Goal: Task Accomplishment & Management: Manage account settings

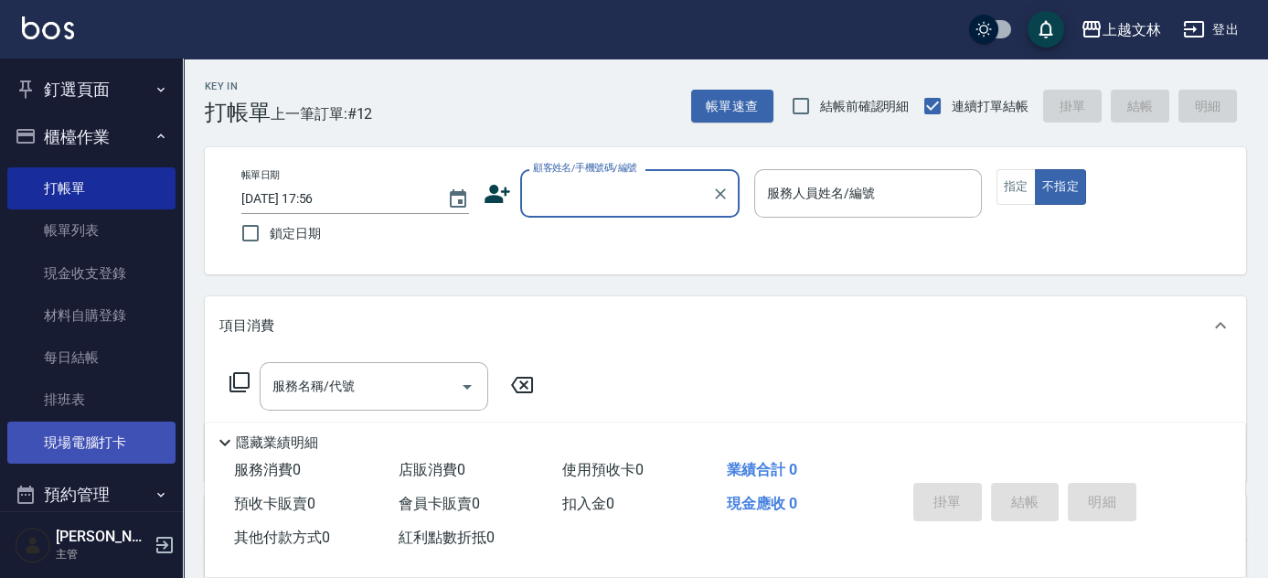
click at [97, 433] on link "現場電腦打卡" at bounding box center [91, 442] width 168 height 42
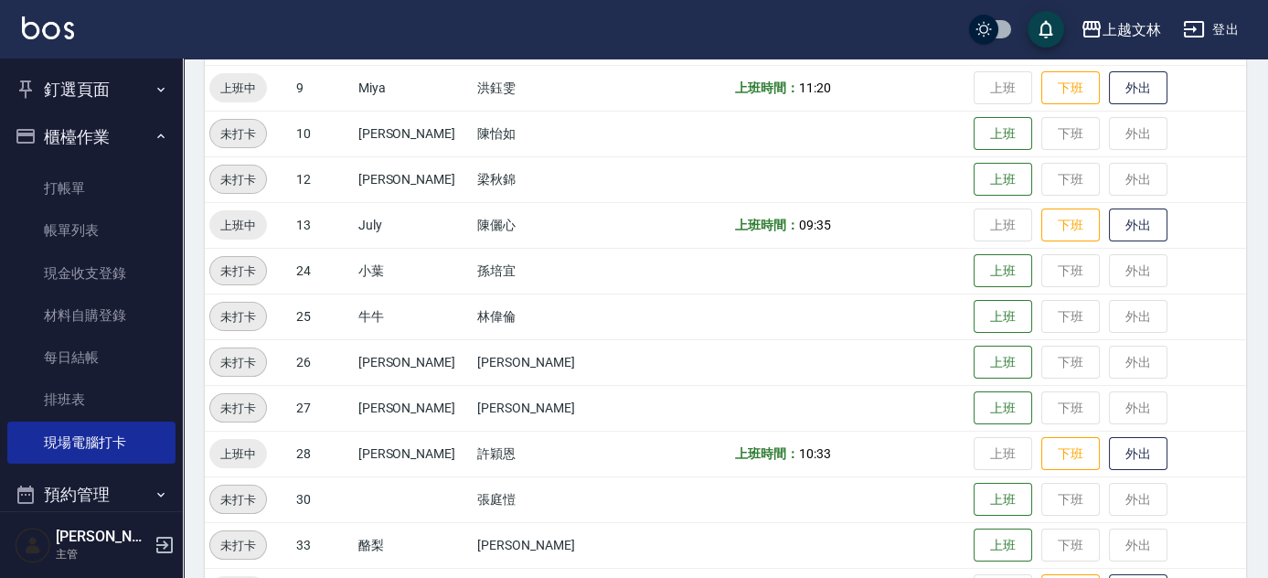
scroll to position [1011, 0]
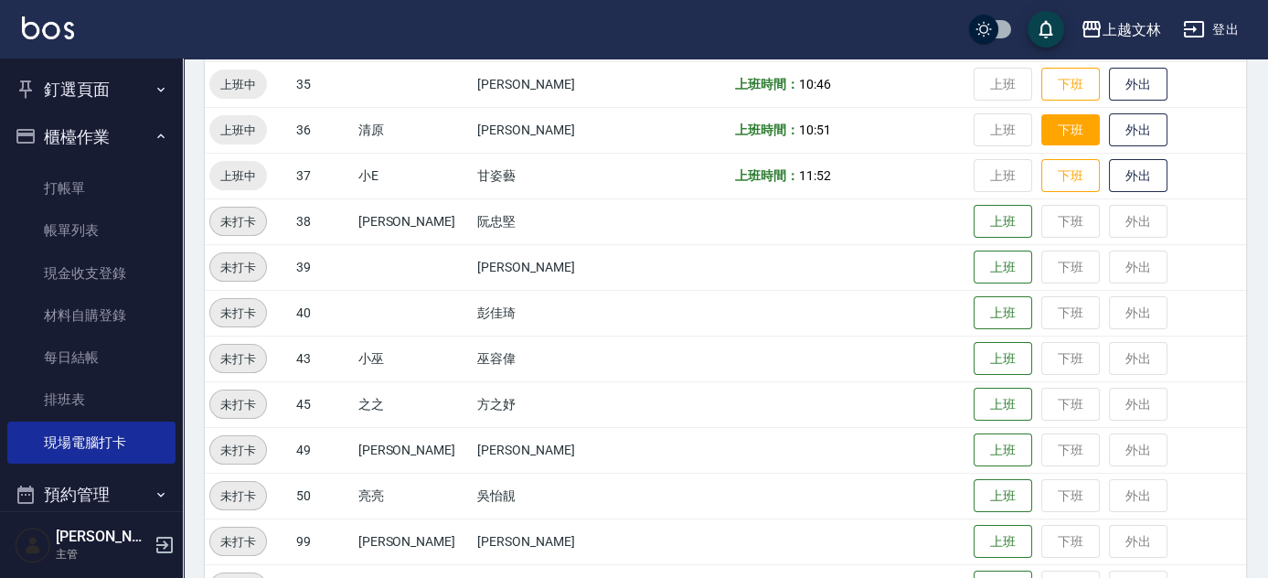
click at [1061, 142] on button "下班" at bounding box center [1070, 130] width 59 height 32
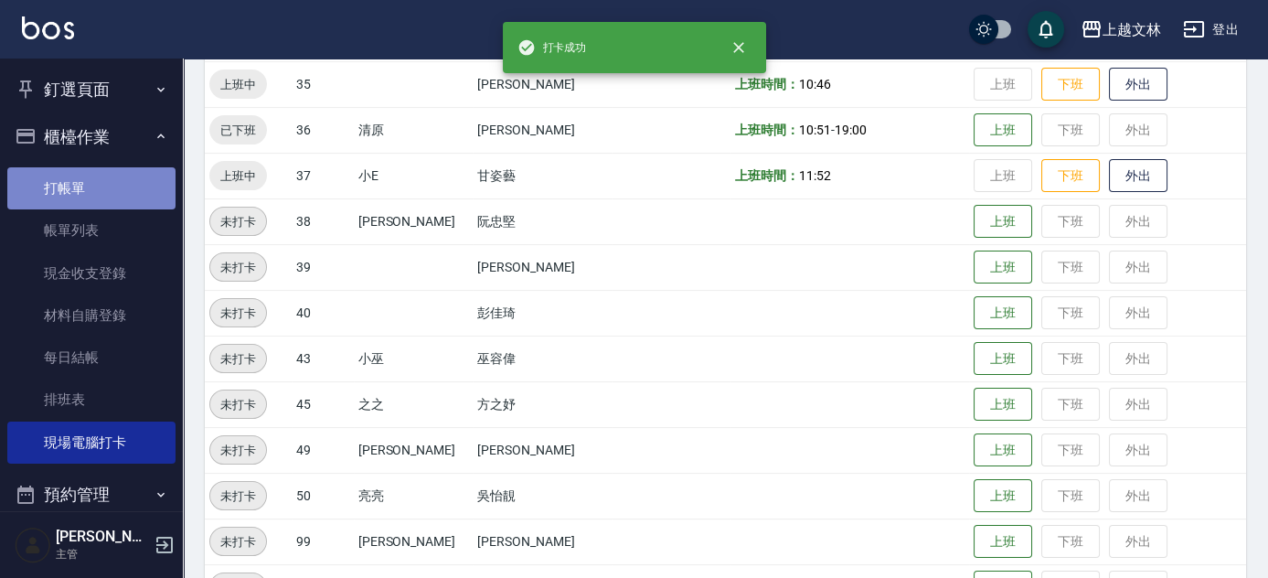
click at [99, 189] on link "打帳單" at bounding box center [91, 188] width 168 height 42
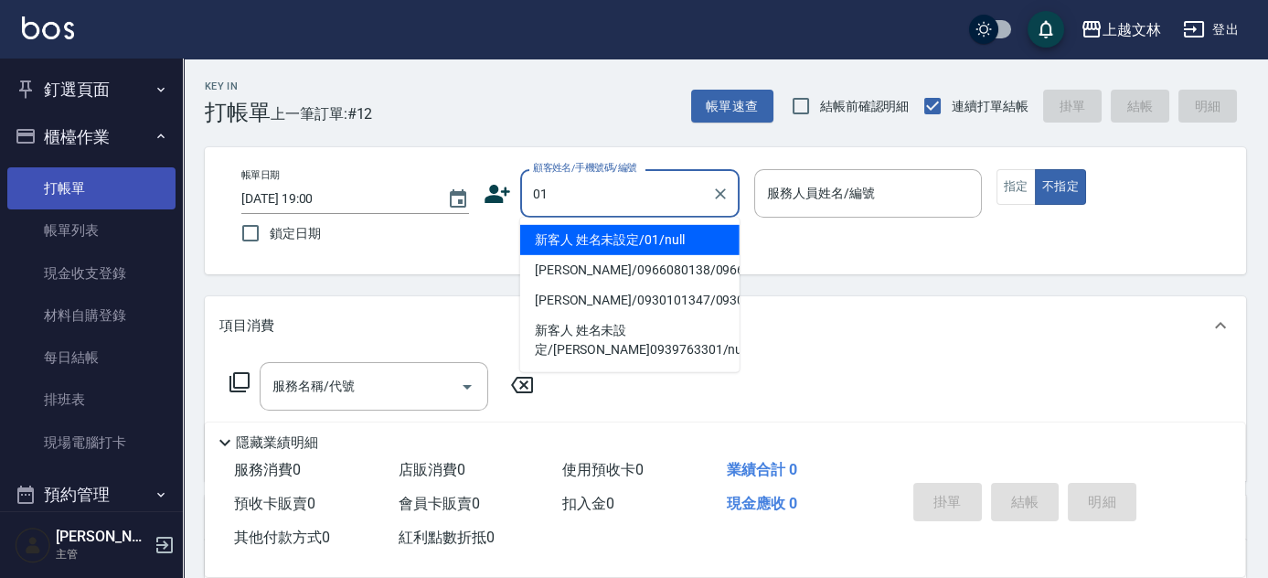
type input "01"
type input "9"
type button "false"
type input "新客人 姓名未設定/01/null"
type input "Miya-9"
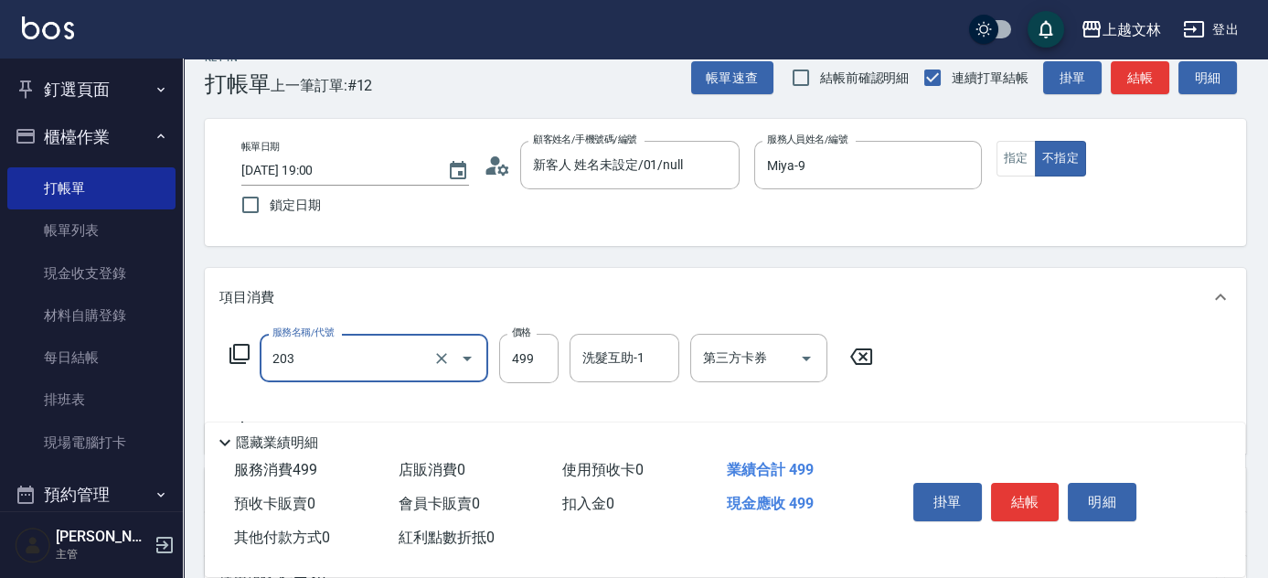
scroll to position [62, 0]
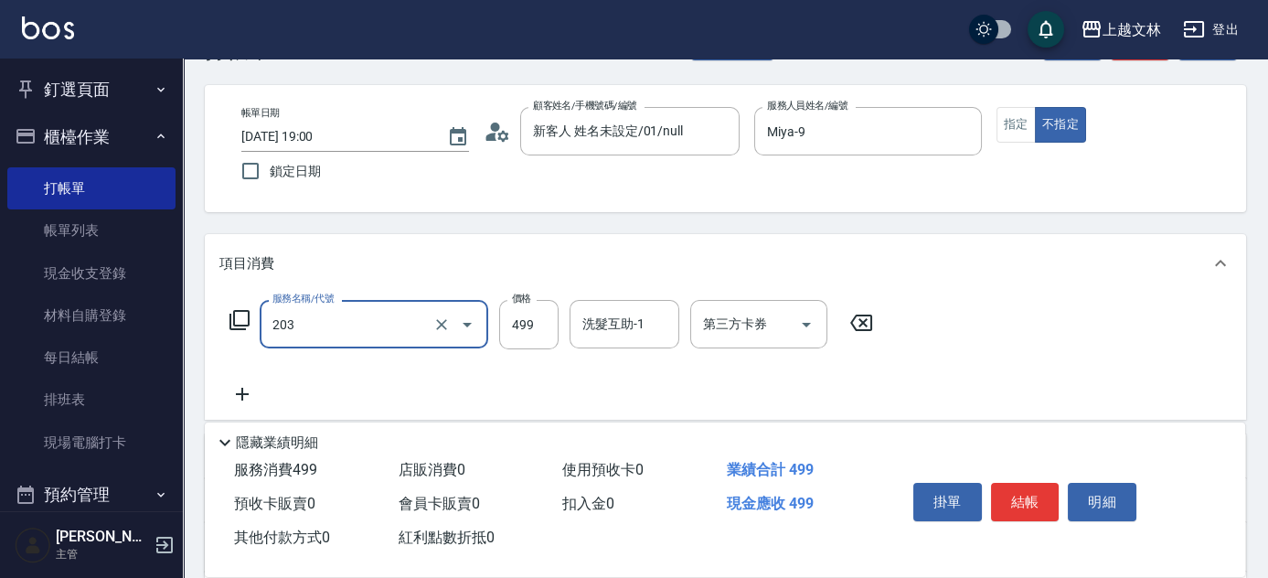
type input "B級洗+剪(203)"
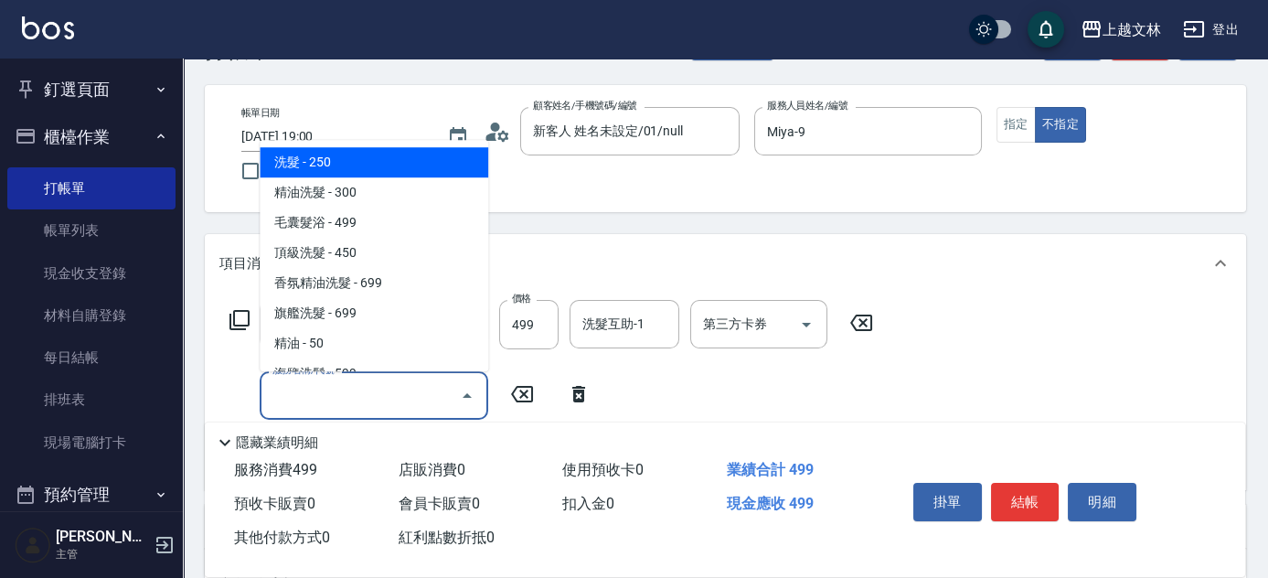
click at [428, 389] on input "服務名稱/代號" at bounding box center [360, 395] width 185 height 32
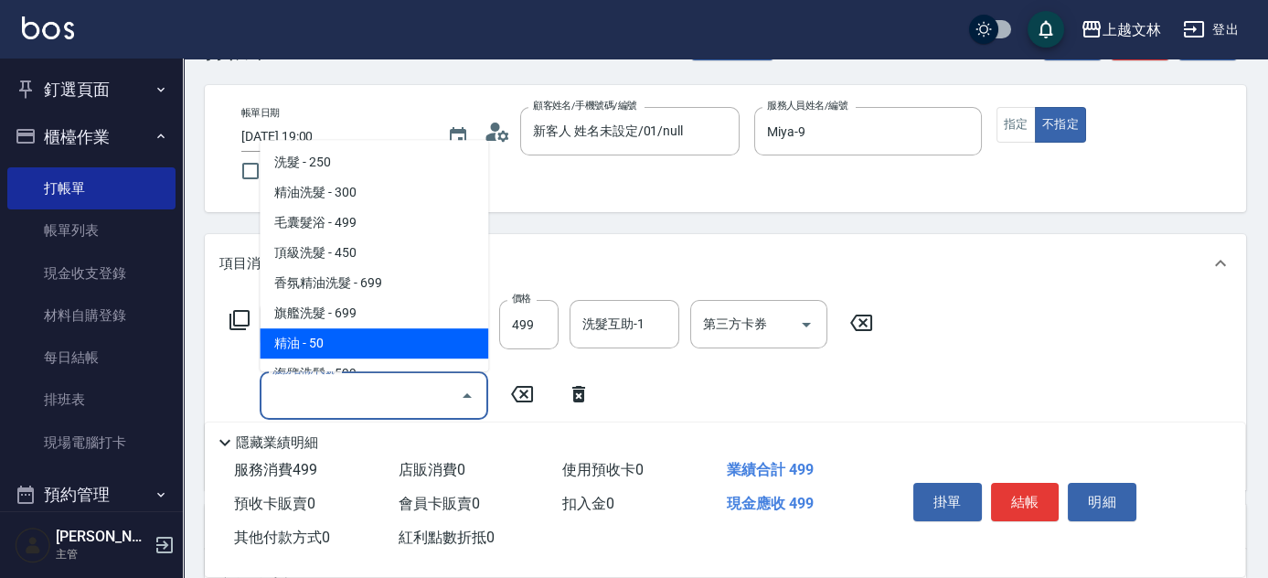
click at [417, 332] on span "精油 - 50" at bounding box center [374, 343] width 229 height 30
type input "精油(107)"
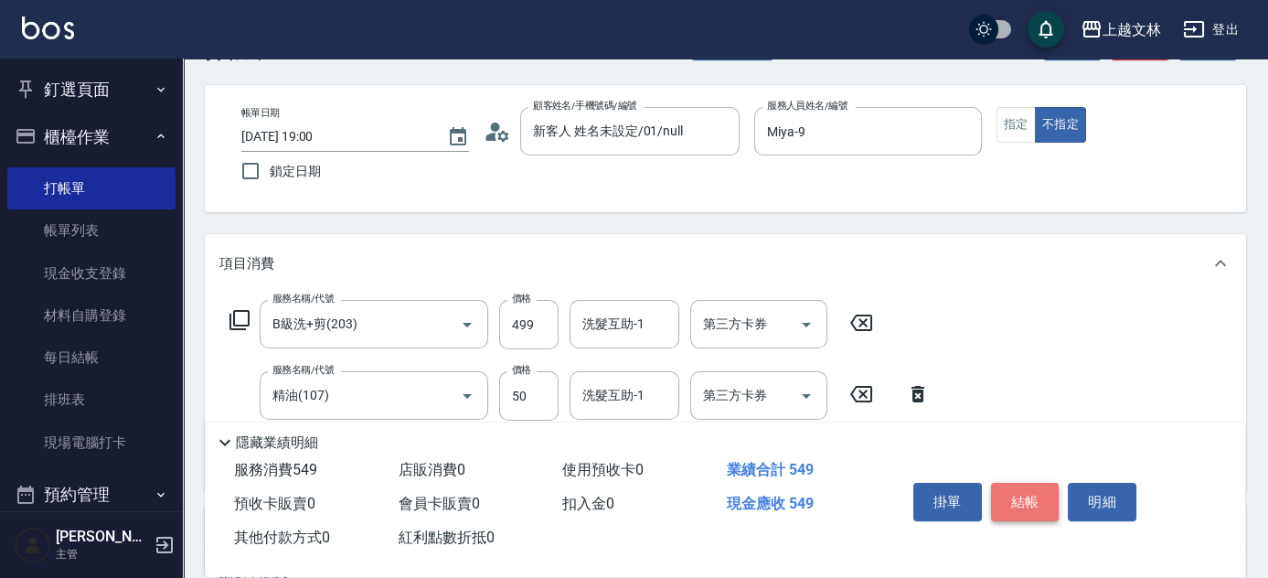
click at [1021, 496] on button "結帳" at bounding box center [1025, 502] width 69 height 38
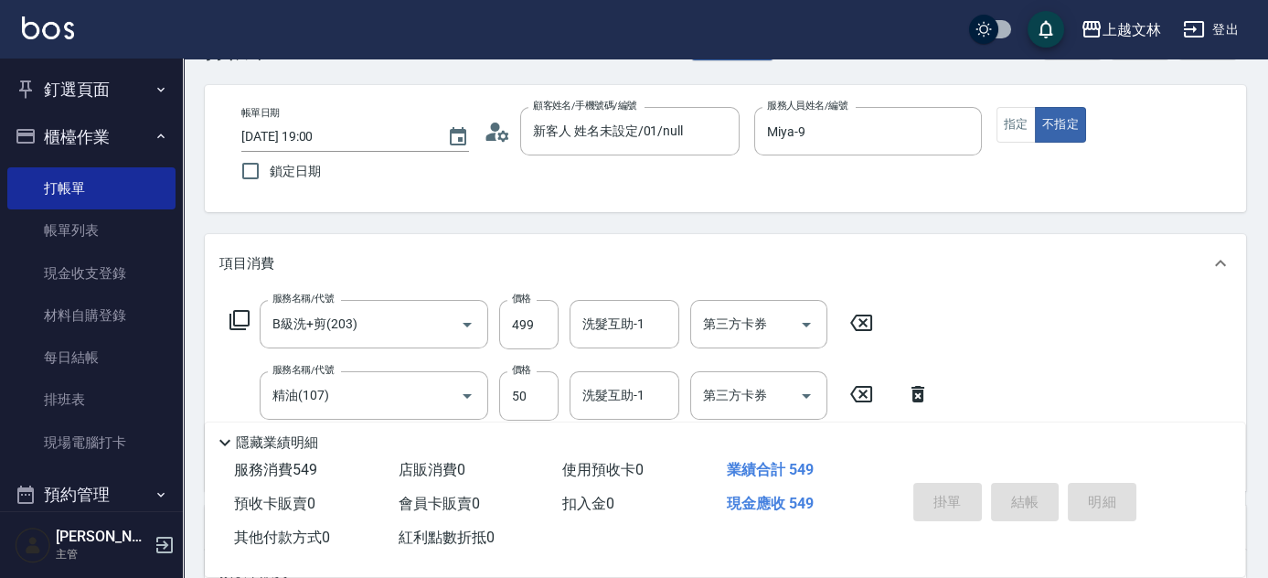
type input "[DATE] 19:26"
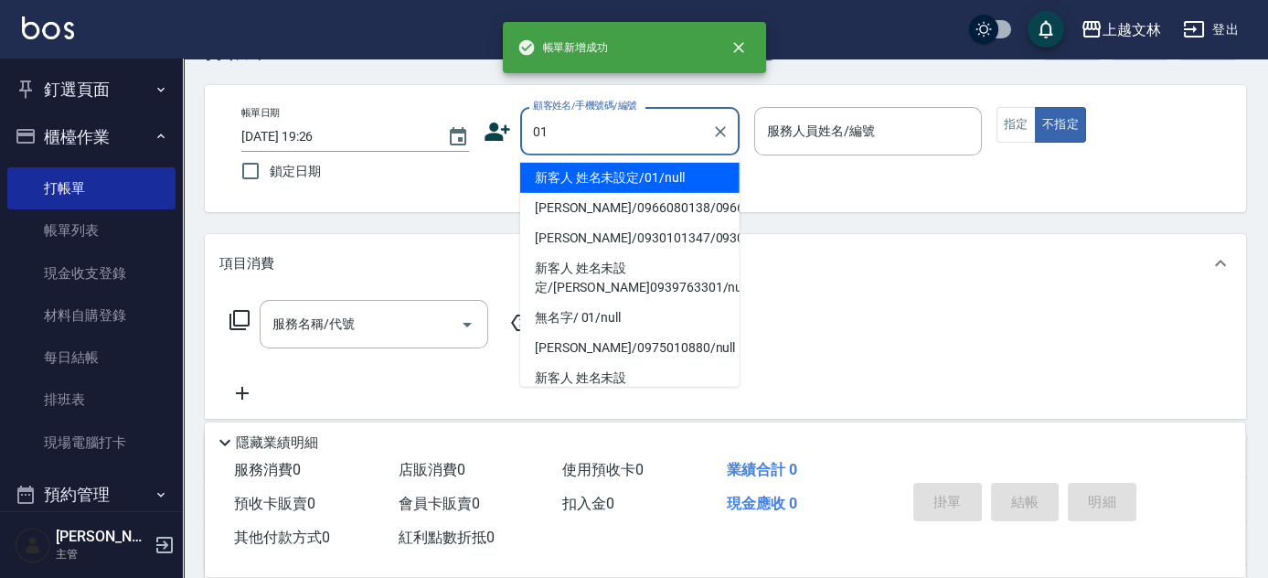
type input "新客人 姓名未設定/01/null"
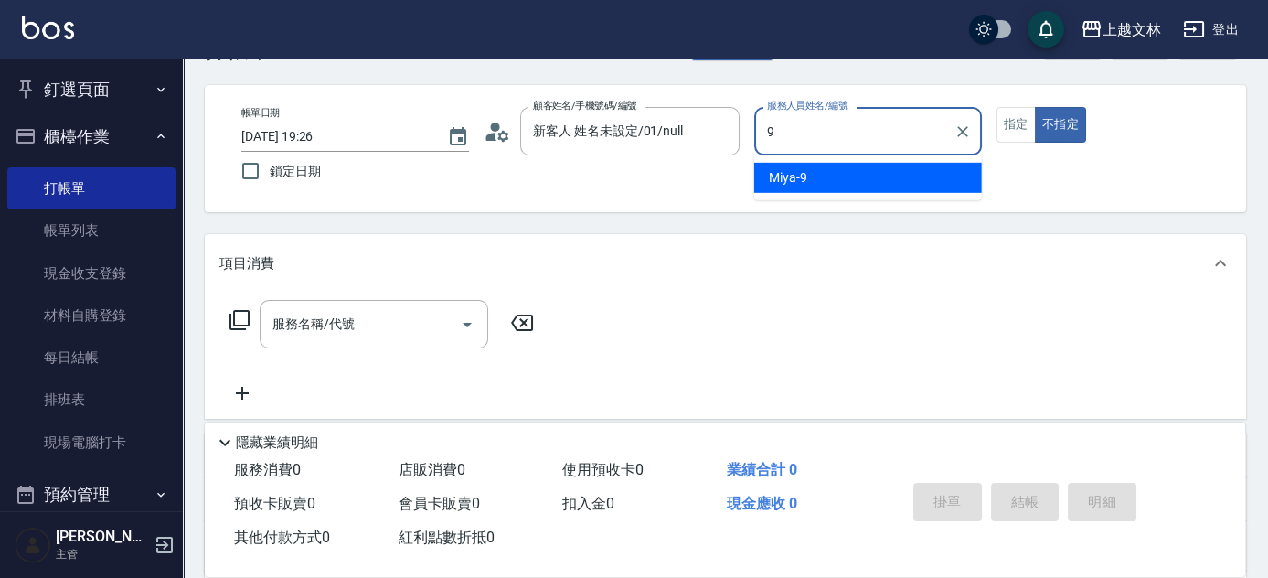
type input "Miya-9"
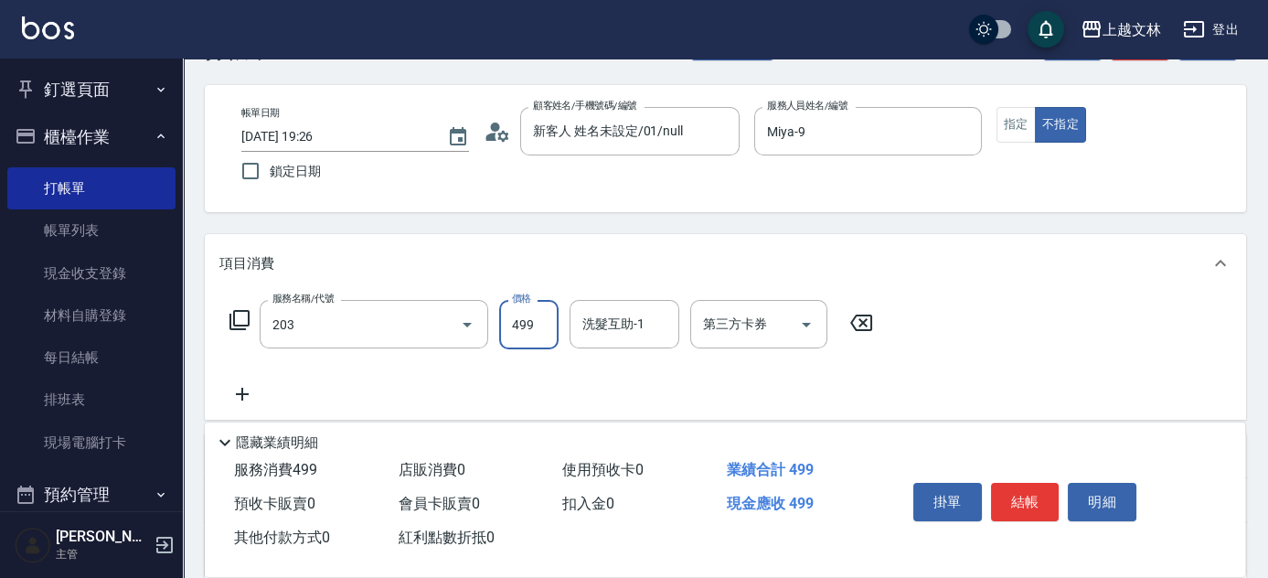
type input "B級洗+剪(203)"
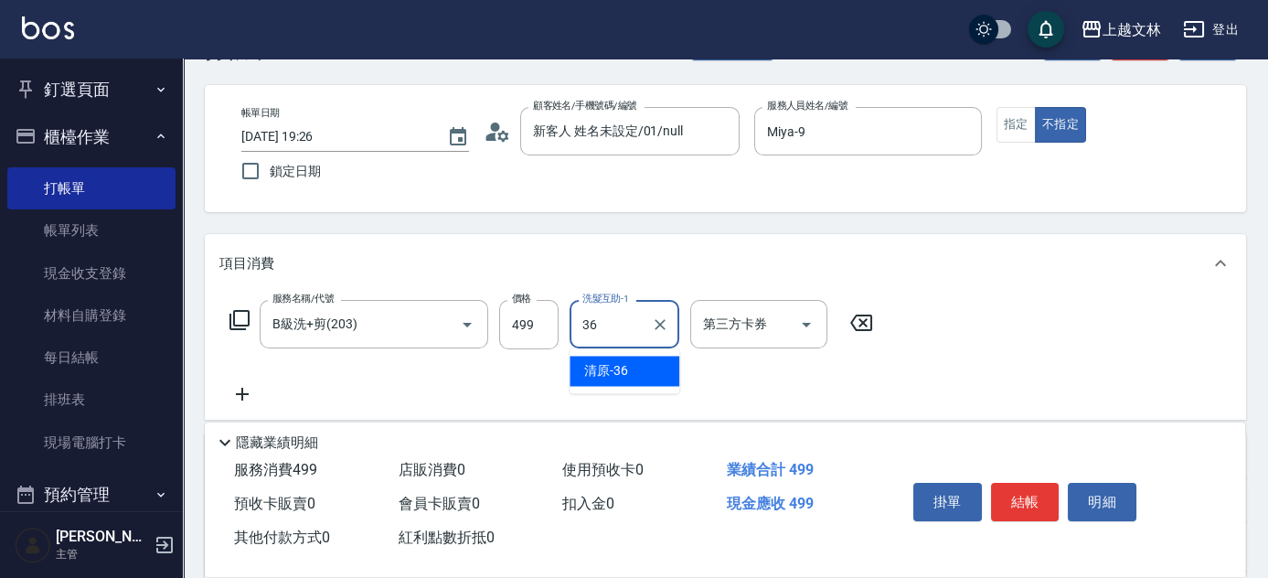
type input "清原-36"
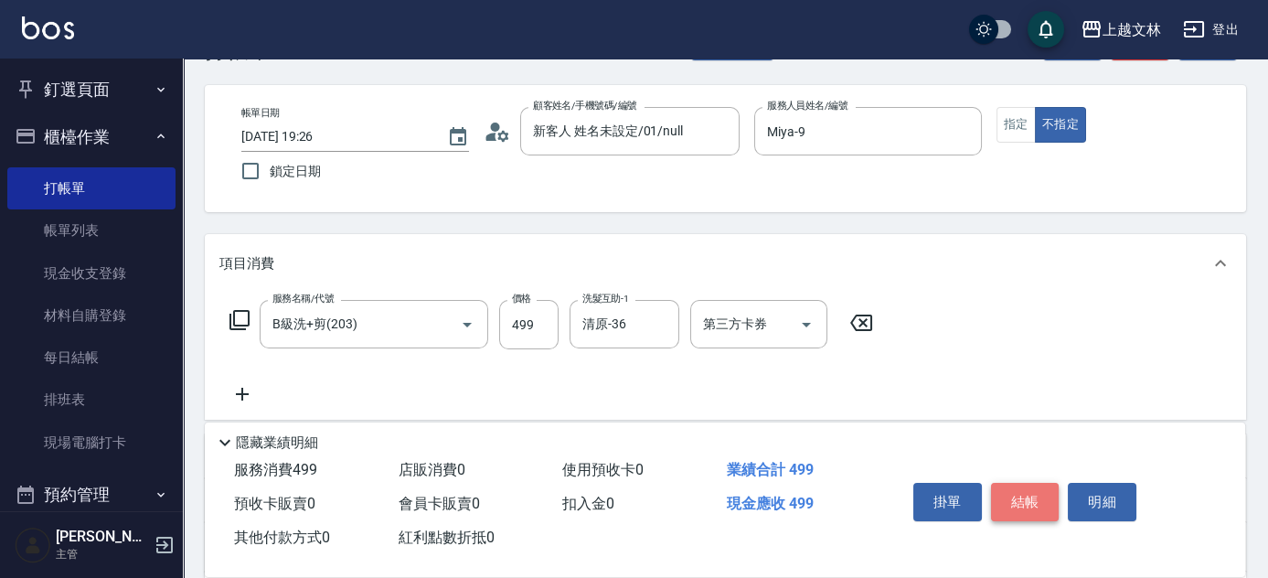
click at [1022, 502] on button "結帳" at bounding box center [1025, 502] width 69 height 38
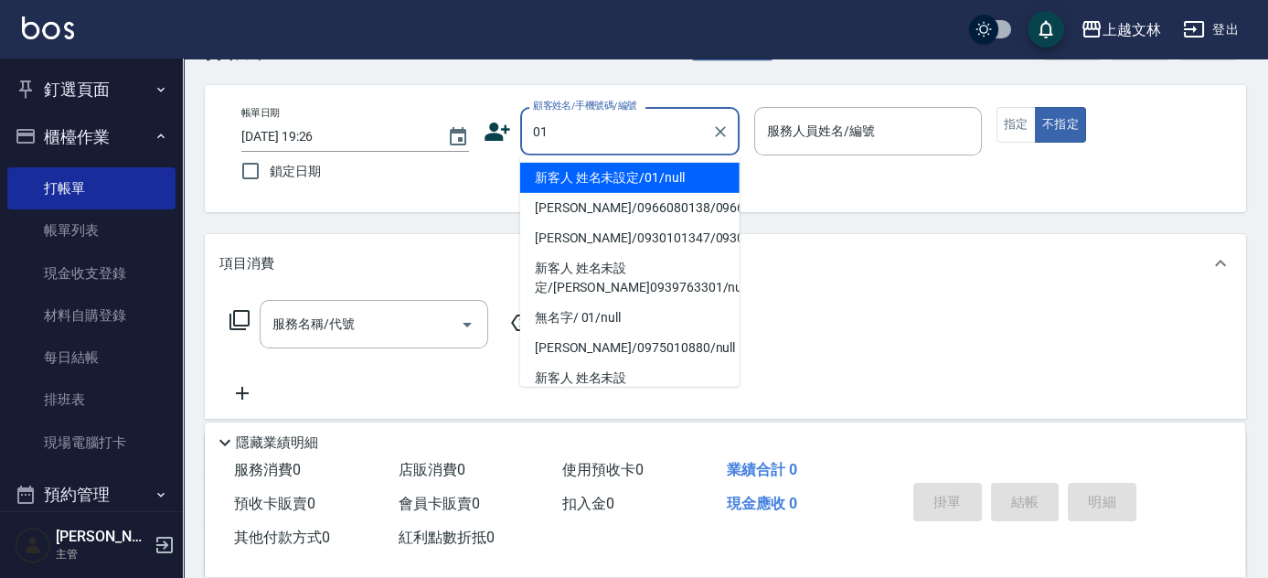
type input "新客人 姓名未設定/01/null"
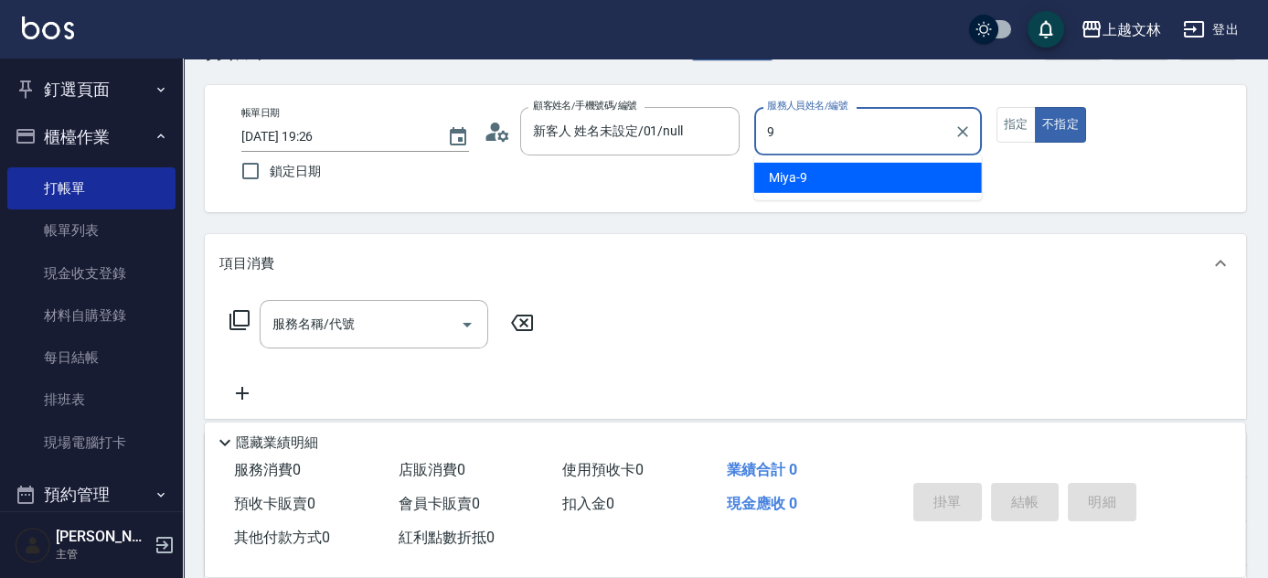
type input "Miya-9"
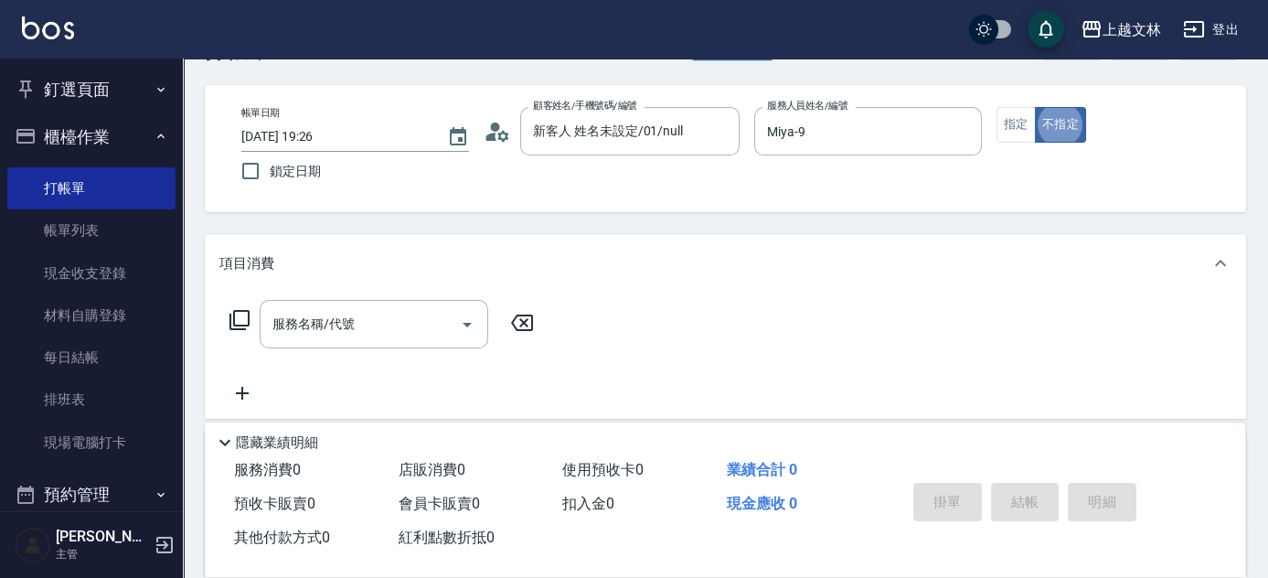
click at [234, 327] on icon at bounding box center [240, 320] width 22 height 22
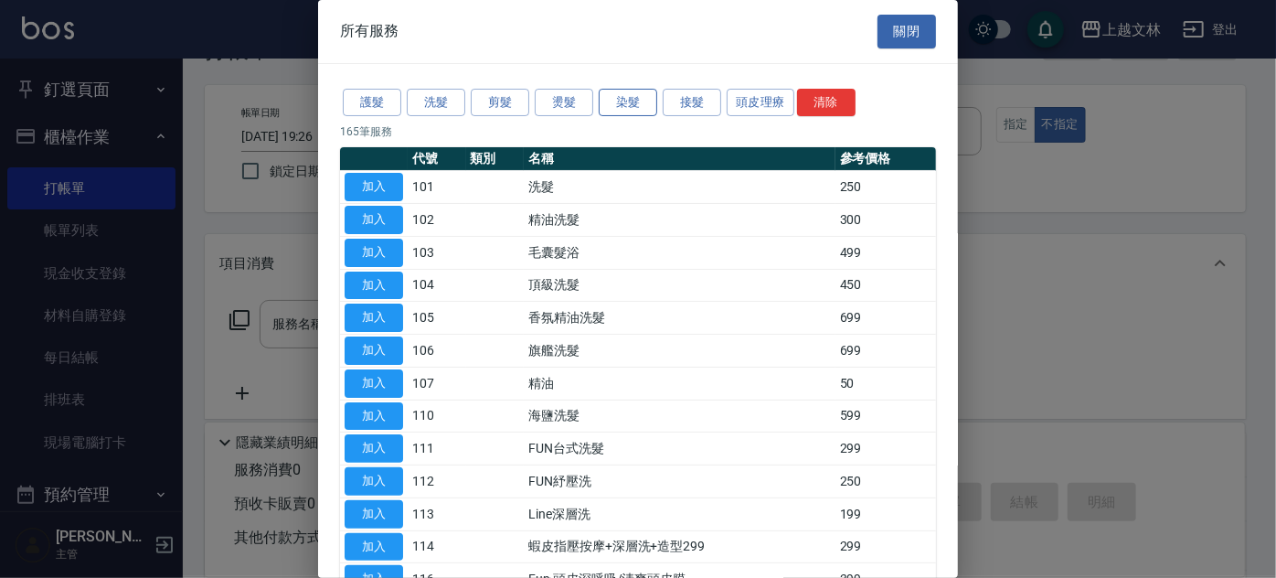
click at [630, 97] on button "染髮" at bounding box center [628, 103] width 59 height 28
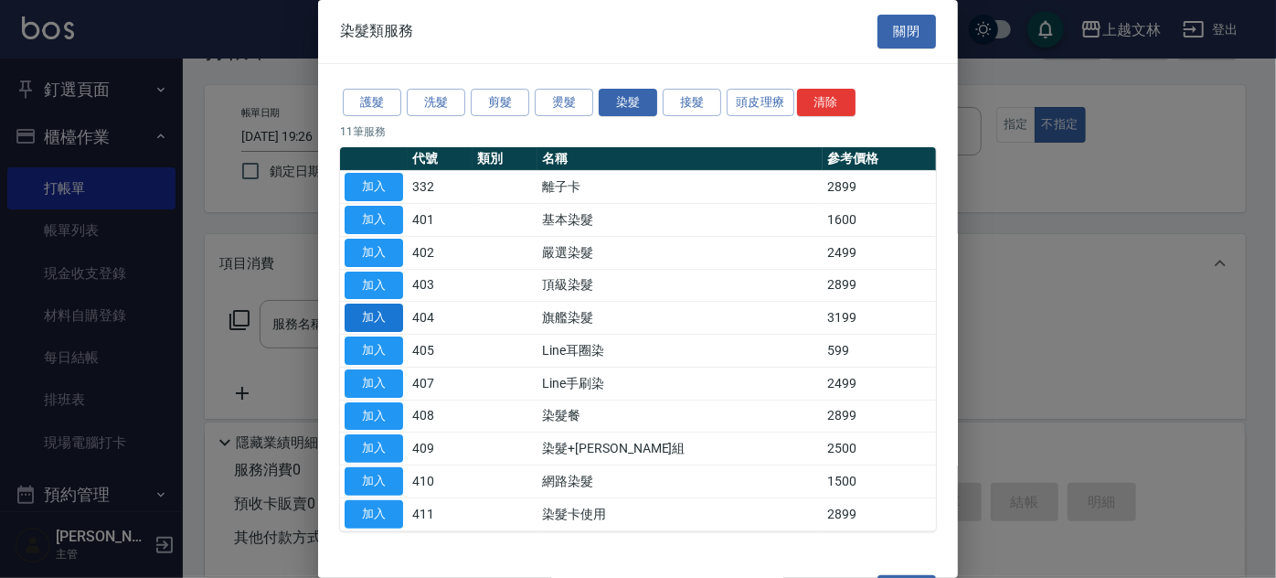
click at [381, 310] on button "加入" at bounding box center [374, 318] width 59 height 28
type input "旗艦染髮(404)"
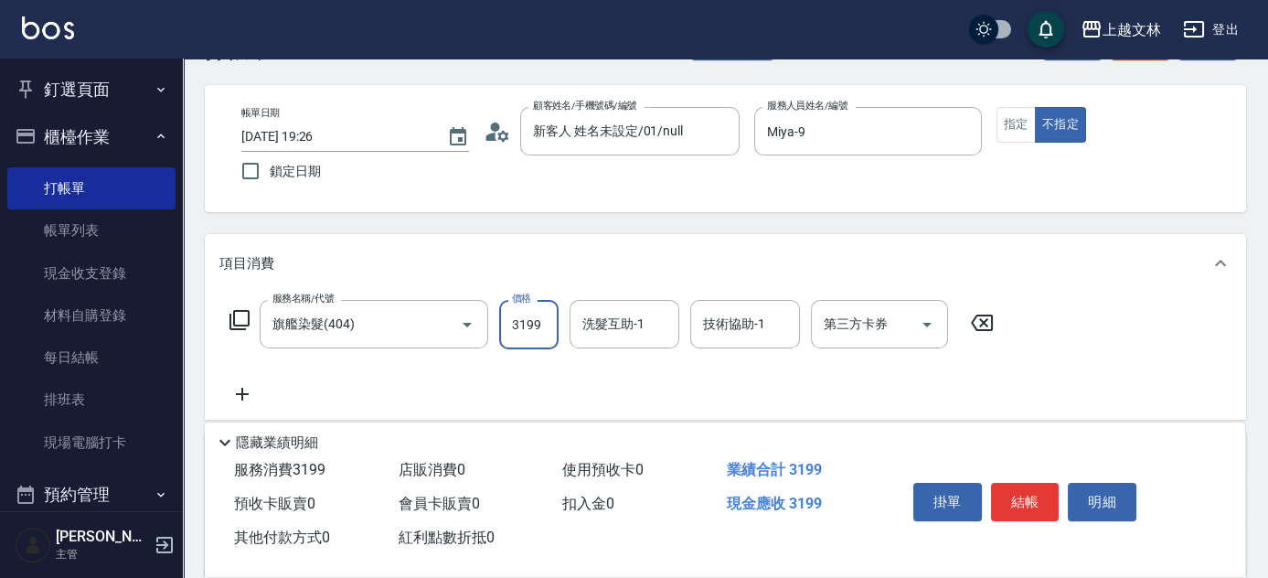
click at [522, 336] on input "3199" at bounding box center [528, 324] width 59 height 49
type input "3799"
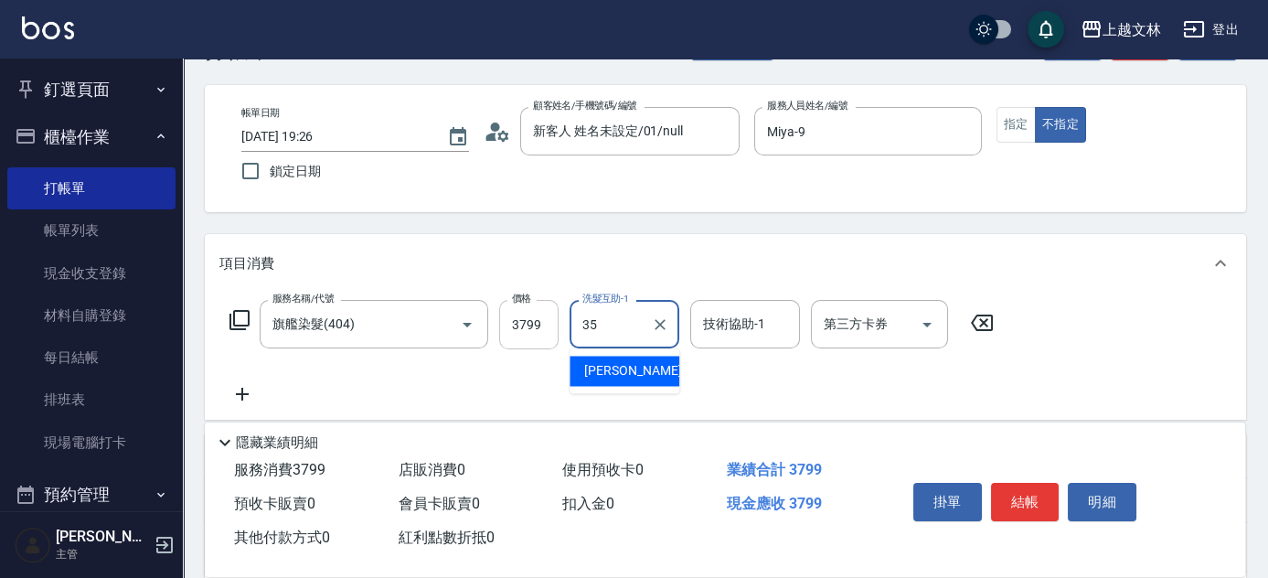
type input "[PERSON_NAME]-35"
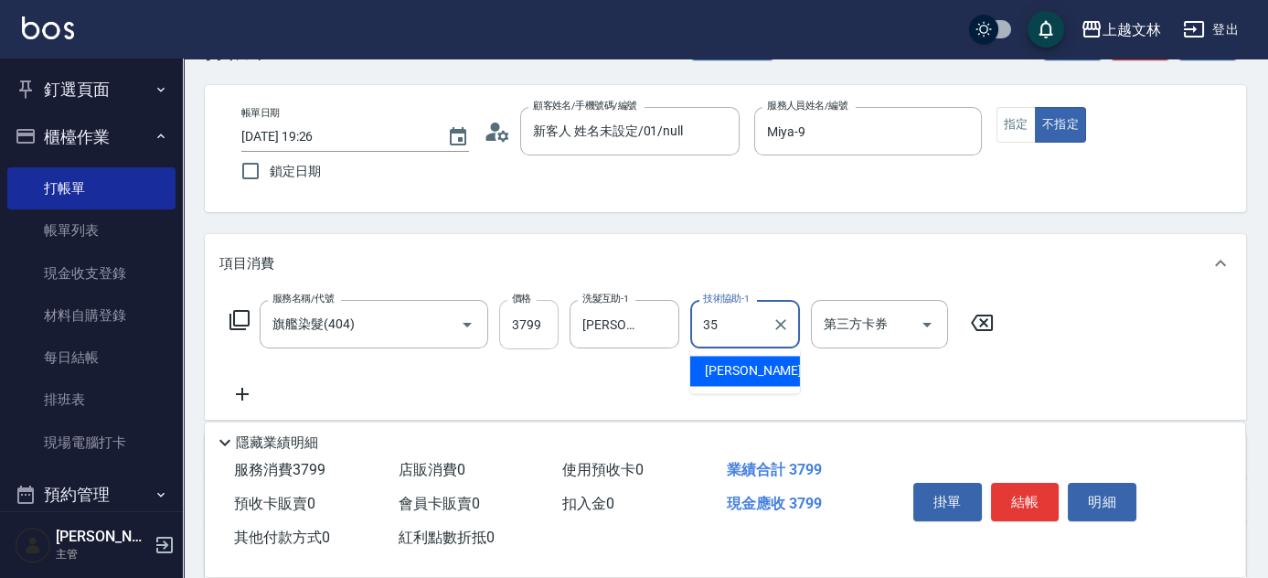
type input "[PERSON_NAME]-35"
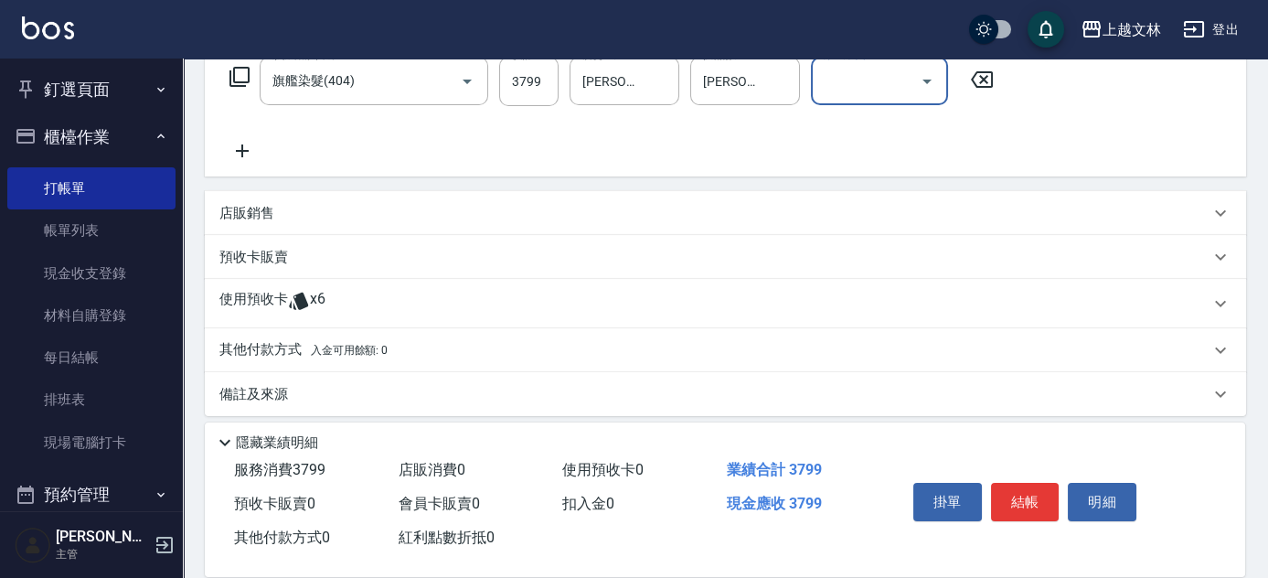
scroll to position [316, 0]
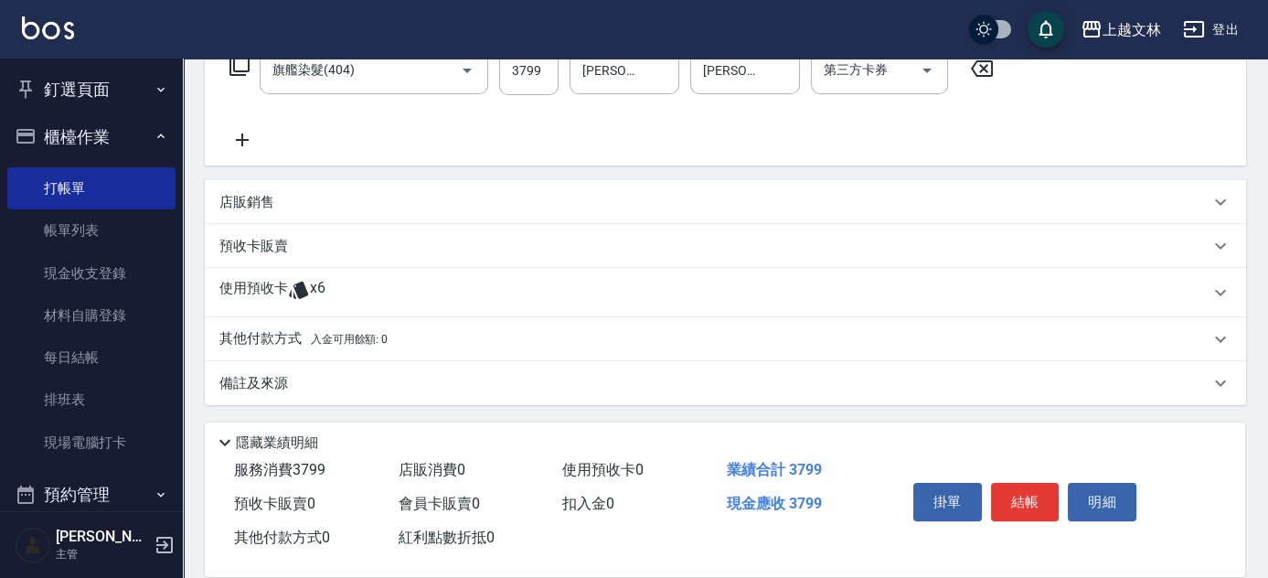
click at [377, 335] on span "入金可用餘額: 0" at bounding box center [350, 339] width 78 height 13
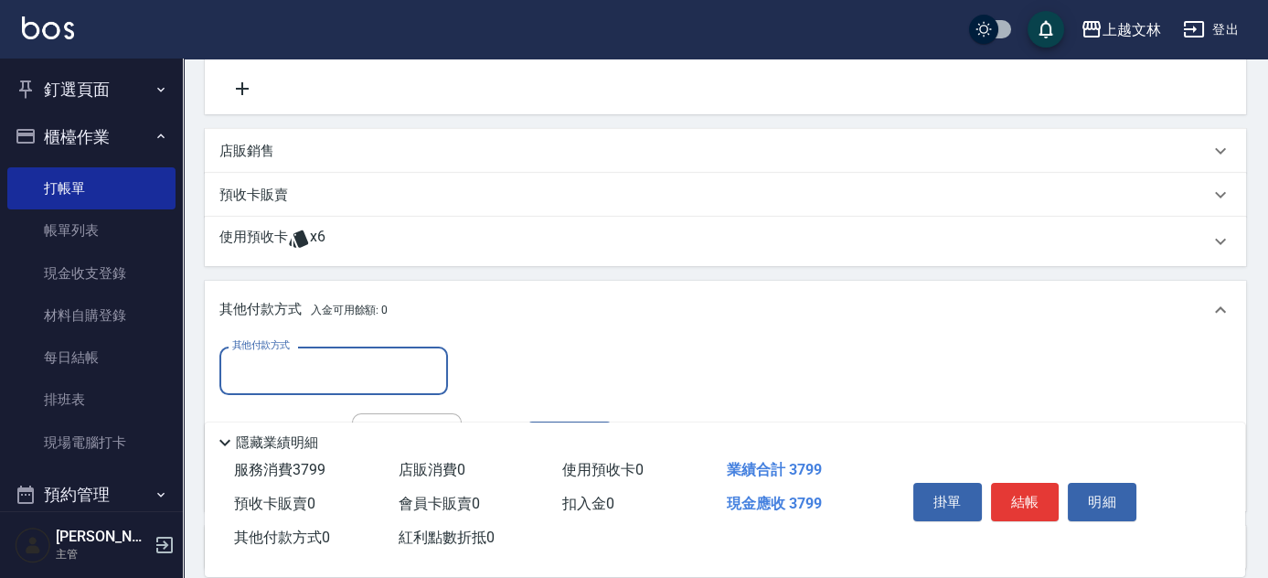
scroll to position [426, 0]
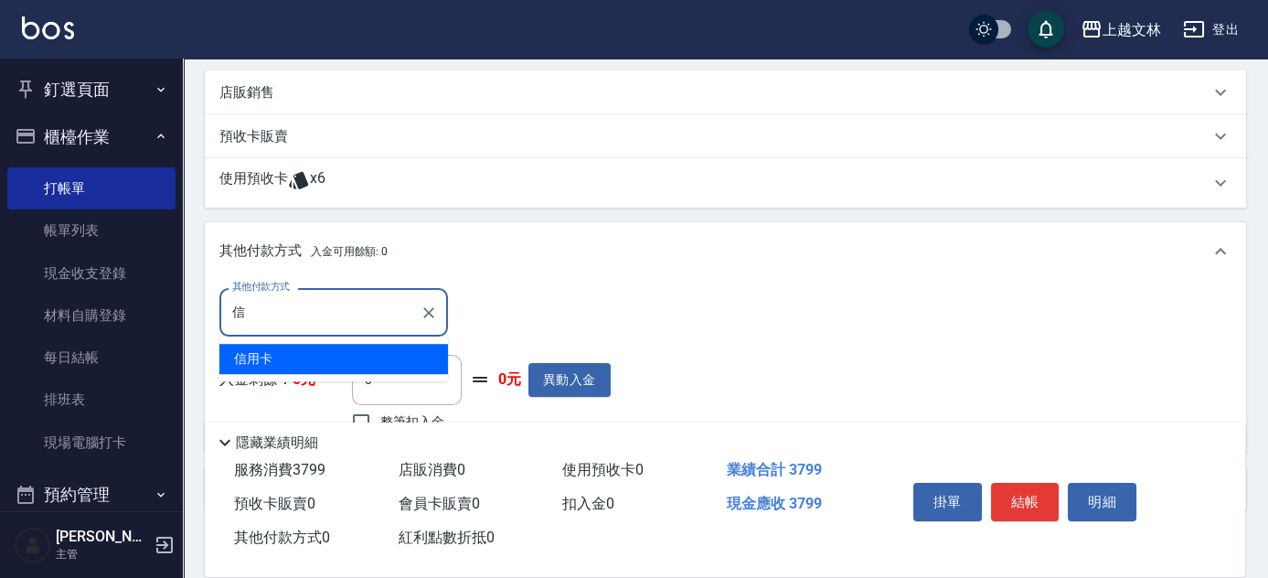
click at [321, 355] on span "信用卡" at bounding box center [333, 359] width 229 height 30
type input "信用卡"
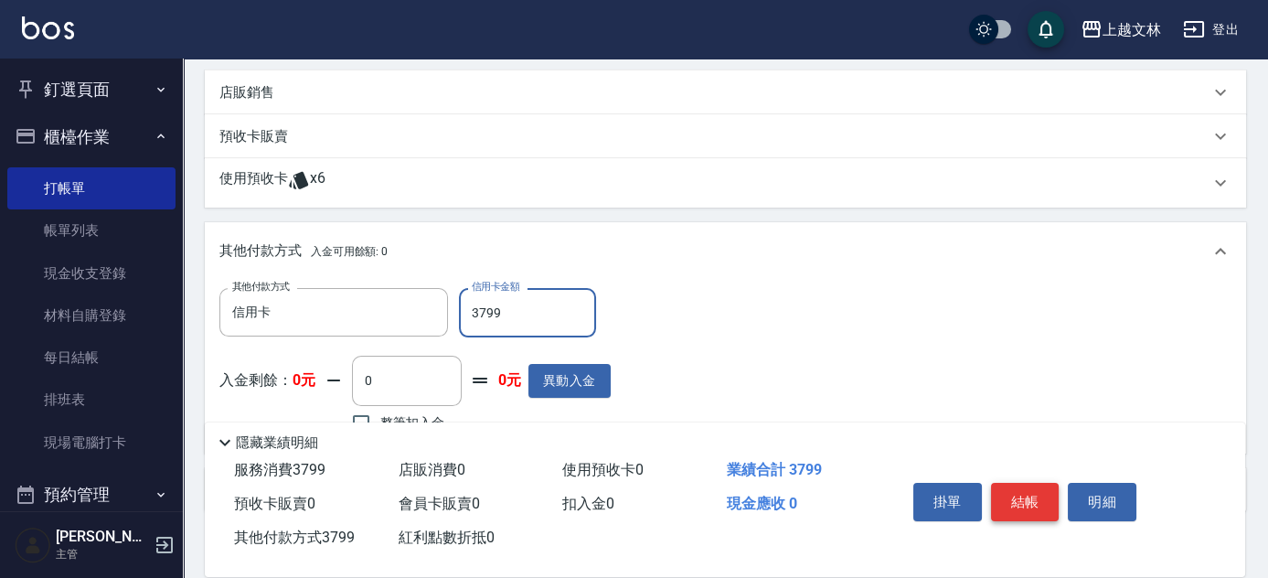
type input "3799"
click at [1007, 496] on button "結帳" at bounding box center [1025, 502] width 69 height 38
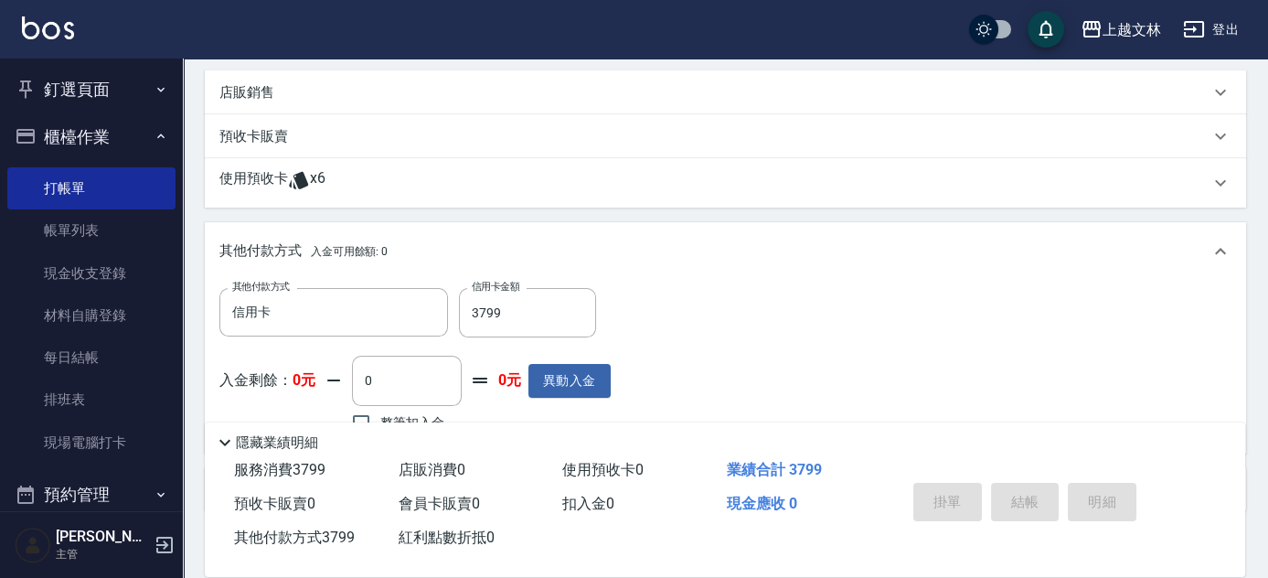
type input "[DATE] 19:27"
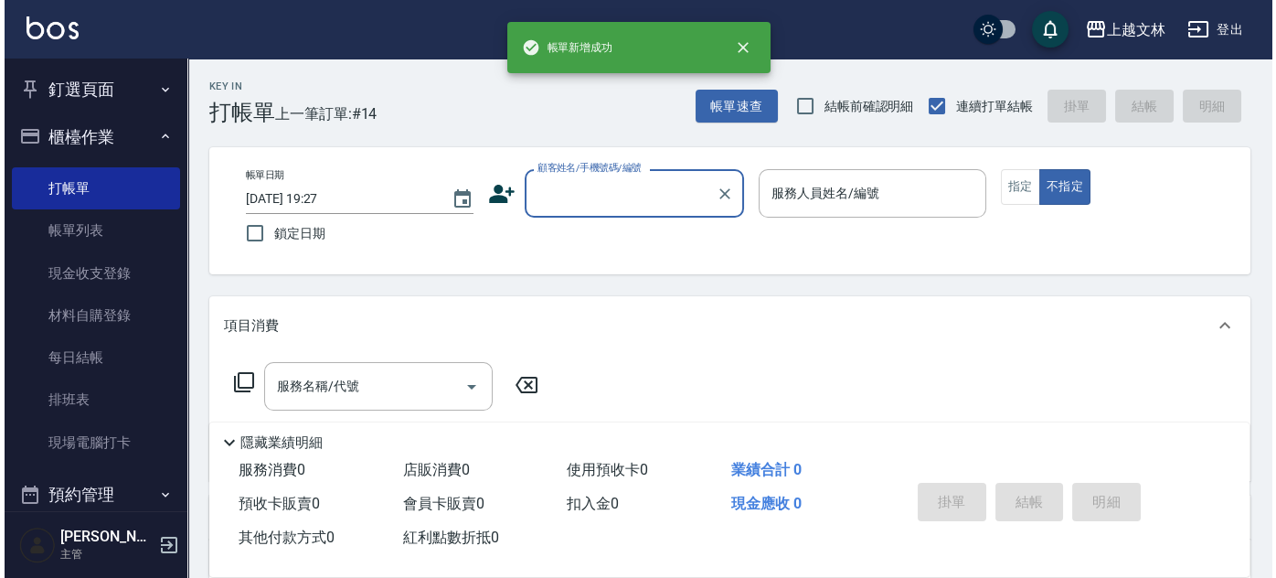
scroll to position [0, 0]
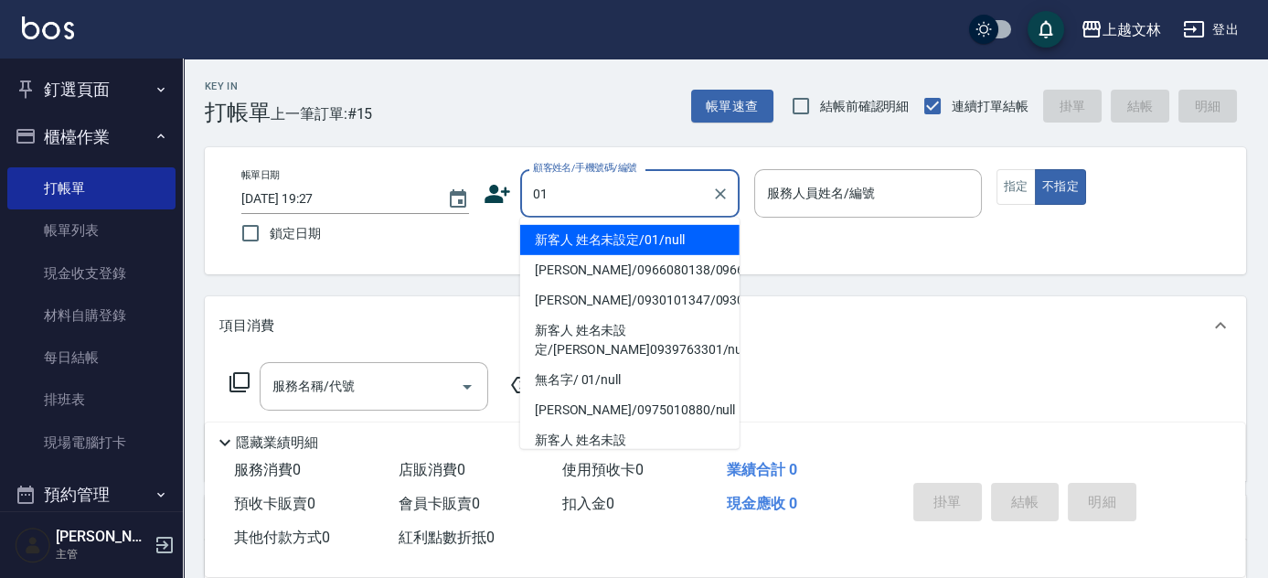
type input "01"
type input "9"
type input "新客人 姓名未設定/01/null"
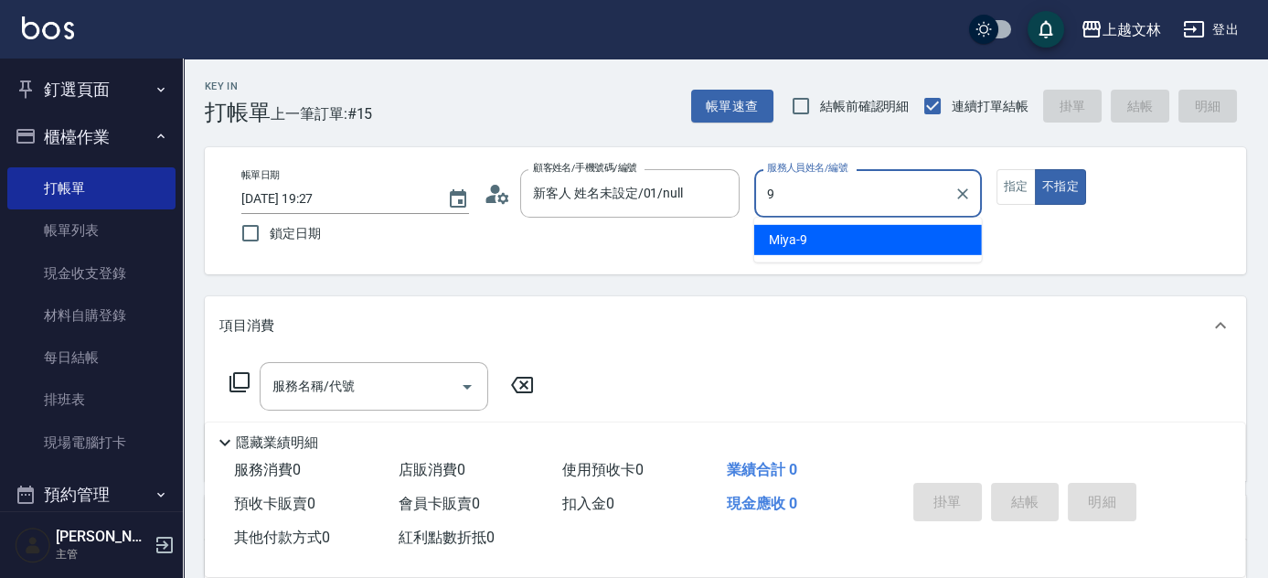
type input "Miya-9"
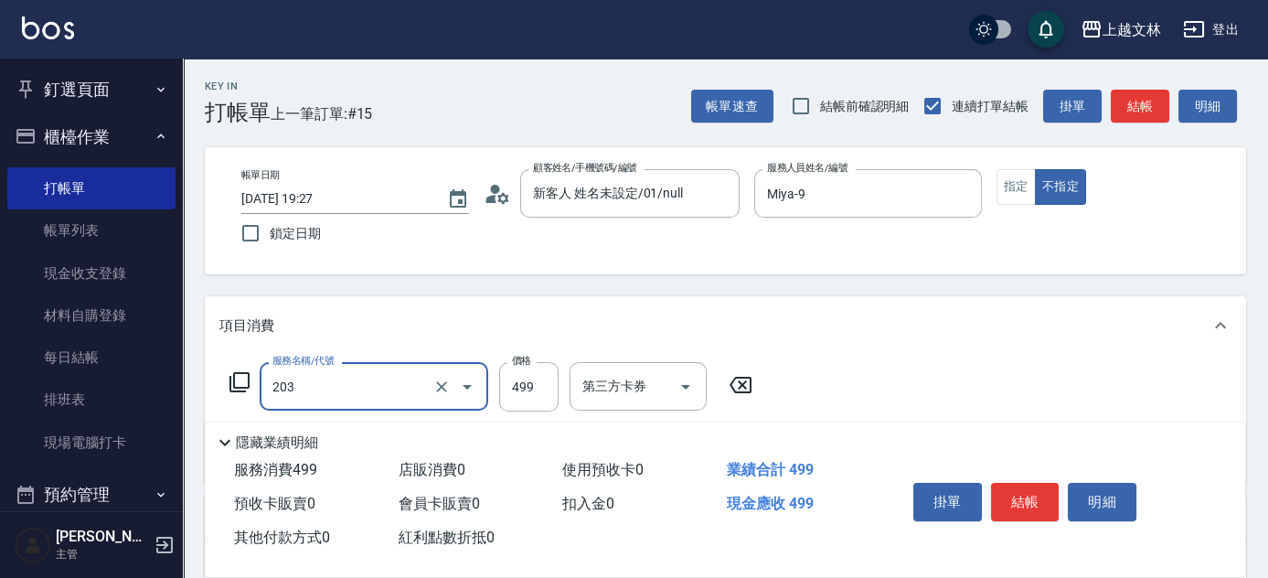
type input "B級洗+剪(203)"
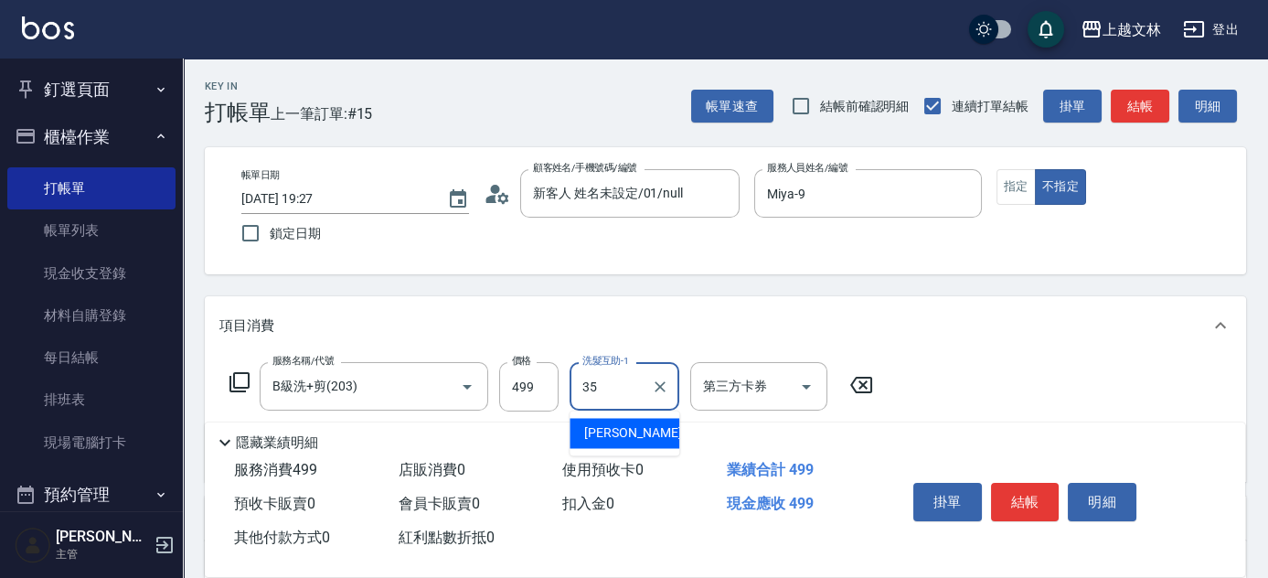
type input "[PERSON_NAME]-35"
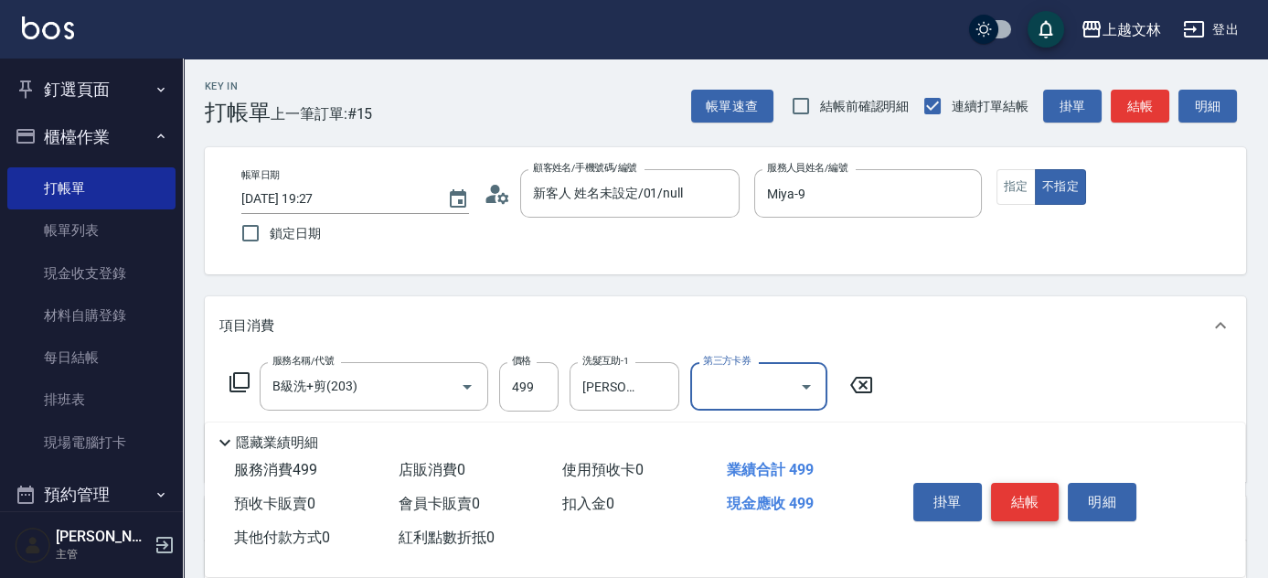
click at [1030, 486] on button "結帳" at bounding box center [1025, 502] width 69 height 38
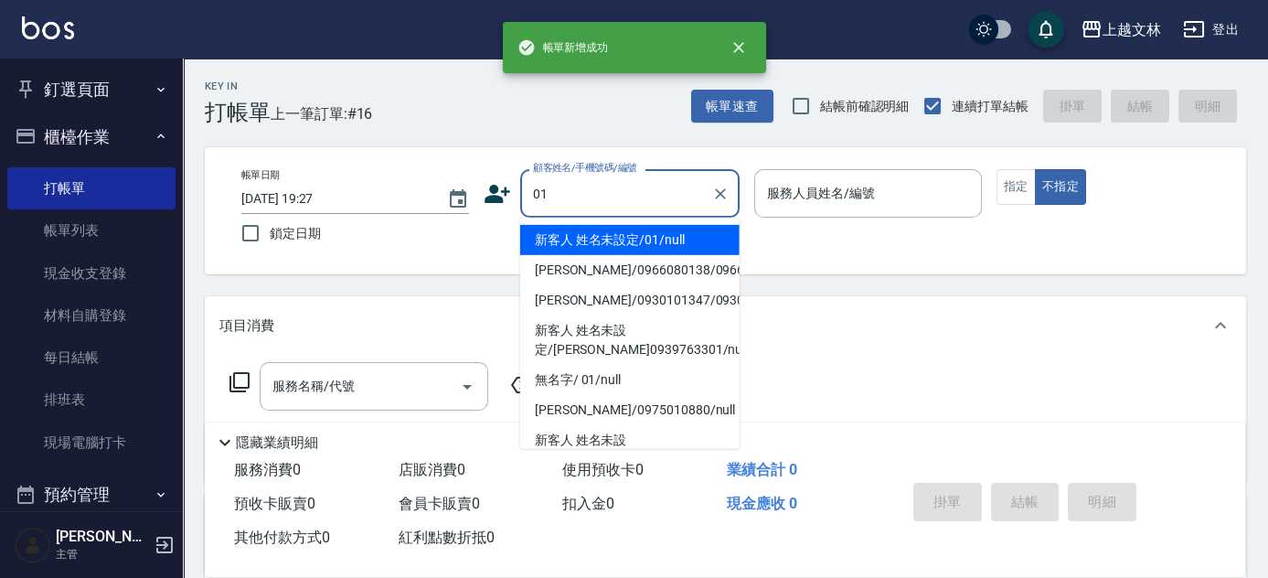
type input "新客人 姓名未設定/01/null"
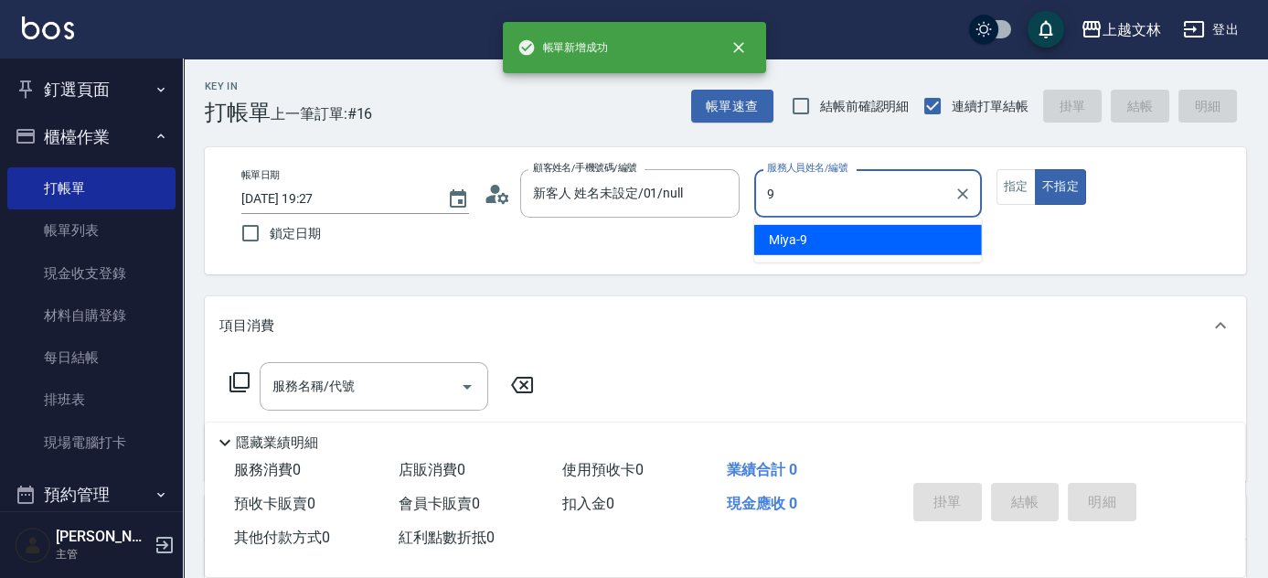
type input "Miya-9"
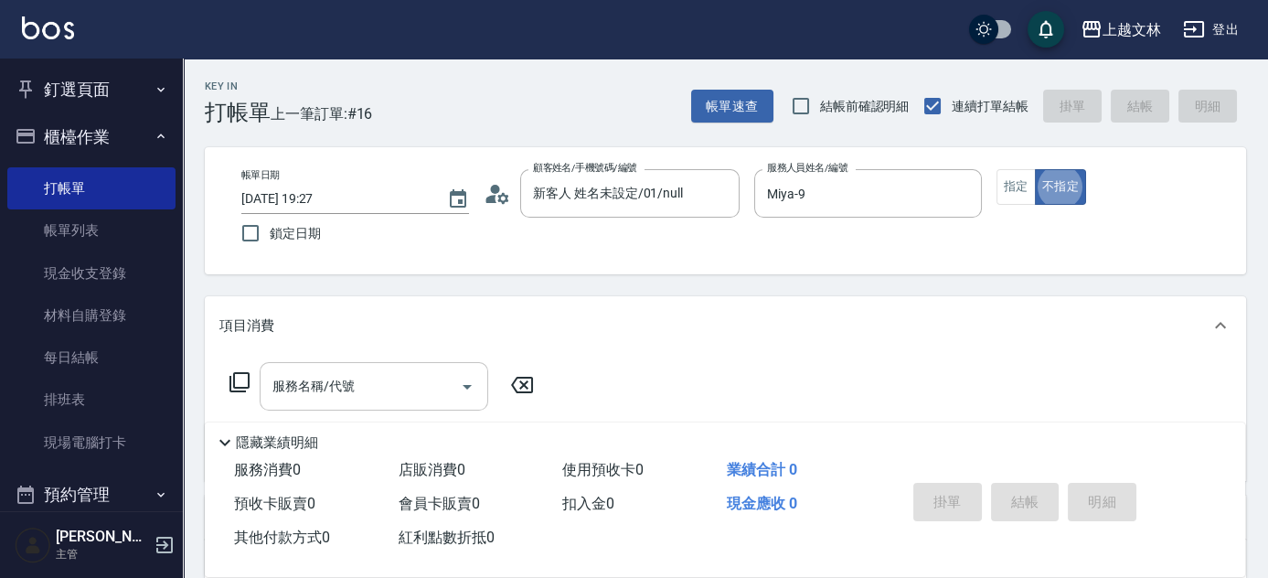
click at [410, 384] on input "服務名稱/代號" at bounding box center [360, 386] width 185 height 32
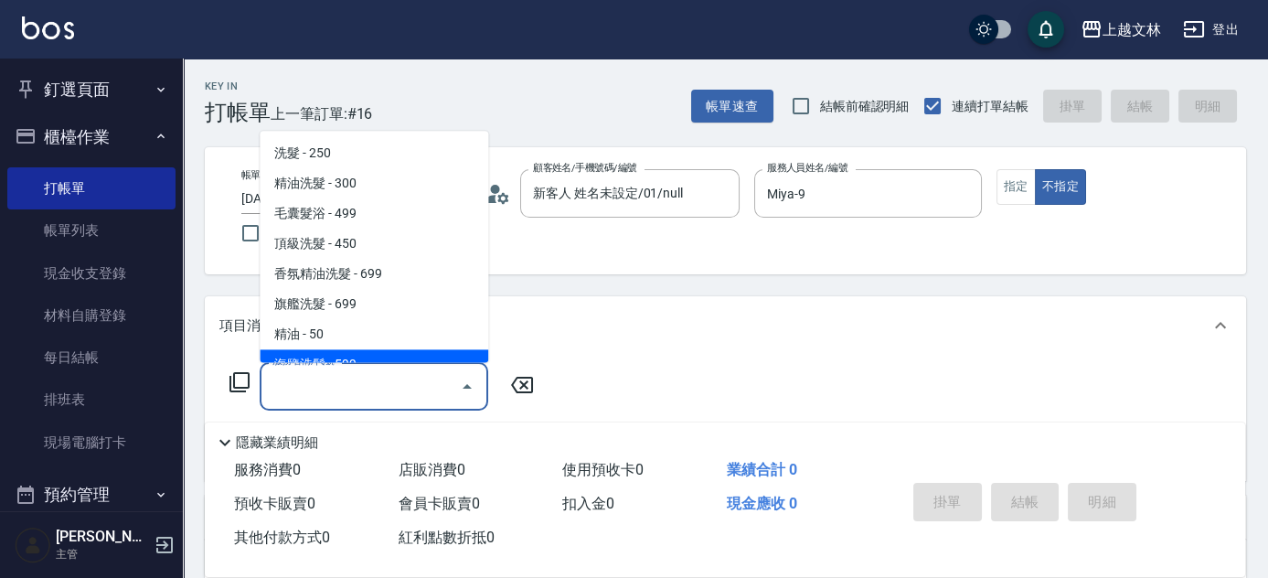
click at [417, 360] on span "海鹽洗髮 - 599" at bounding box center [374, 365] width 229 height 30
type input "海鹽洗髮(110)"
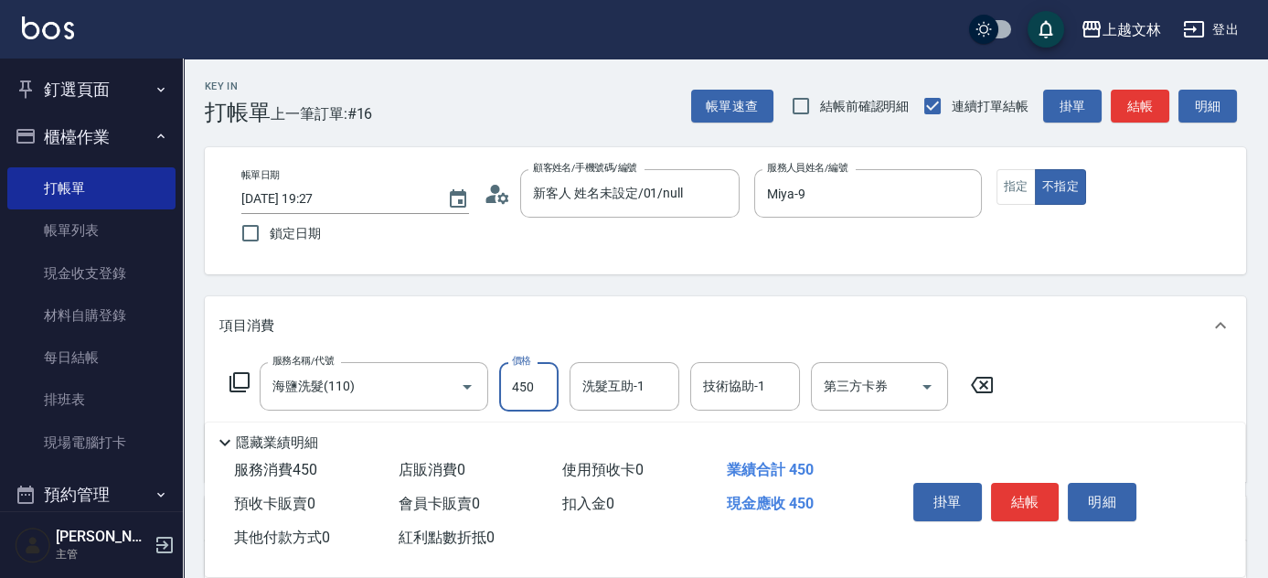
type input "450"
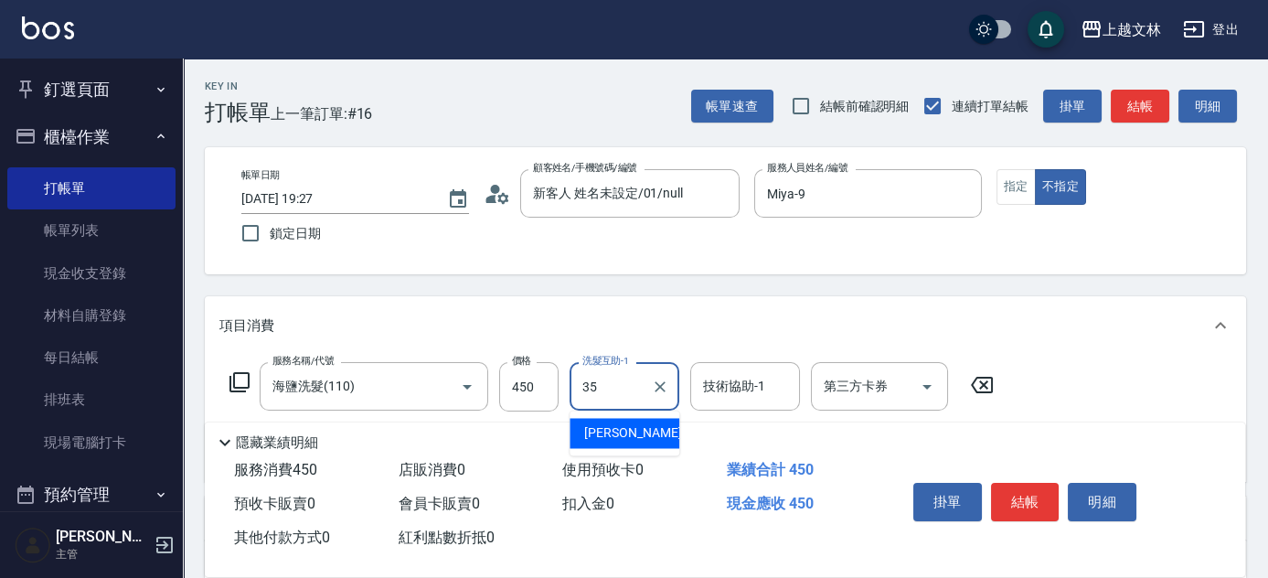
type input "[PERSON_NAME]-35"
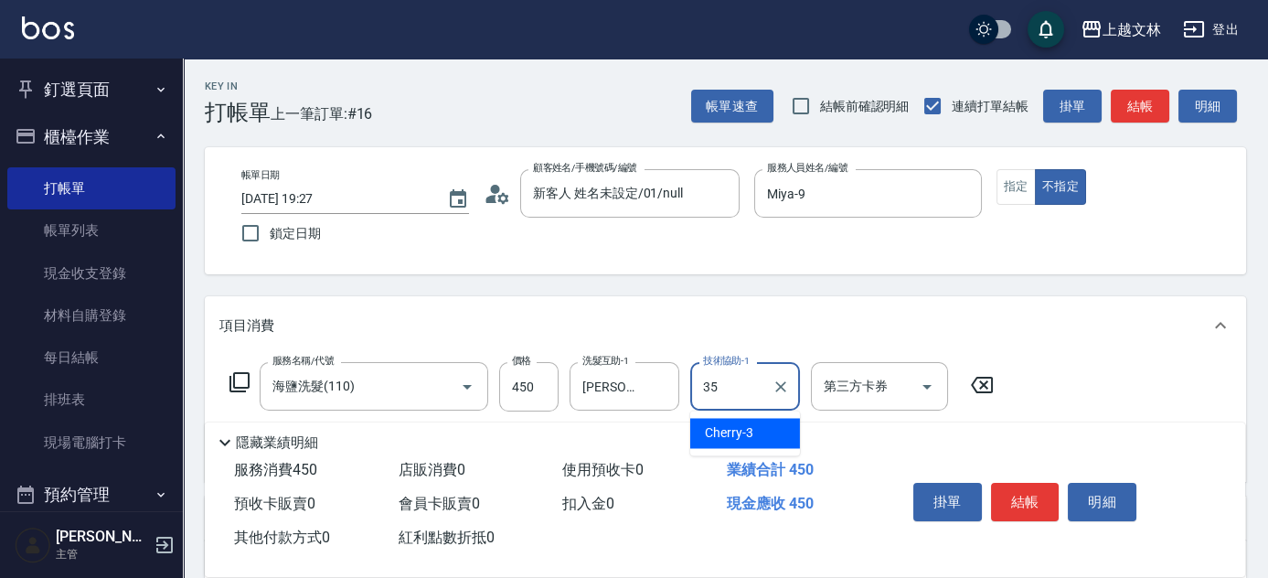
type input "[PERSON_NAME]-35"
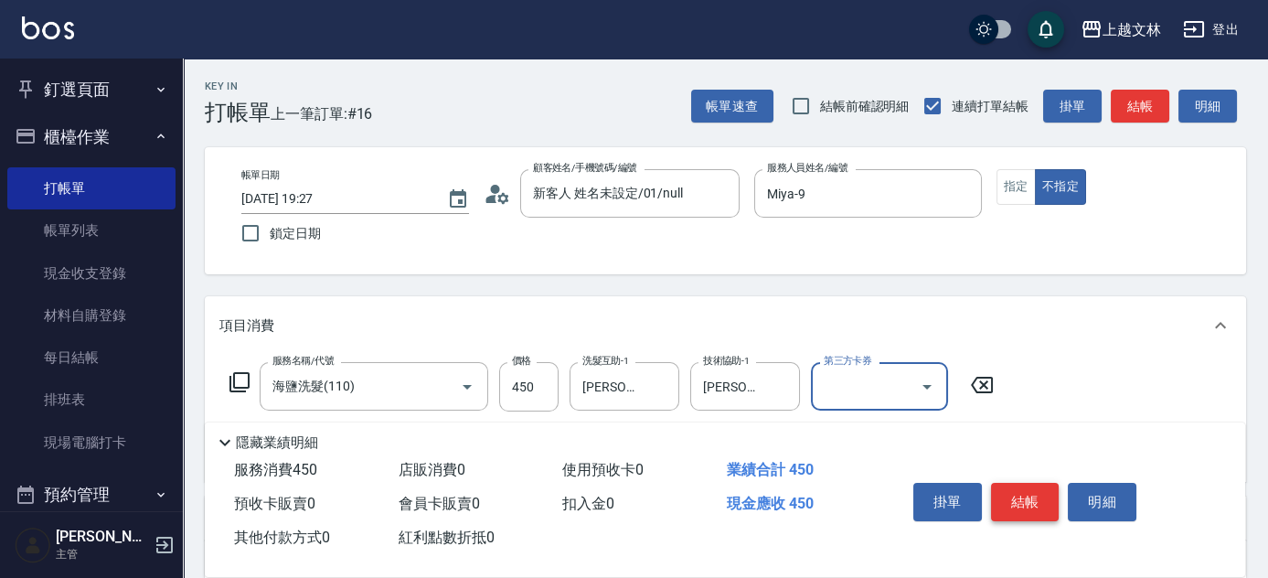
click at [1022, 483] on button "結帳" at bounding box center [1025, 502] width 69 height 38
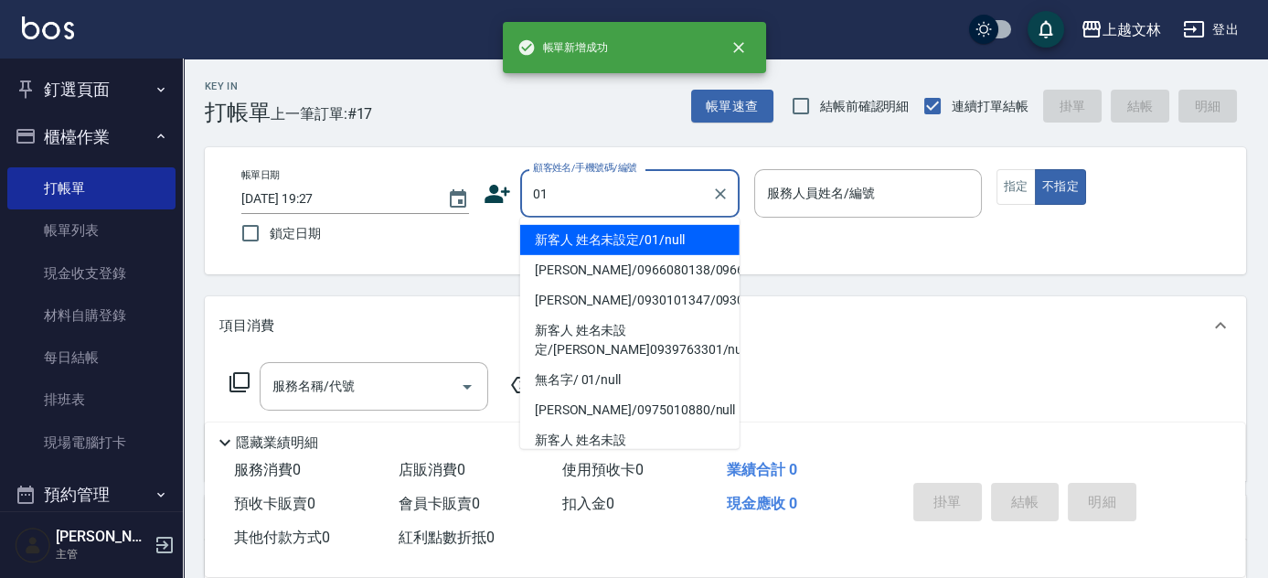
type input "01"
type input "9"
type input "新客人 姓名未設定/01/null"
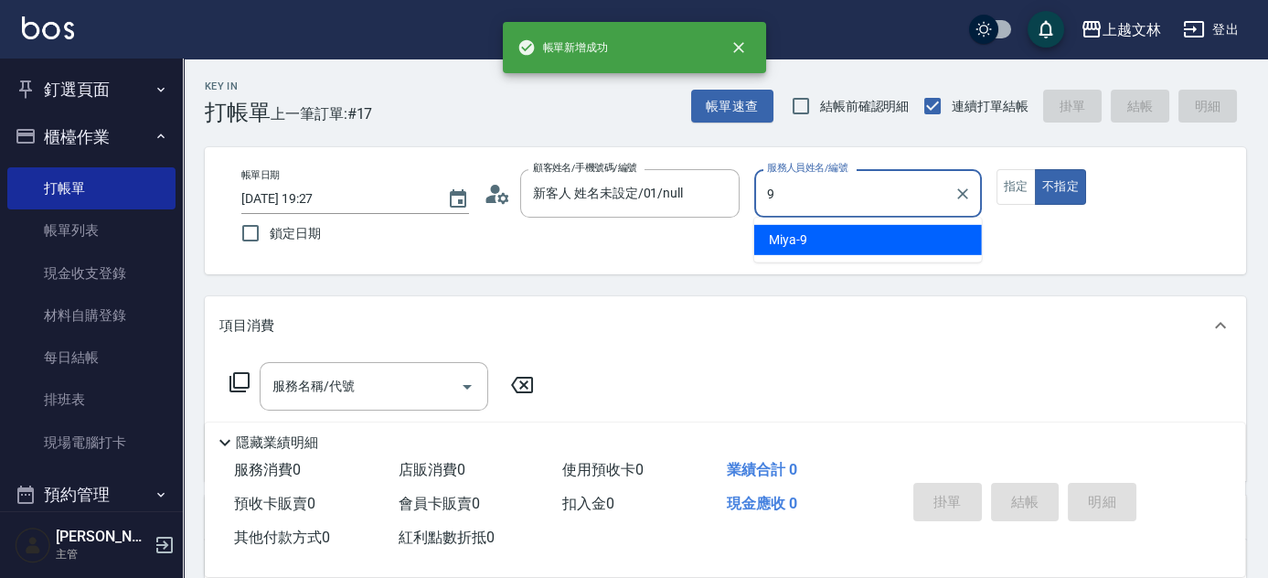
type input "Miya-9"
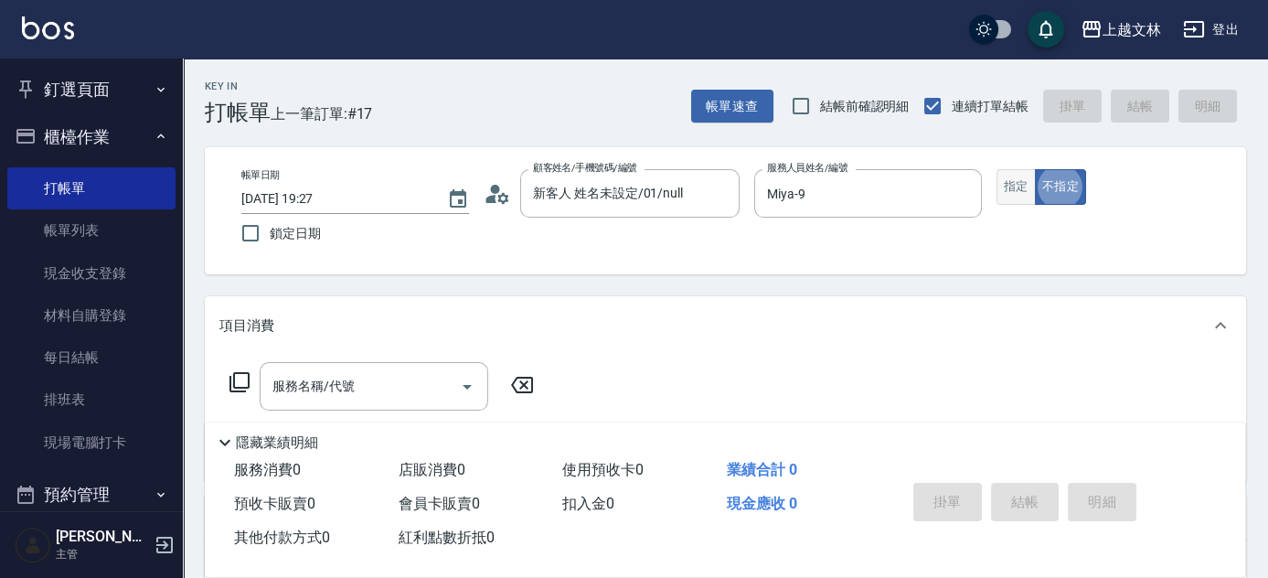
click at [1014, 197] on button "指定" at bounding box center [1016, 187] width 39 height 36
type button "true"
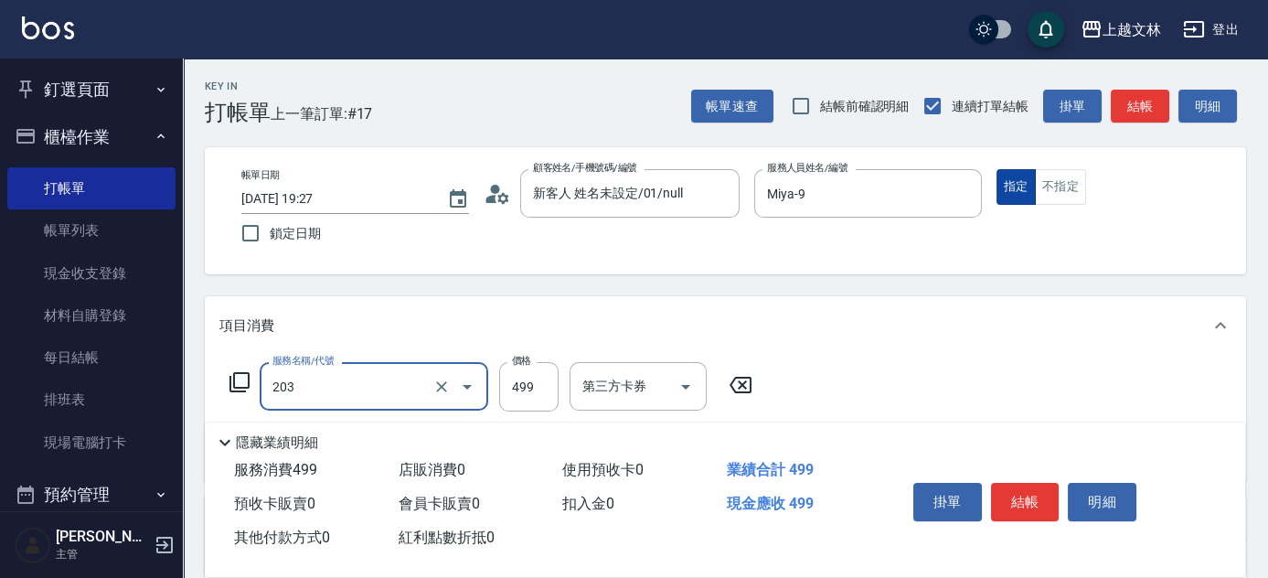
type input "B級洗+剪(203)"
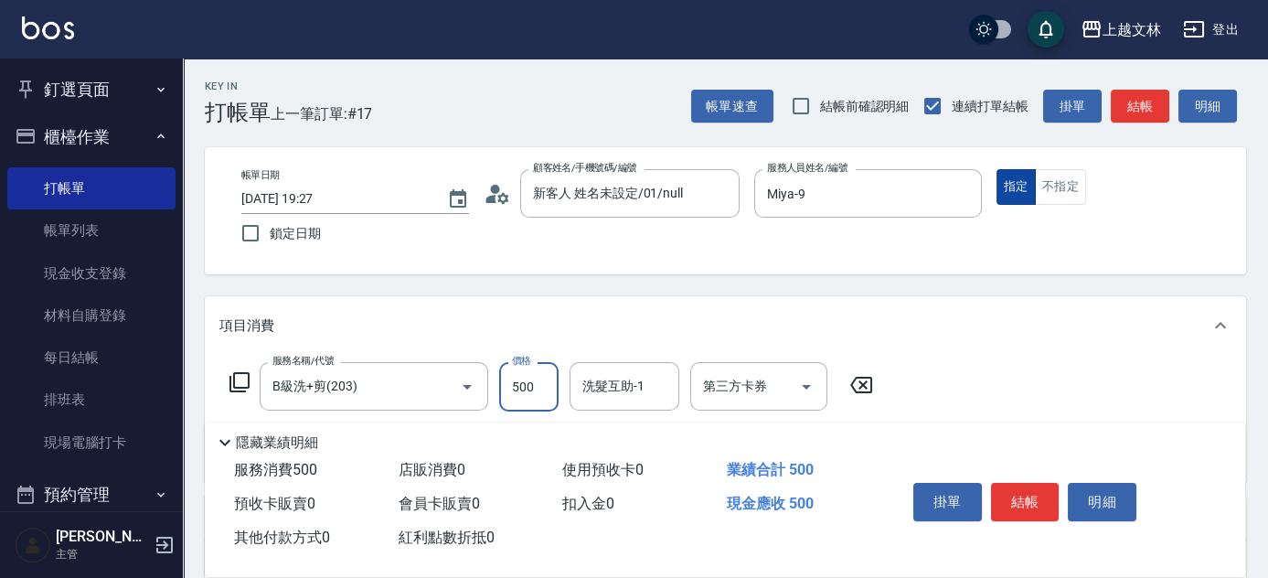
type input "500"
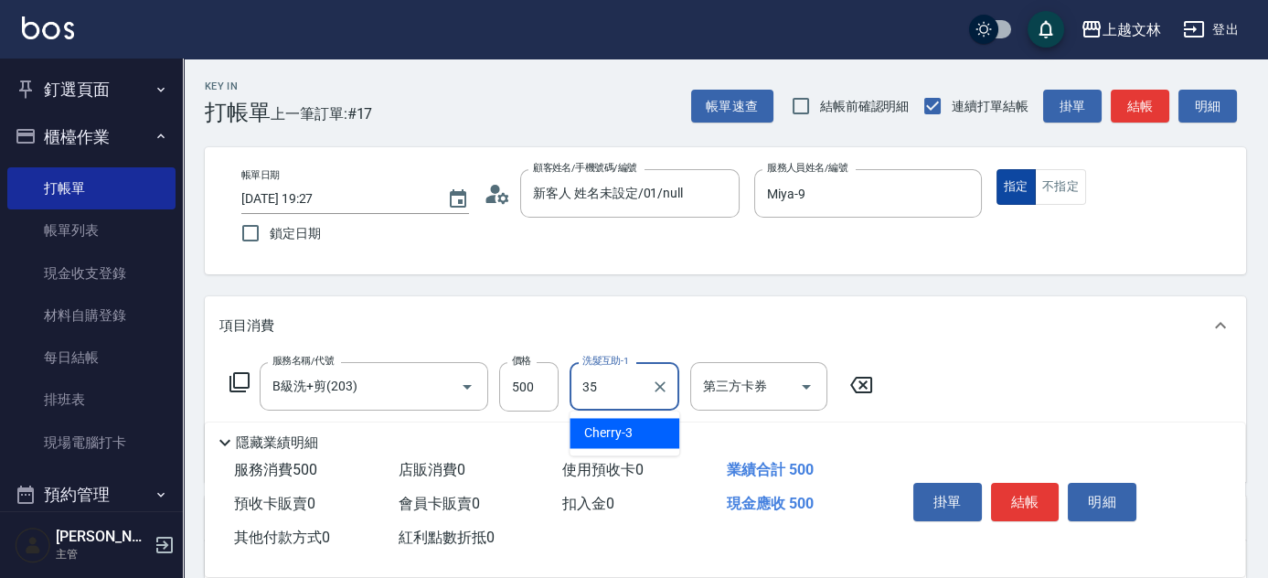
type input "[PERSON_NAME]-35"
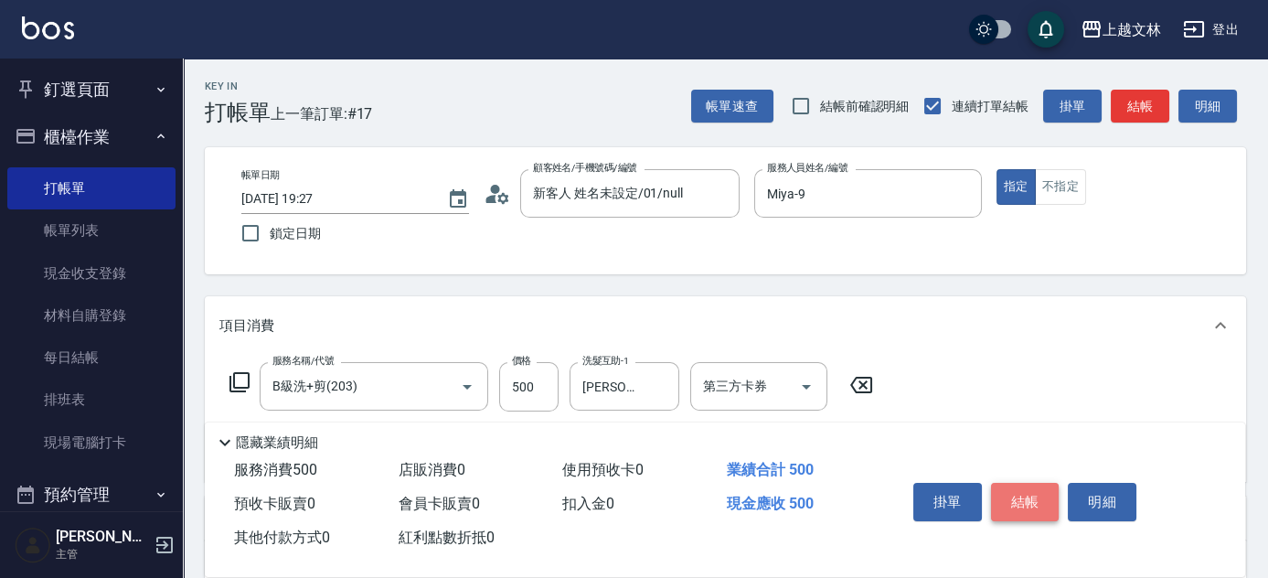
click at [1028, 486] on button "結帳" at bounding box center [1025, 502] width 69 height 38
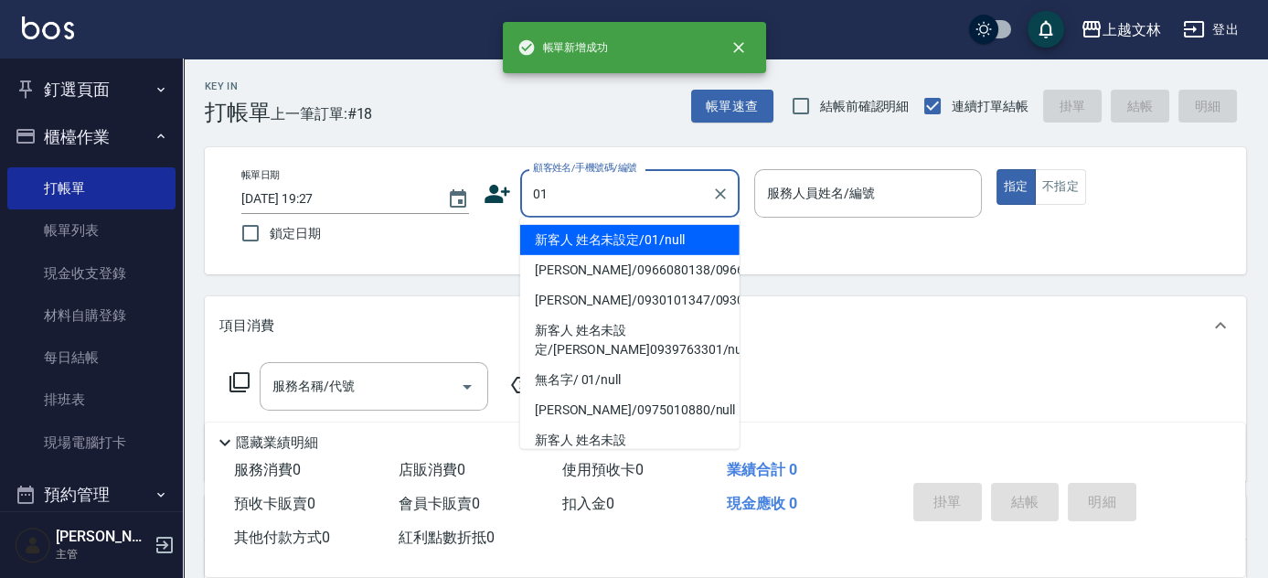
type input "01"
type input "9"
type input "新客人 姓名未設定/01/null"
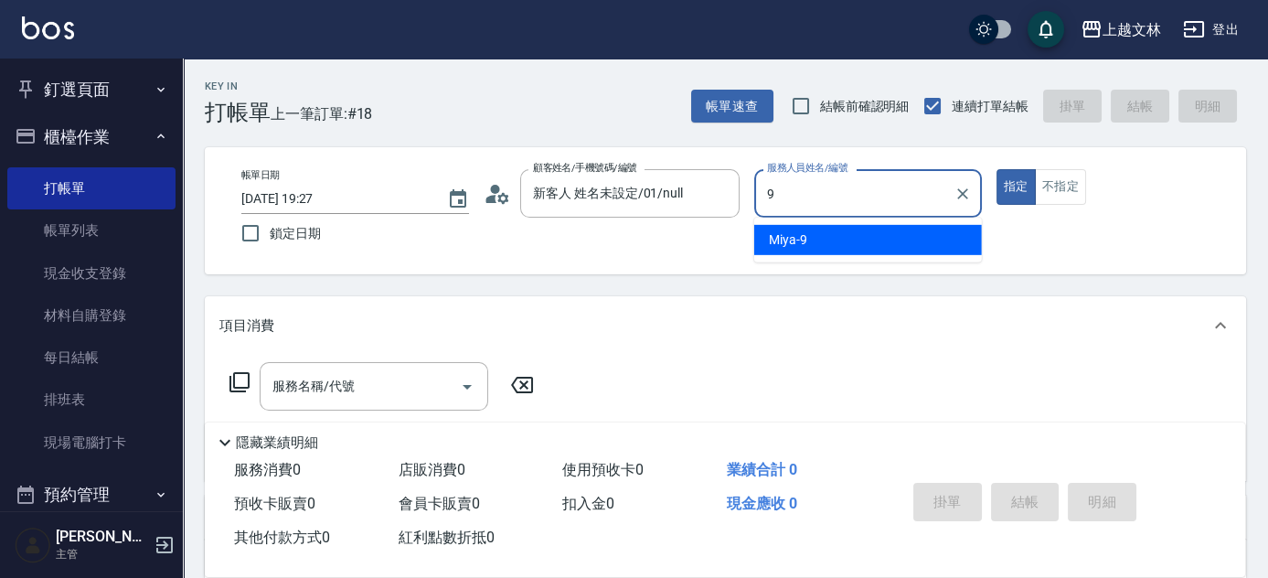
type input "Miya-9"
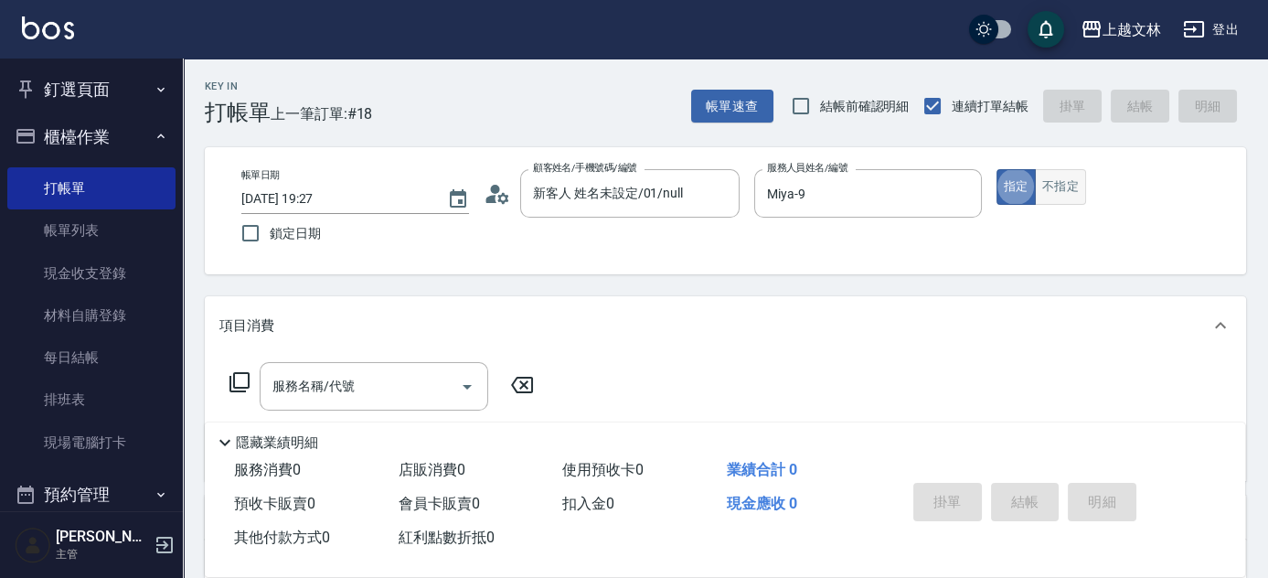
click at [1066, 179] on button "不指定" at bounding box center [1060, 187] width 51 height 36
click at [240, 379] on icon at bounding box center [240, 382] width 22 height 22
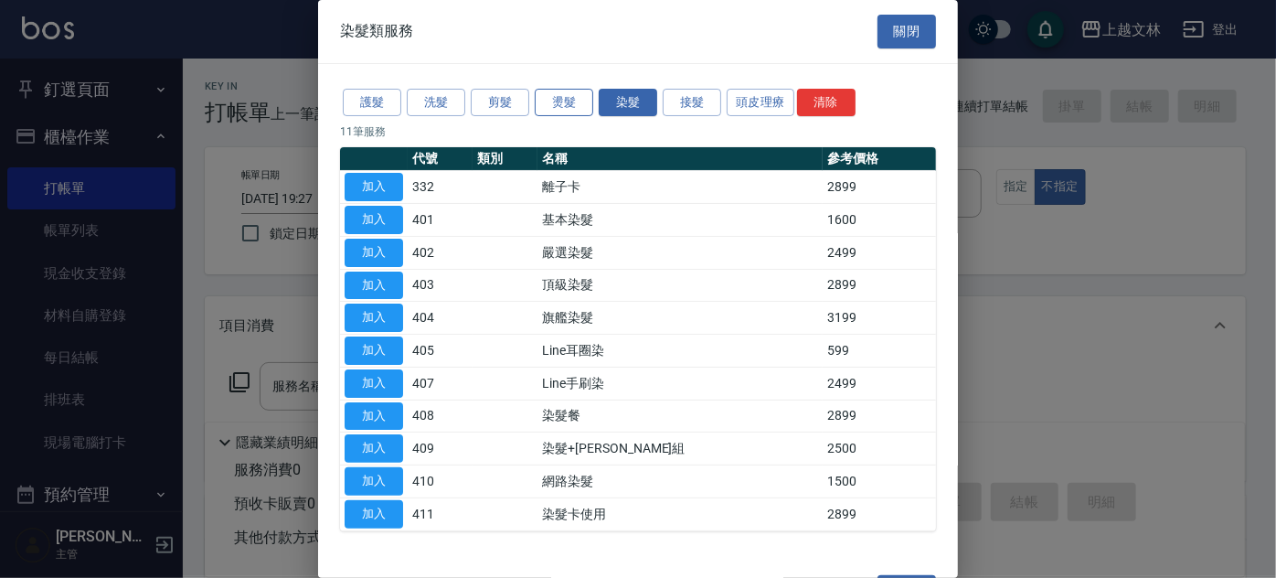
click at [553, 102] on button "燙髮" at bounding box center [564, 103] width 59 height 28
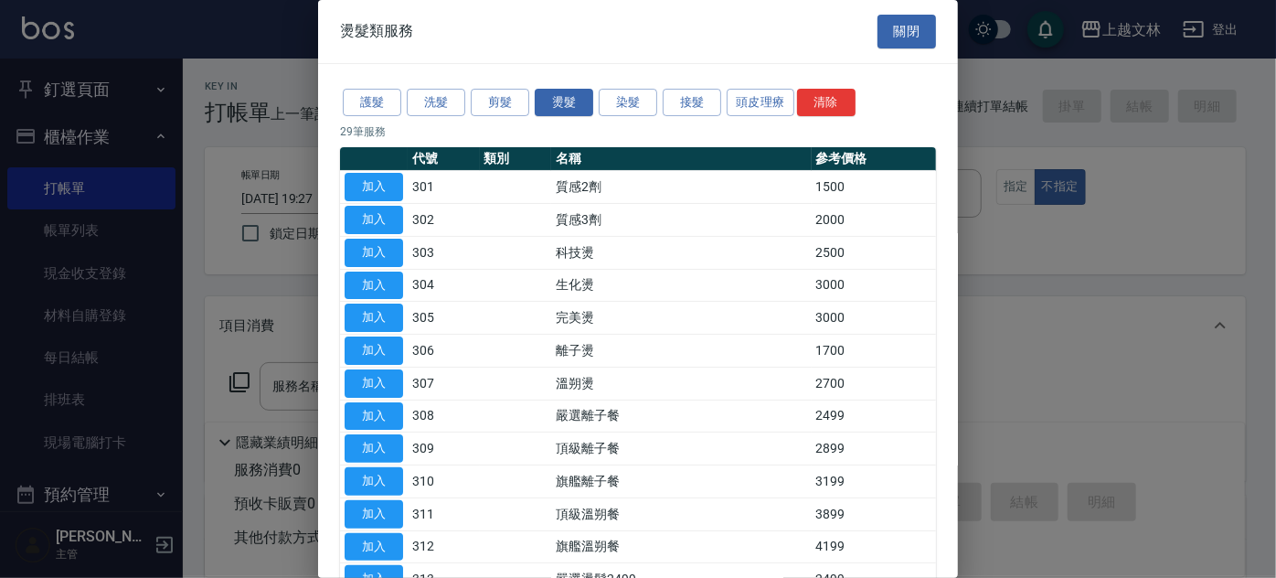
click at [957, 200] on div "燙髮類服務 關閉 護髮 洗髮 剪髮 燙髮 染髮 接髮 頭皮理療 清除 29 筆服務 代號 類別 名稱 參考價格 加入 301 質感2劑 1500 加入 302…" at bounding box center [638, 289] width 1276 height 578
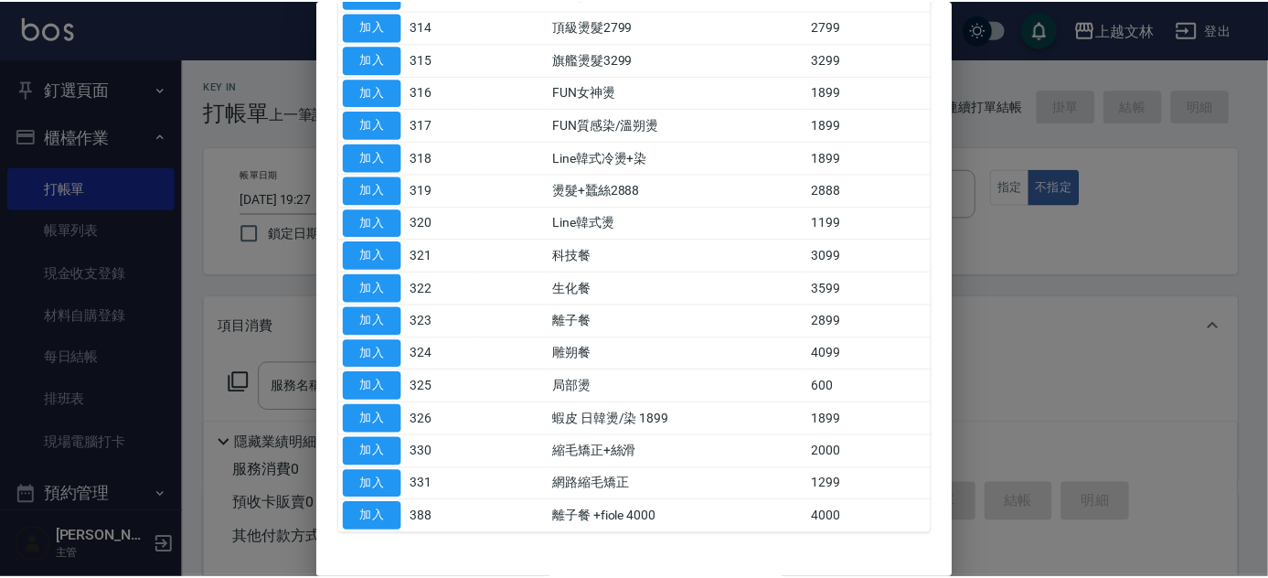
scroll to position [588, 0]
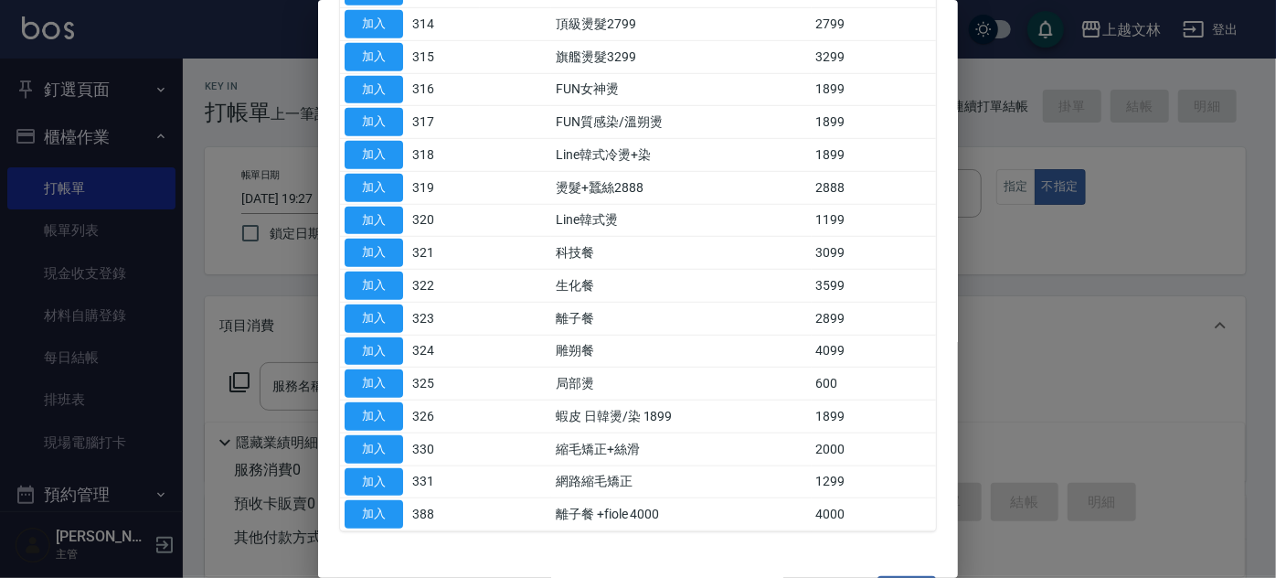
click at [370, 377] on button "加入" at bounding box center [374, 383] width 59 height 28
type input "局部燙(325)"
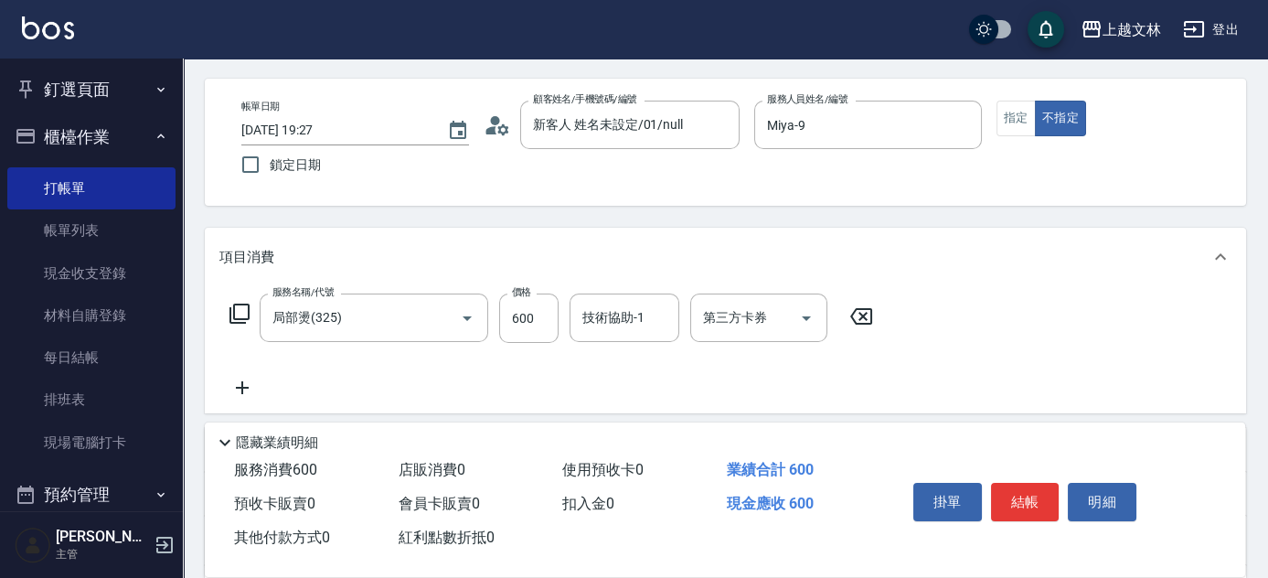
scroll to position [109, 0]
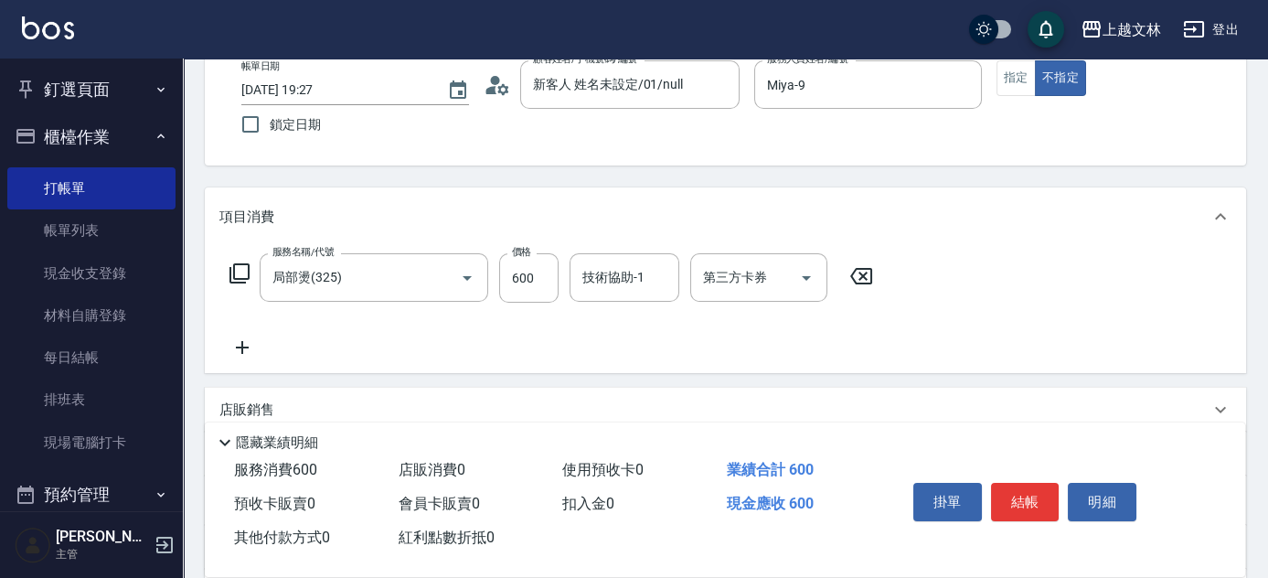
click at [628, 284] on div "技術協助-1 技術協助-1" at bounding box center [625, 277] width 110 height 48
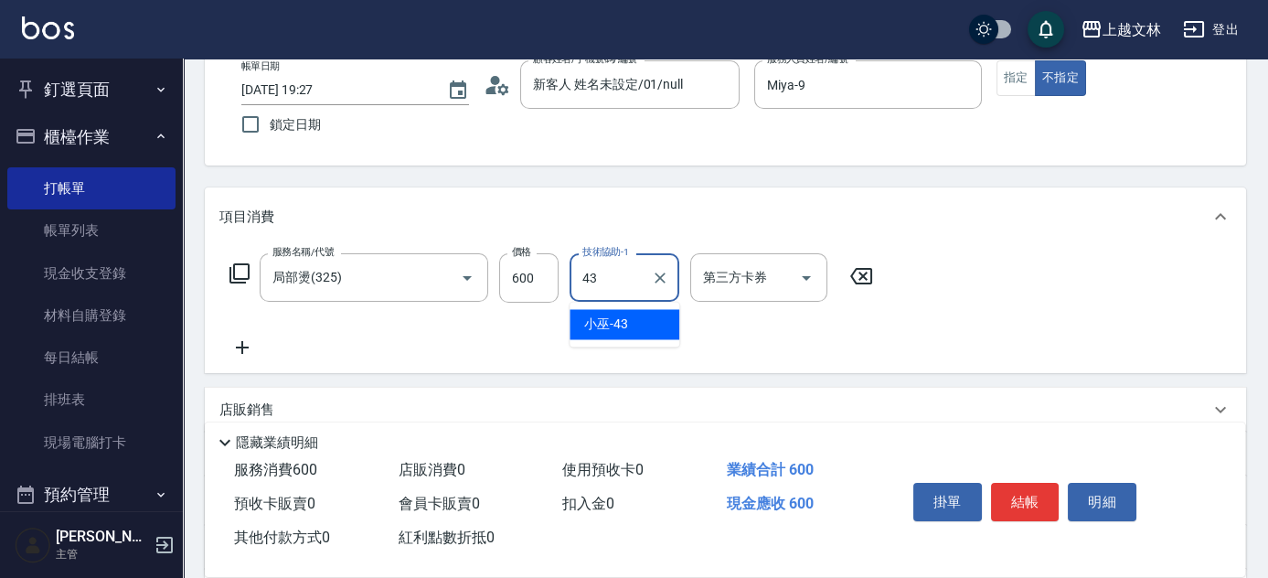
type input "小巫-43"
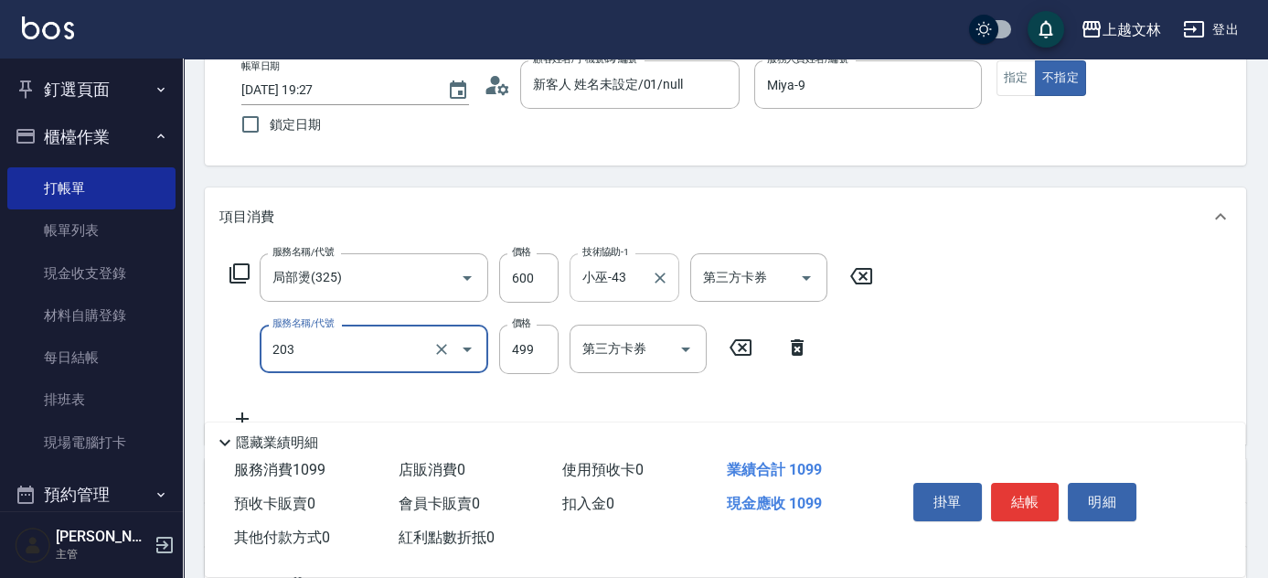
type input "B級洗+剪(203)"
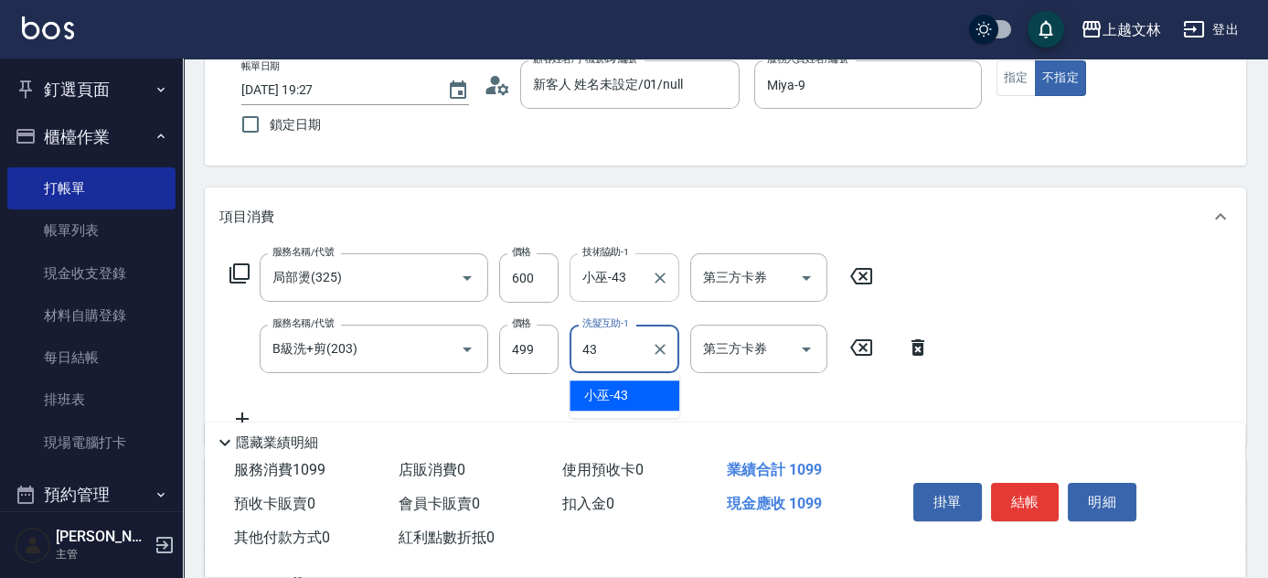
type input "小巫-43"
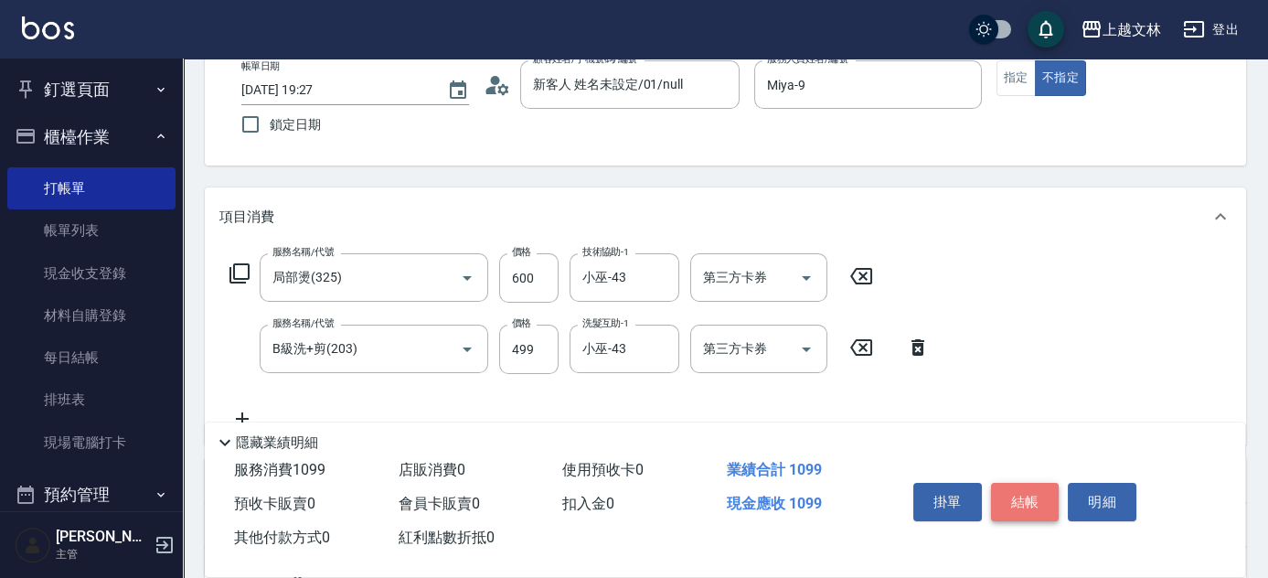
click at [1011, 496] on button "結帳" at bounding box center [1025, 502] width 69 height 38
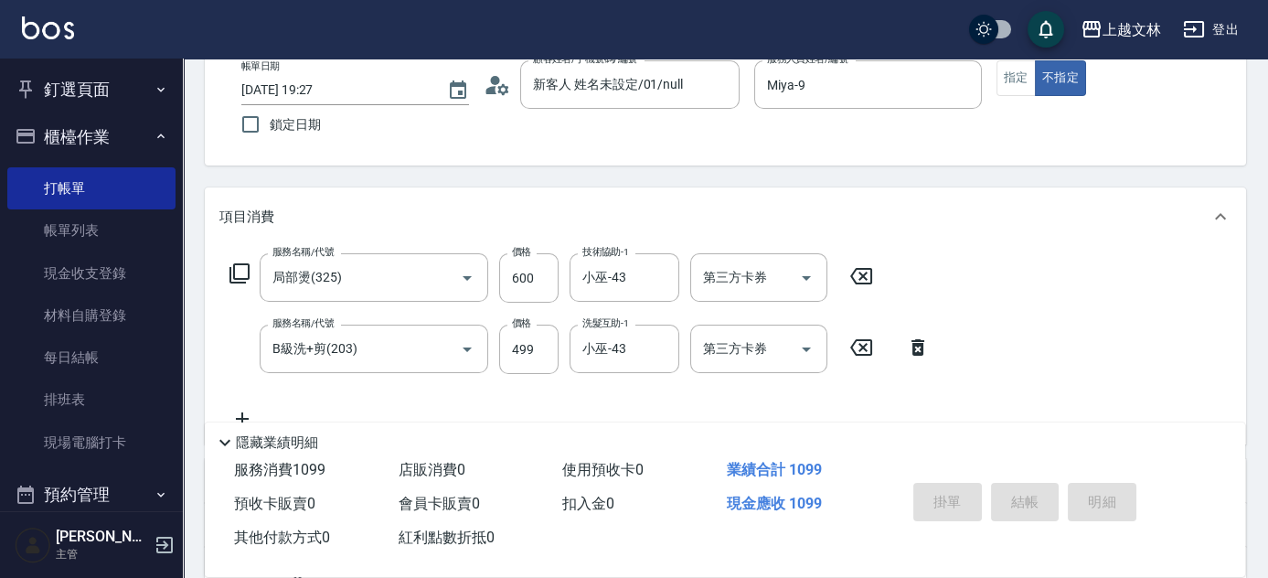
type input "[DATE] 19:28"
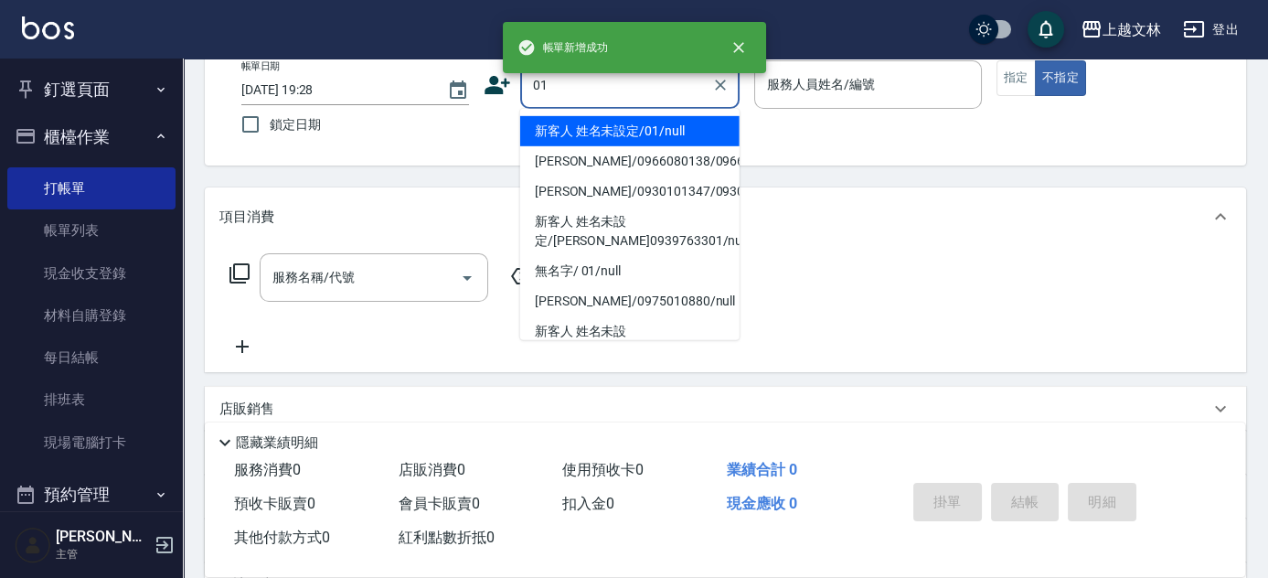
type input "01"
type input "9"
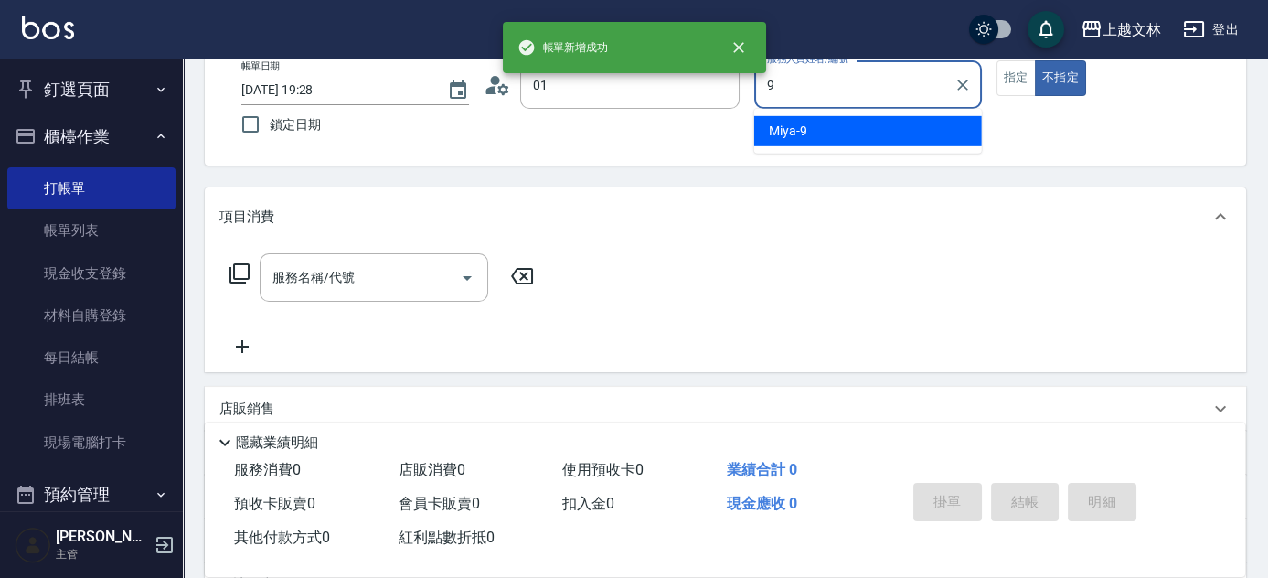
type input "新客人 姓名未設定/01/null"
type input "Miya-9"
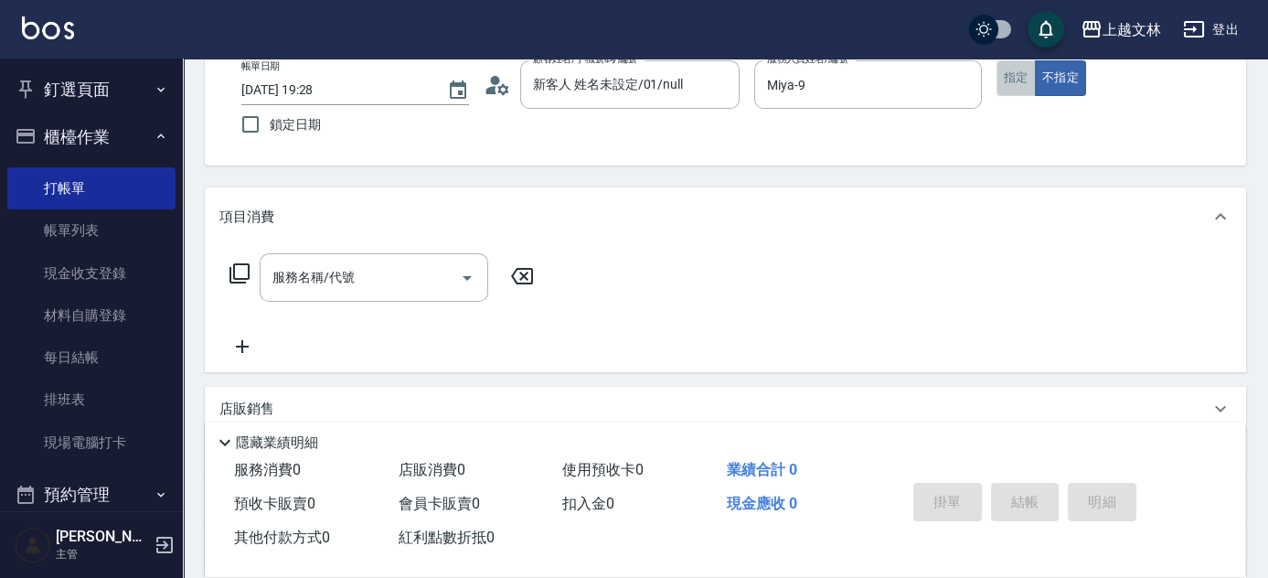
click at [1014, 77] on button "指定" at bounding box center [1016, 78] width 39 height 36
click at [241, 275] on icon at bounding box center [240, 273] width 22 height 22
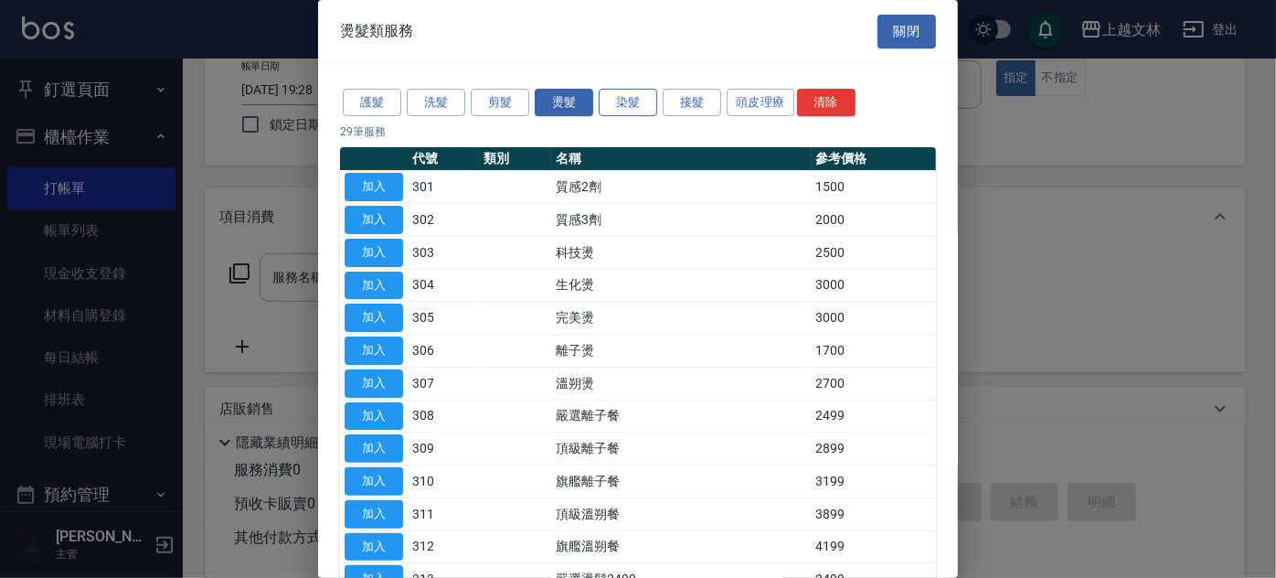
click at [623, 102] on button "染髮" at bounding box center [628, 103] width 59 height 28
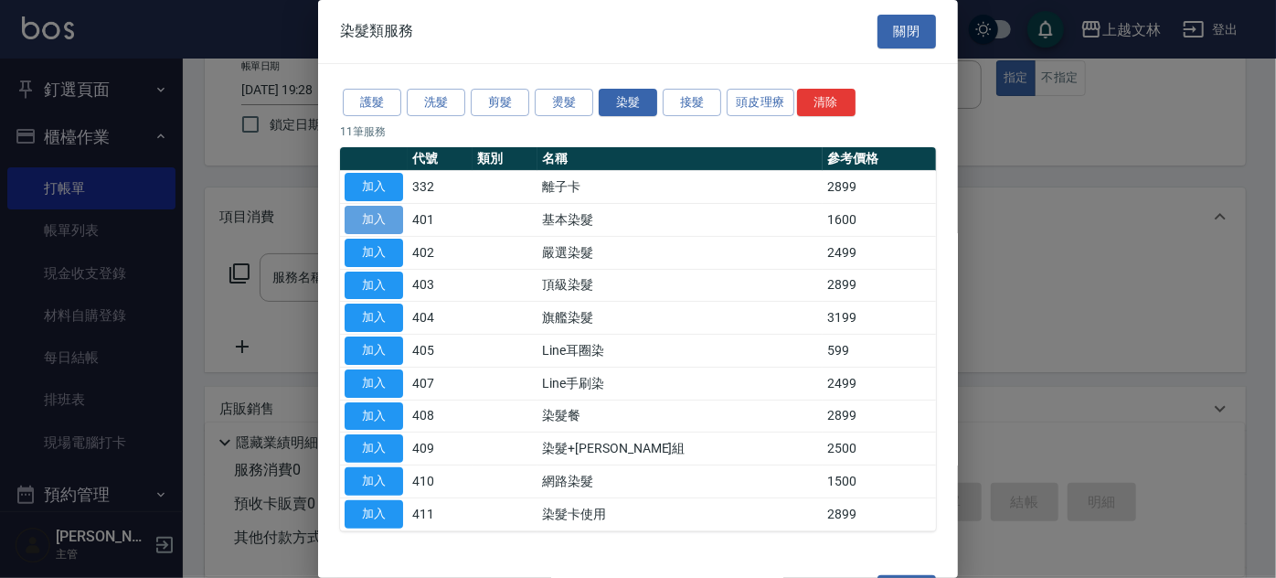
click at [361, 219] on button "加入" at bounding box center [374, 220] width 59 height 28
type input "基本染髮(401)"
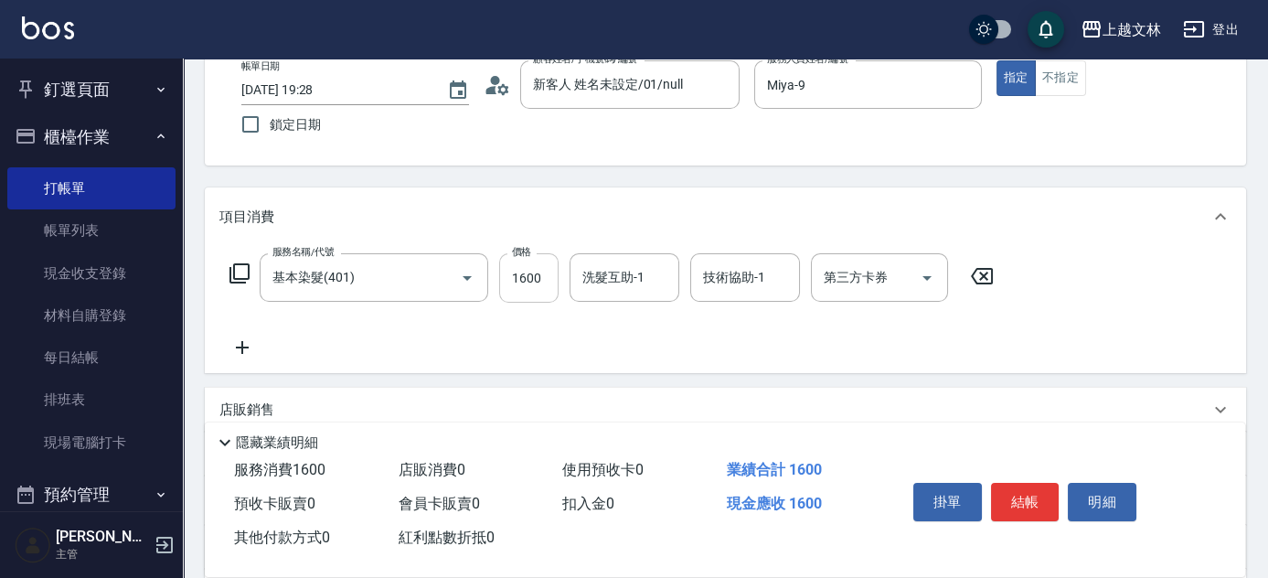
click at [519, 288] on input "1600" at bounding box center [528, 277] width 59 height 49
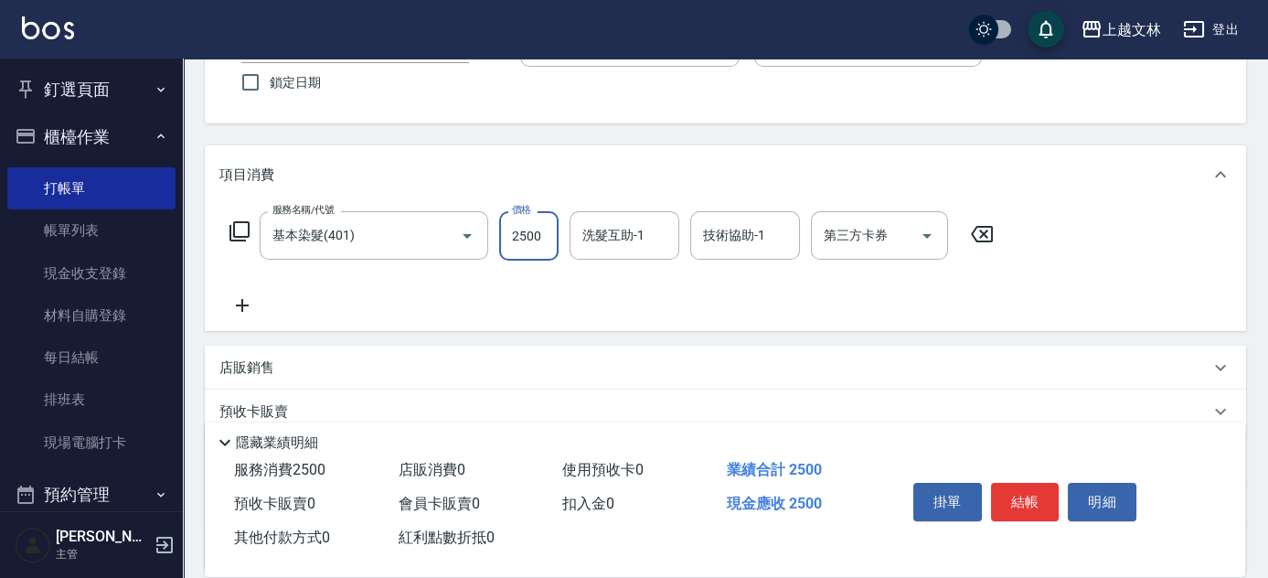
scroll to position [177, 0]
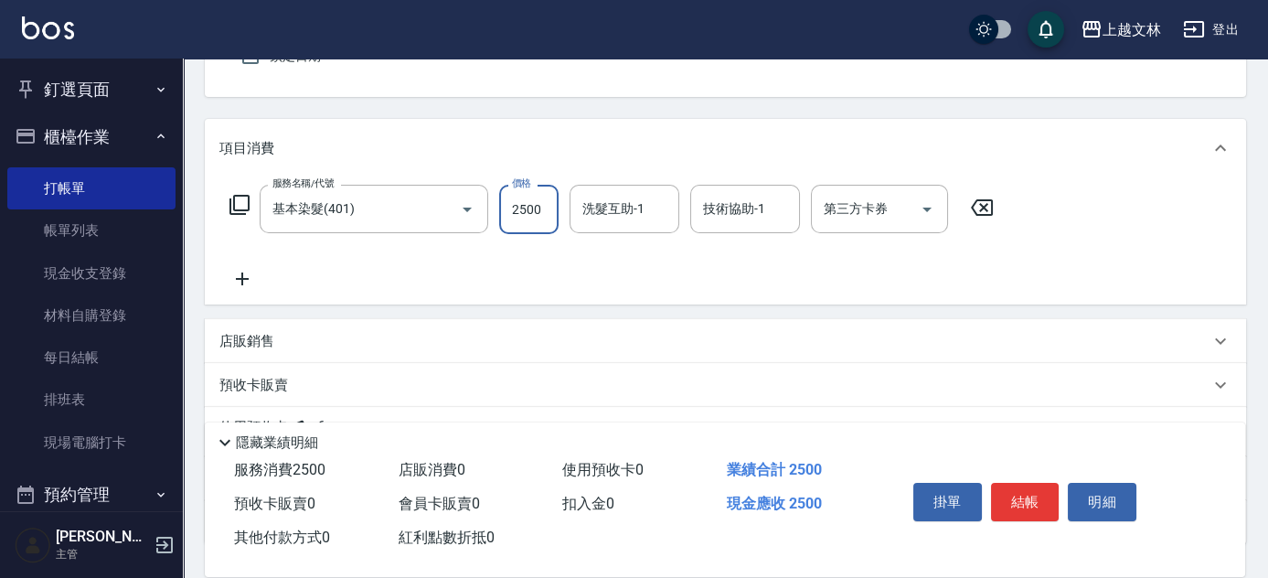
type input "2500"
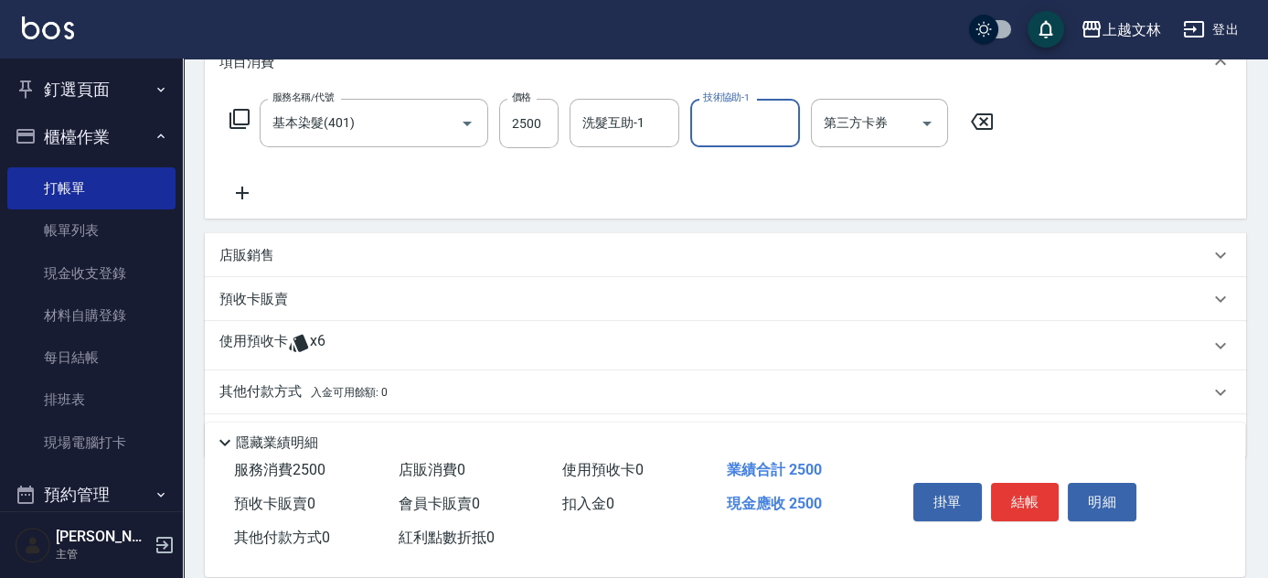
scroll to position [266, 0]
click at [848, 234] on div "店販銷售" at bounding box center [725, 252] width 1041 height 44
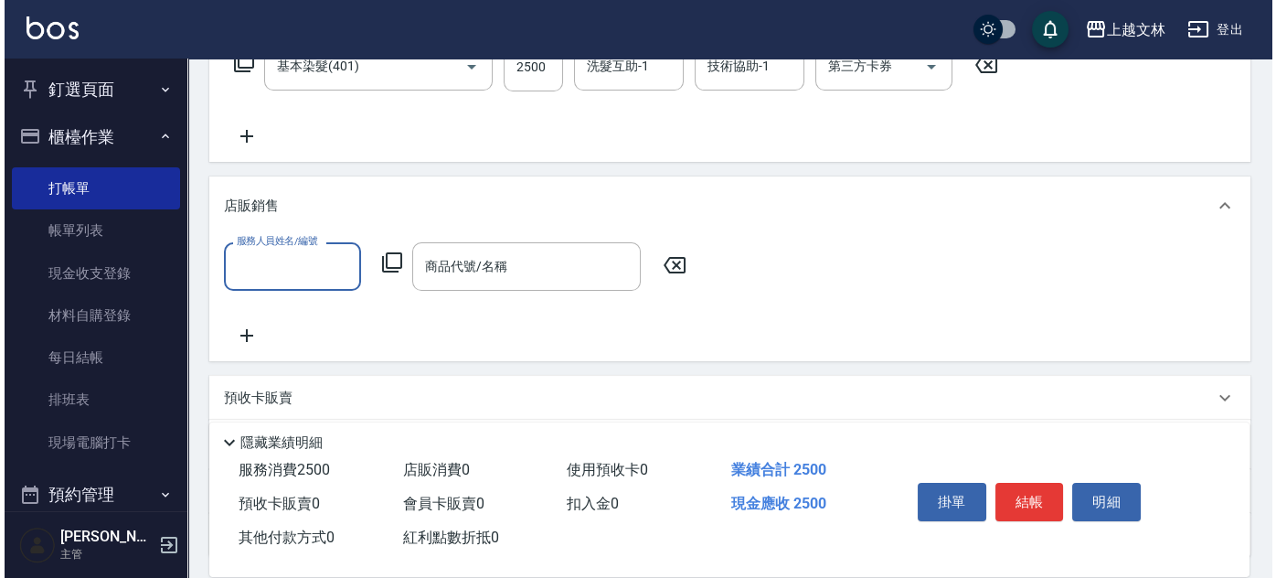
scroll to position [327, 0]
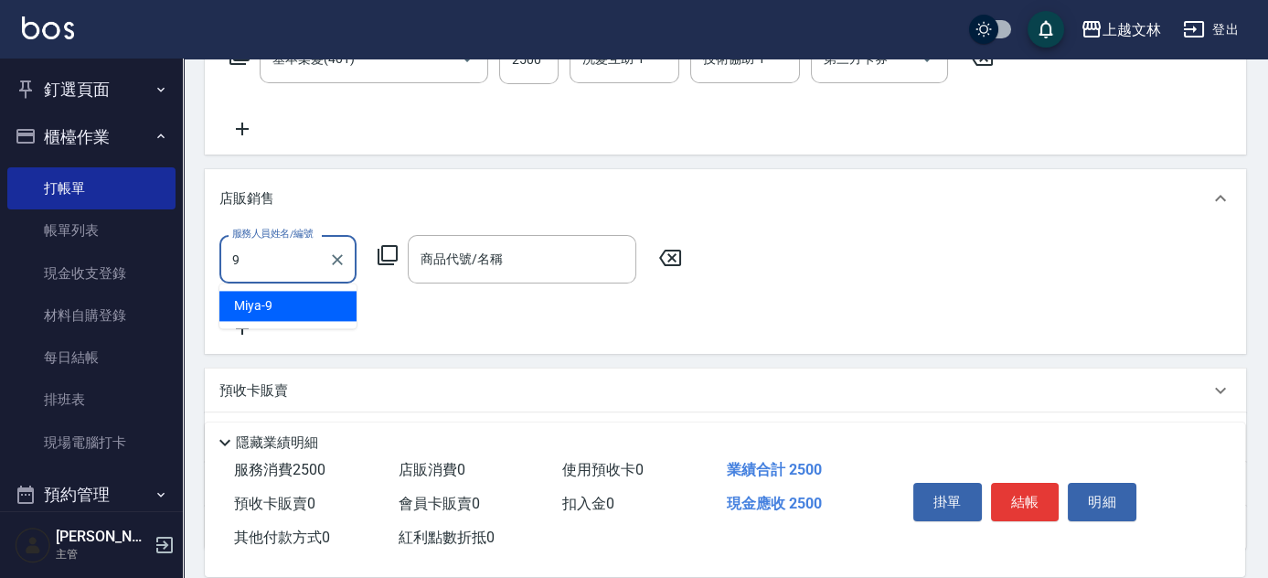
type input "Miya-9"
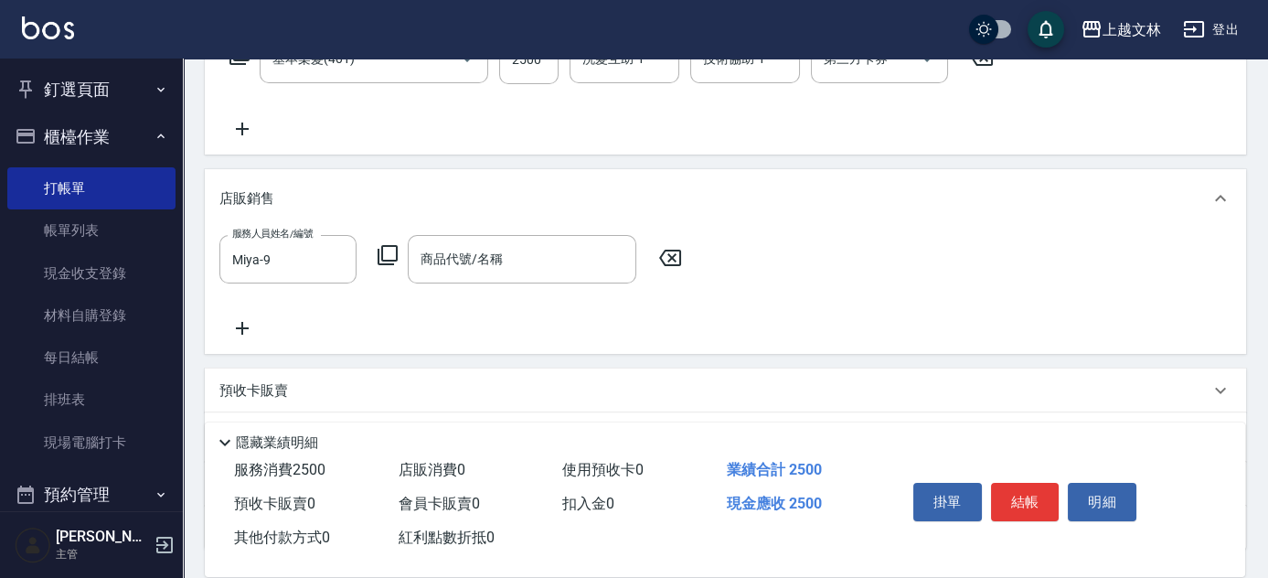
click at [381, 255] on icon at bounding box center [388, 255] width 20 height 20
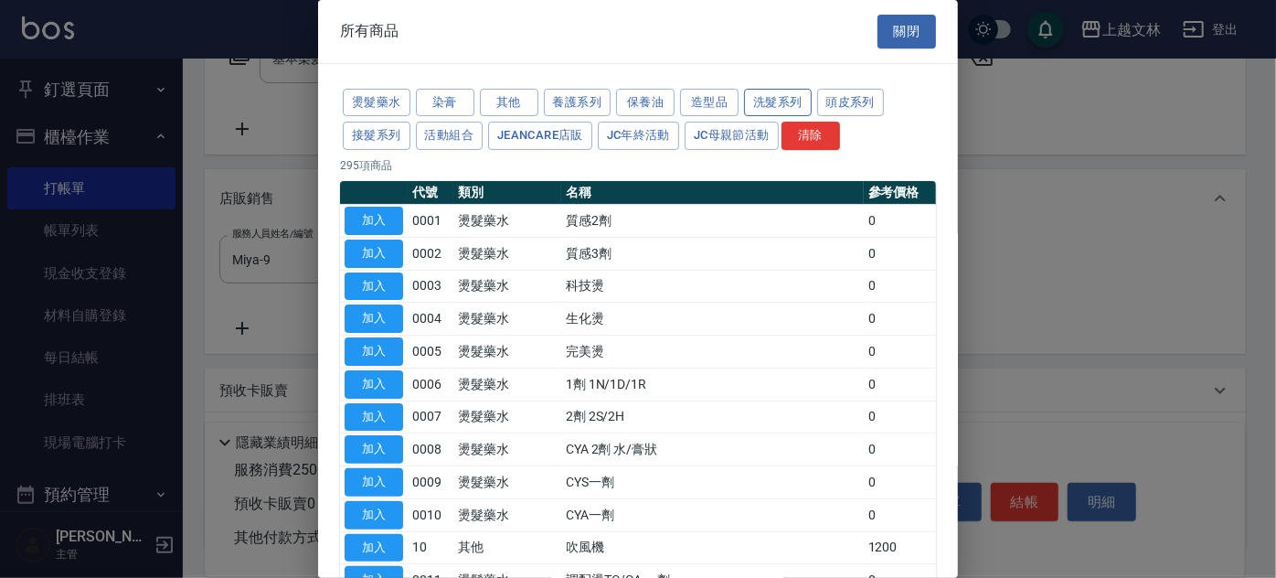
click at [787, 101] on button "洗髮系列" at bounding box center [778, 103] width 68 height 28
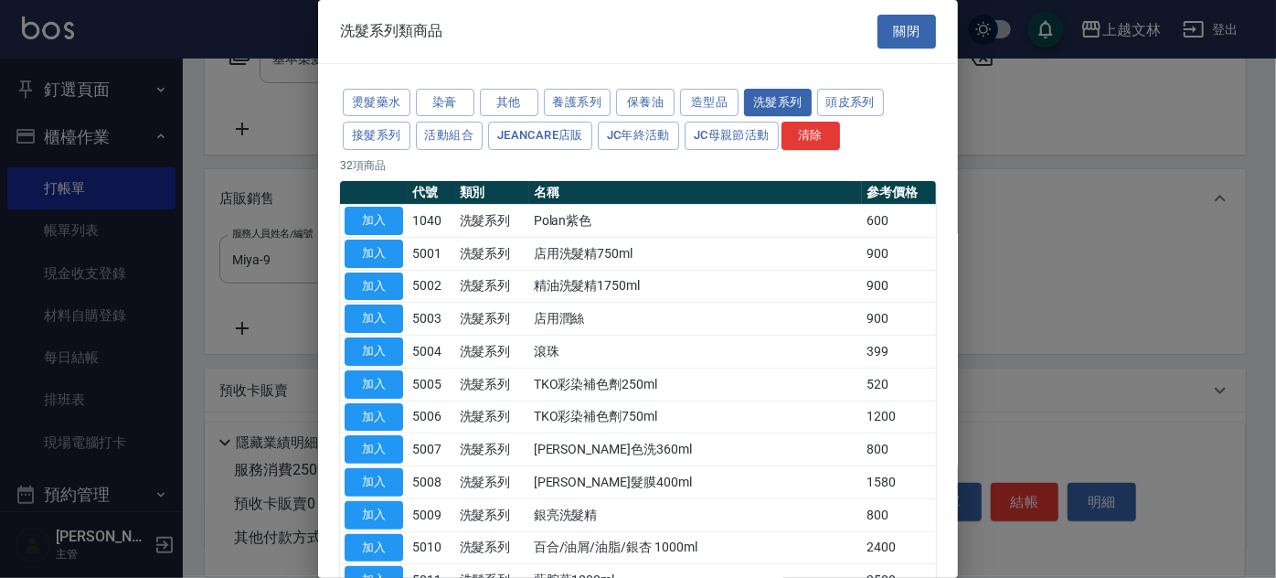
click at [374, 382] on button "加入" at bounding box center [374, 384] width 59 height 28
type input "TKO彩染補色劑250ml"
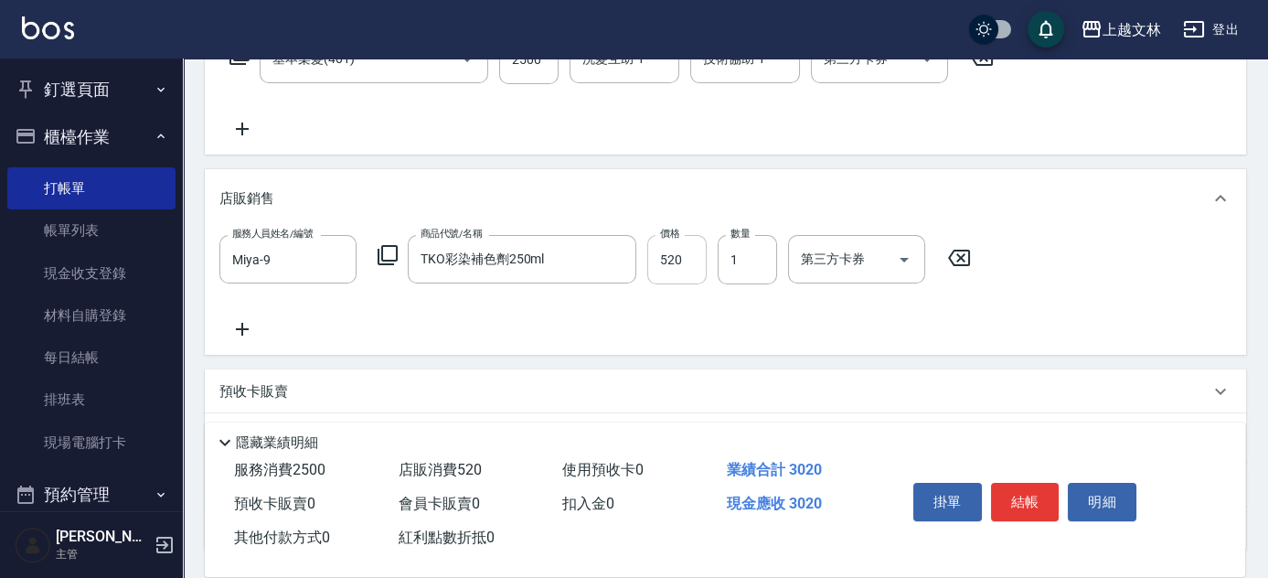
click at [668, 270] on input "520" at bounding box center [676, 259] width 59 height 49
type input "416"
click at [237, 328] on icon at bounding box center [242, 329] width 13 height 13
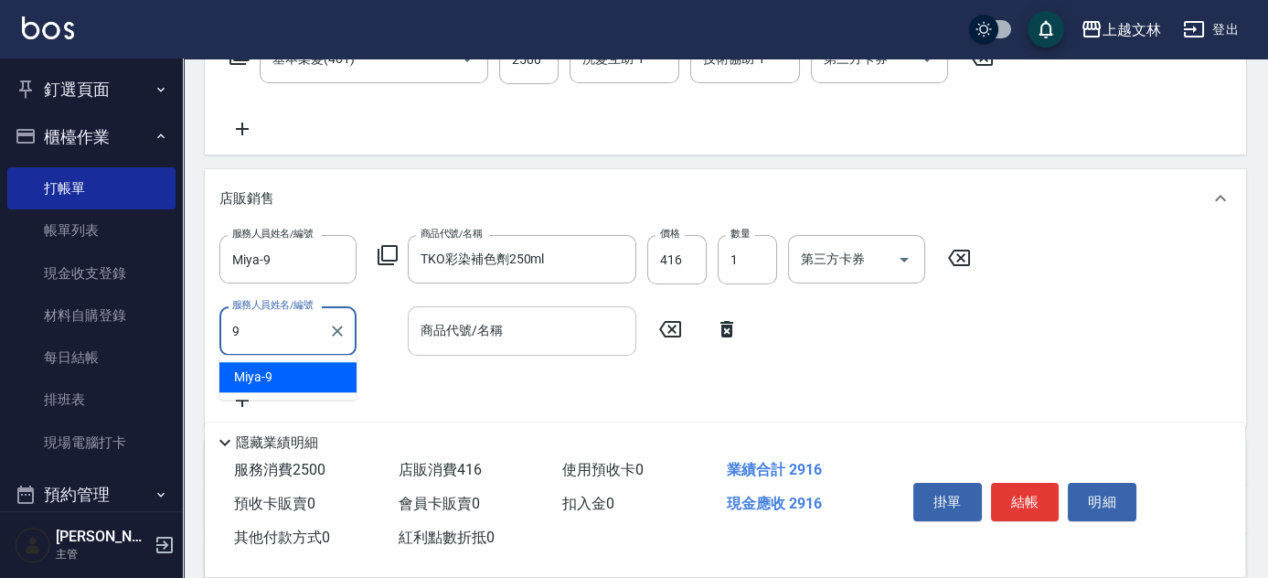
type input "Miya-9"
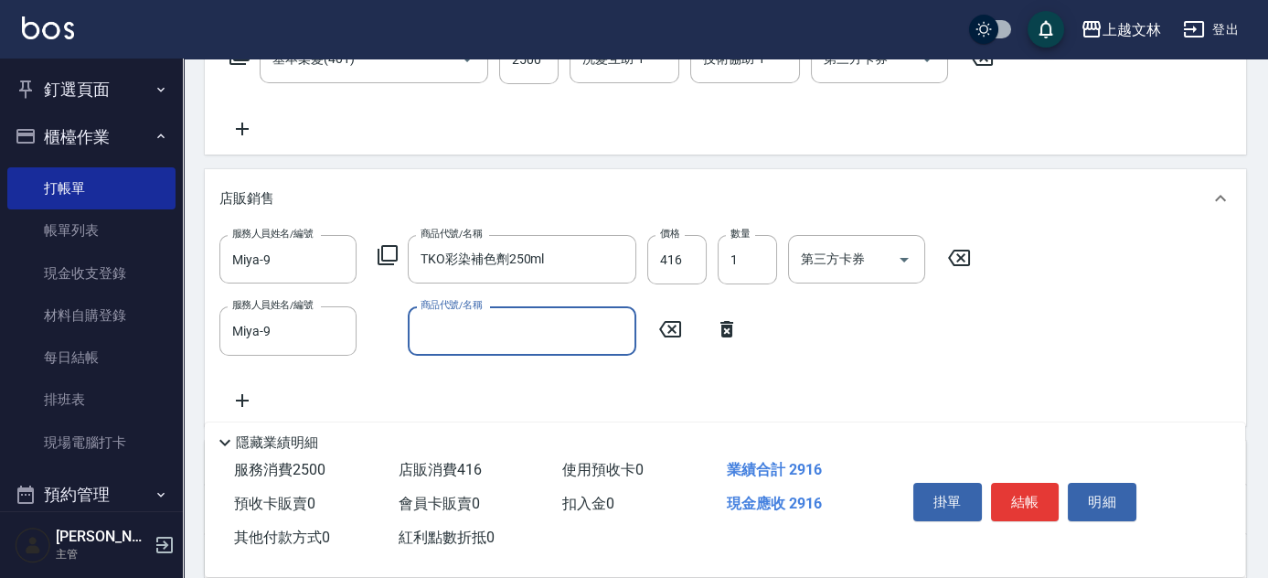
click at [389, 259] on icon at bounding box center [388, 255] width 22 height 22
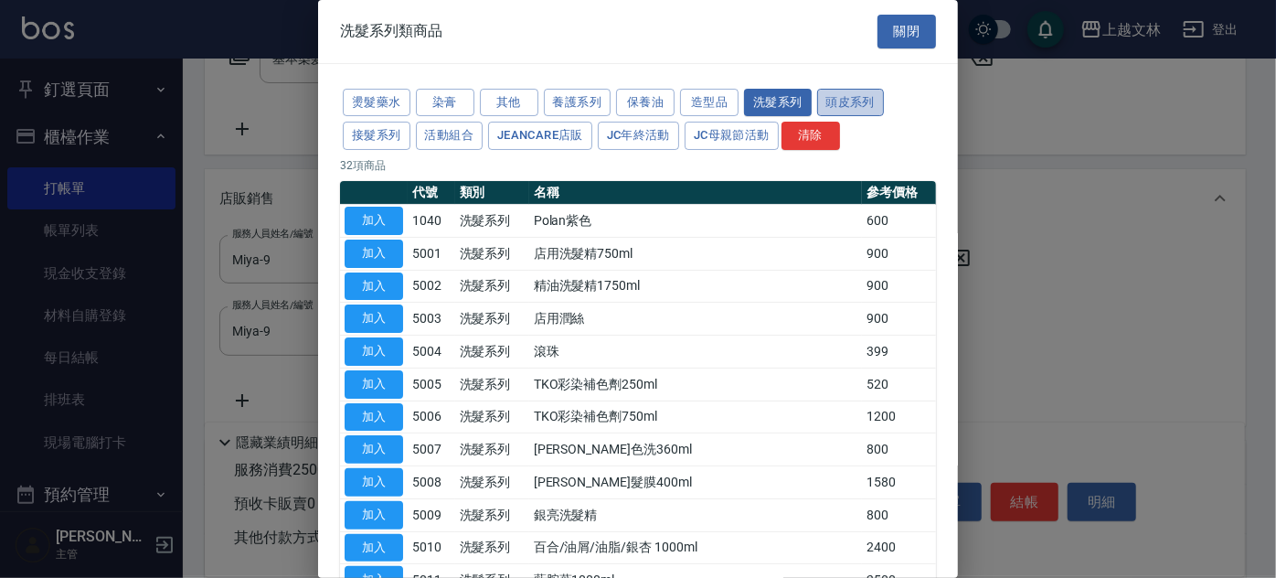
click at [828, 104] on button "頭皮系列" at bounding box center [851, 103] width 68 height 28
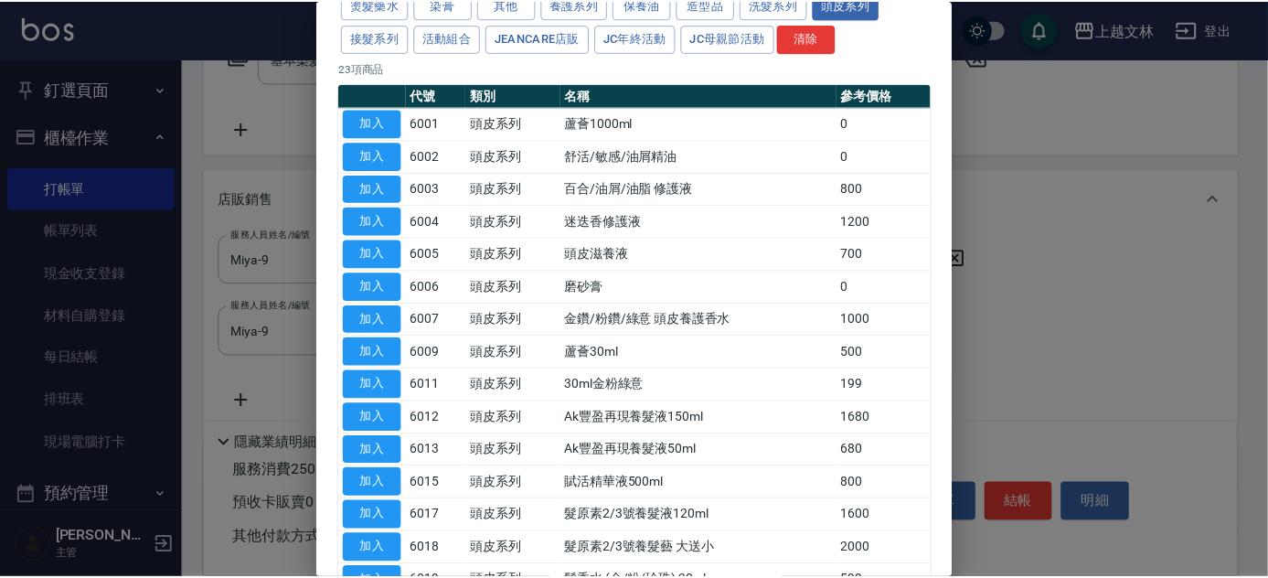
scroll to position [92, 0]
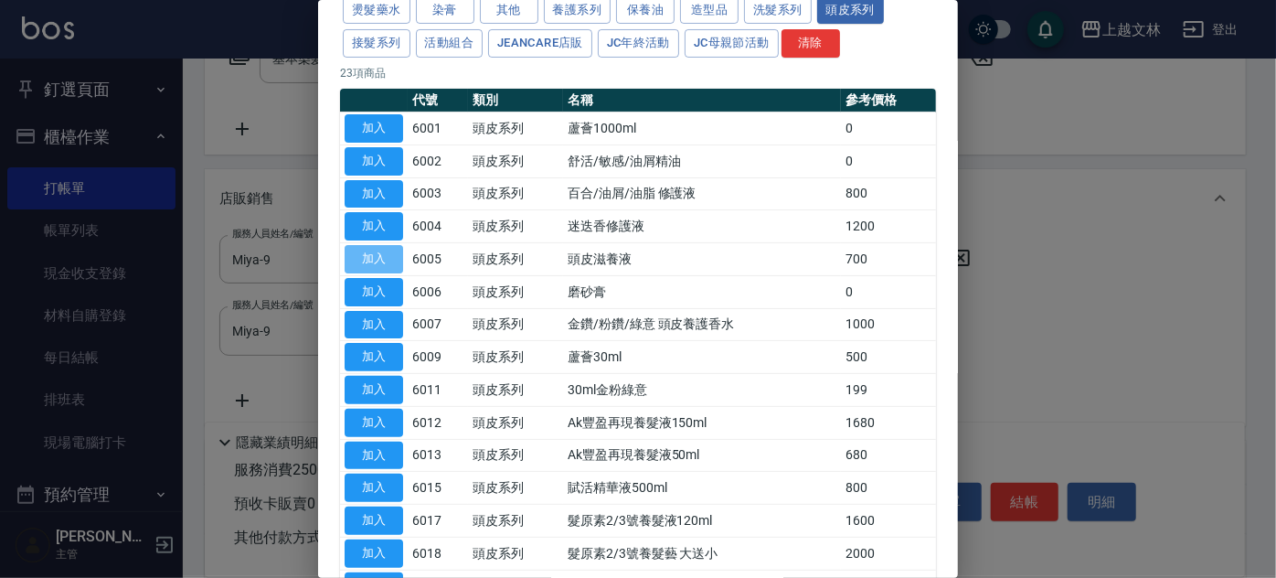
click at [375, 253] on button "加入" at bounding box center [374, 259] width 59 height 28
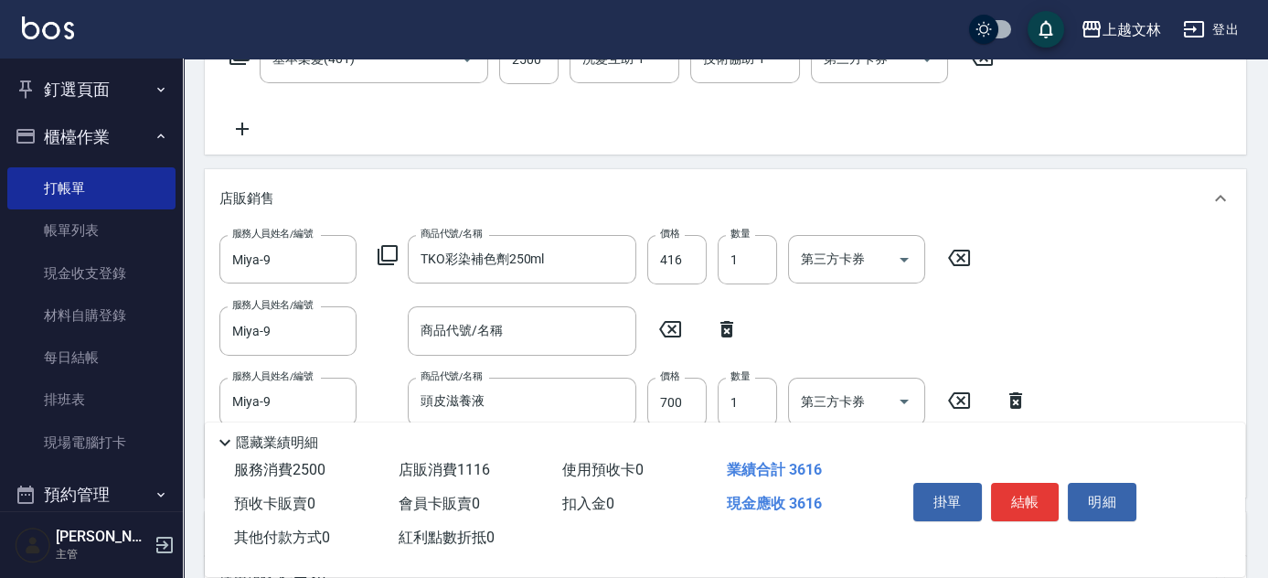
click at [721, 324] on icon at bounding box center [727, 329] width 46 height 22
type input "頭皮滋養液"
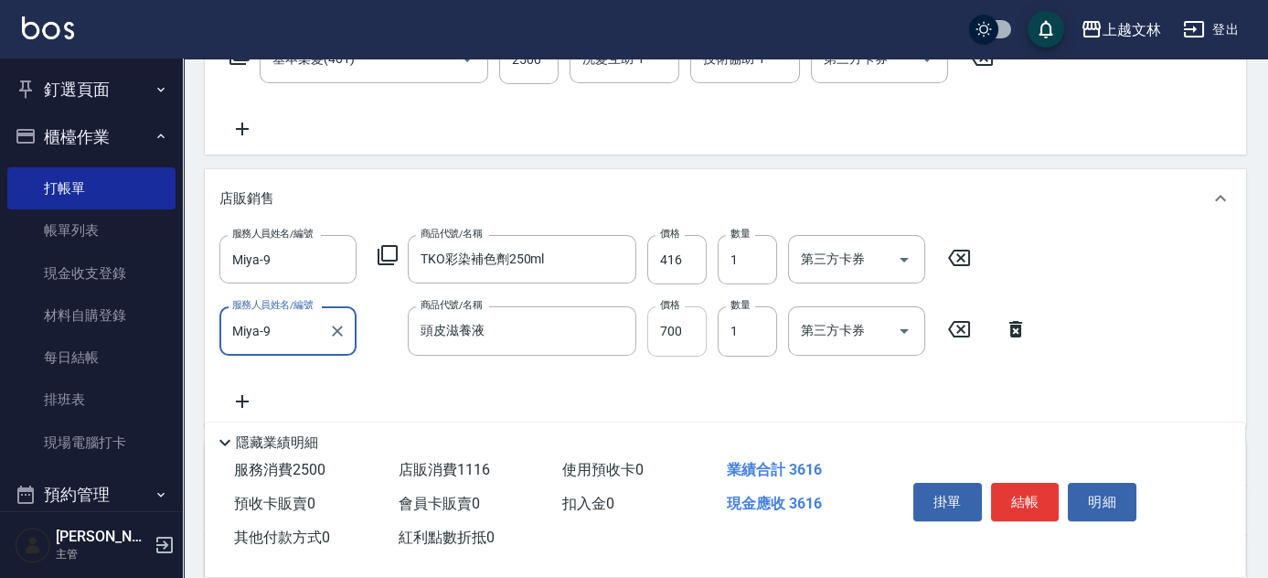
click at [689, 340] on input "700" at bounding box center [676, 330] width 59 height 49
type input "899"
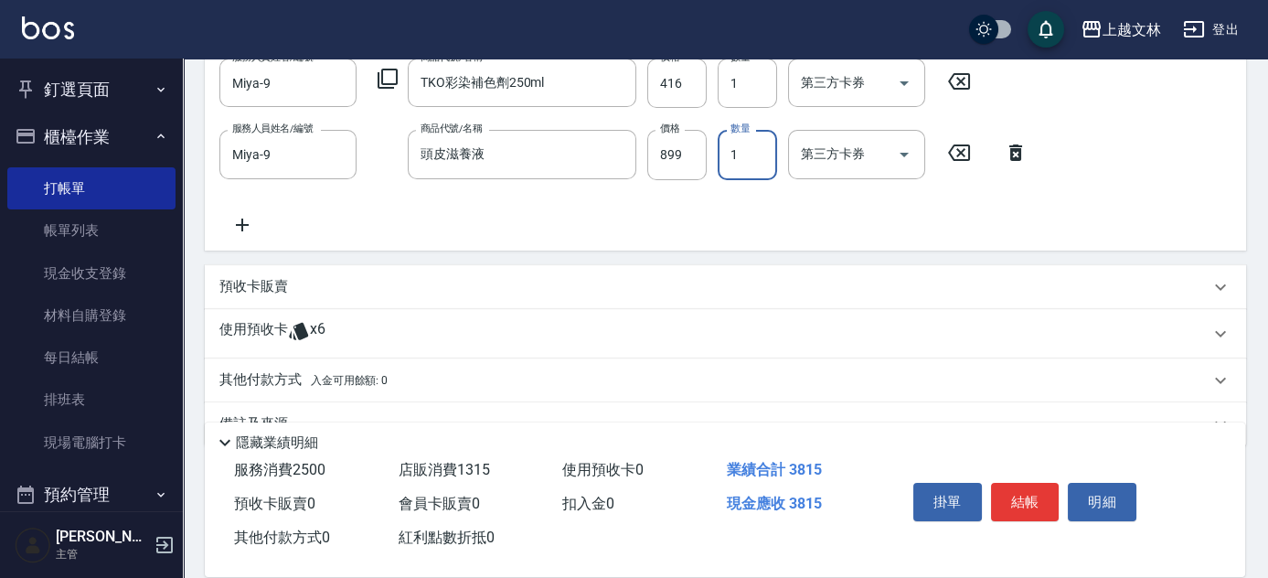
scroll to position [505, 0]
click at [687, 370] on div "其他付款方式 入金可用餘額: 0" at bounding box center [714, 379] width 990 height 20
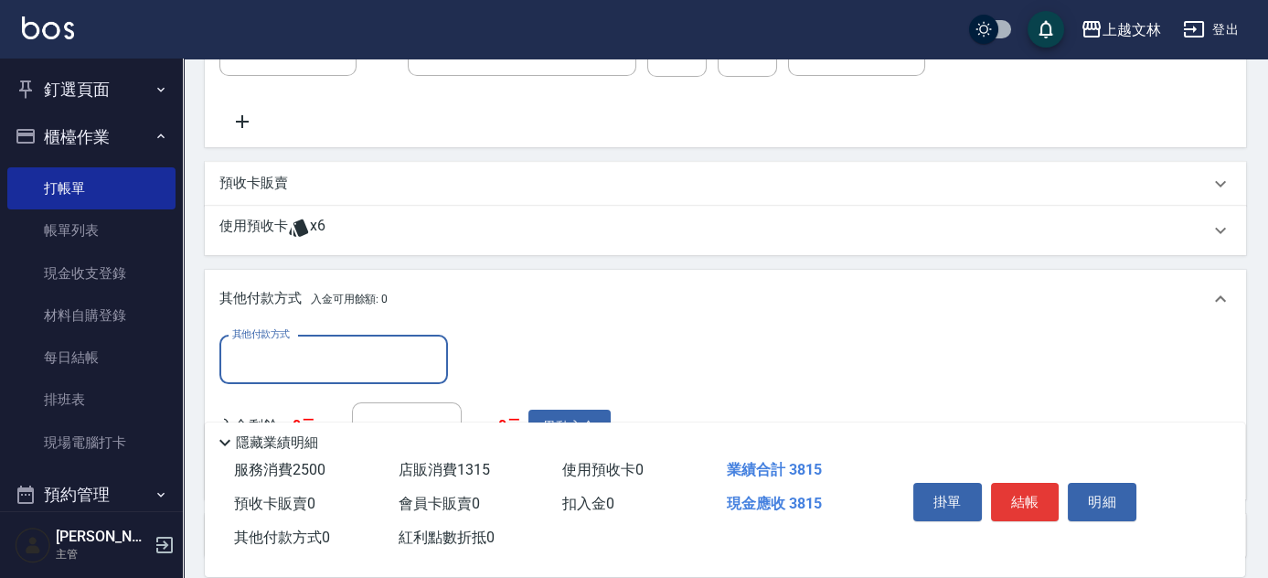
scroll to position [609, 0]
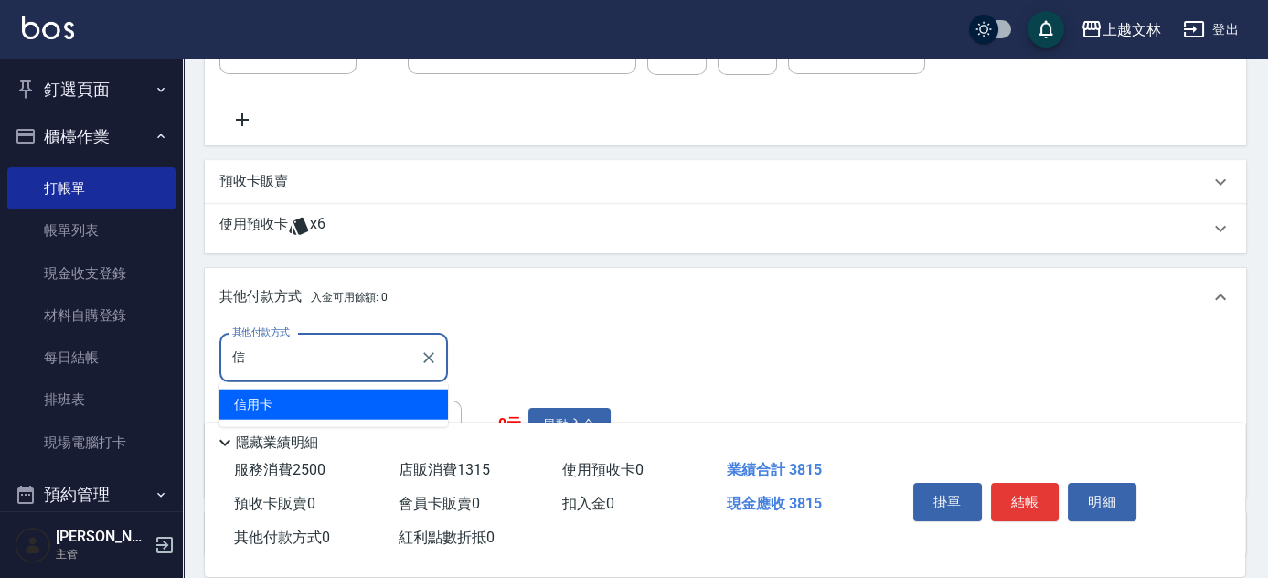
click at [417, 404] on span "信用卡" at bounding box center [333, 404] width 229 height 30
type input "信用卡"
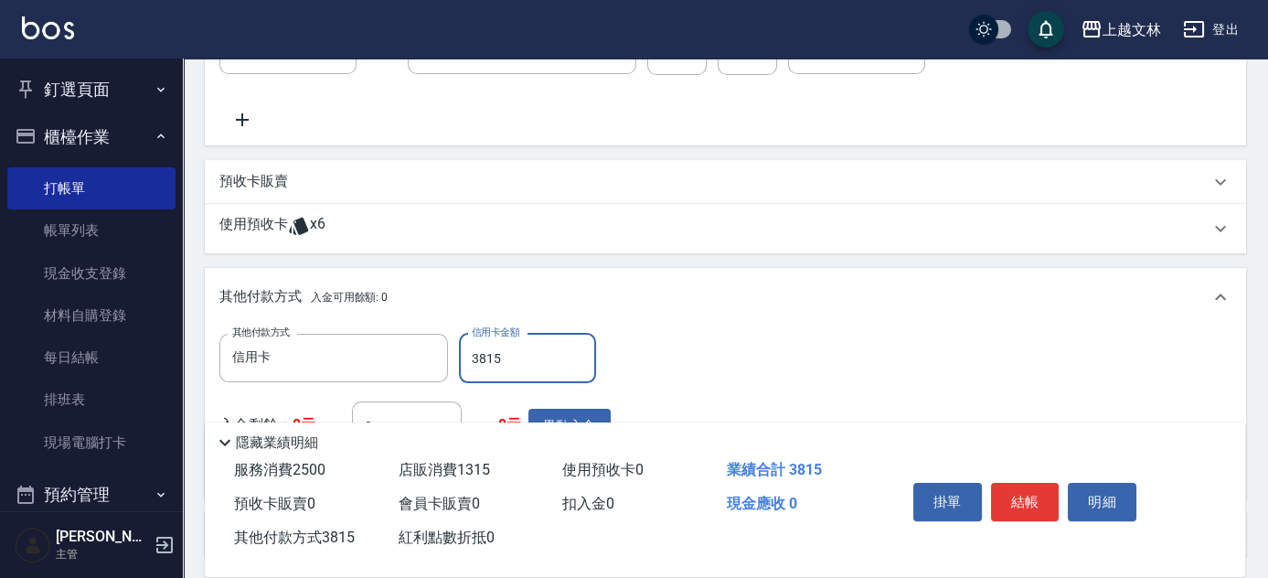
type input "3815"
click at [1029, 487] on button "結帳" at bounding box center [1025, 502] width 69 height 38
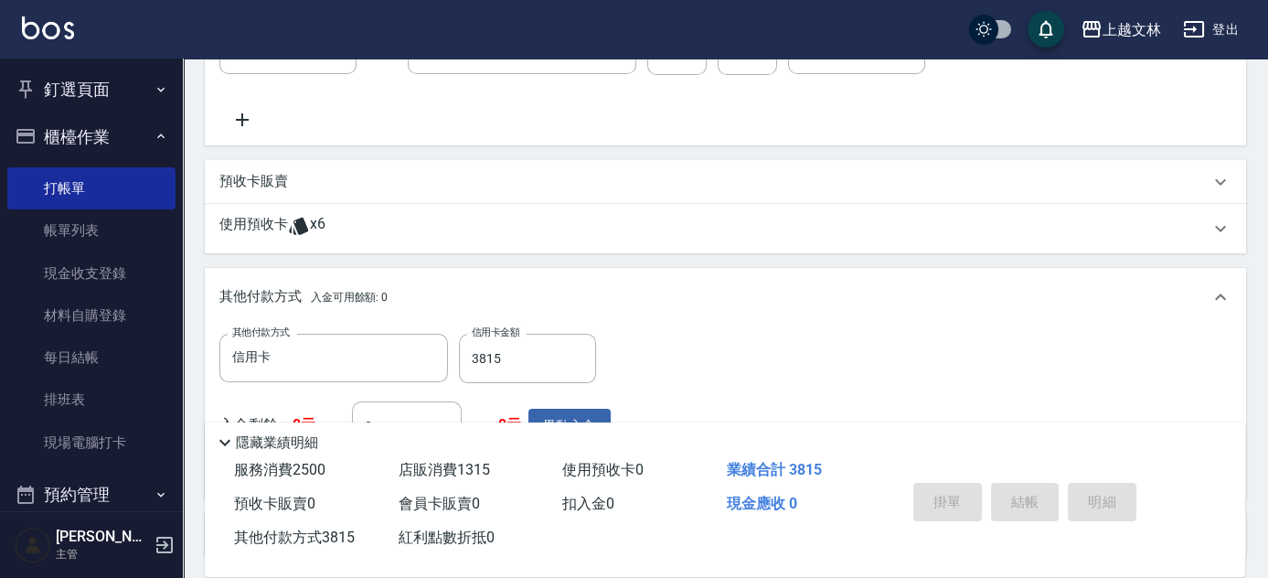
type input "[DATE] 19:30"
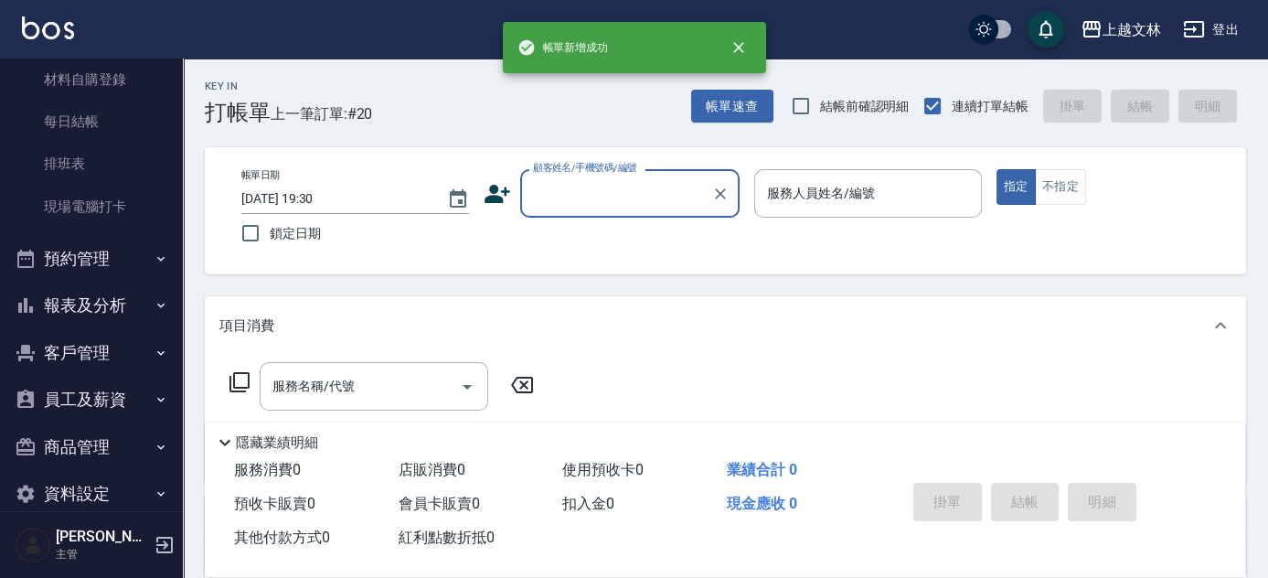
scroll to position [263, 0]
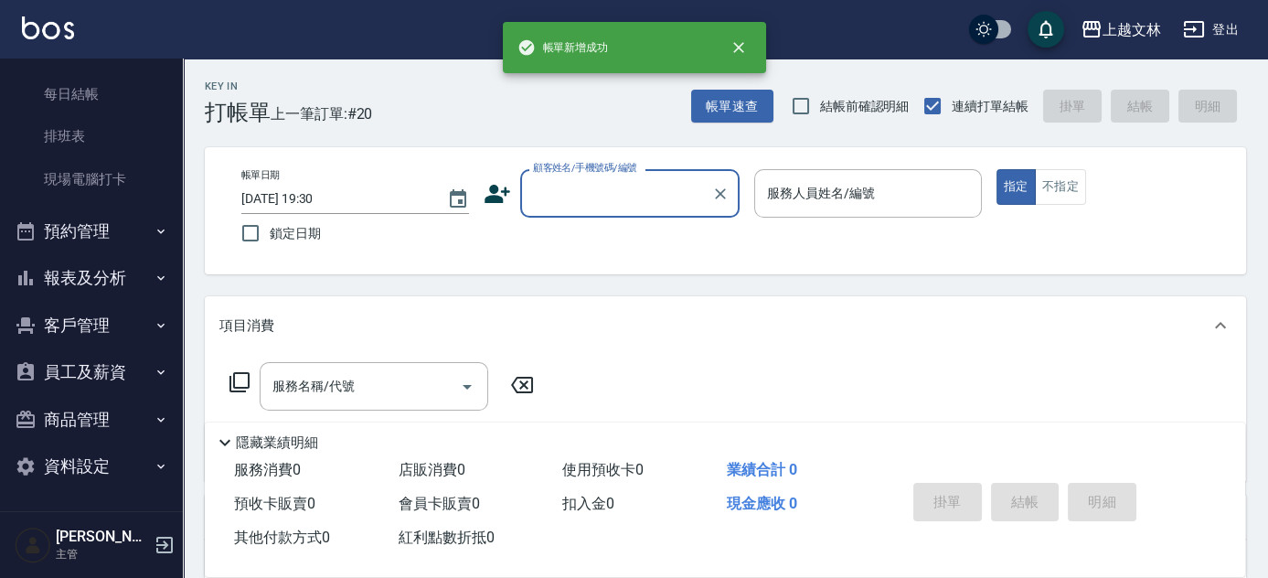
click at [99, 272] on button "報表及分析" at bounding box center [91, 278] width 168 height 48
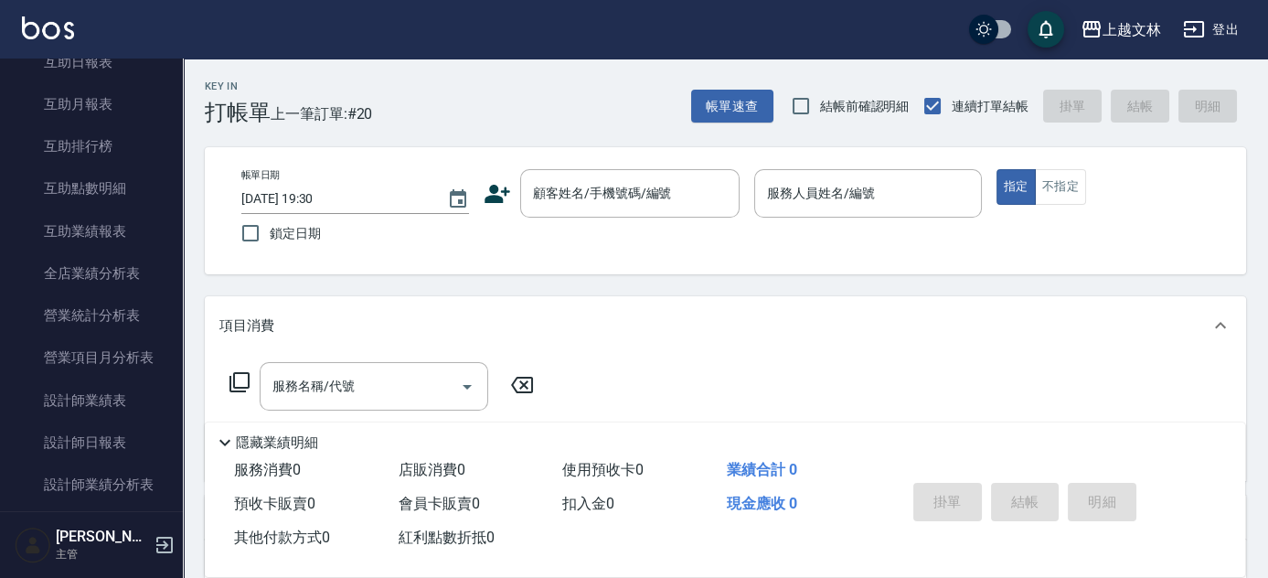
scroll to position [682, 0]
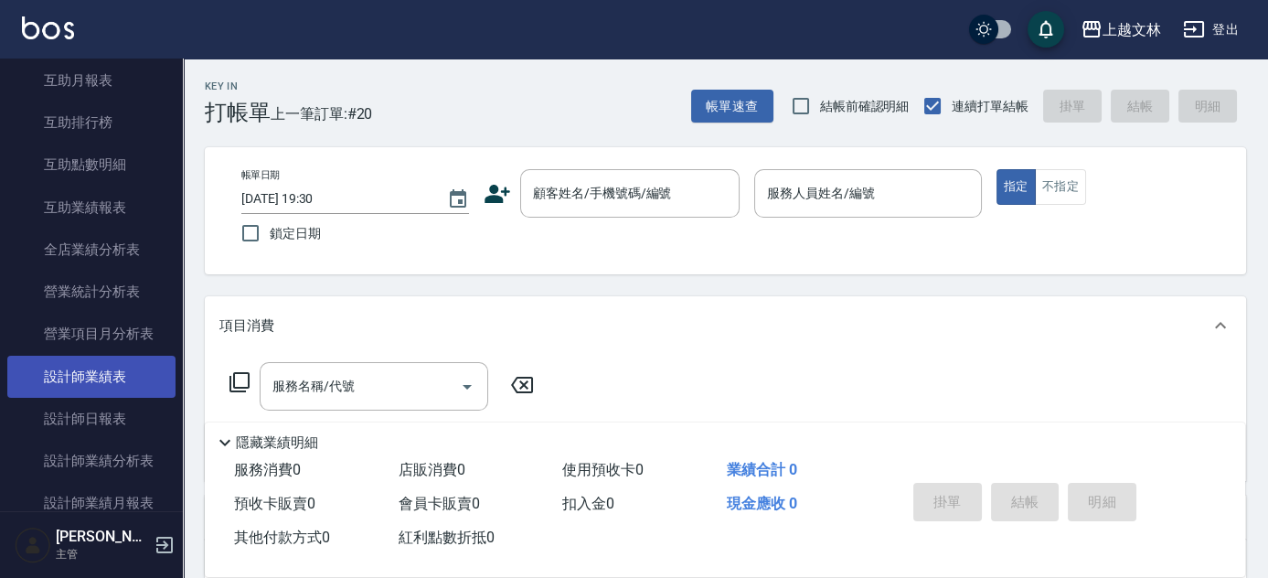
drag, startPoint x: 98, startPoint y: 404, endPoint x: 115, endPoint y: 395, distance: 19.6
click at [98, 403] on link "設計師日報表" at bounding box center [91, 419] width 168 height 42
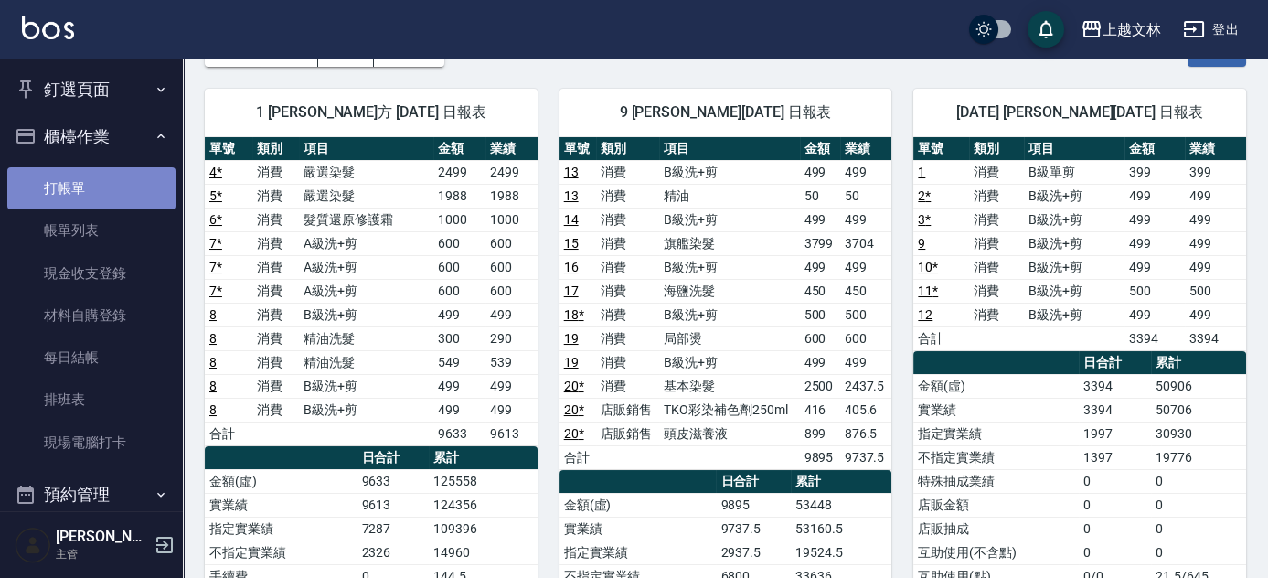
click at [101, 181] on link "打帳單" at bounding box center [91, 188] width 168 height 42
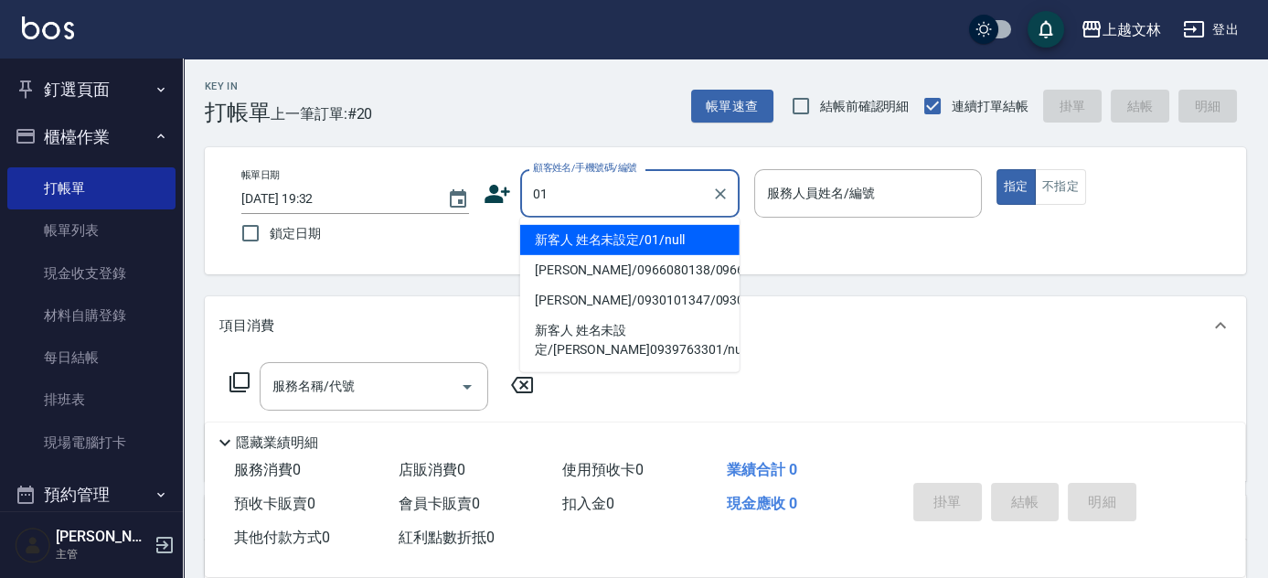
type input "新客人 姓名未設定/01/null"
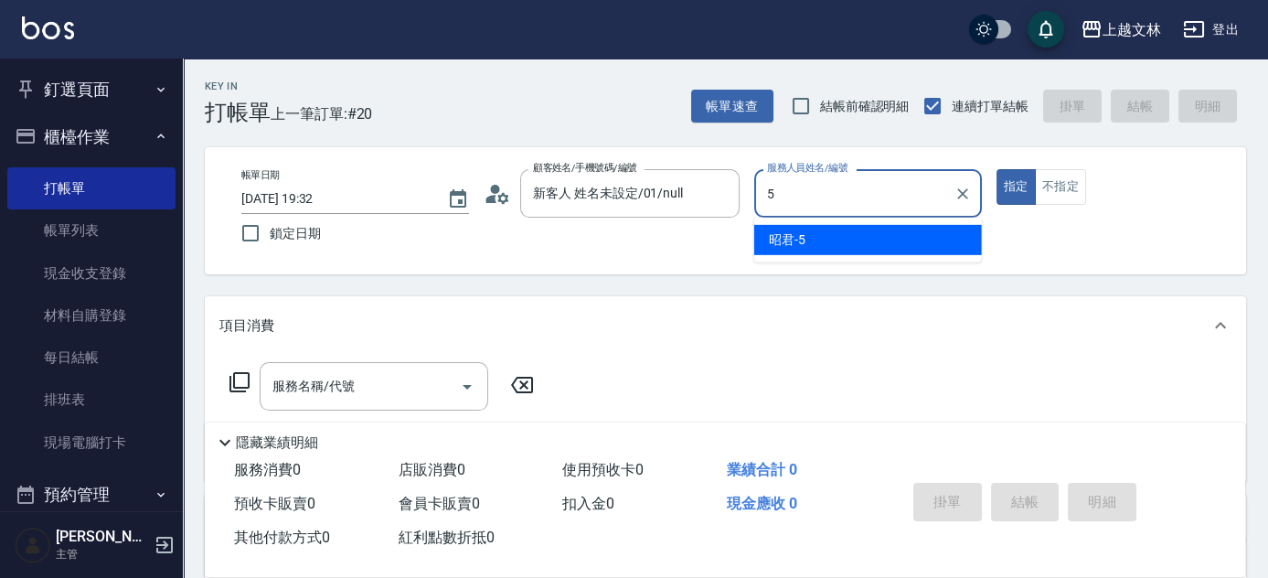
type input "5"
type button "true"
type input "昭君-5"
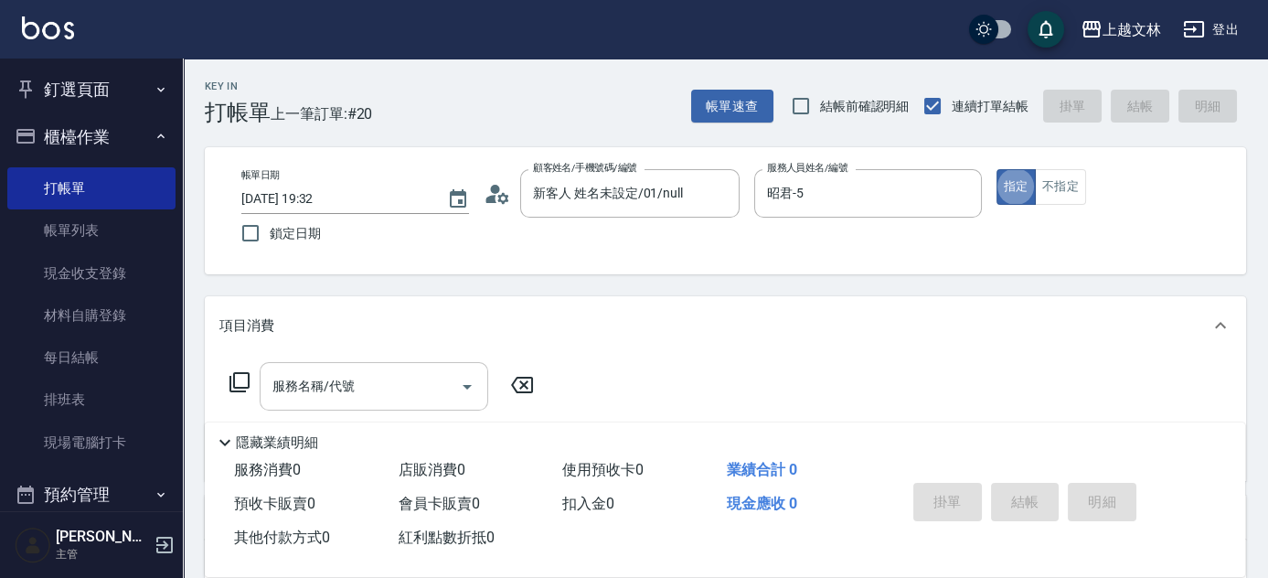
click at [393, 399] on input "服務名稱/代號" at bounding box center [360, 386] width 185 height 32
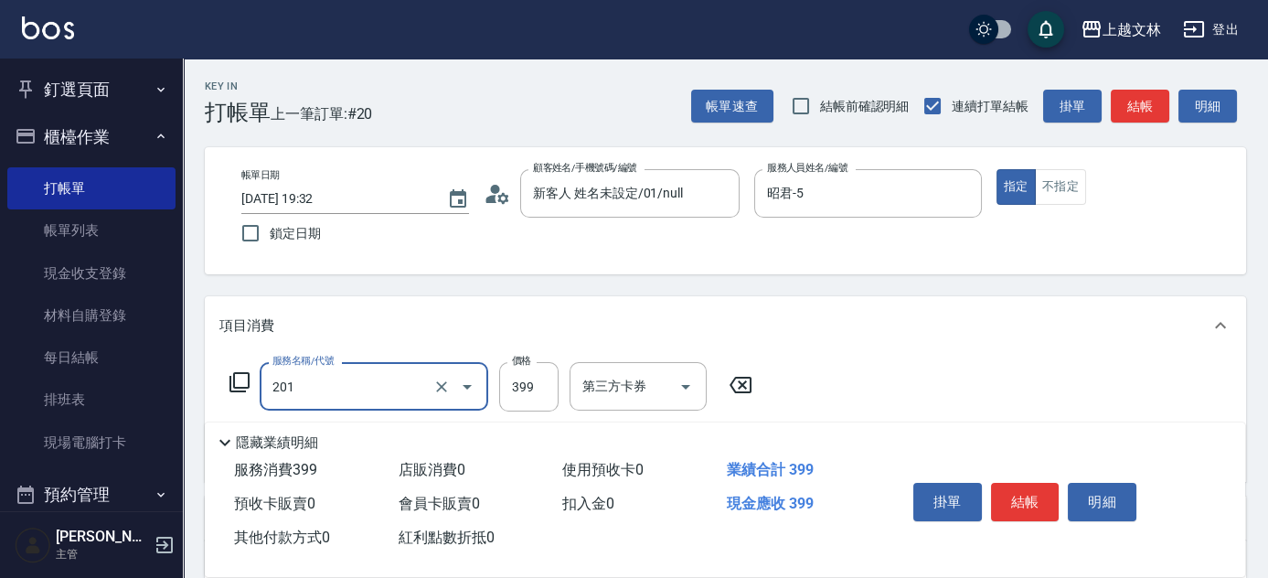
type input "B級單剪(201)"
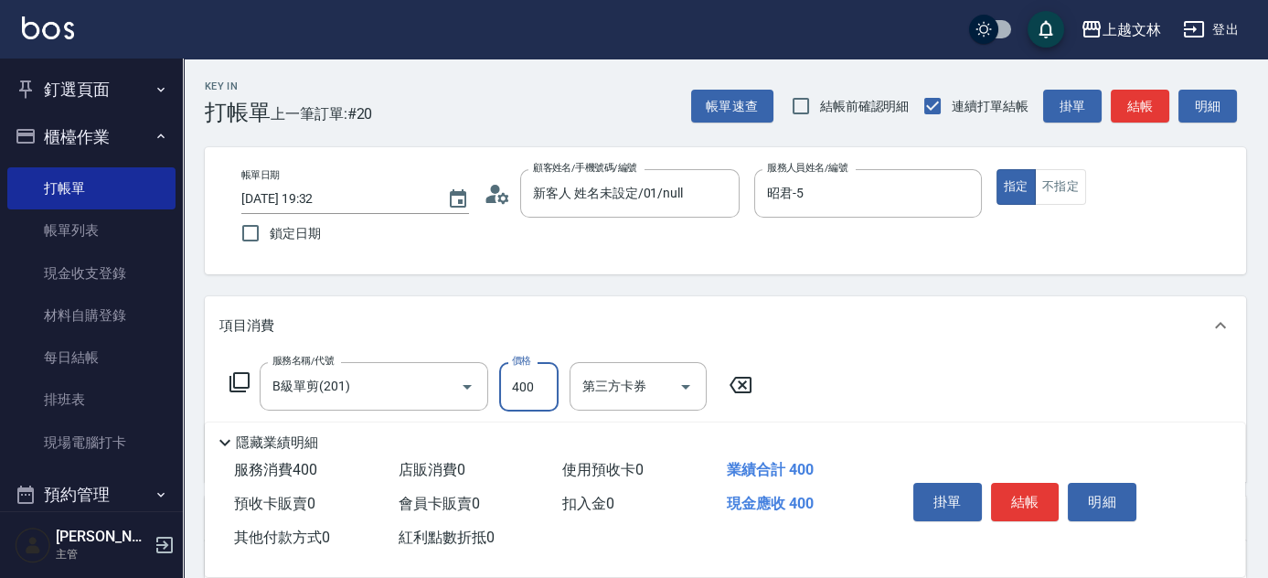
type input "400"
click at [1019, 502] on button "結帳" at bounding box center [1025, 502] width 69 height 38
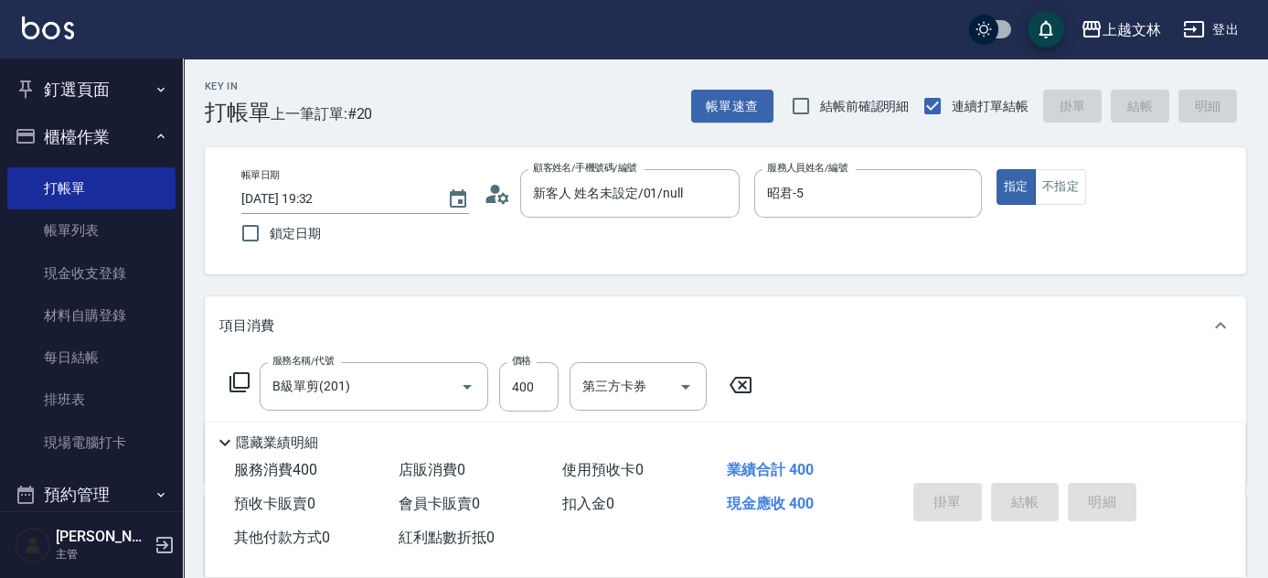
type input "[DATE] 19:52"
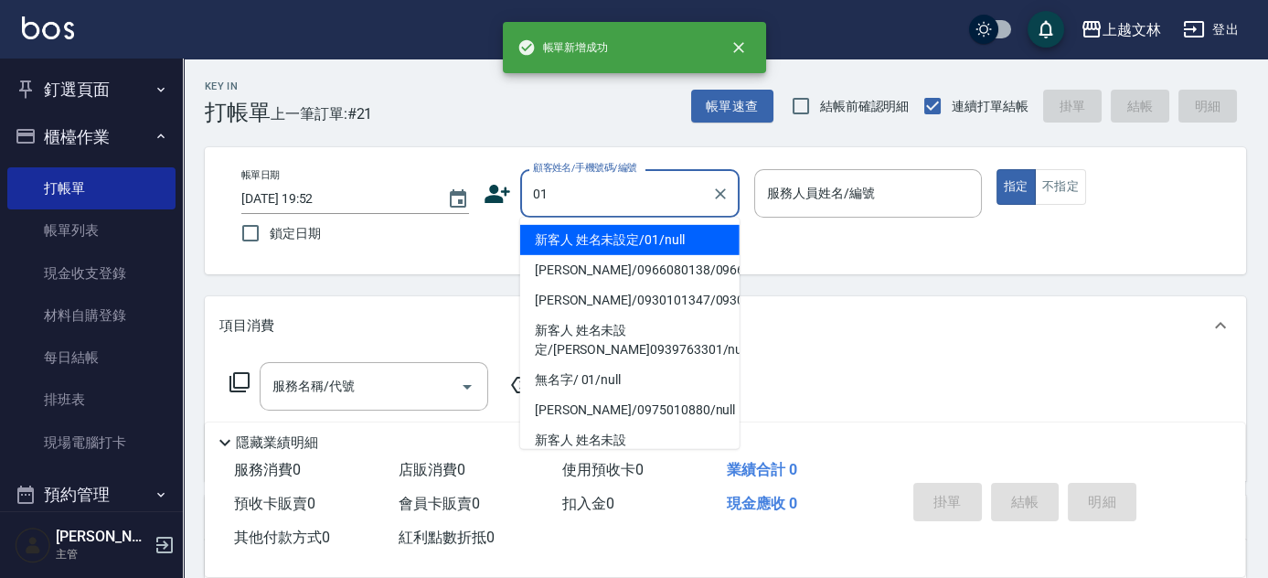
type input "新客人 姓名未設定/01/null"
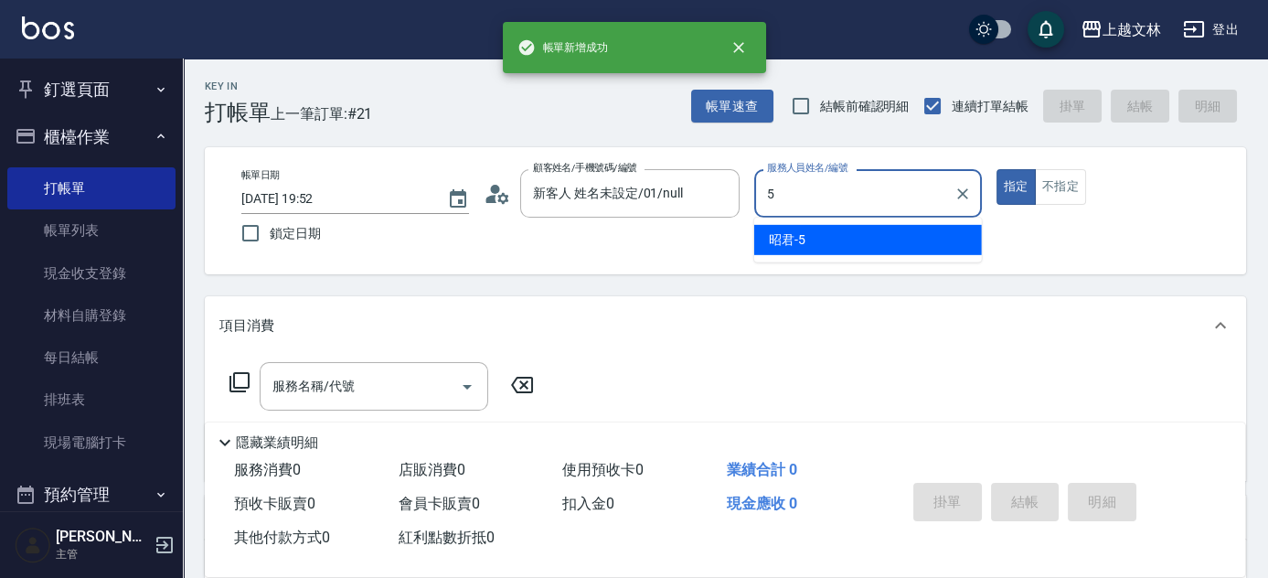
type input "昭君-5"
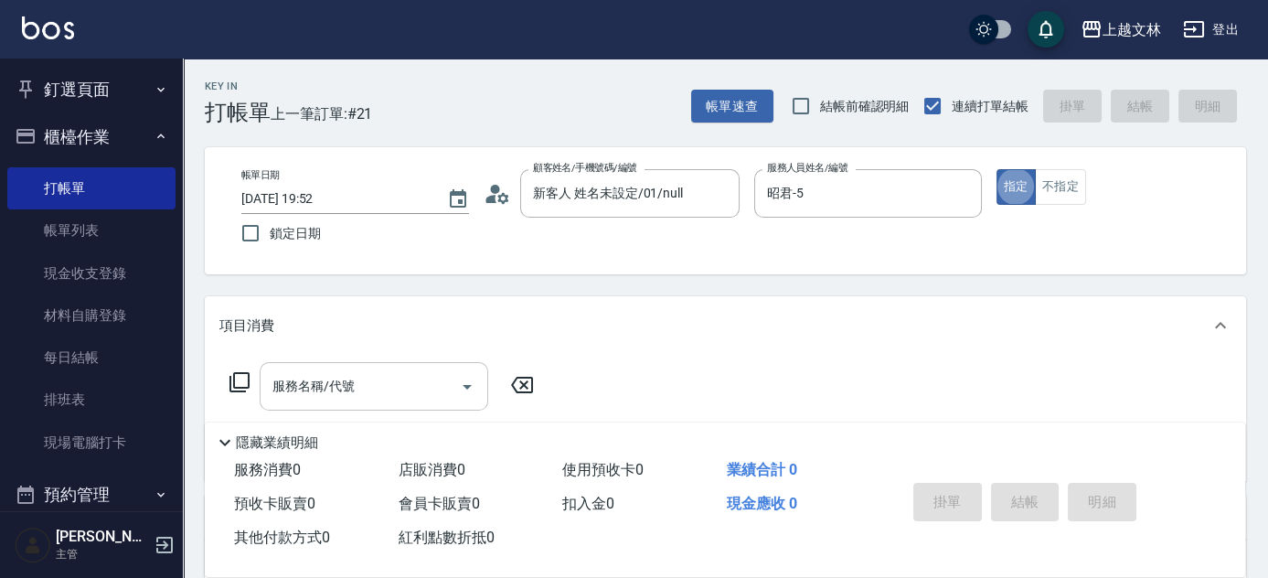
click at [363, 410] on div "服務名稱/代號" at bounding box center [374, 386] width 229 height 48
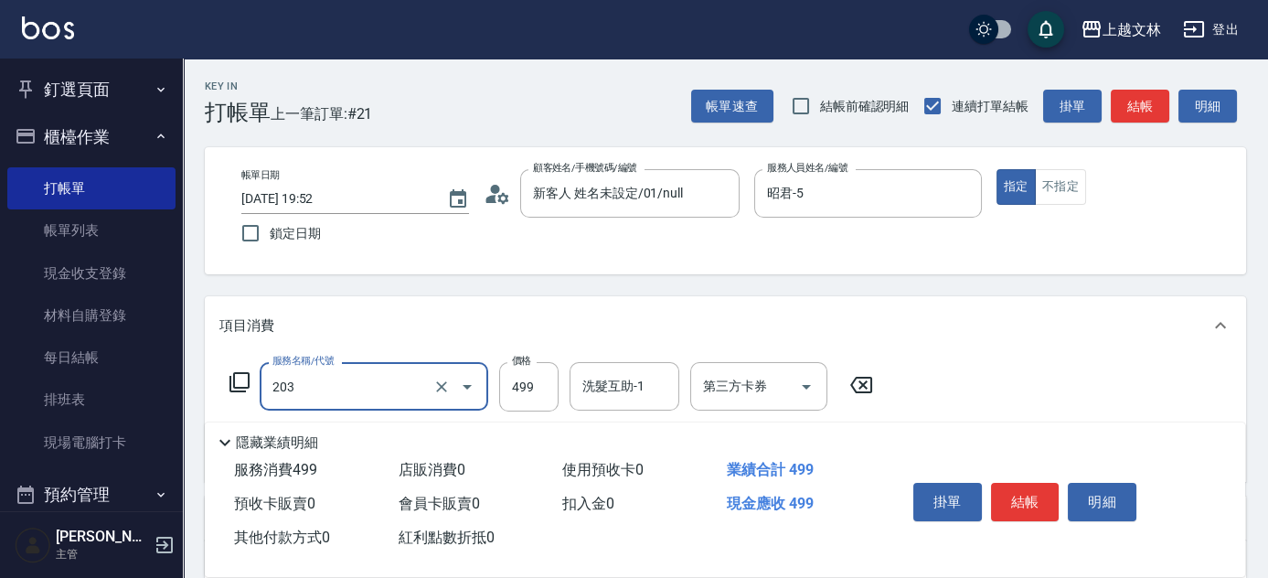
type input "B級洗+剪(203)"
type input "500"
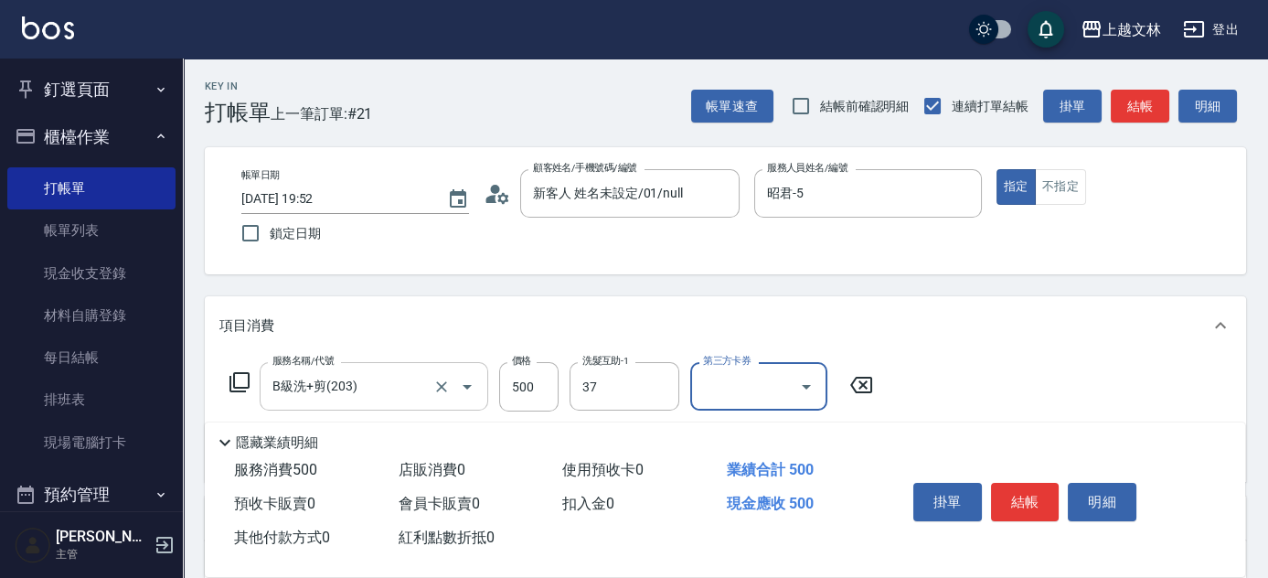
type input "小E-37"
click at [1032, 506] on button "結帳" at bounding box center [1025, 502] width 69 height 38
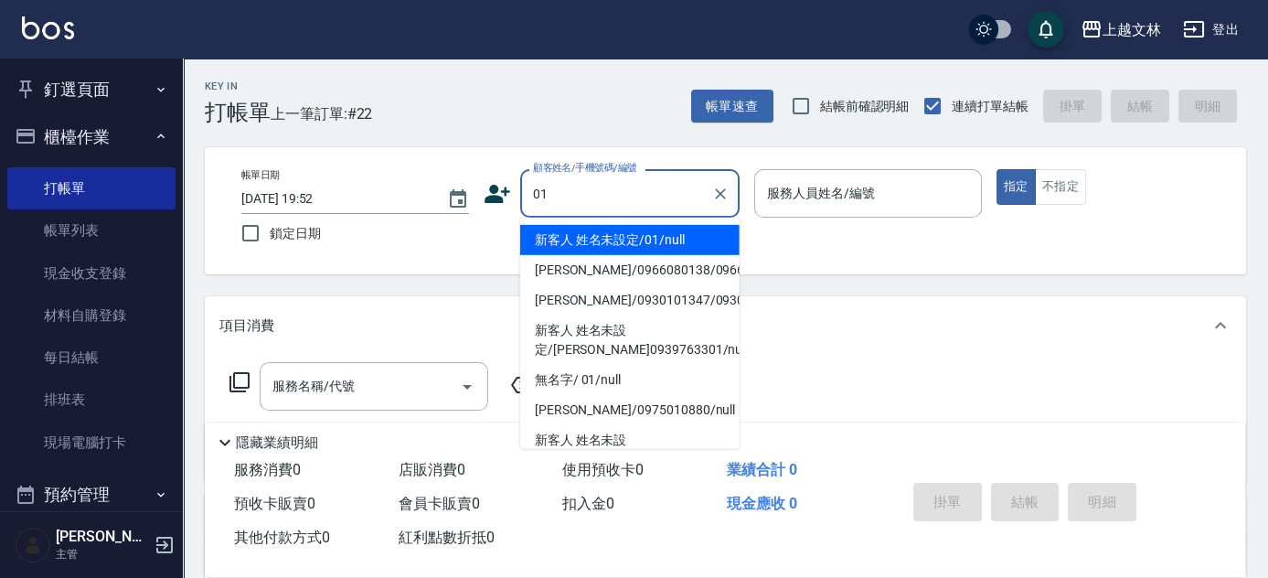
type input "新客人 姓名未設定/01/null"
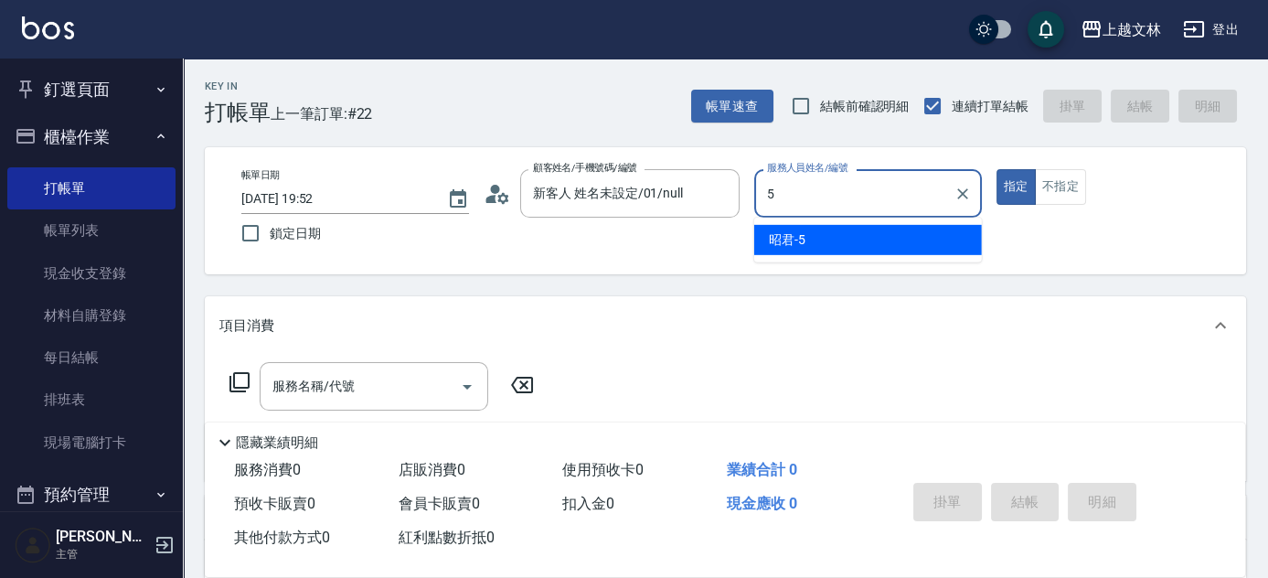
type input "昭君-5"
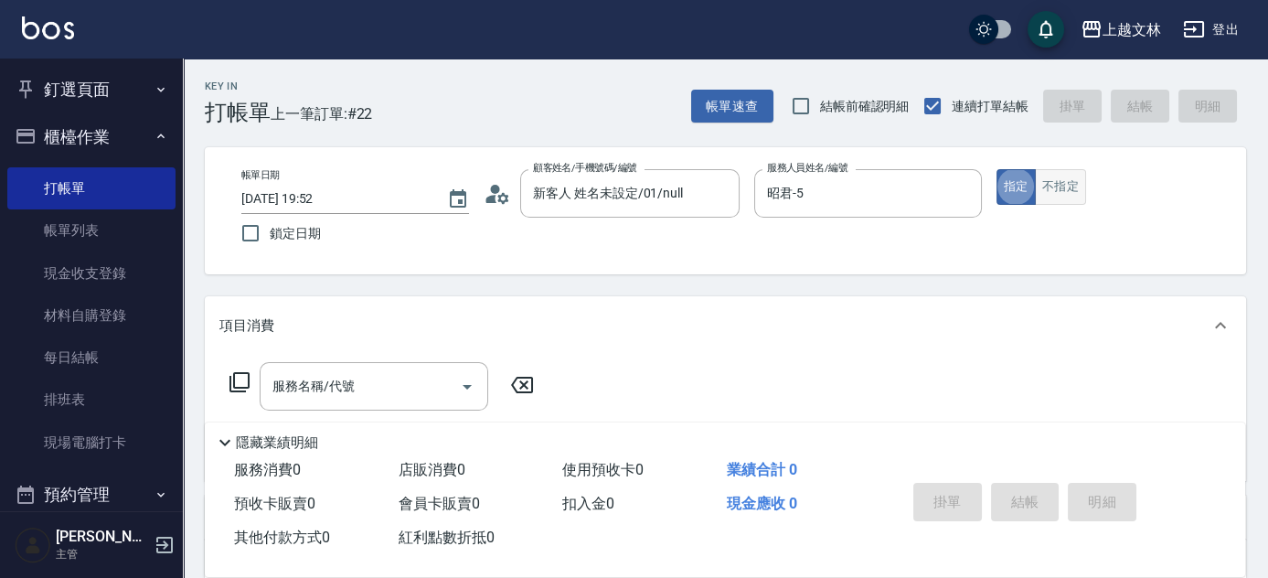
click at [1055, 189] on button "不指定" at bounding box center [1060, 187] width 51 height 36
click at [346, 389] on div "服務名稱/代號 服務名稱/代號" at bounding box center [374, 386] width 229 height 48
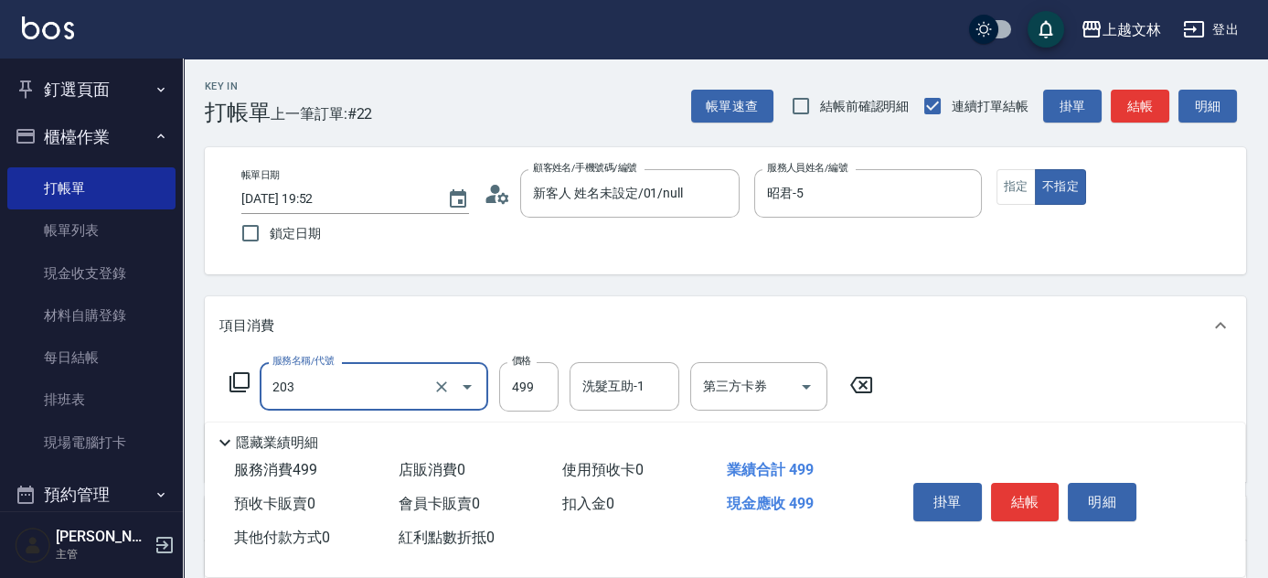
type input "B級洗+剪(203)"
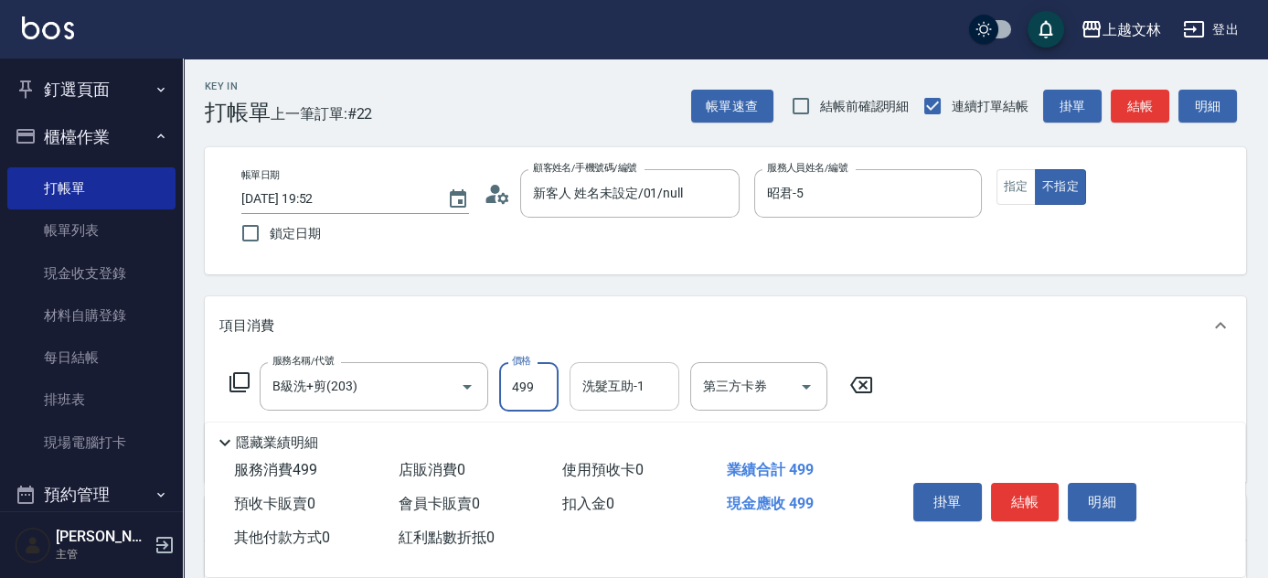
type input "499"
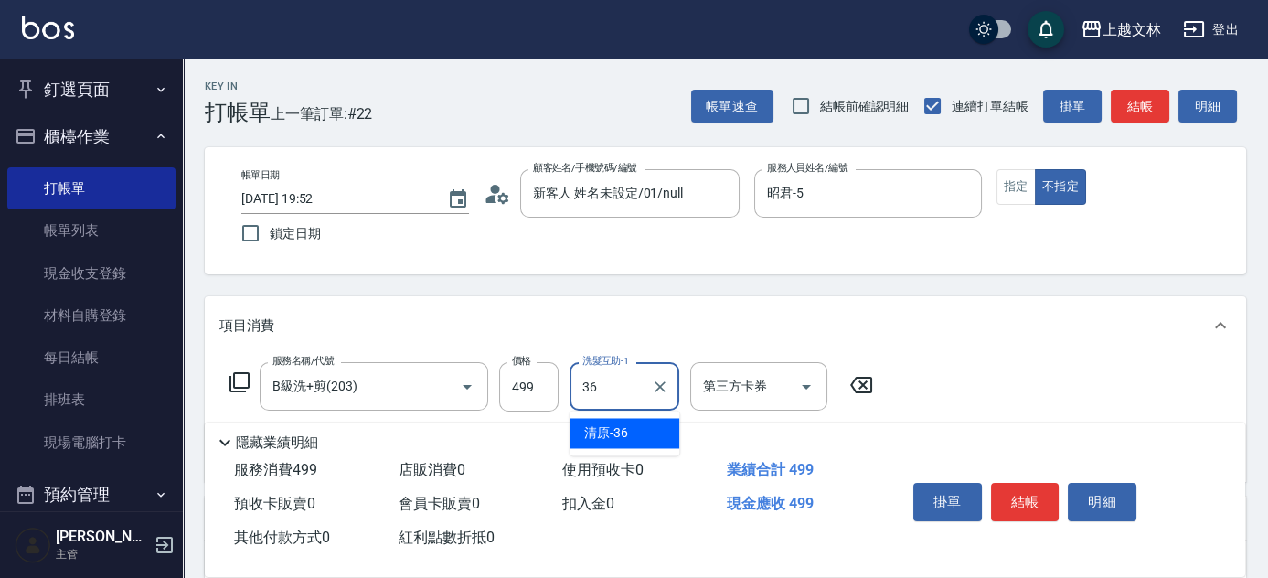
type input "清原-36"
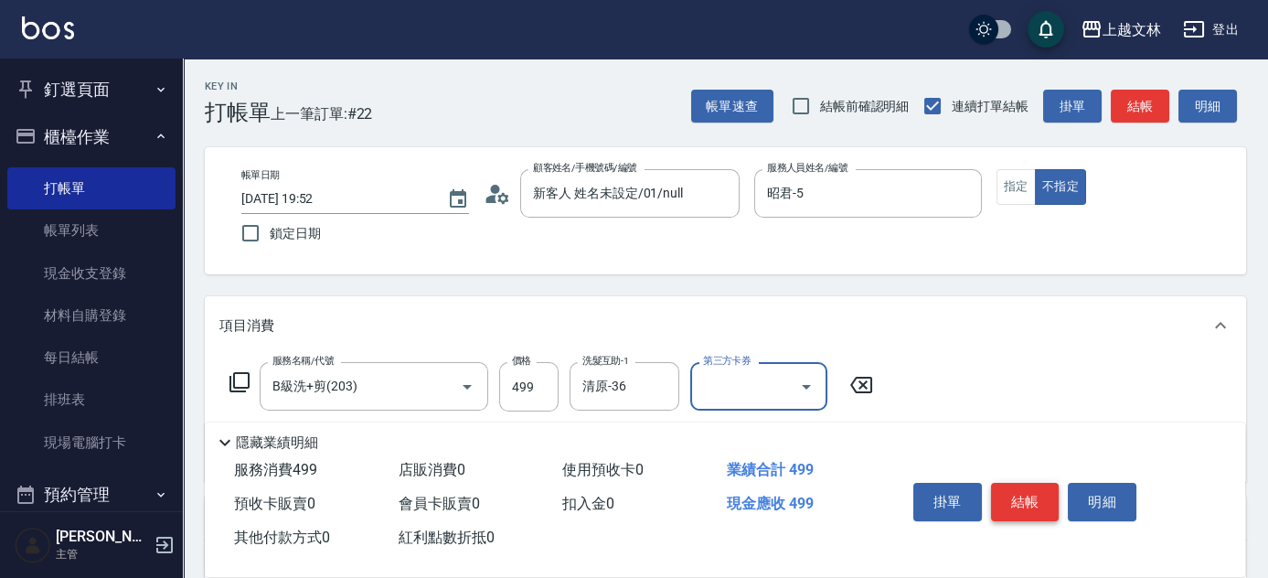
click at [1024, 507] on button "結帳" at bounding box center [1025, 502] width 69 height 38
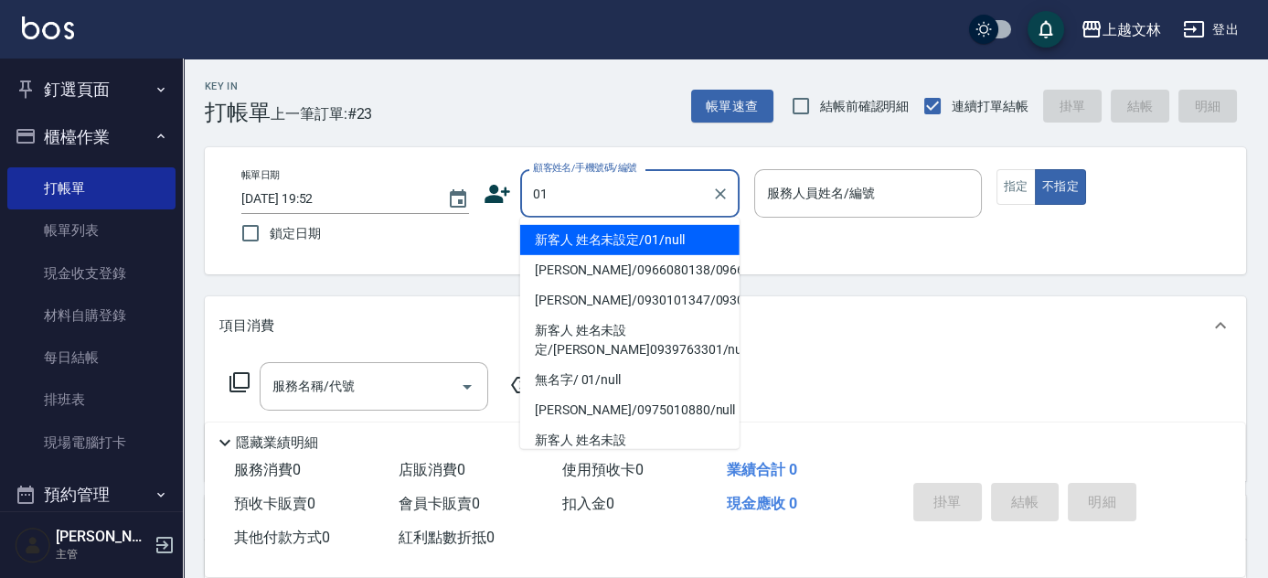
type input "新客人 姓名未設定/01/null"
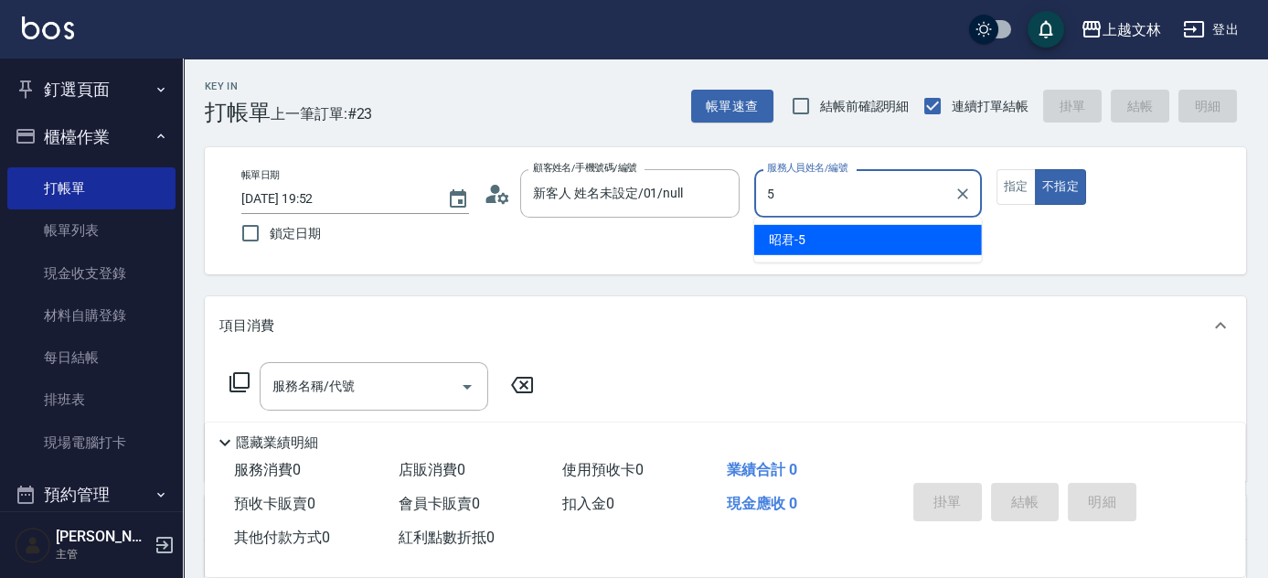
type input "昭君-5"
type button "false"
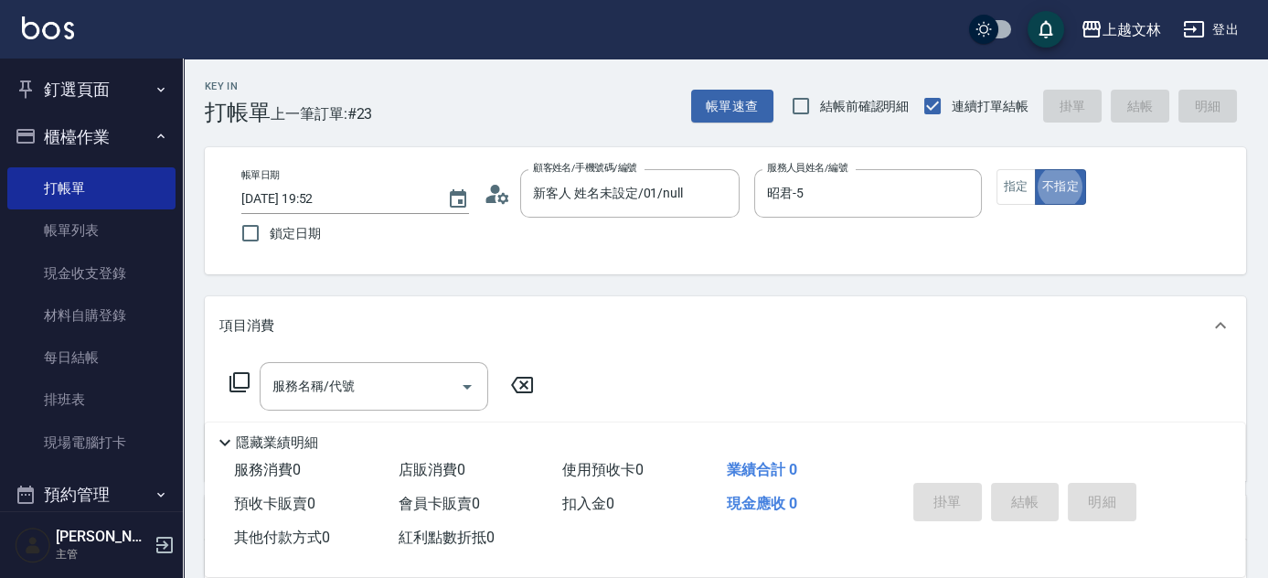
click at [311, 389] on div "服務名稱/代號 服務名稱/代號" at bounding box center [374, 386] width 229 height 48
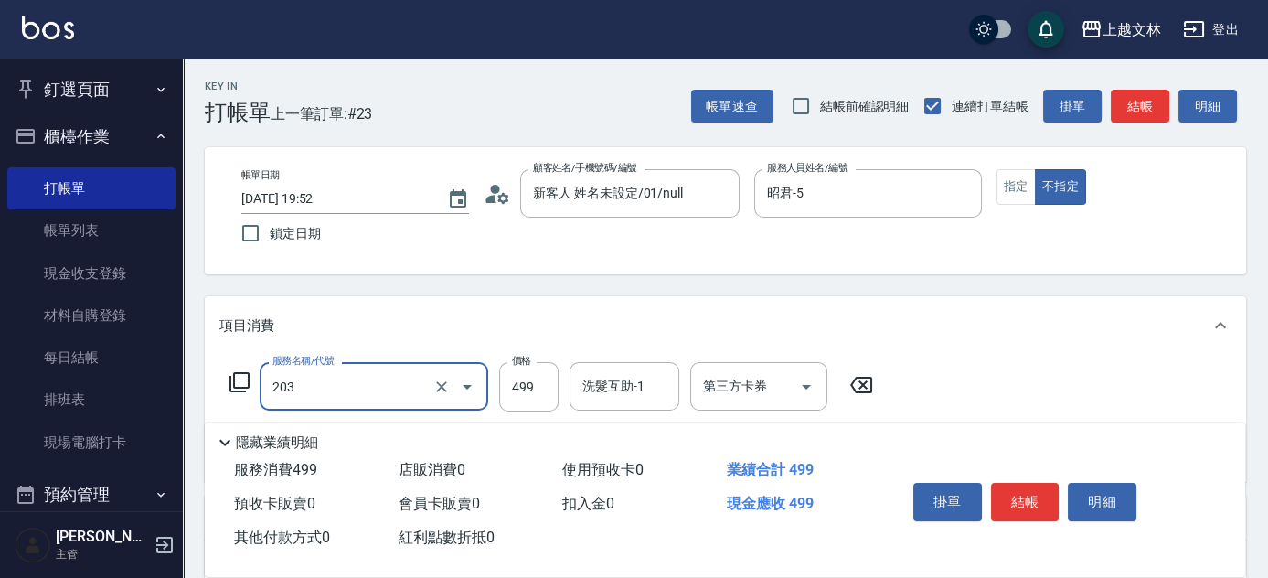
type input "B級洗+剪(203)"
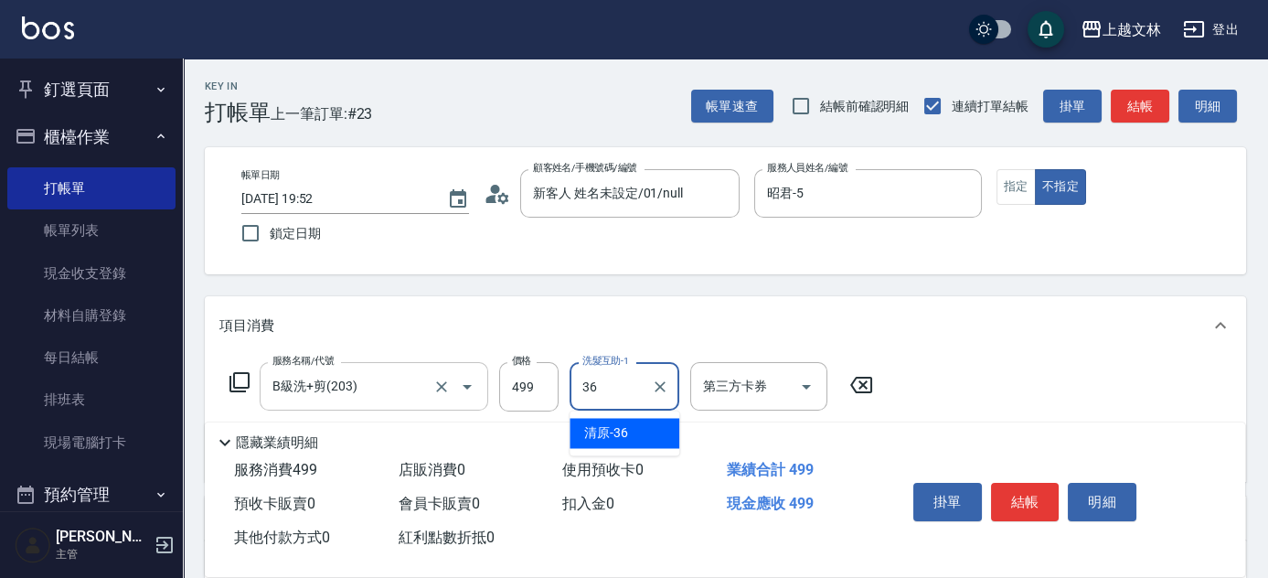
type input "清原-36"
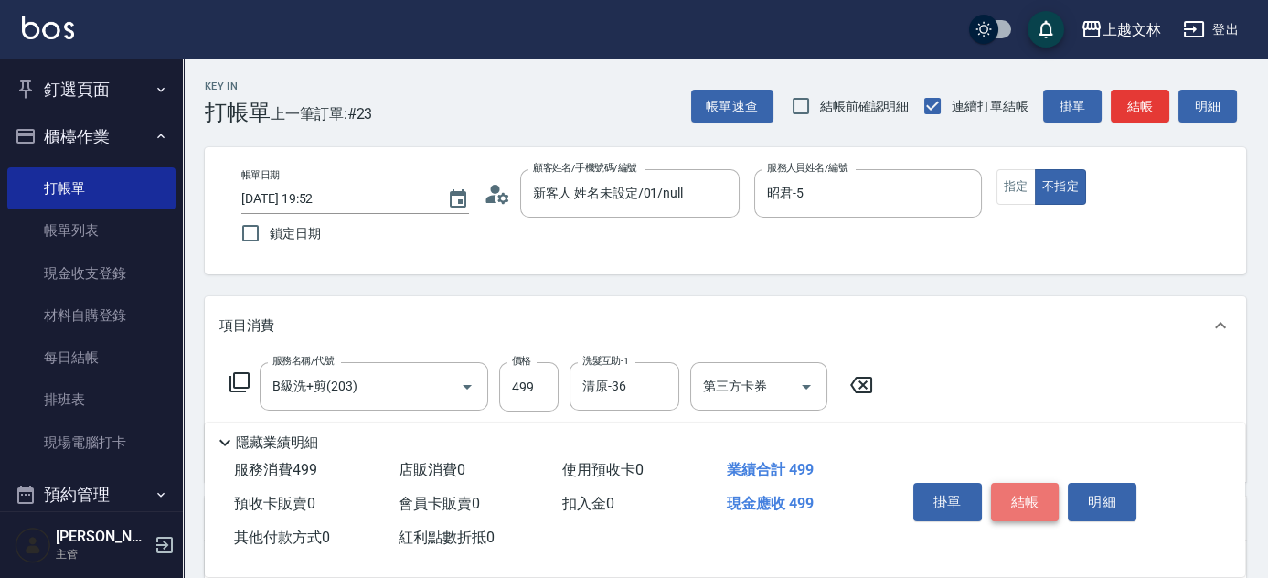
click at [1032, 501] on button "結帳" at bounding box center [1025, 502] width 69 height 38
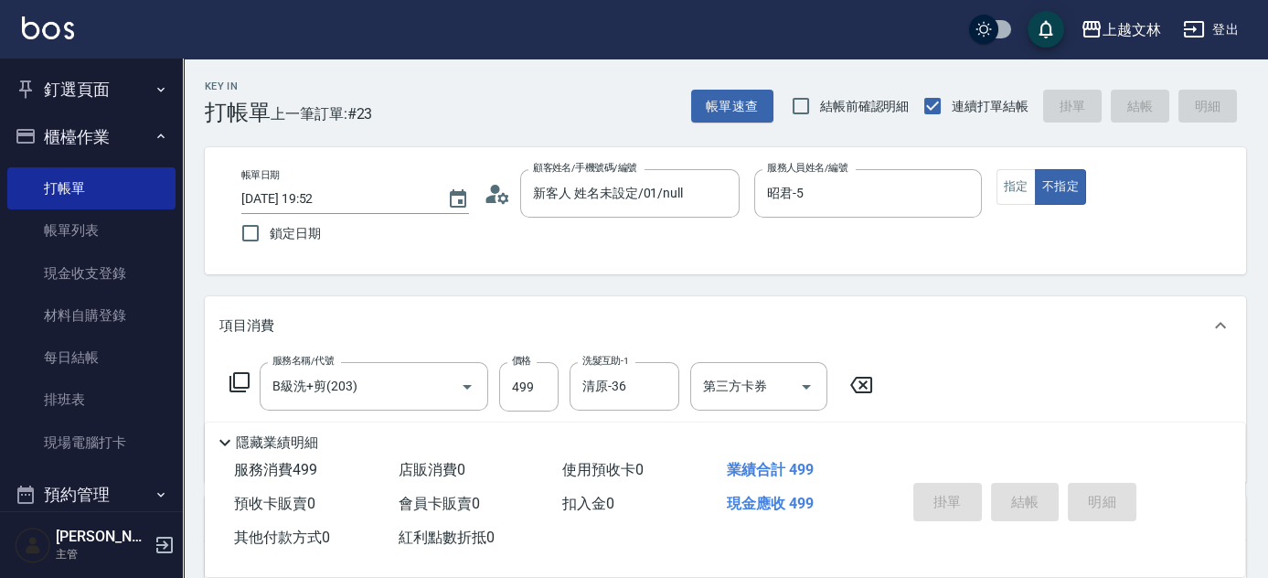
type input "[DATE] 19:53"
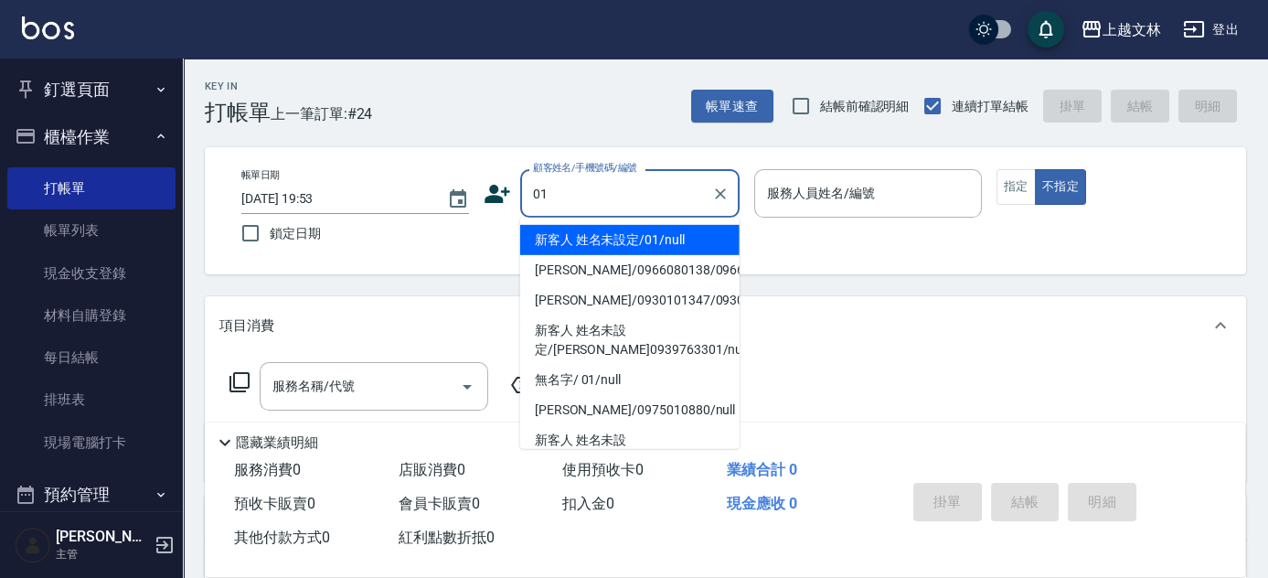
type input "新客人 姓名未設定/01/null"
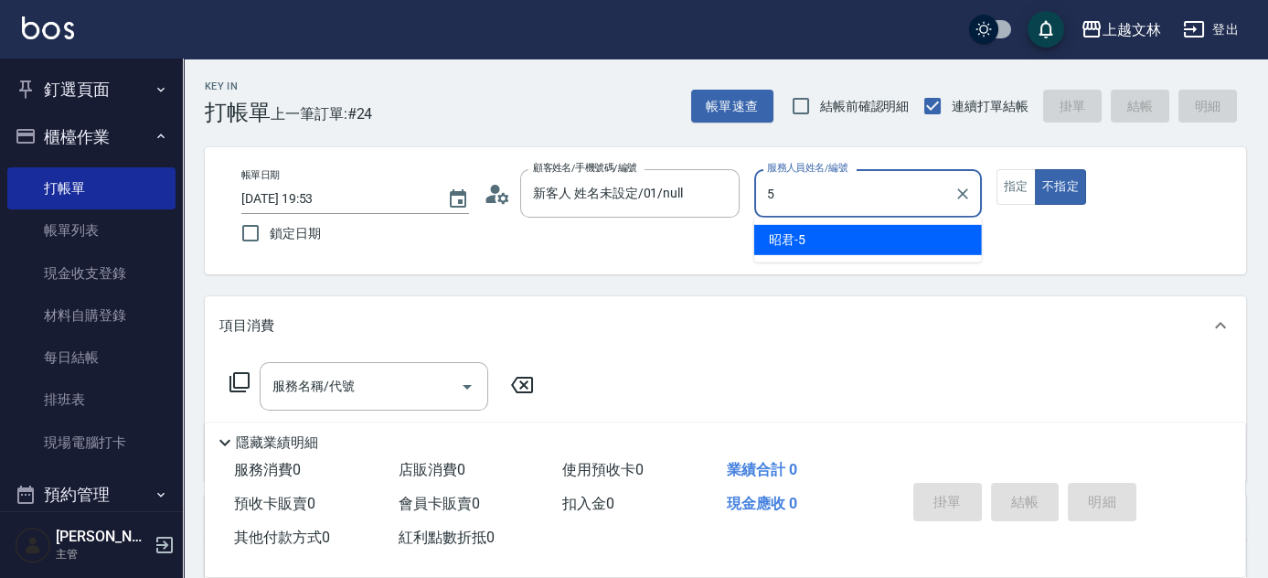
type input "昭君-5"
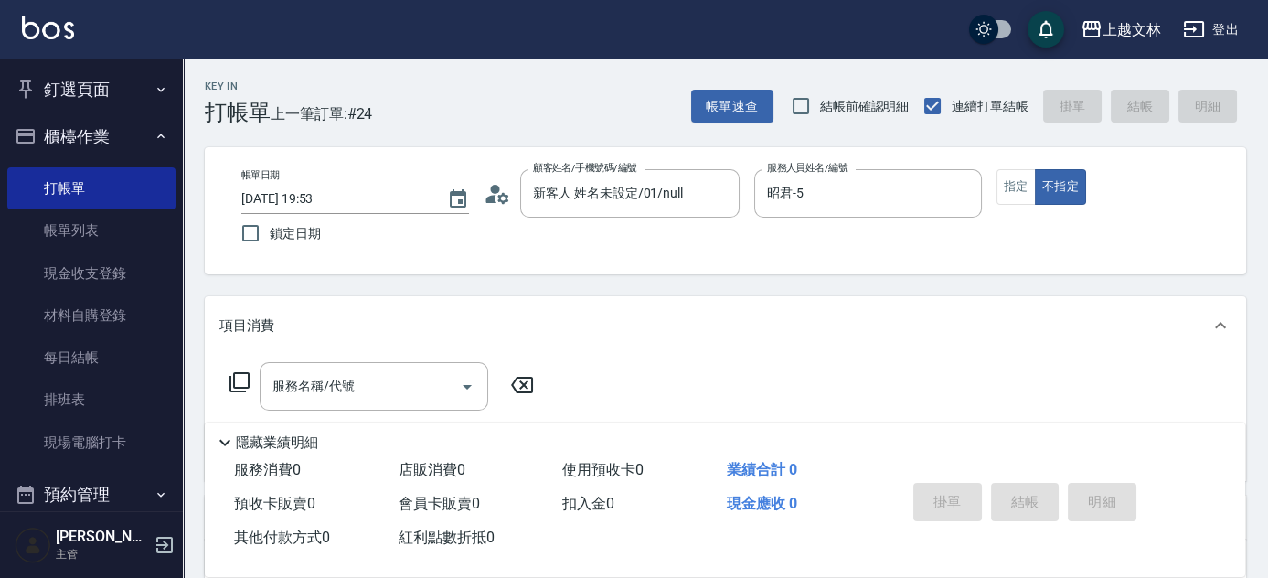
drag, startPoint x: 284, startPoint y: 347, endPoint x: 288, endPoint y: 357, distance: 9.8
click at [290, 354] on div "項目消費" at bounding box center [725, 325] width 1041 height 59
click at [312, 389] on div "預收卡販賣" at bounding box center [725, 406] width 1041 height 44
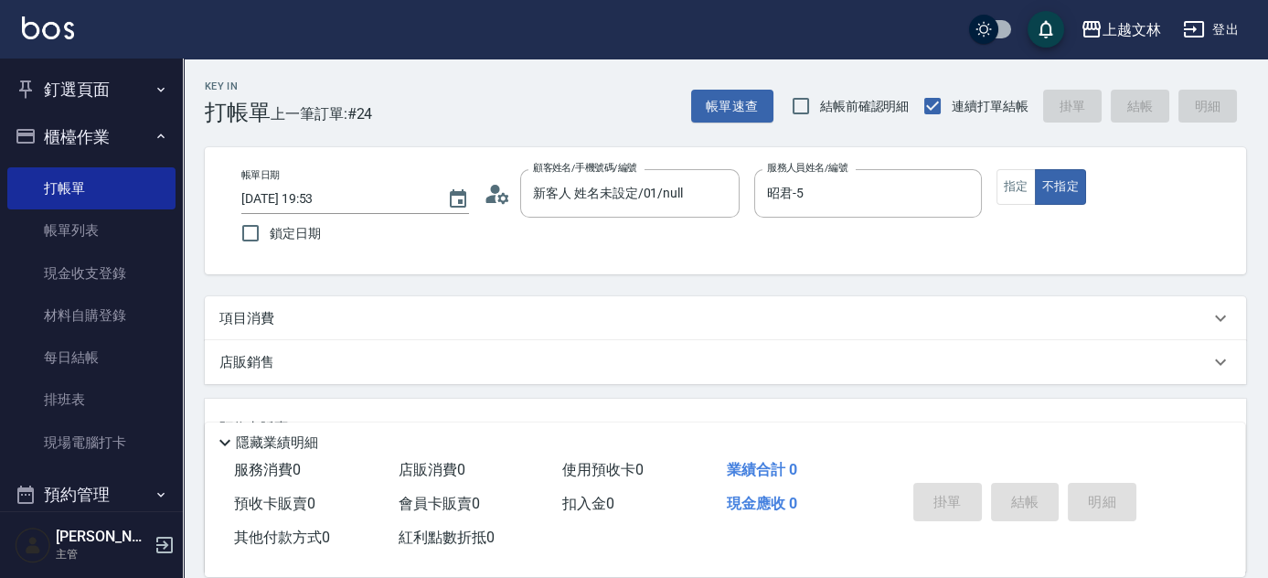
click at [256, 325] on p "項目消費" at bounding box center [246, 318] width 55 height 19
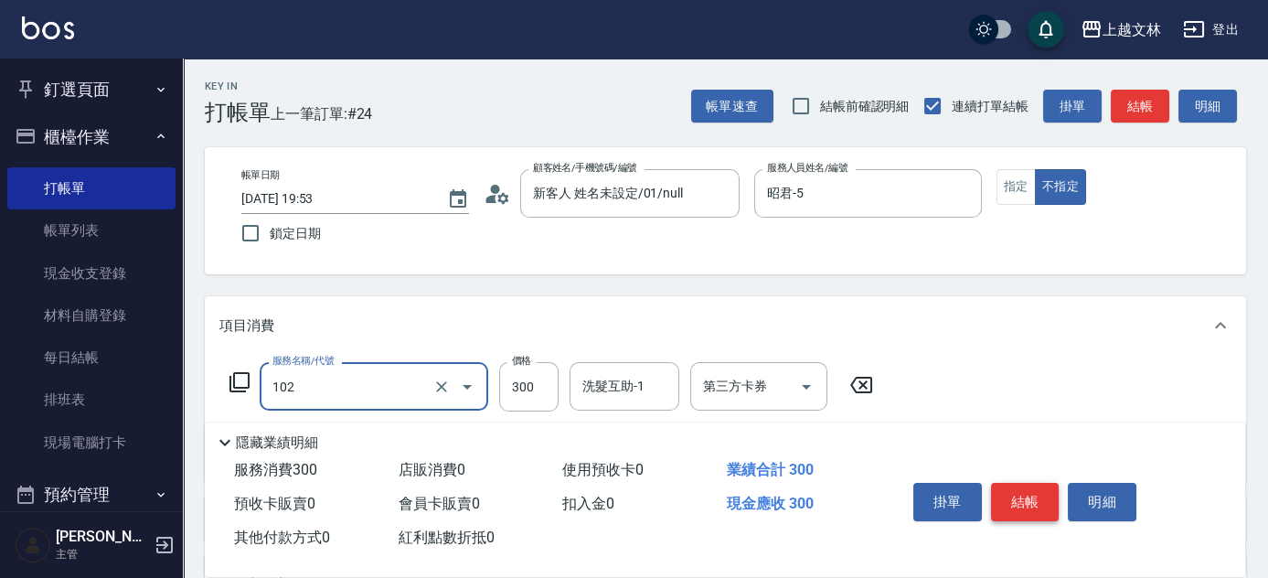
type input "精油洗髮(102)"
click at [1021, 507] on button "結帳" at bounding box center [1025, 502] width 69 height 38
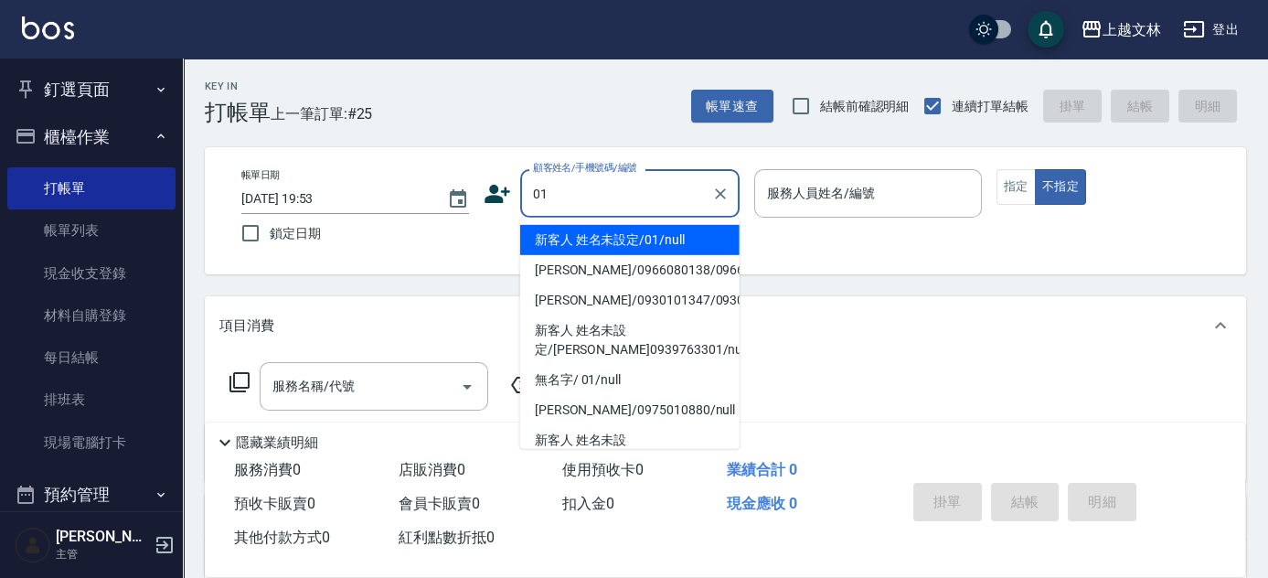
type input "新客人 姓名未設定/01/null"
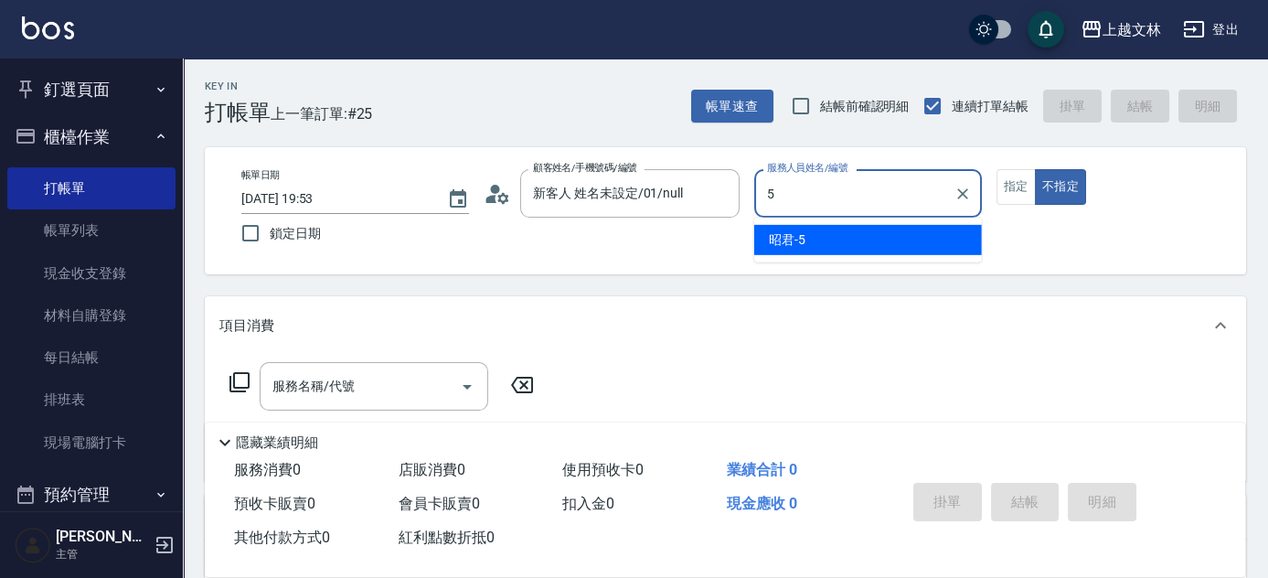
type input "昭君-5"
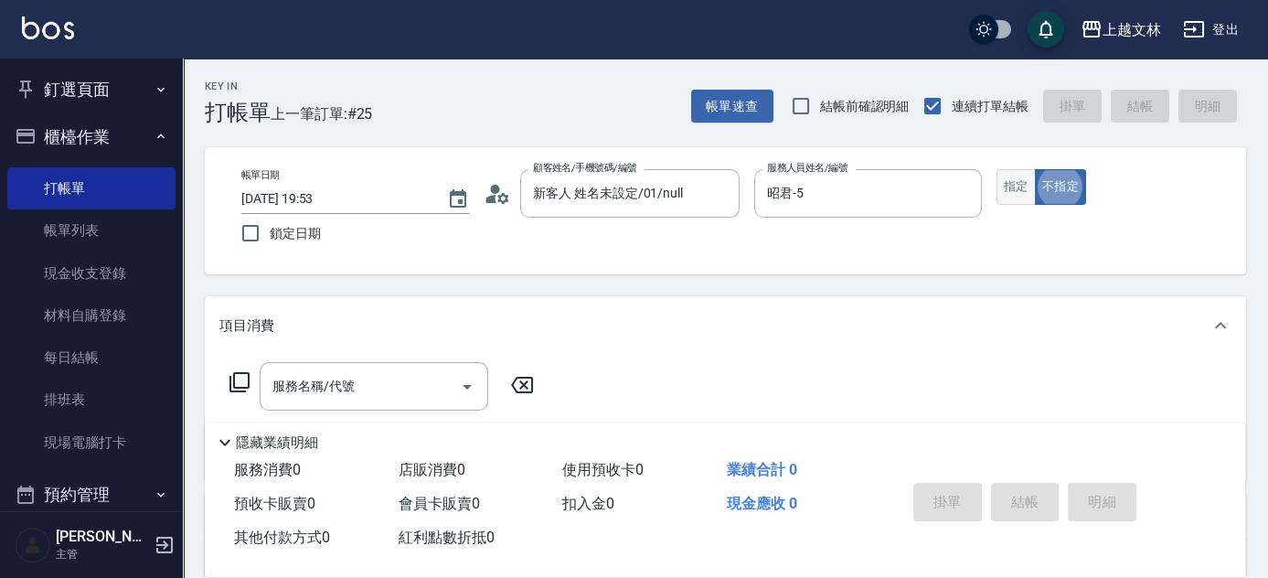
click at [1004, 193] on button "指定" at bounding box center [1016, 187] width 39 height 36
click at [357, 391] on input "服務名稱/代號" at bounding box center [360, 386] width 185 height 32
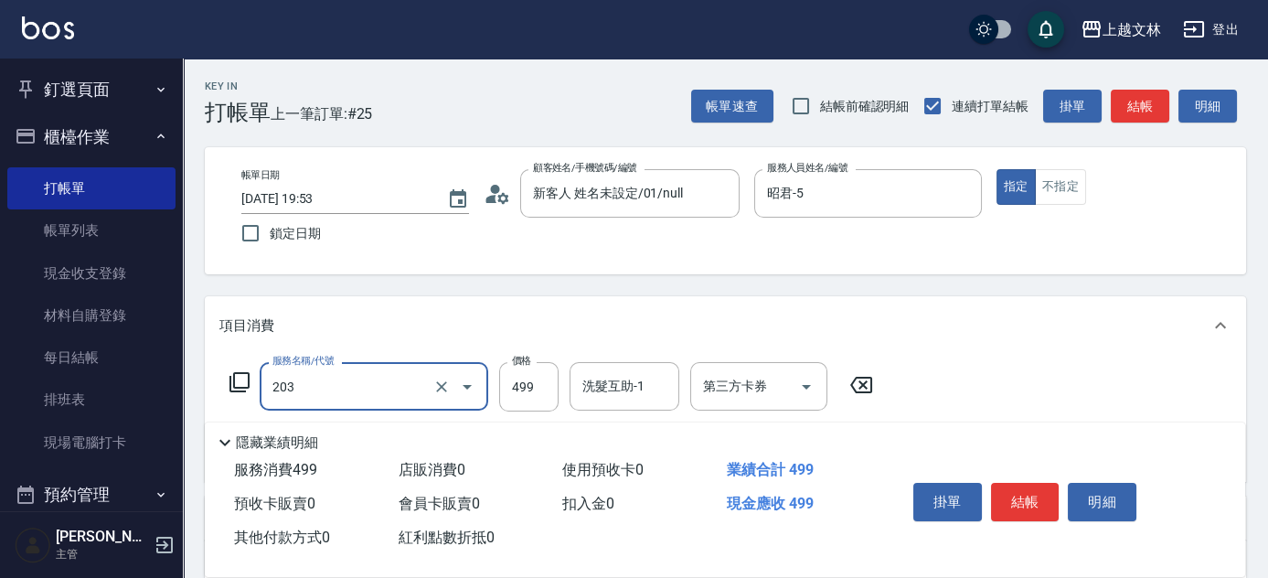
type input "B級洗+剪(203)"
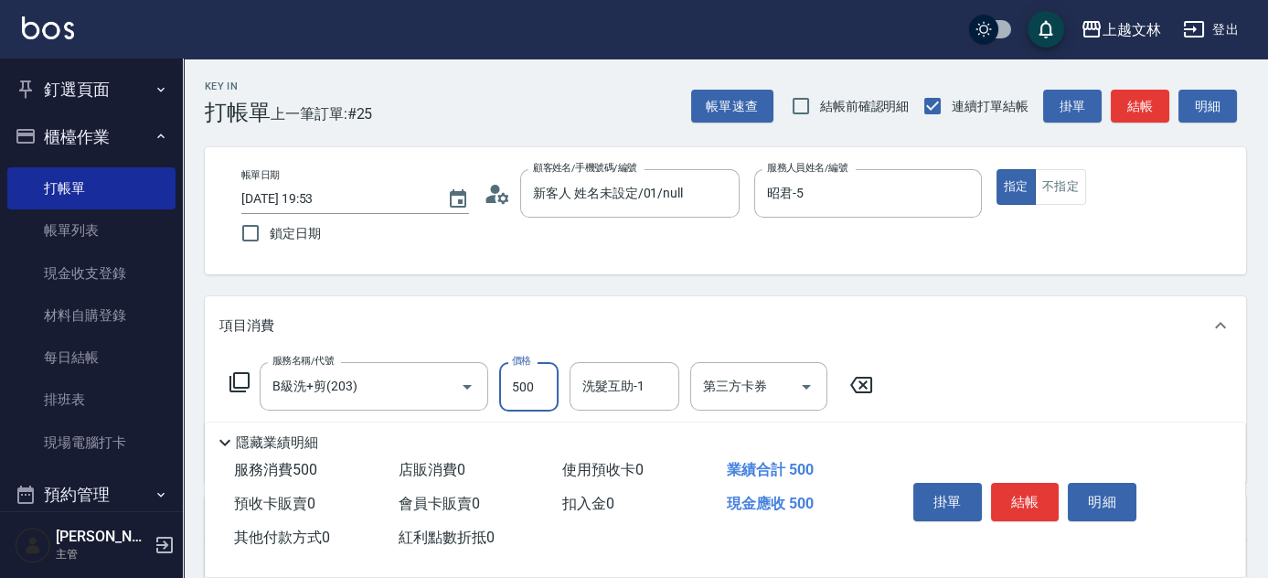
type input "500"
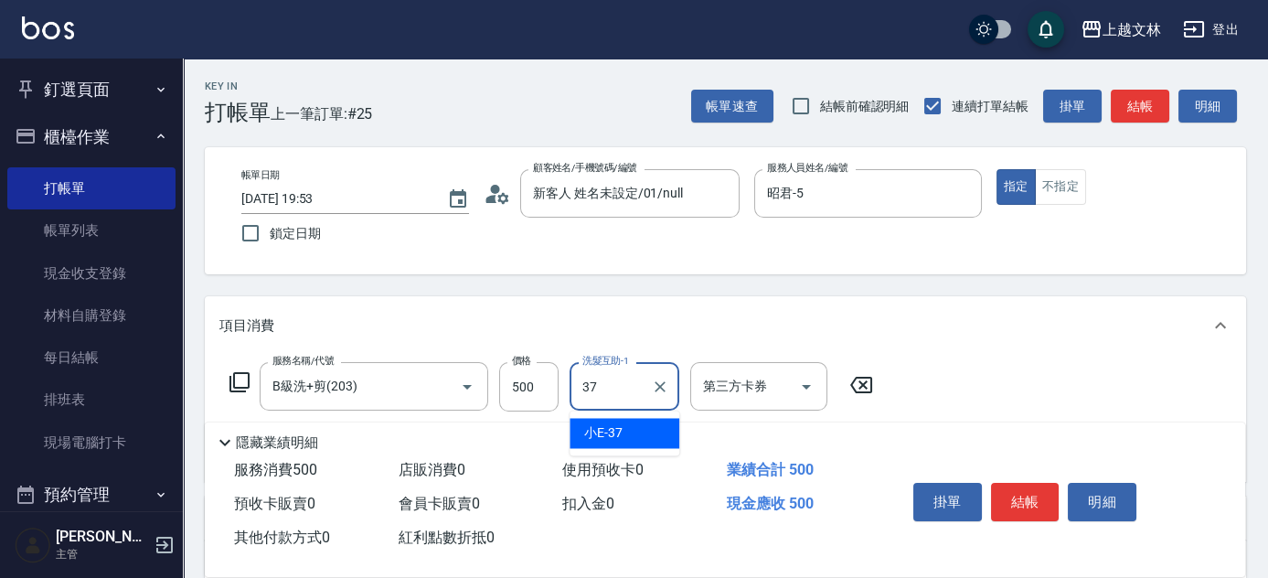
type input "小E-37"
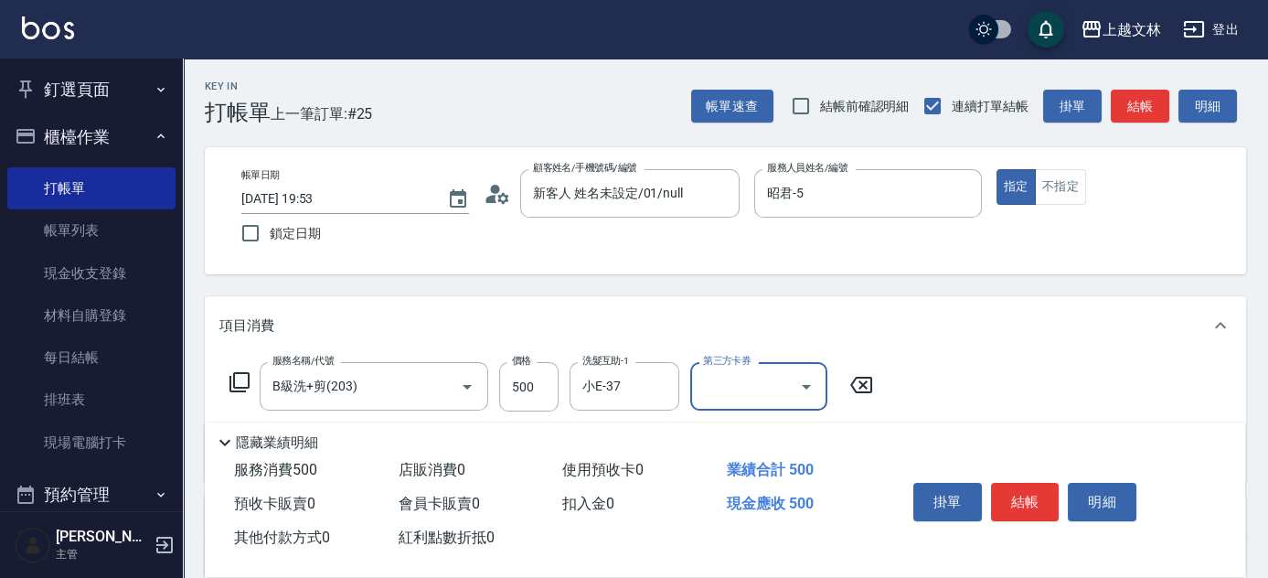
click at [1014, 494] on button "結帳" at bounding box center [1025, 502] width 69 height 38
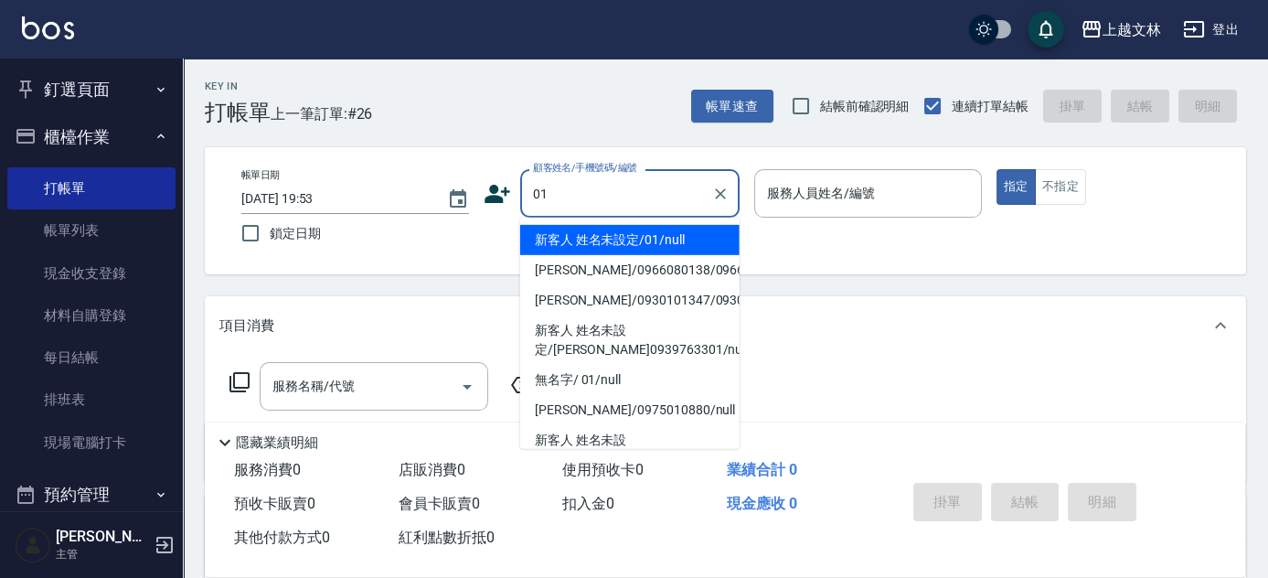
type input "新客人 姓名未設定/01/null"
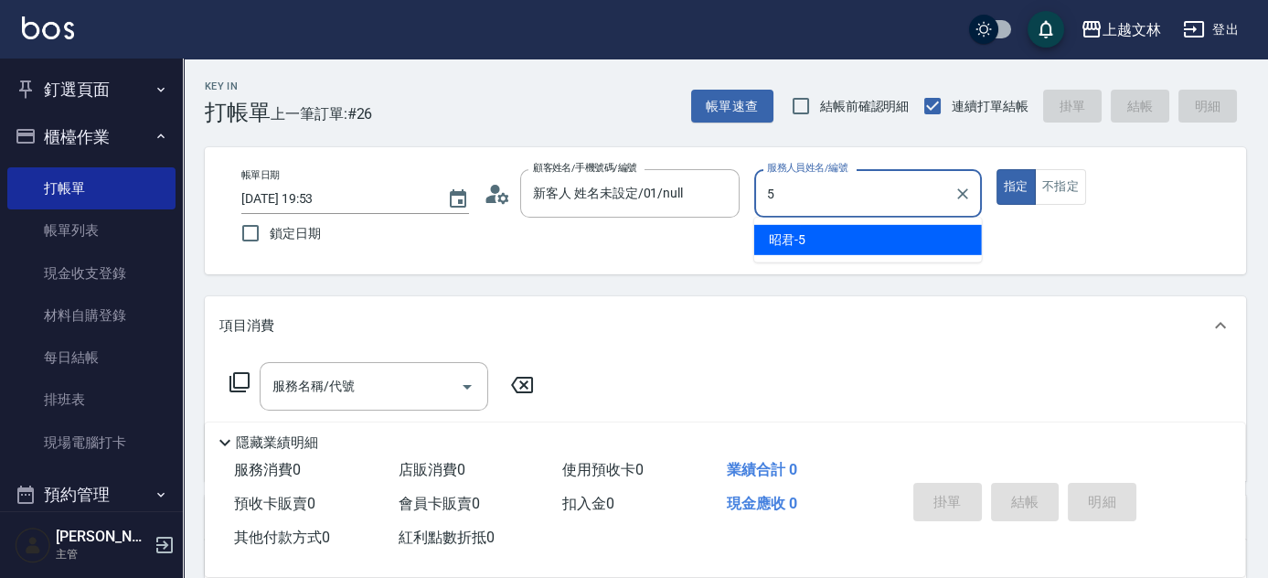
type input "昭君-5"
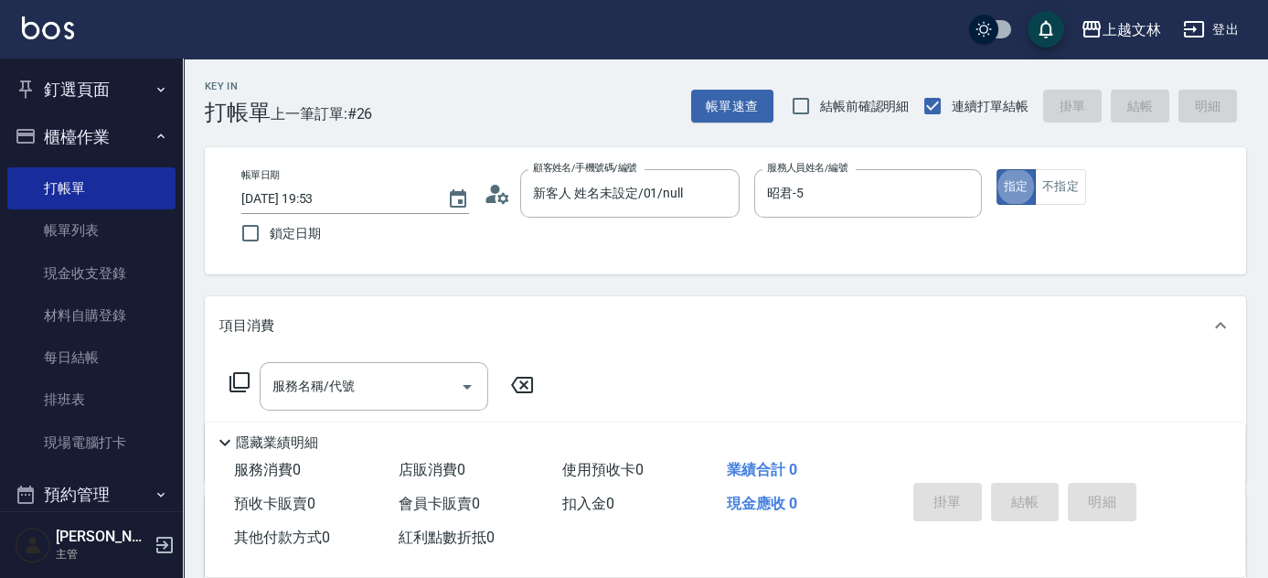
click at [240, 389] on icon at bounding box center [240, 382] width 22 height 22
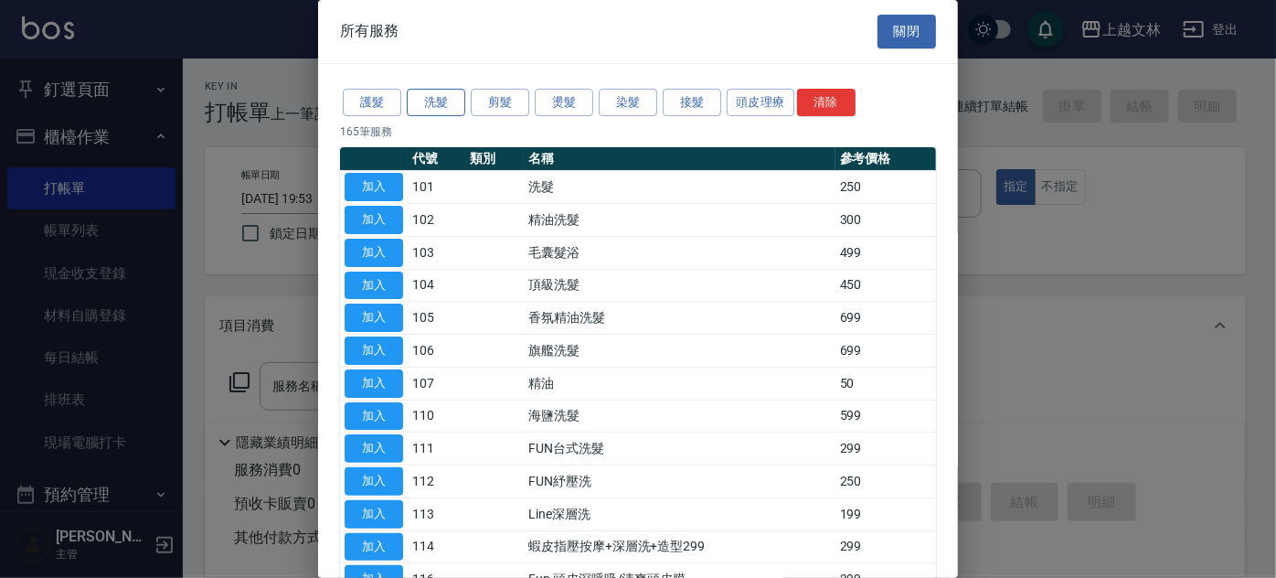
click at [436, 107] on button "洗髮" at bounding box center [436, 103] width 59 height 28
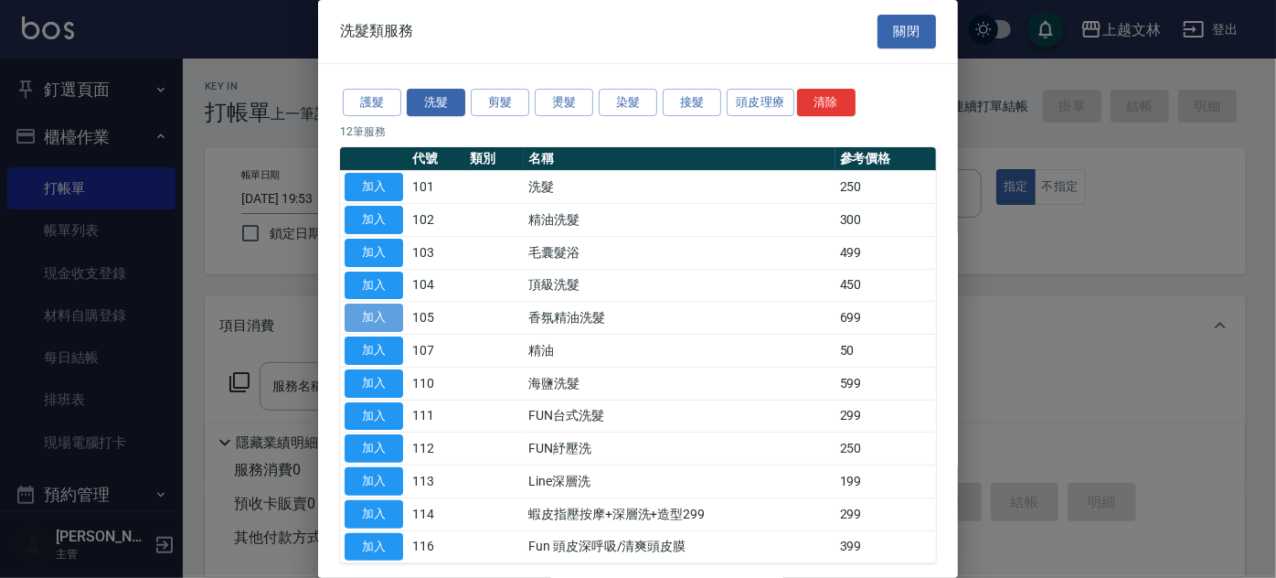
click at [375, 321] on button "加入" at bounding box center [374, 318] width 59 height 28
type input "香氛精油洗髮(105)"
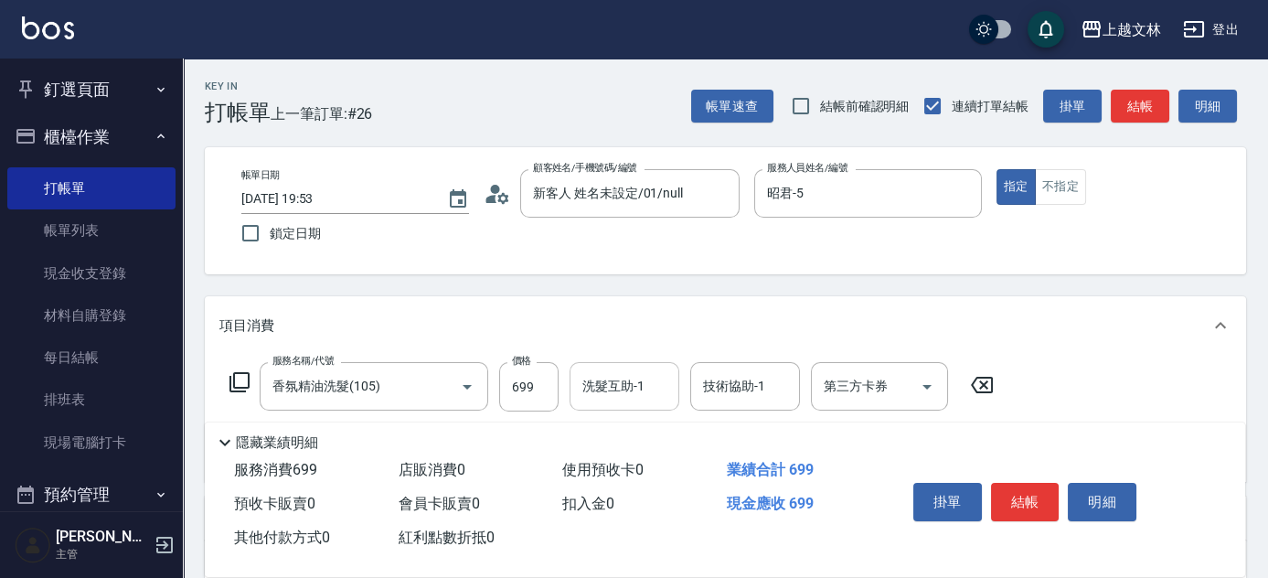
click at [650, 392] on input "洗髮互助-1" at bounding box center [624, 386] width 93 height 32
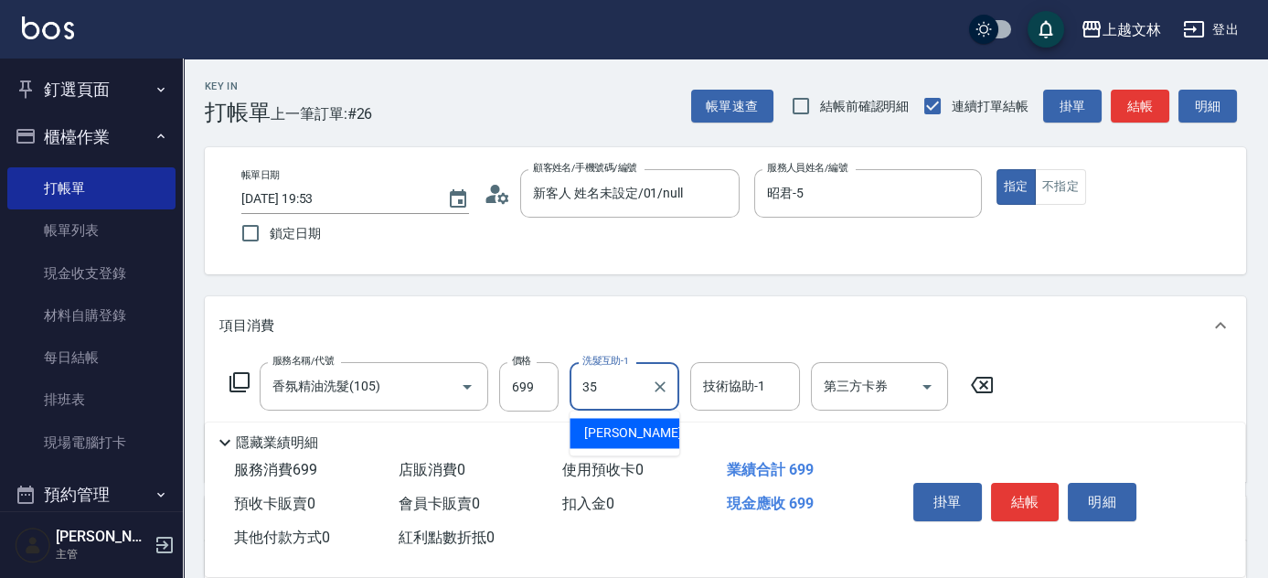
type input "[PERSON_NAME]-35"
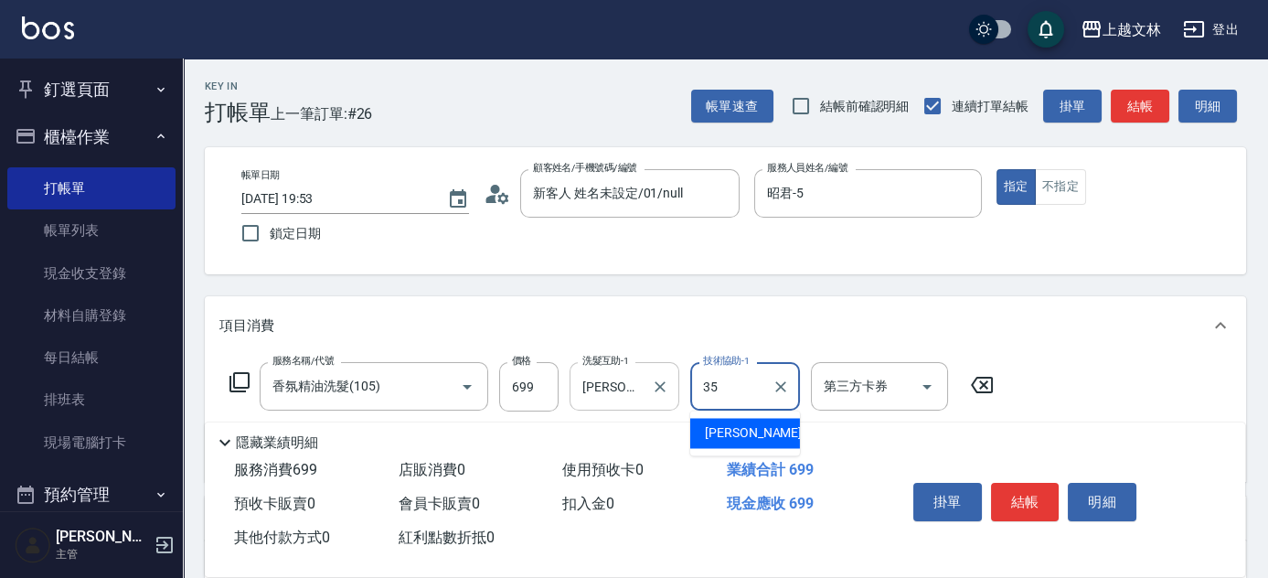
type input "[PERSON_NAME]-35"
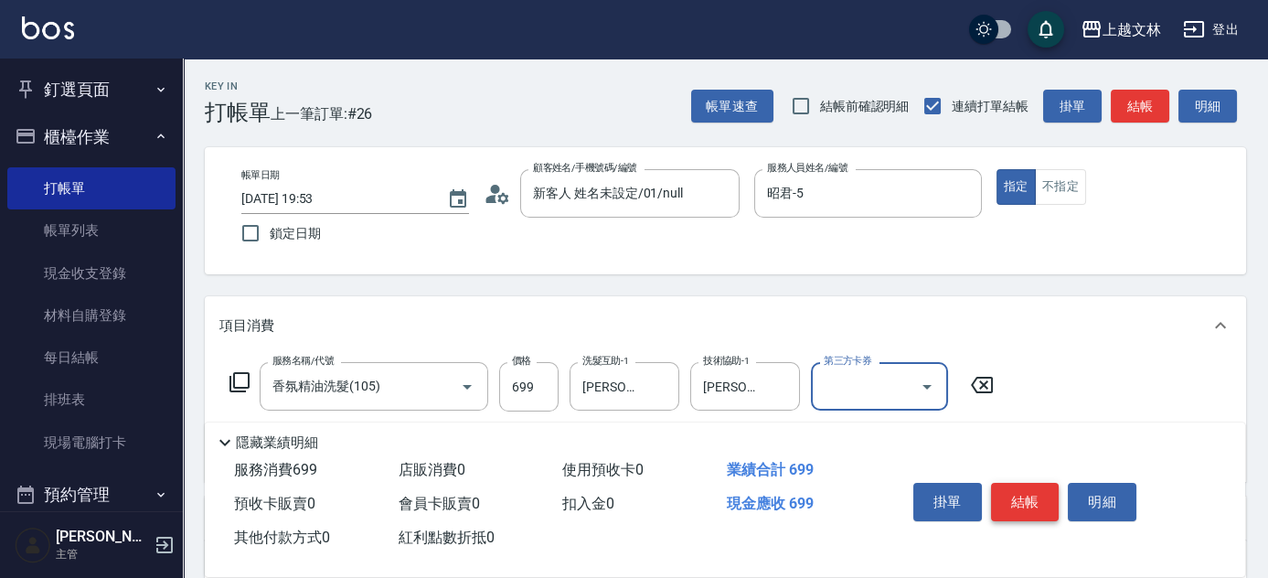
click at [1029, 498] on button "結帳" at bounding box center [1025, 502] width 69 height 38
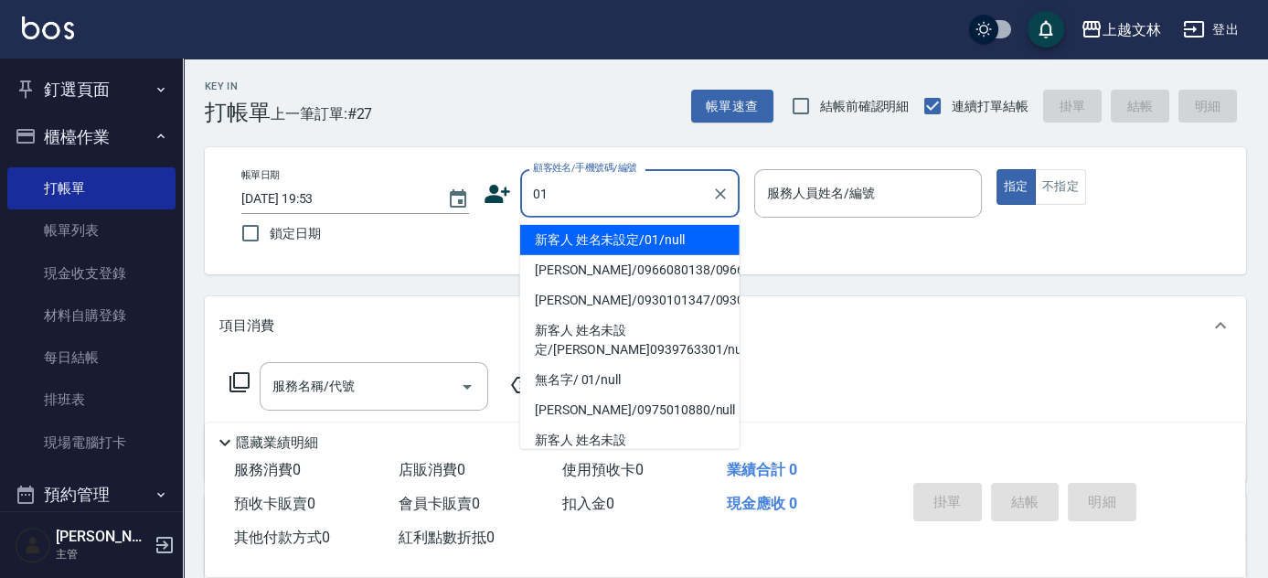
type input "01"
type input "5"
type input "新客人 姓名未設定/01/null"
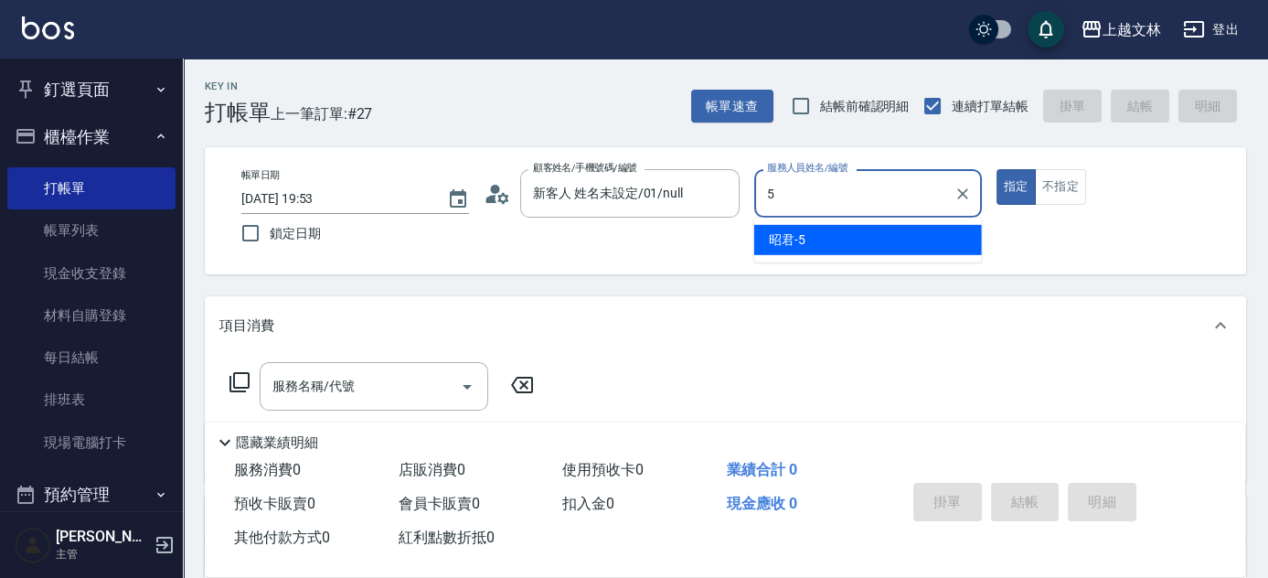
type input "昭君-5"
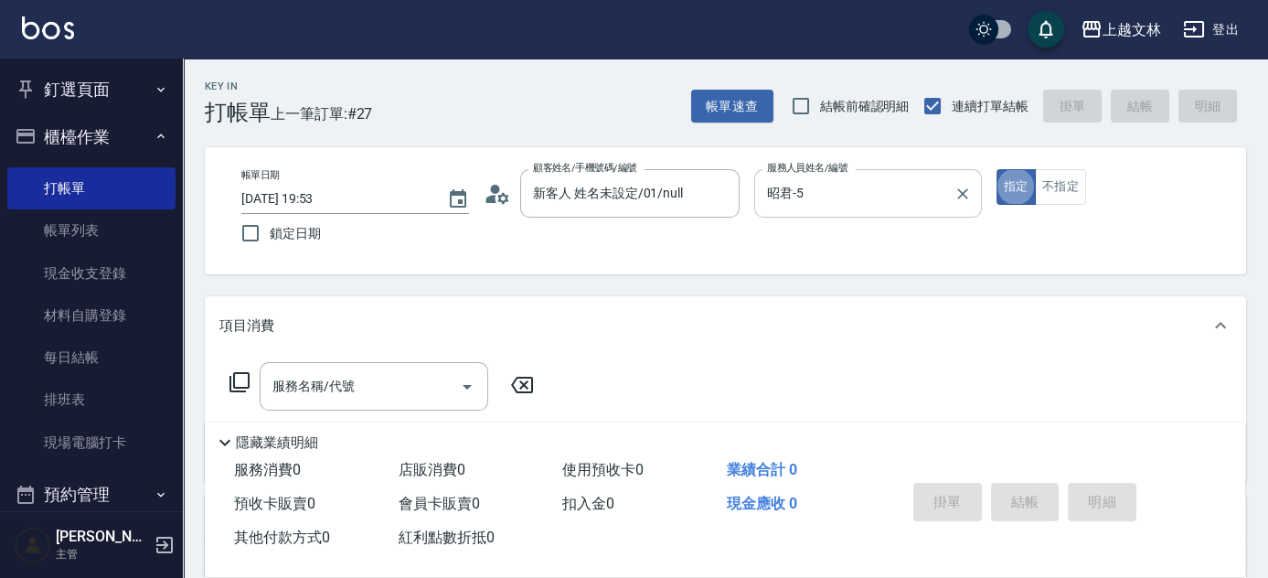
click at [964, 189] on icon "Clear" at bounding box center [963, 194] width 18 height 18
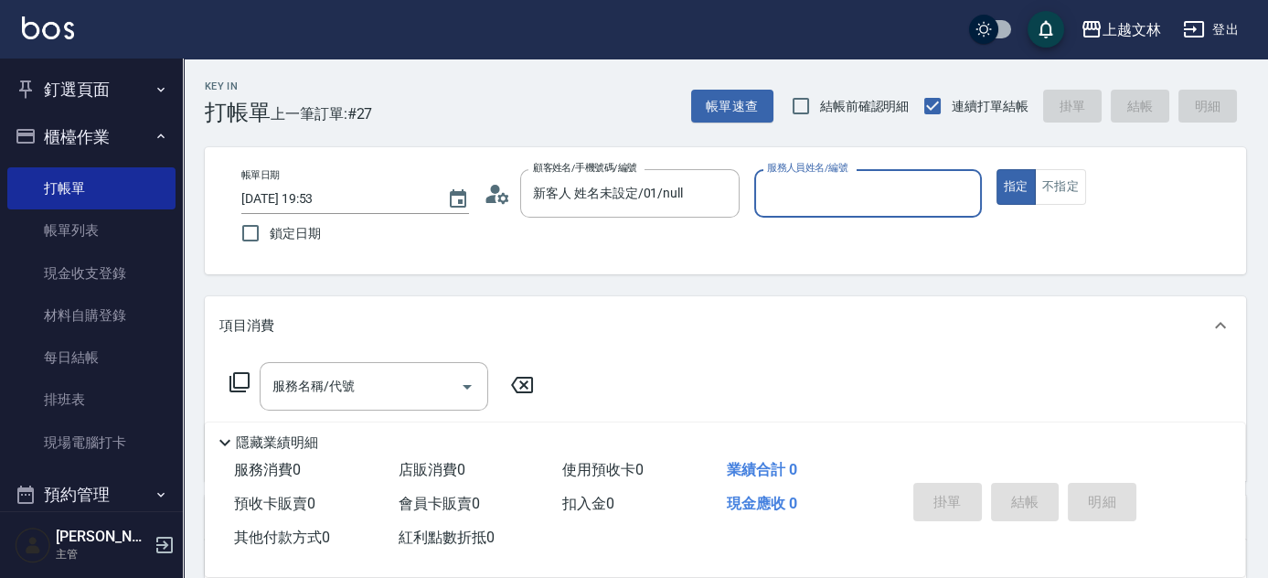
click at [876, 203] on input "服務人員姓名/編號" at bounding box center [867, 193] width 211 height 32
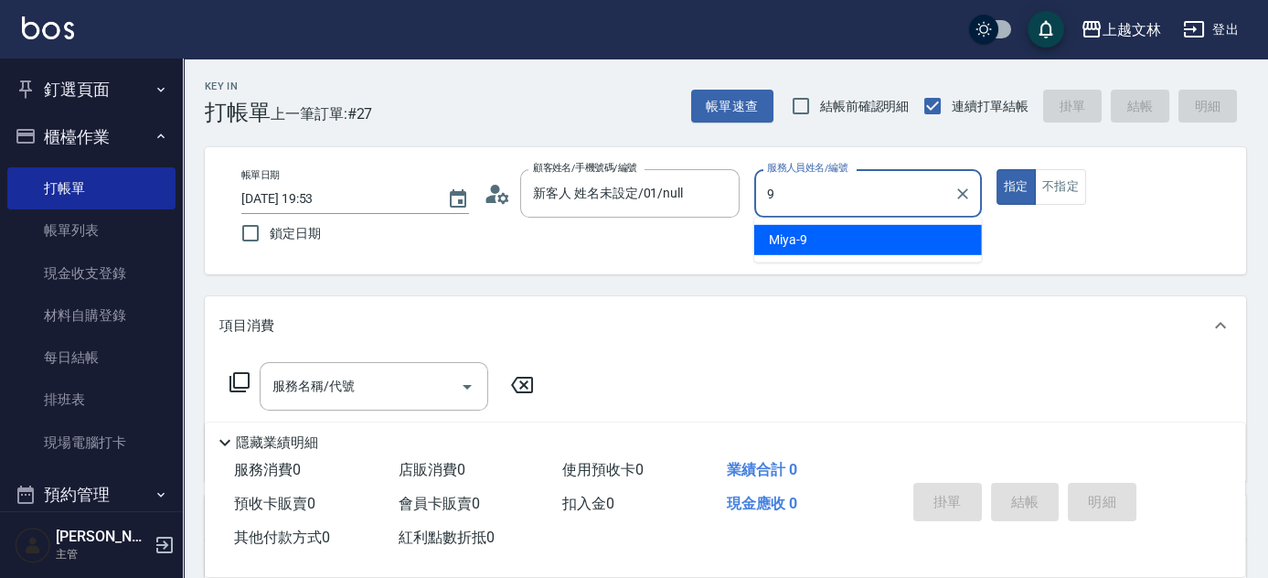
type input "Miya-9"
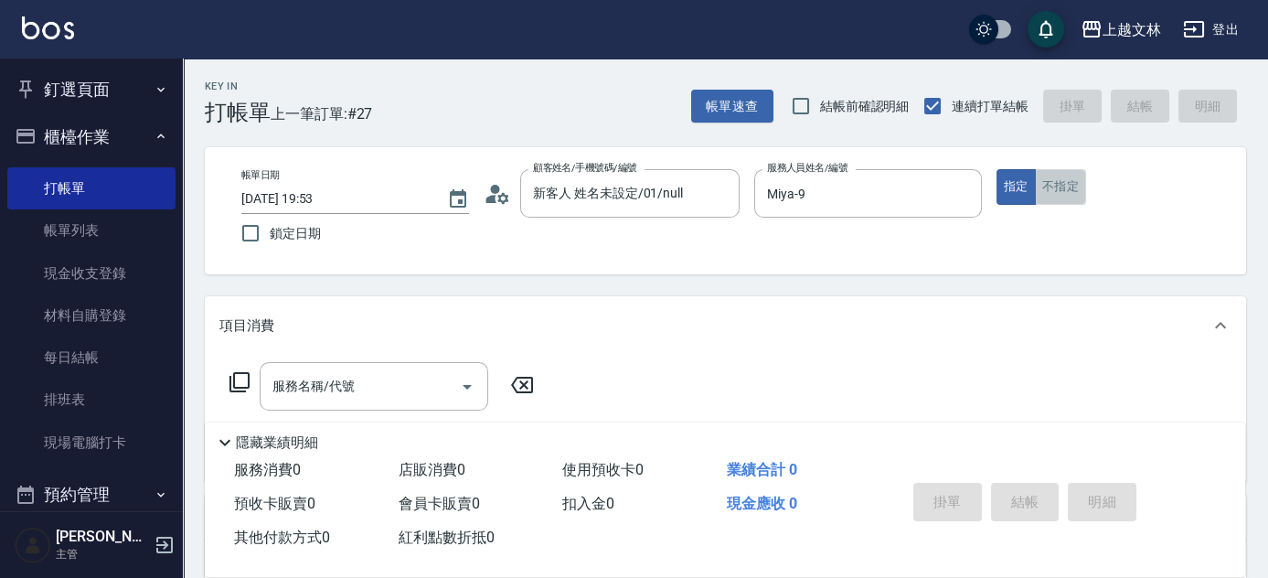
click at [1057, 201] on button "不指定" at bounding box center [1060, 187] width 51 height 36
click at [410, 400] on input "服務名稱/代號" at bounding box center [360, 386] width 185 height 32
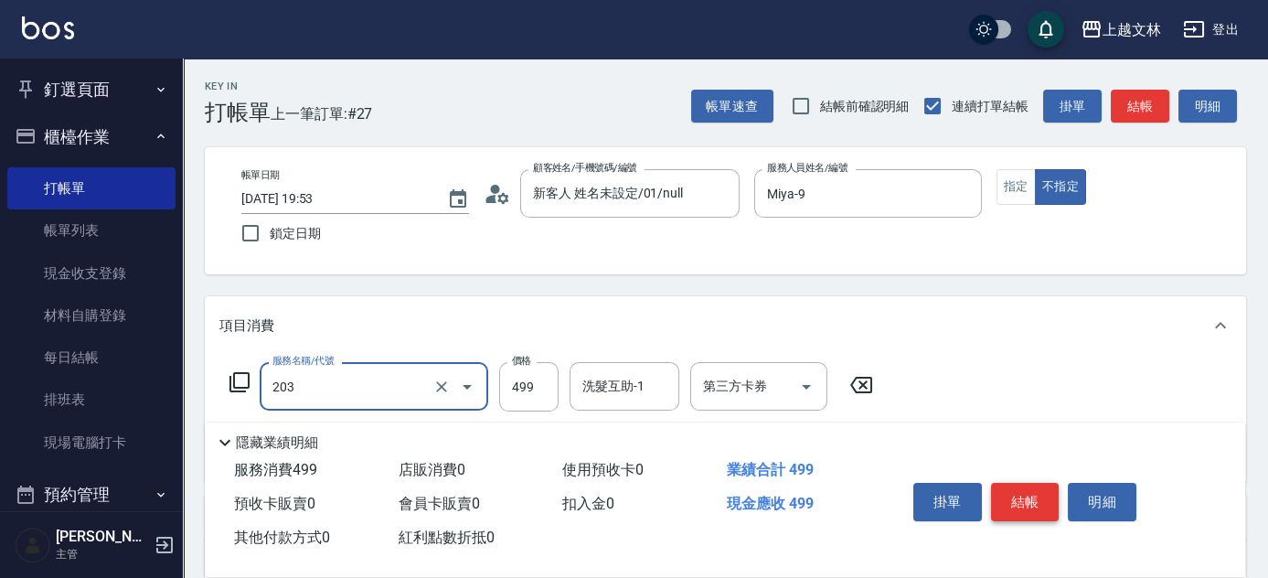
type input "B級洗+剪(203)"
click at [1031, 499] on button "結帳" at bounding box center [1025, 502] width 69 height 38
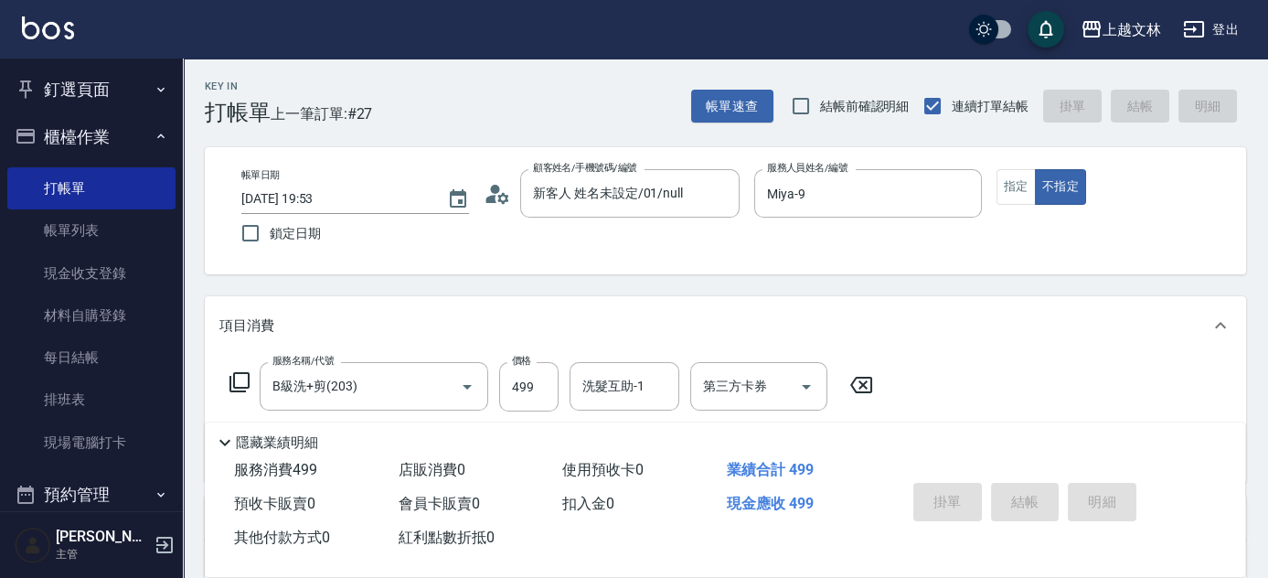
type input "[DATE] 19:54"
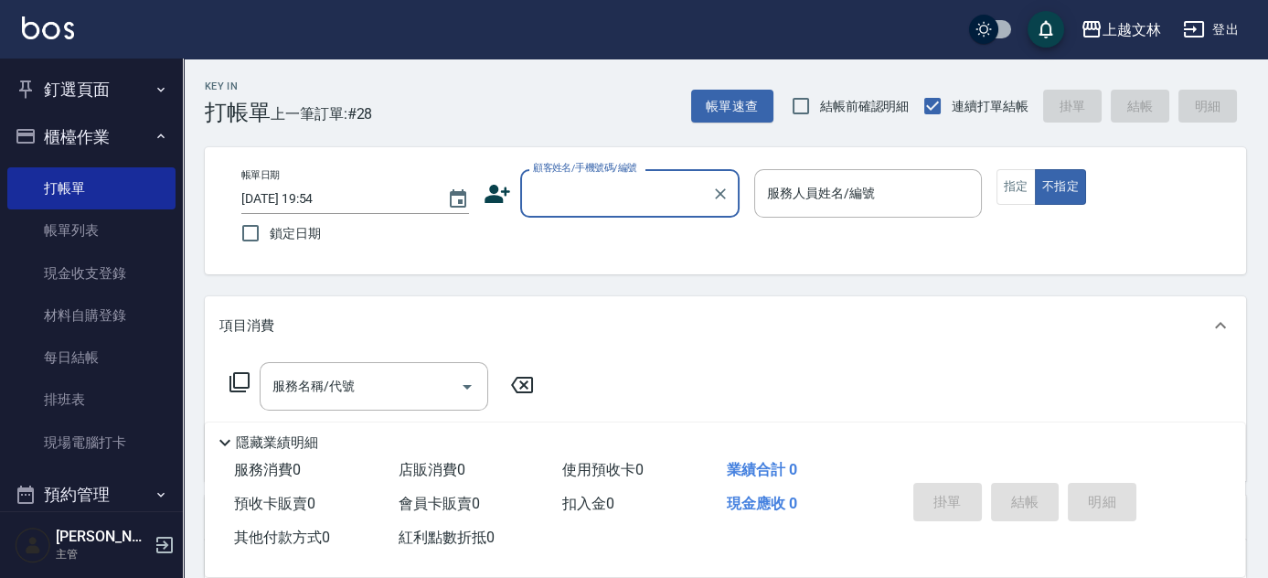
click at [501, 199] on icon at bounding box center [498, 194] width 26 height 18
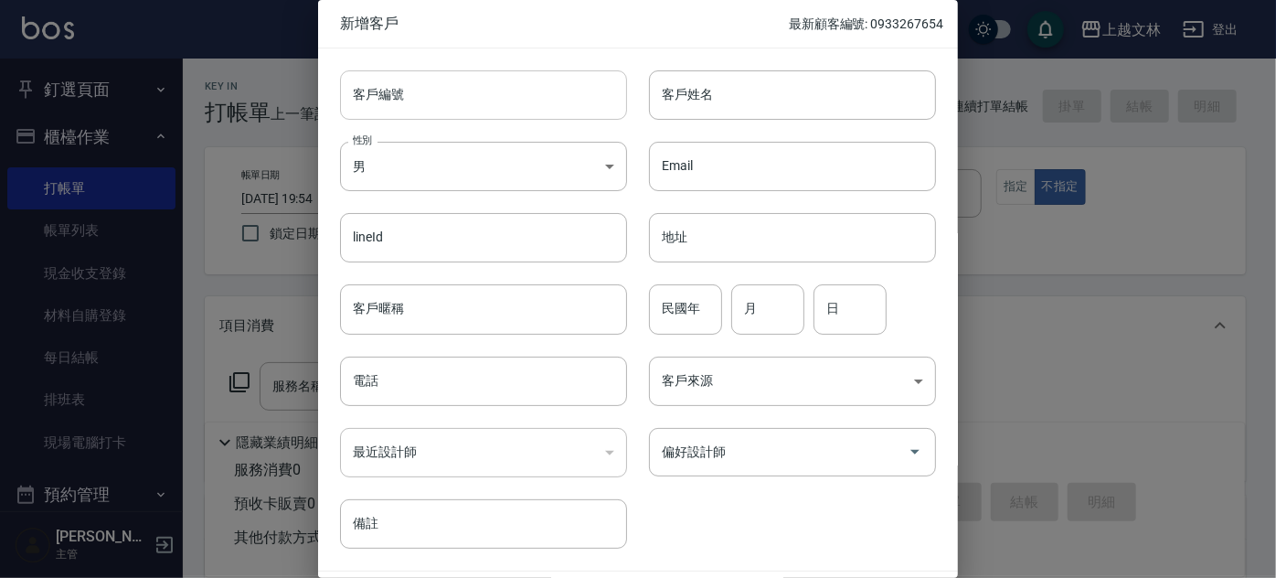
click at [490, 112] on input "客戶編號" at bounding box center [483, 94] width 287 height 49
type input "0909092446"
click at [798, 103] on input "客戶姓名" at bounding box center [792, 94] width 287 height 49
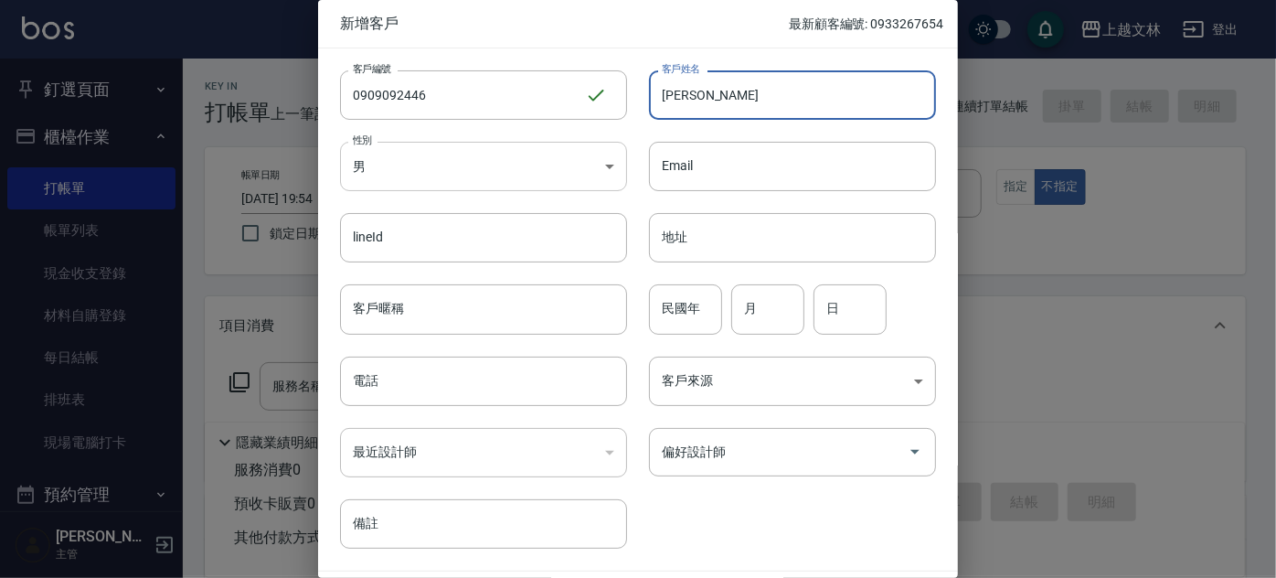
type input "[PERSON_NAME]"
click at [615, 165] on body "上越文林 登出 釘選頁面 店家日報表 設計師排行榜 每日結帳 櫃檯作業 打帳單 帳單列表 現金收支登錄 材料自購登錄 每日結帳 排班表 現場電腦打卡 預約管理…" at bounding box center [638, 444] width 1276 height 889
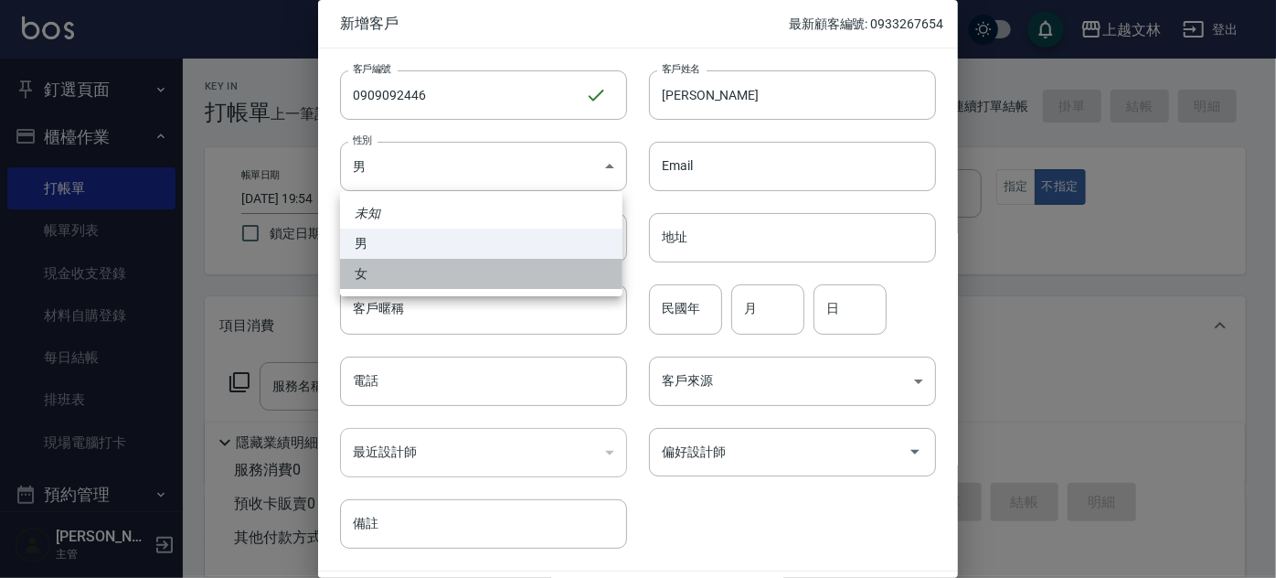
click at [590, 277] on li "女" at bounding box center [481, 274] width 283 height 30
type input "[DEMOGRAPHIC_DATA]"
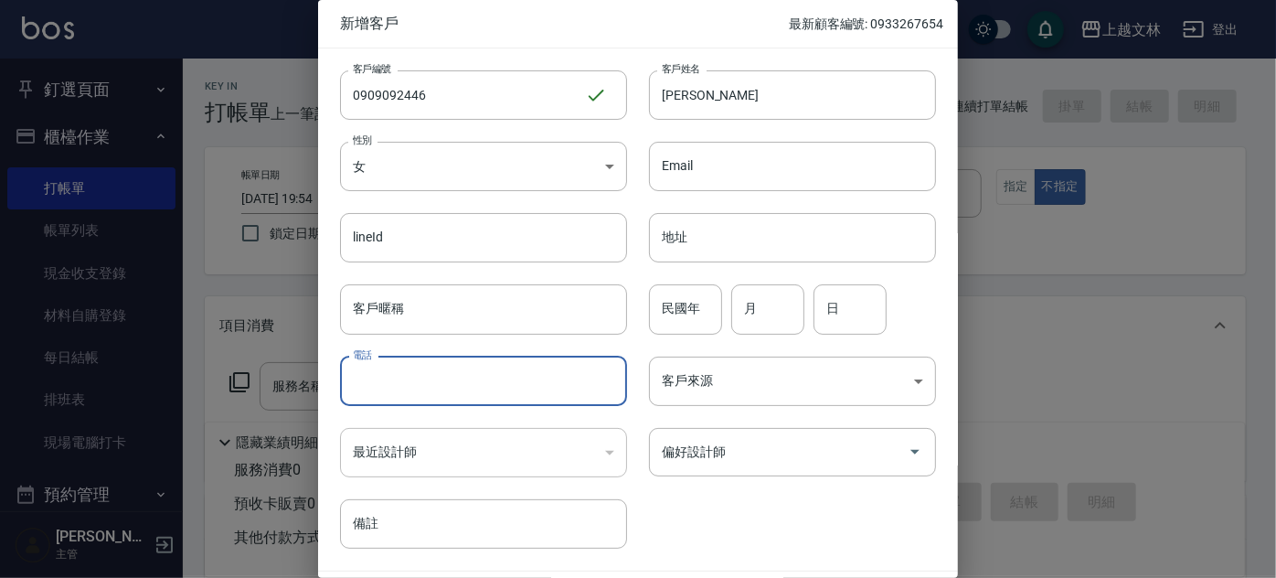
click at [529, 391] on input "電話" at bounding box center [483, 381] width 287 height 49
click at [907, 457] on icon "Open" at bounding box center [915, 452] width 22 height 22
type input "0909092446"
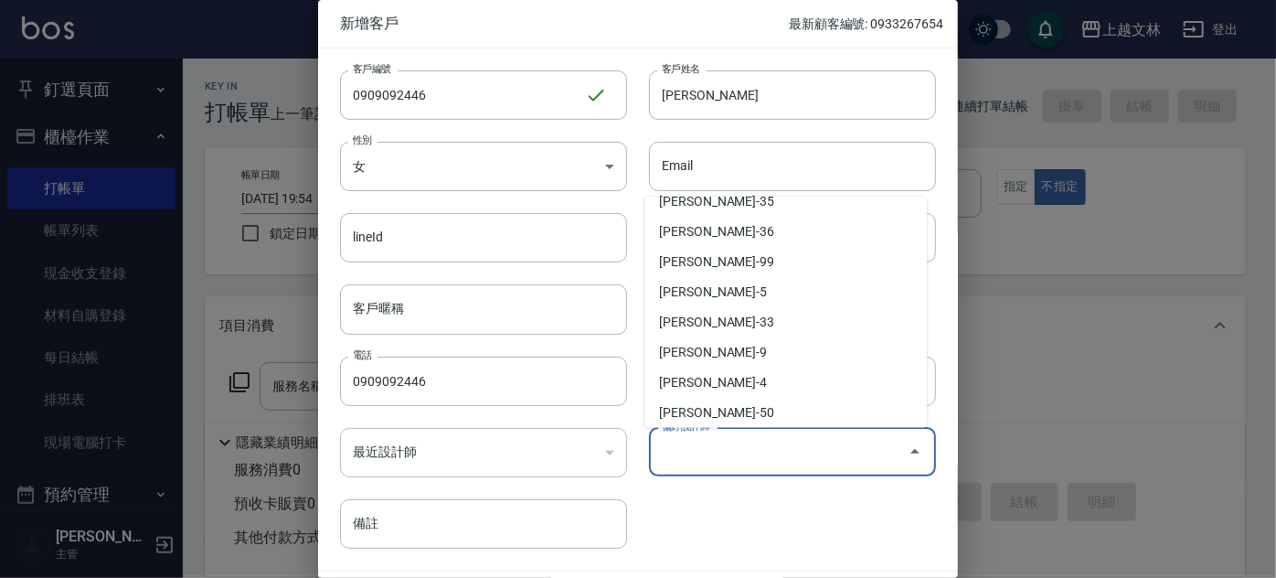
scroll to position [430, 0]
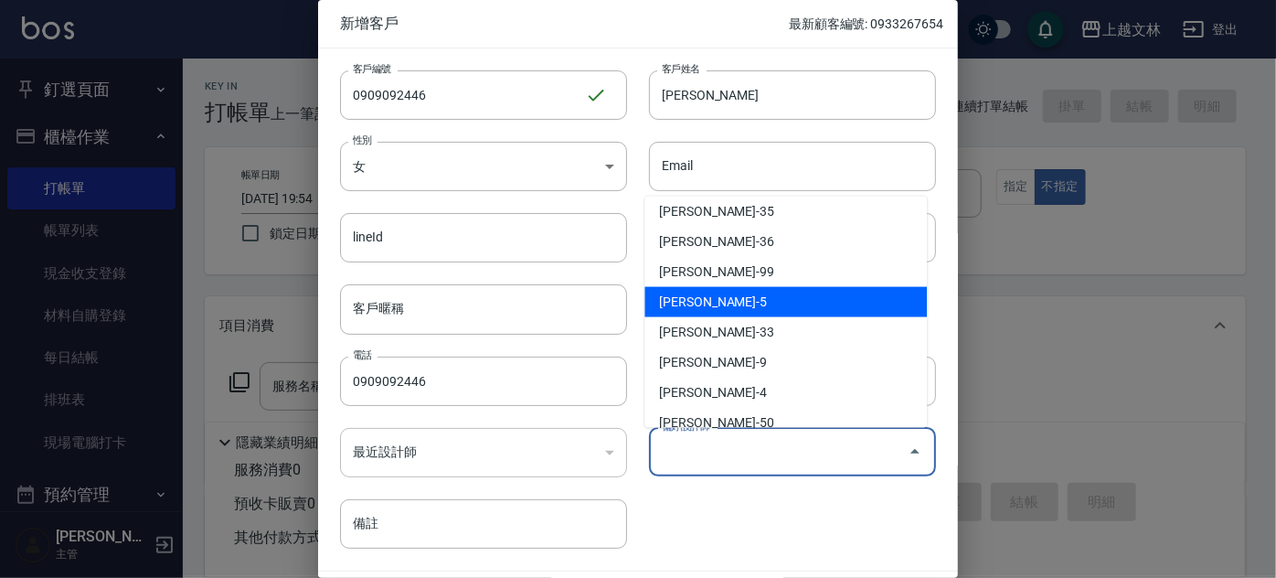
click at [793, 306] on li "[PERSON_NAME]-5" at bounding box center [786, 302] width 283 height 30
type input "[PERSON_NAME]"
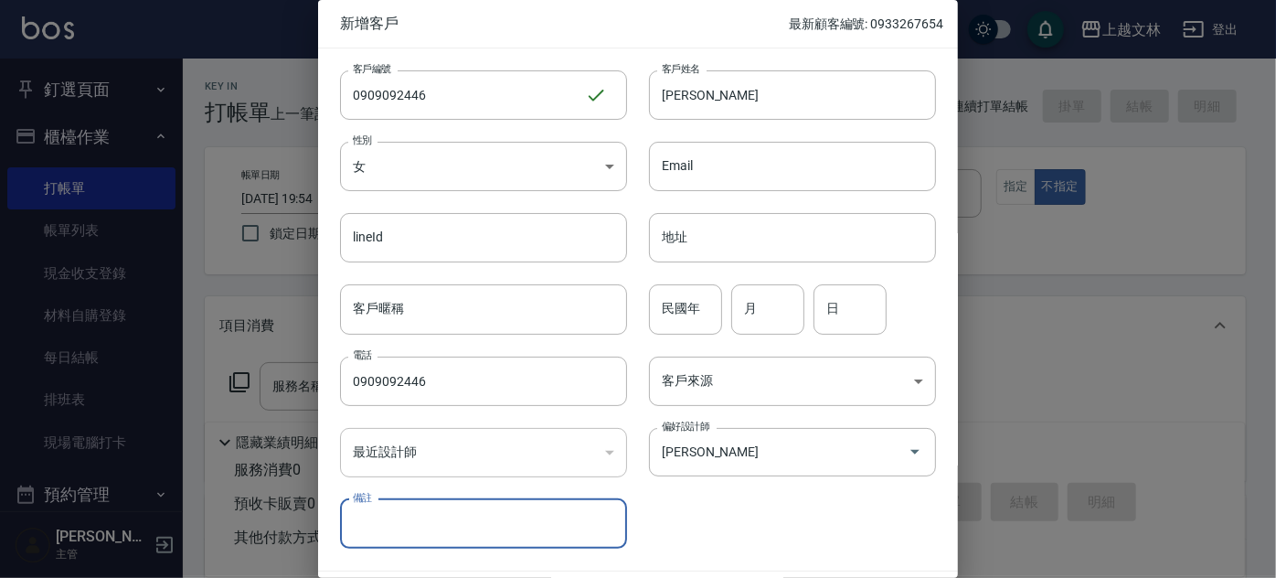
click at [706, 514] on div "客戶編號 0909092446 ​ 客戶編號 客戶姓名 [PERSON_NAME]姓名 性別 女 [DEMOGRAPHIC_DATA] 性別 Email Em…" at bounding box center [627, 298] width 618 height 500
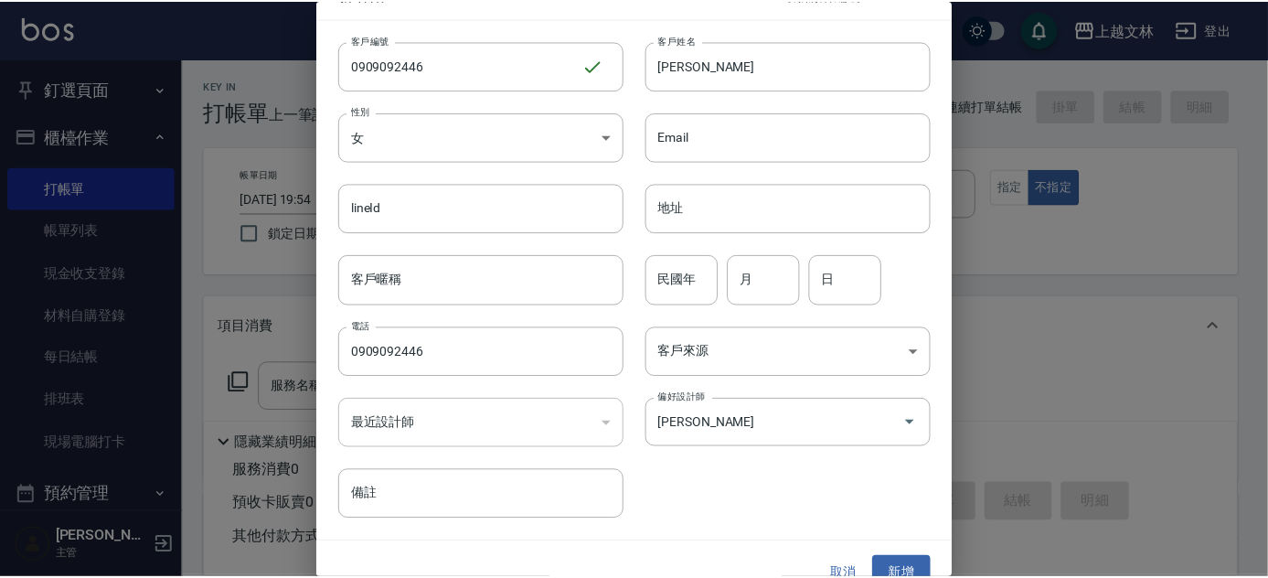
scroll to position [55, 0]
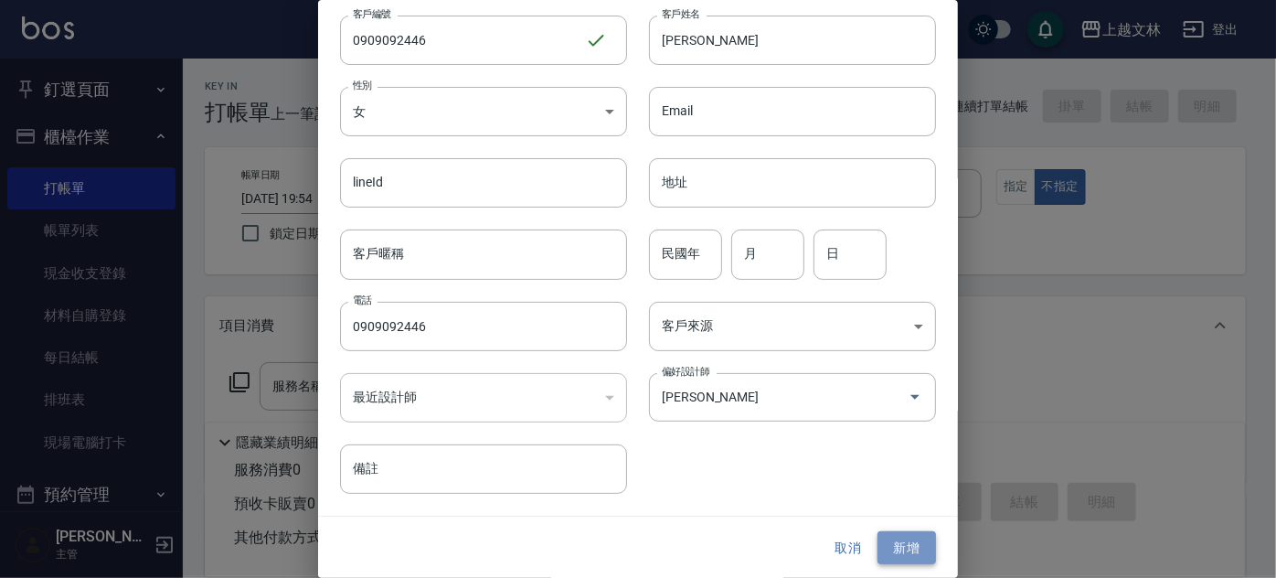
click at [907, 549] on button "新增" at bounding box center [907, 548] width 59 height 34
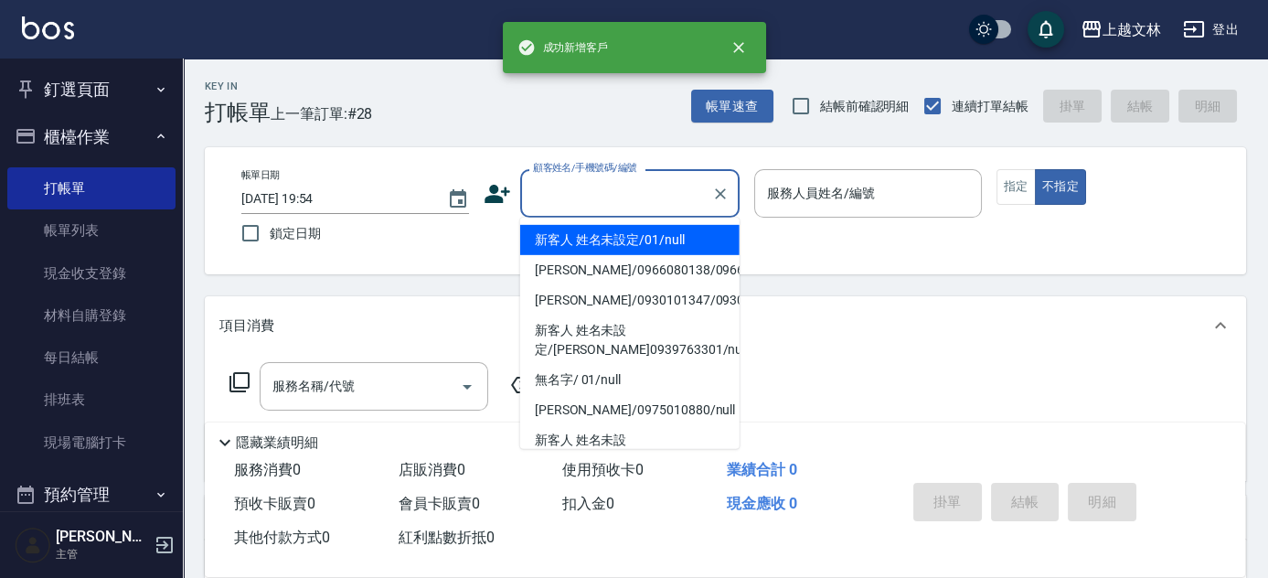
click at [590, 194] on input "顧客姓名/手機號碼/編號" at bounding box center [616, 193] width 176 height 32
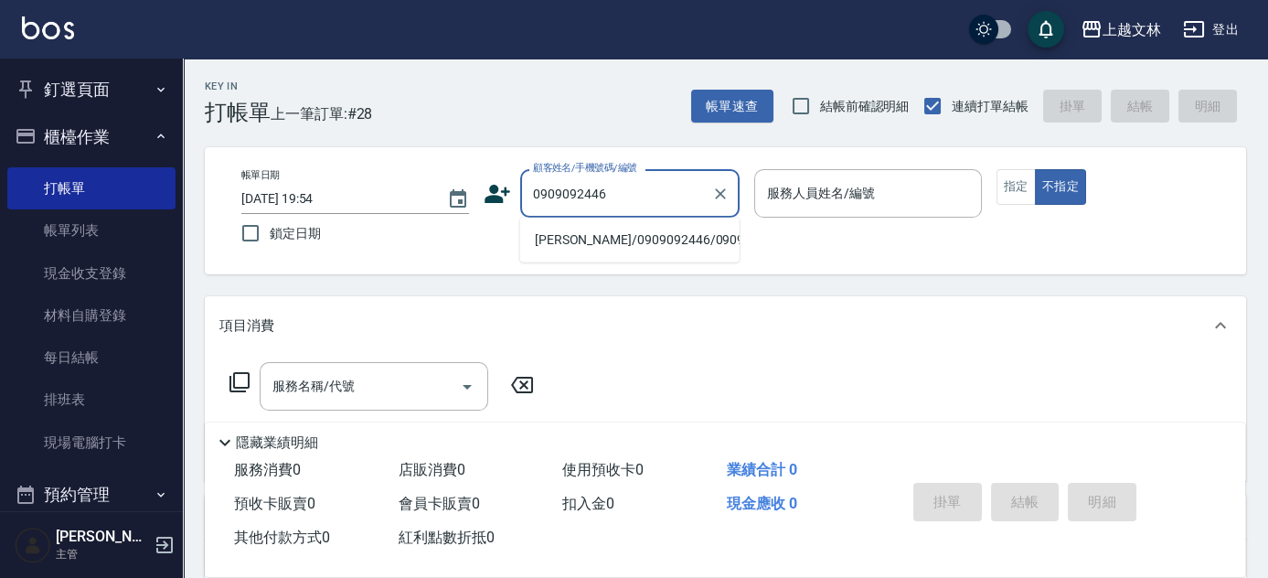
click at [582, 247] on li "[PERSON_NAME]/0909092446/0909092446" at bounding box center [629, 240] width 219 height 30
type input "[PERSON_NAME]/0909092446/0909092446"
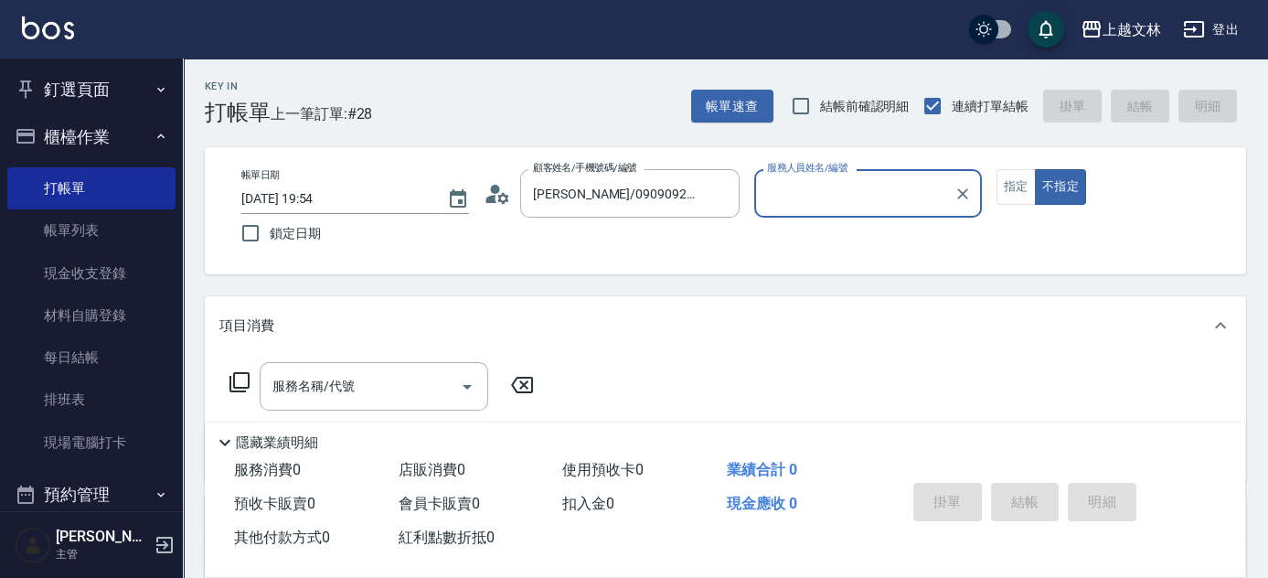
type input "昭君-5"
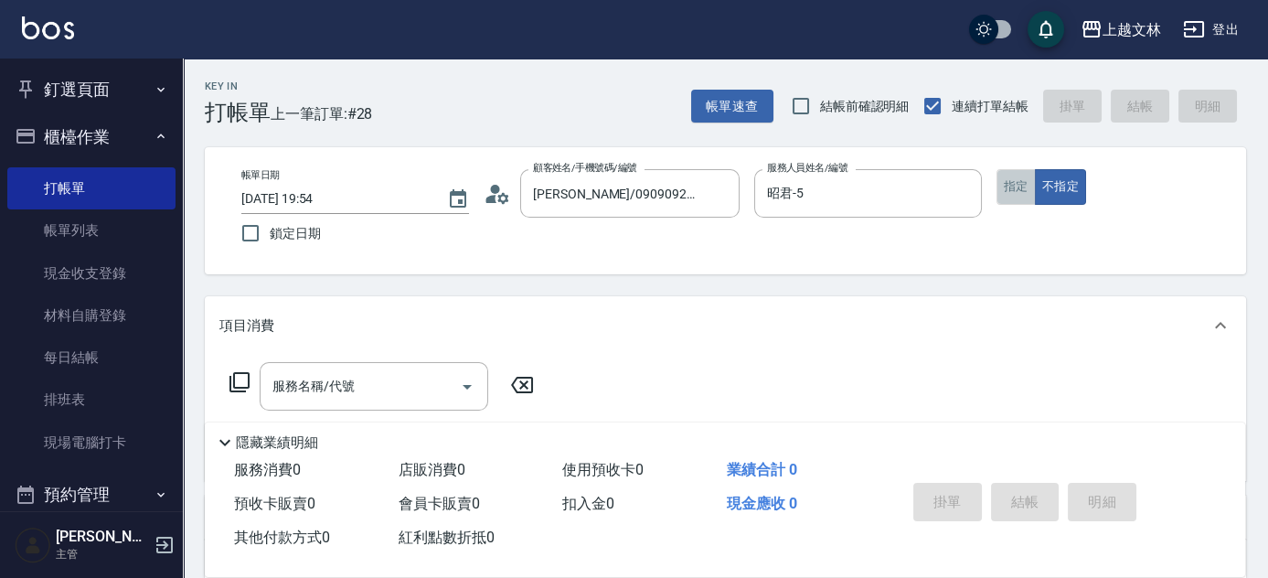
click at [1008, 191] on button "指定" at bounding box center [1016, 187] width 39 height 36
click at [240, 387] on icon at bounding box center [239, 382] width 20 height 20
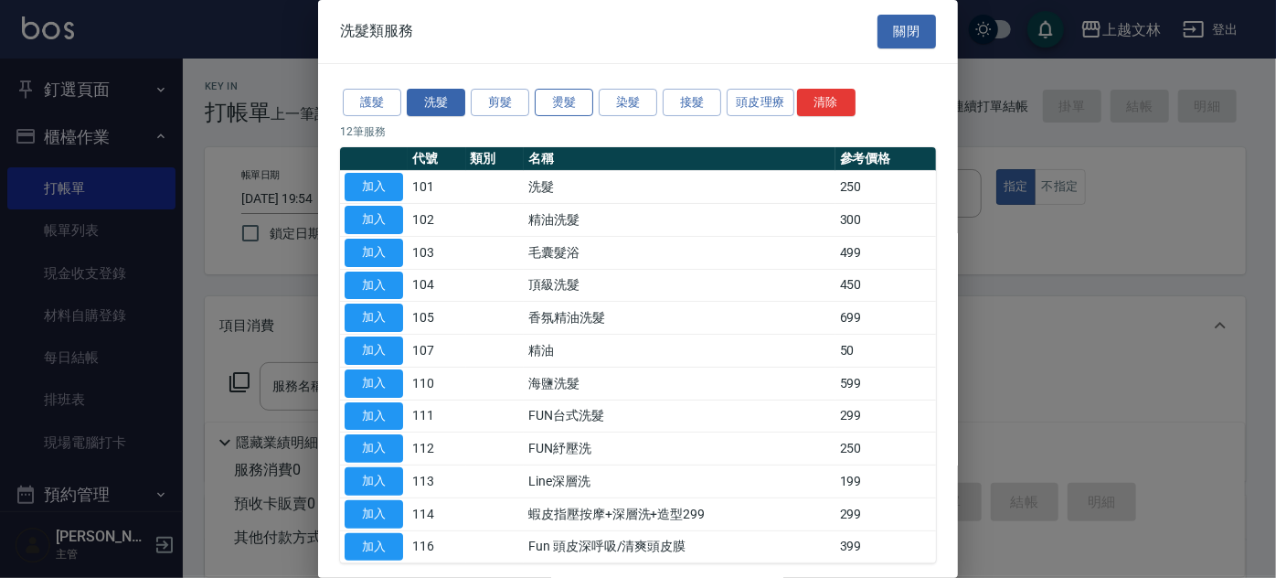
click at [553, 99] on button "燙髮" at bounding box center [564, 103] width 59 height 28
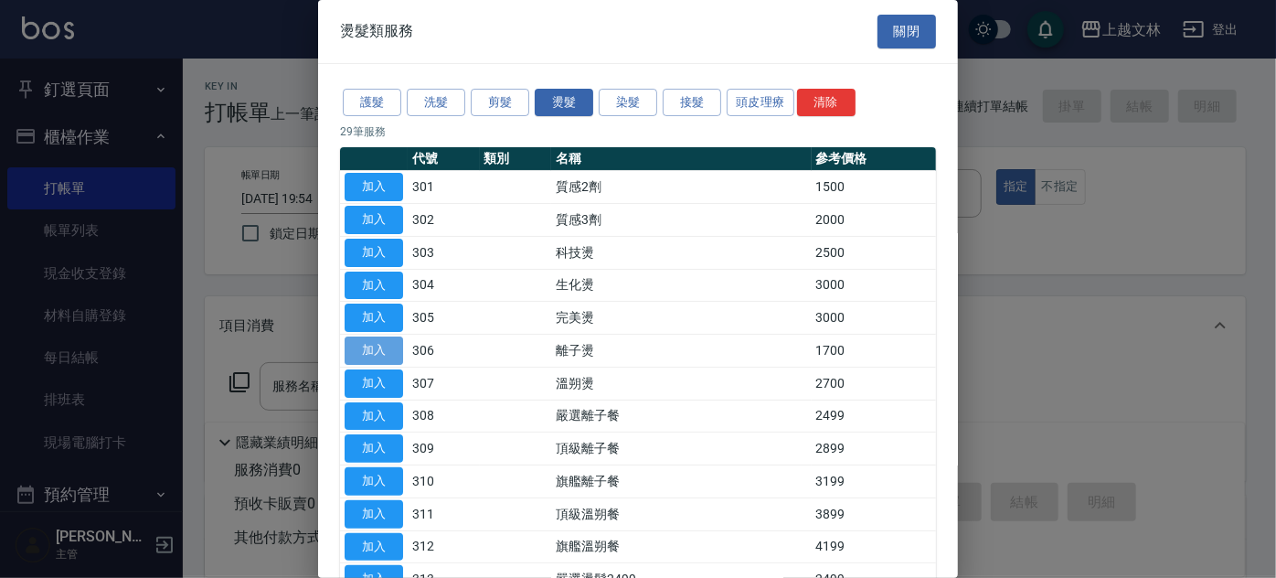
click at [382, 353] on button "加入" at bounding box center [374, 350] width 59 height 28
type input "離子燙(306)"
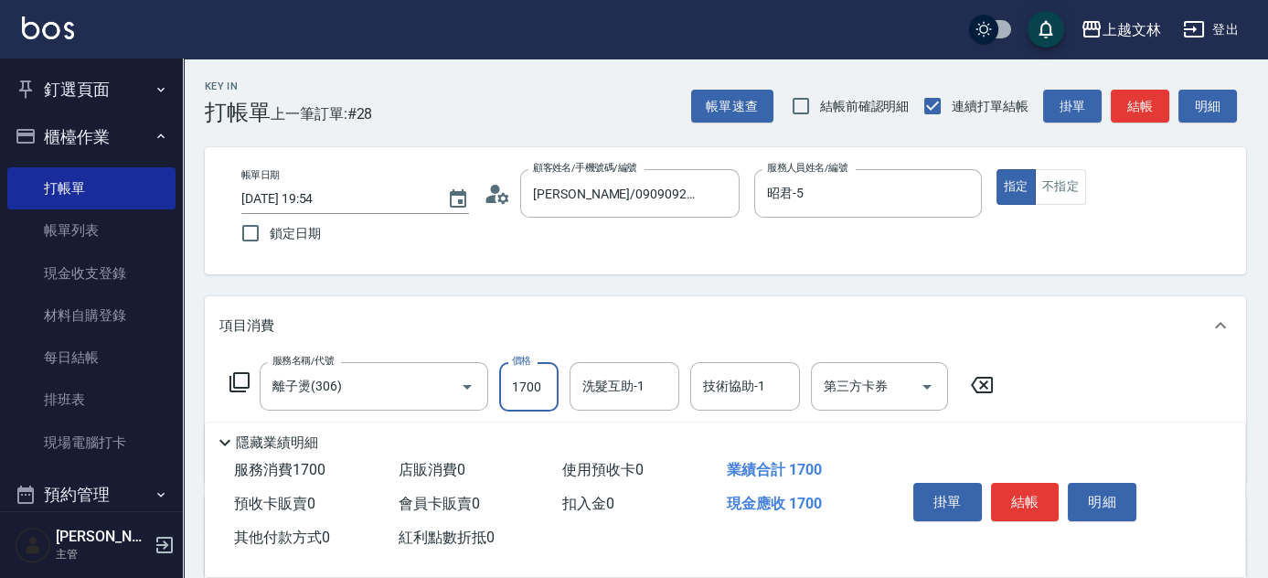
click at [517, 392] on input "1700" at bounding box center [528, 386] width 59 height 49
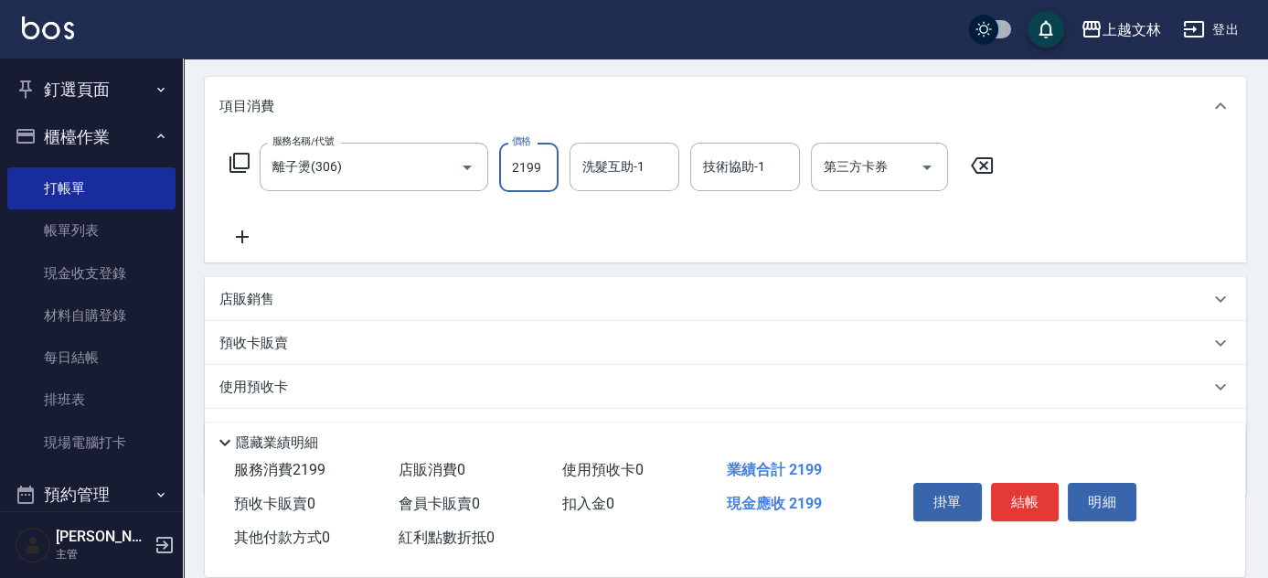
scroll to position [249, 0]
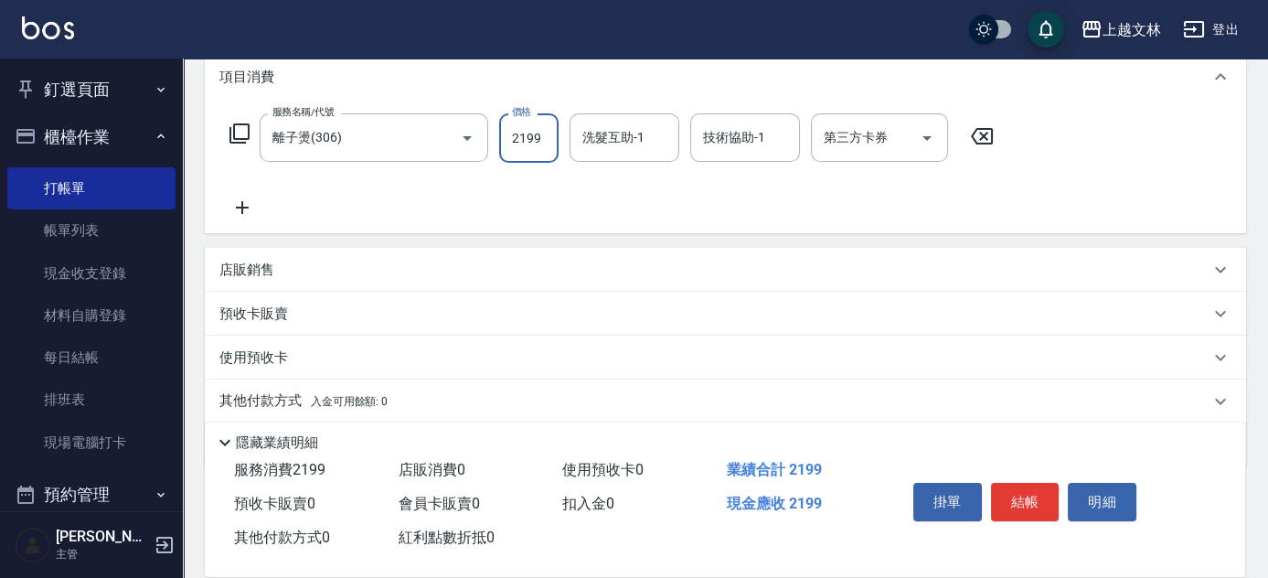
type input "2199"
click at [231, 133] on icon at bounding box center [240, 134] width 22 height 22
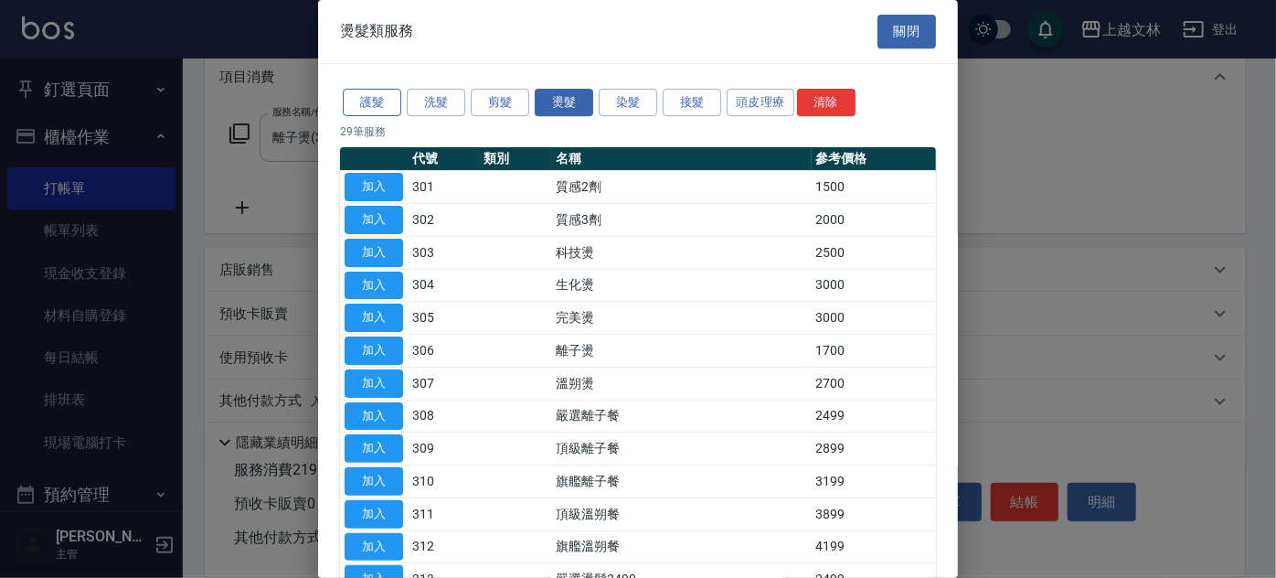
click at [368, 100] on button "護髮" at bounding box center [372, 103] width 59 height 28
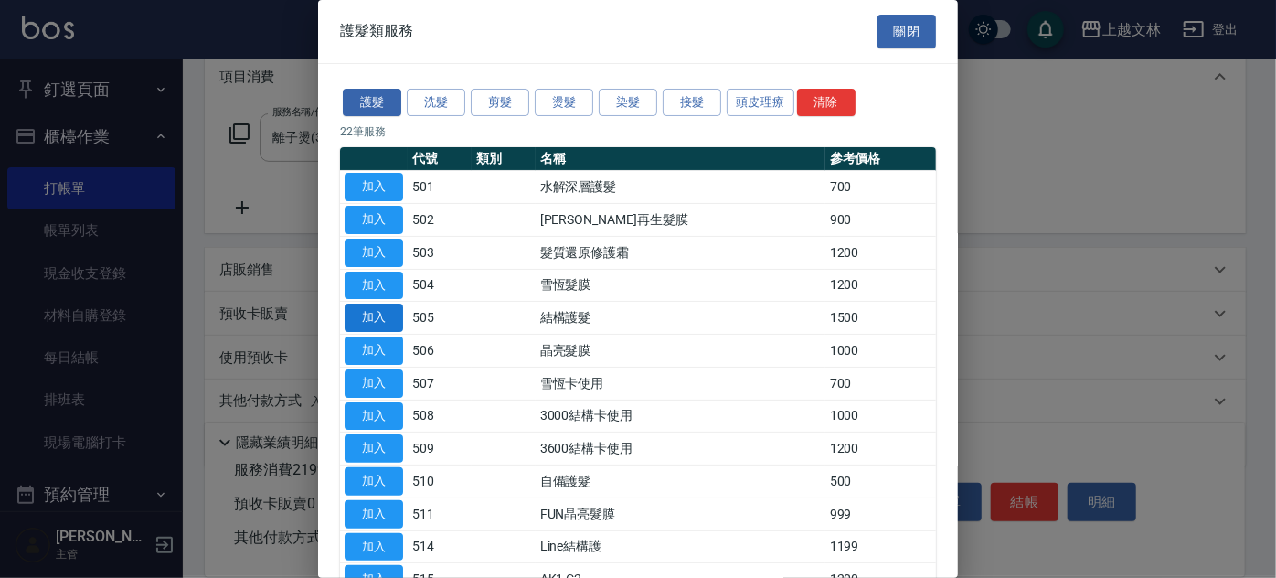
click at [385, 321] on button "加入" at bounding box center [374, 318] width 59 height 28
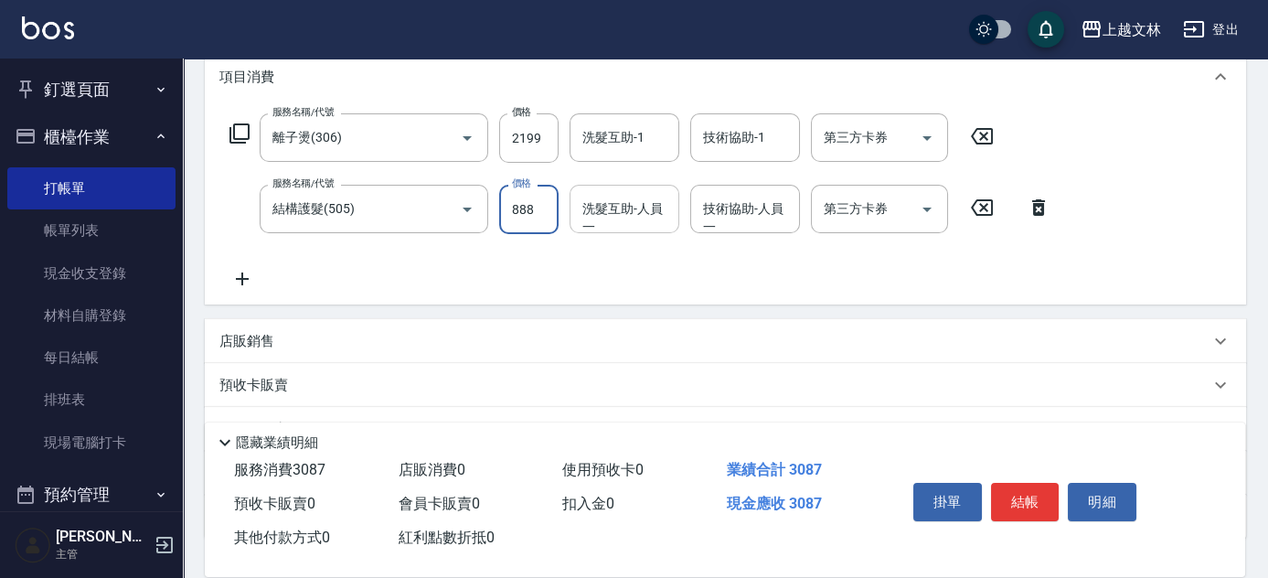
click at [636, 226] on div "洗髮互助-人員一" at bounding box center [625, 209] width 110 height 48
type input "888"
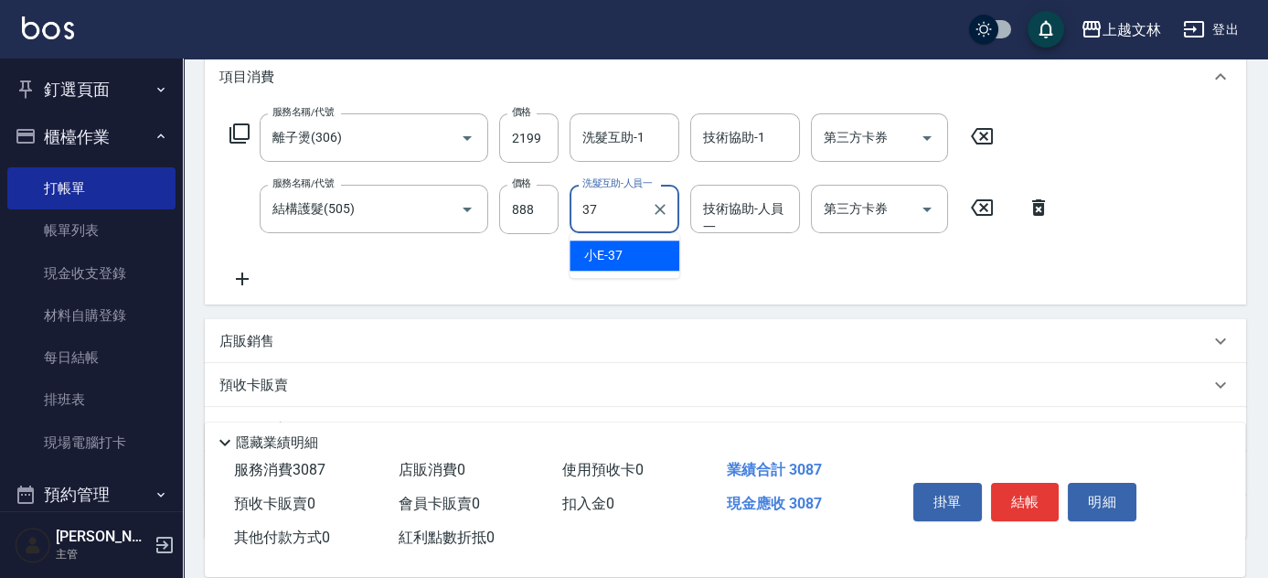
type input "小E-37"
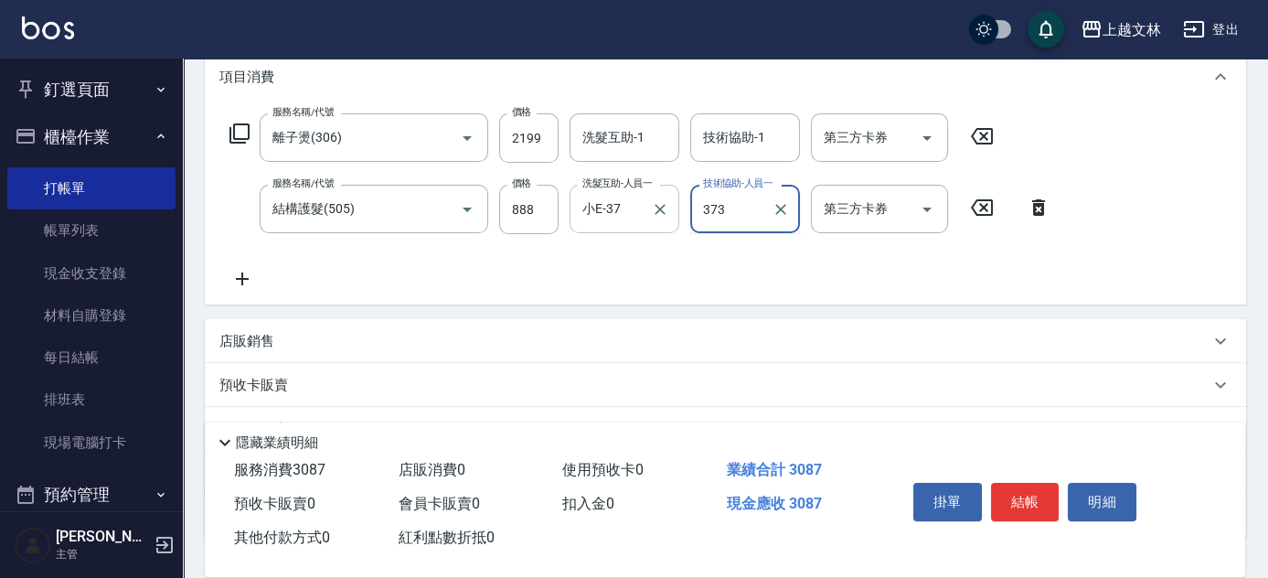
type input "373"
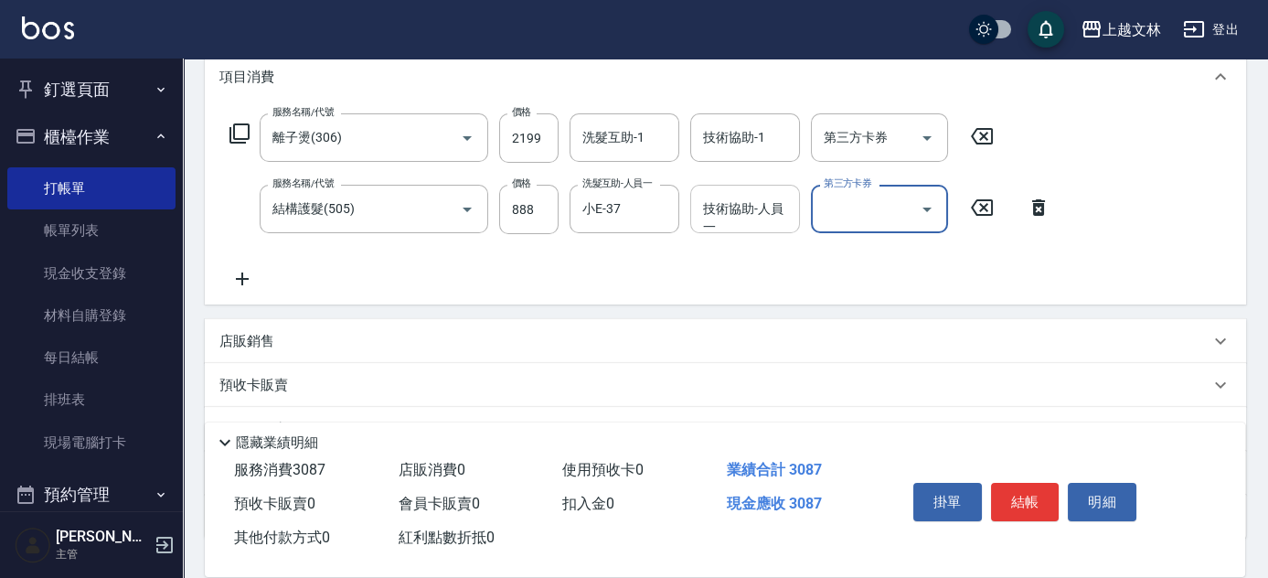
click at [726, 208] on div "技術協助-人員一 技術協助-人員[PERSON_NAME]" at bounding box center [745, 209] width 110 height 48
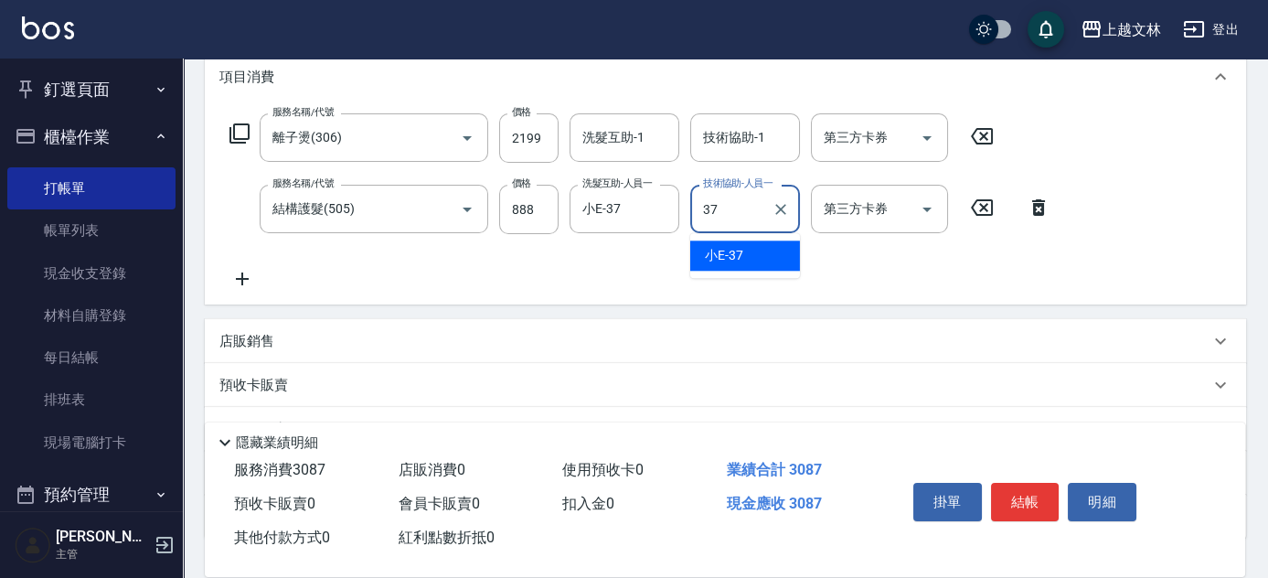
type input "小E-37"
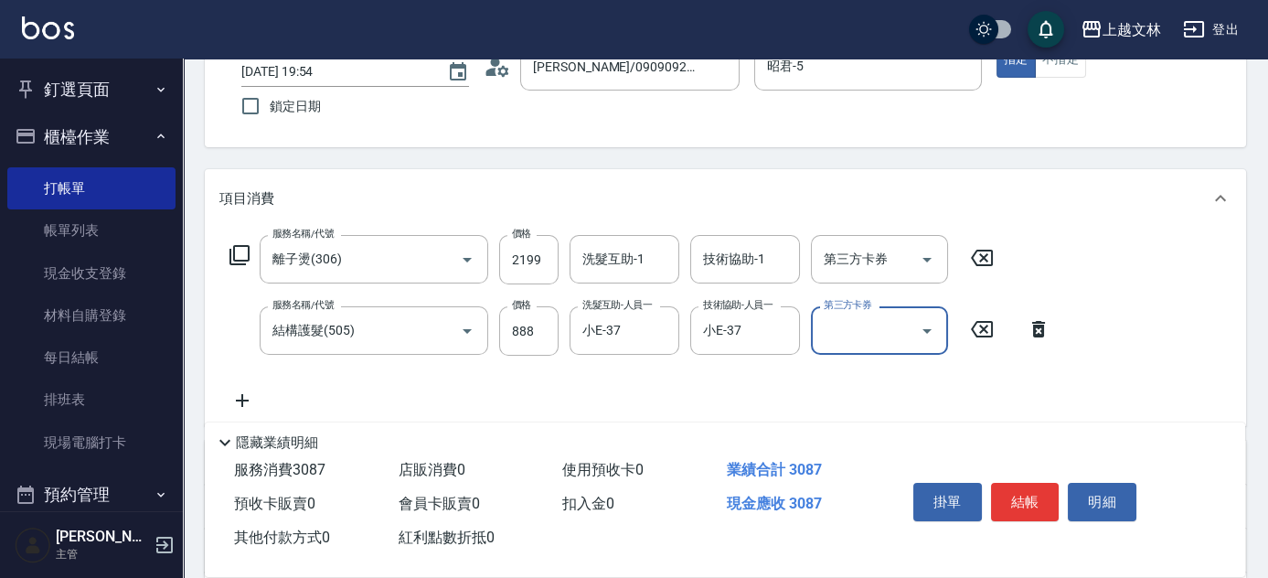
scroll to position [165, 0]
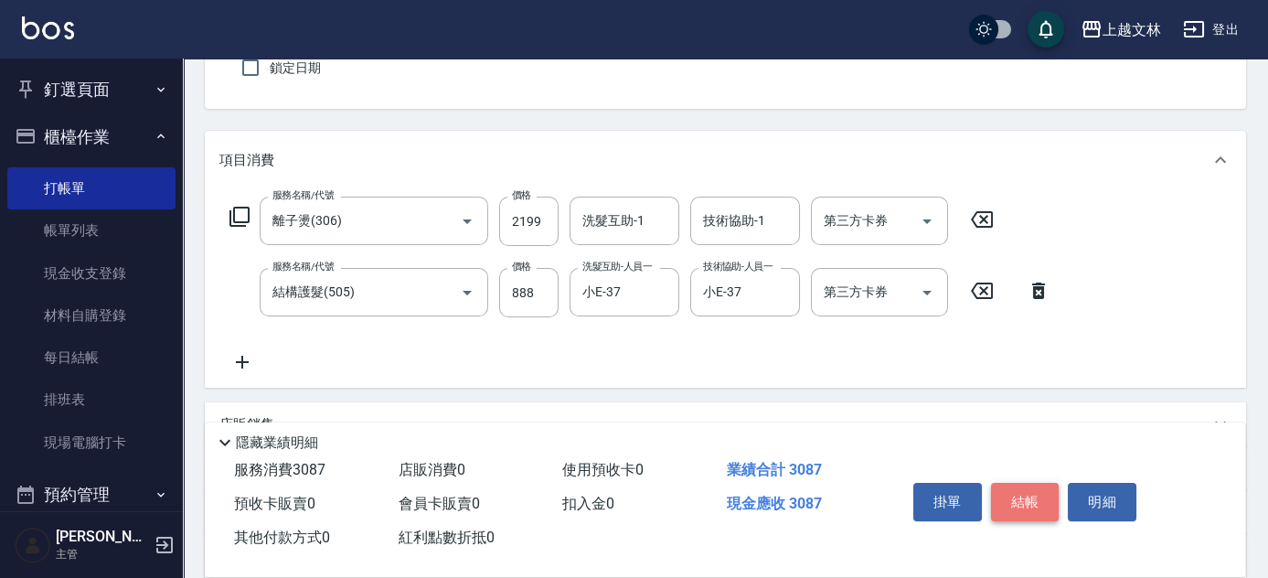
click at [1029, 507] on button "結帳" at bounding box center [1025, 502] width 69 height 38
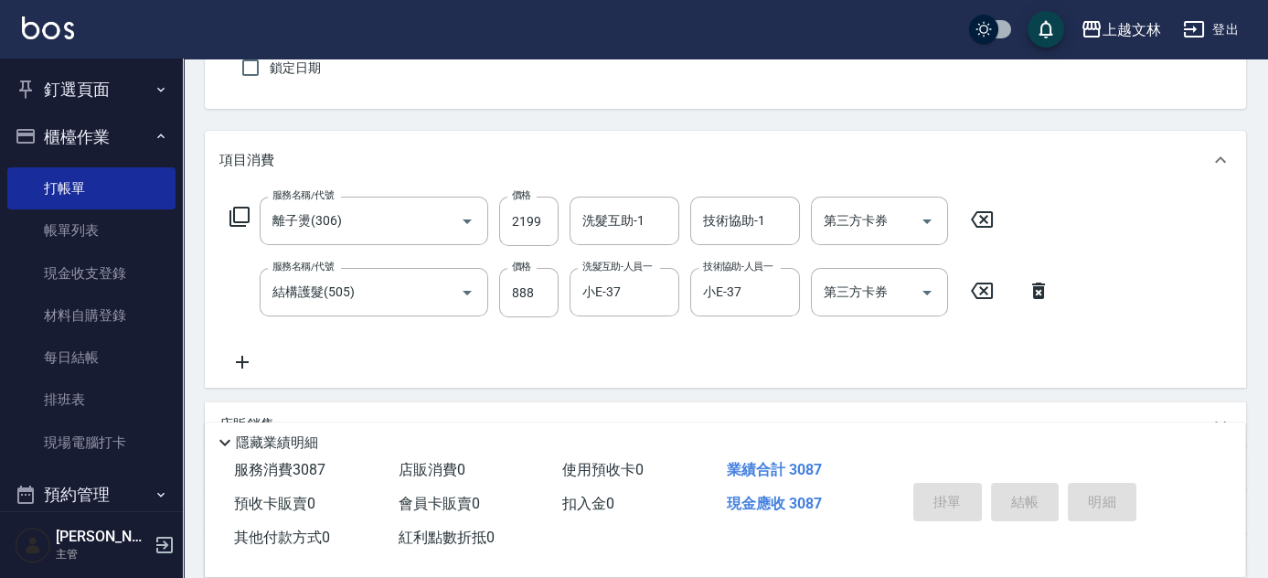
type input "[DATE] 19:55"
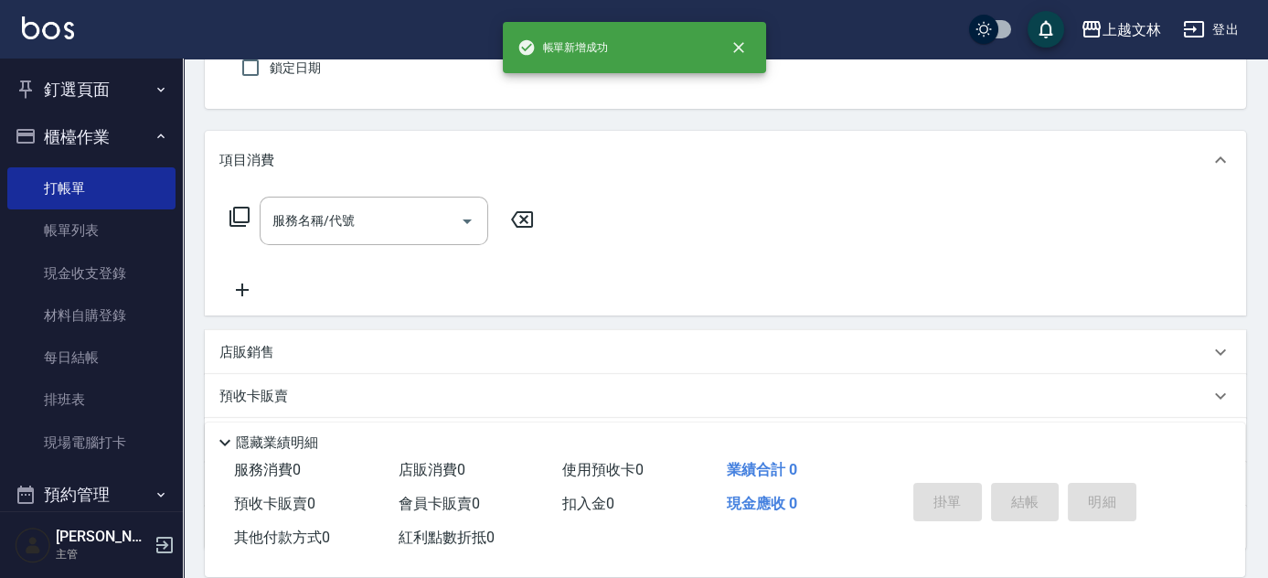
scroll to position [0, 0]
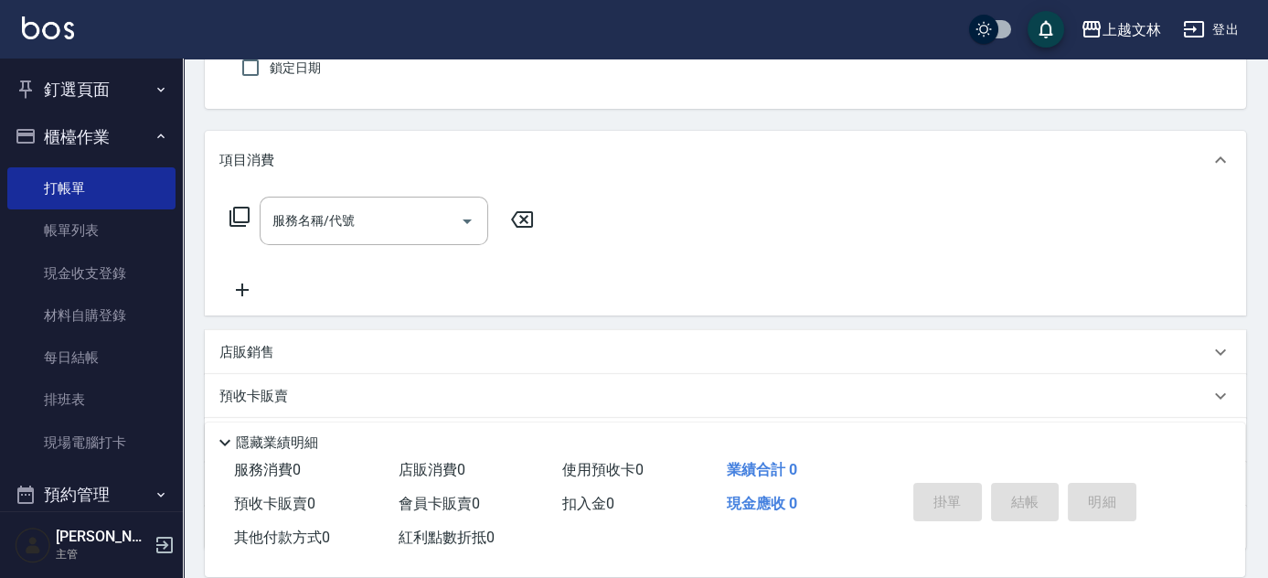
click at [68, 83] on button "釘選頁面" at bounding box center [91, 90] width 168 height 48
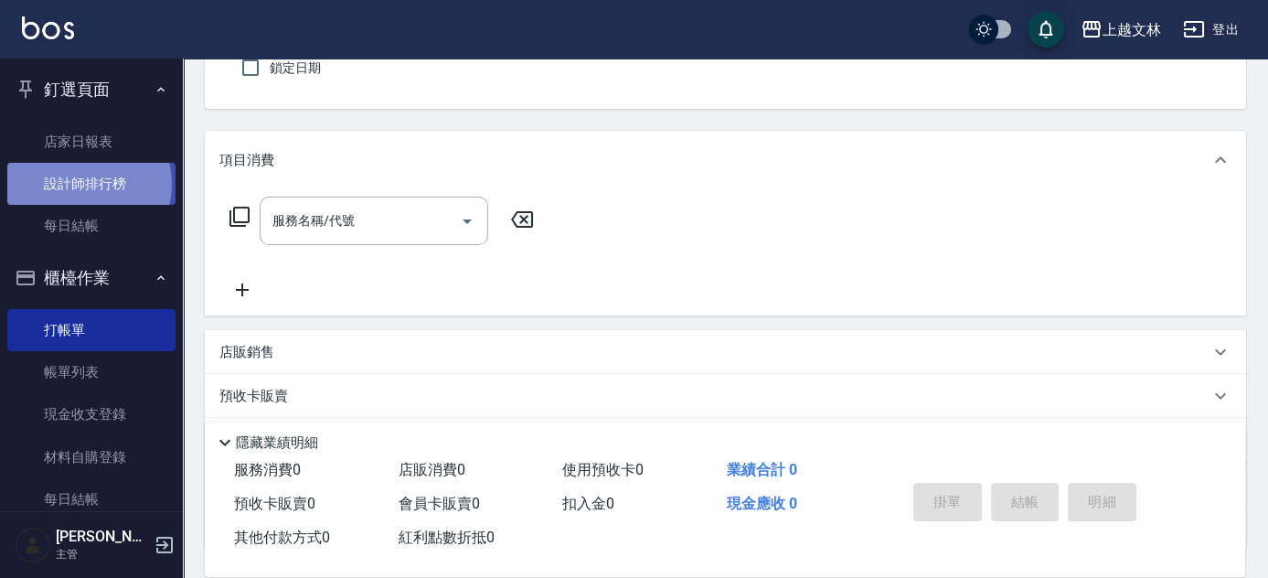
click at [88, 185] on link "設計師排行榜" at bounding box center [91, 184] width 168 height 42
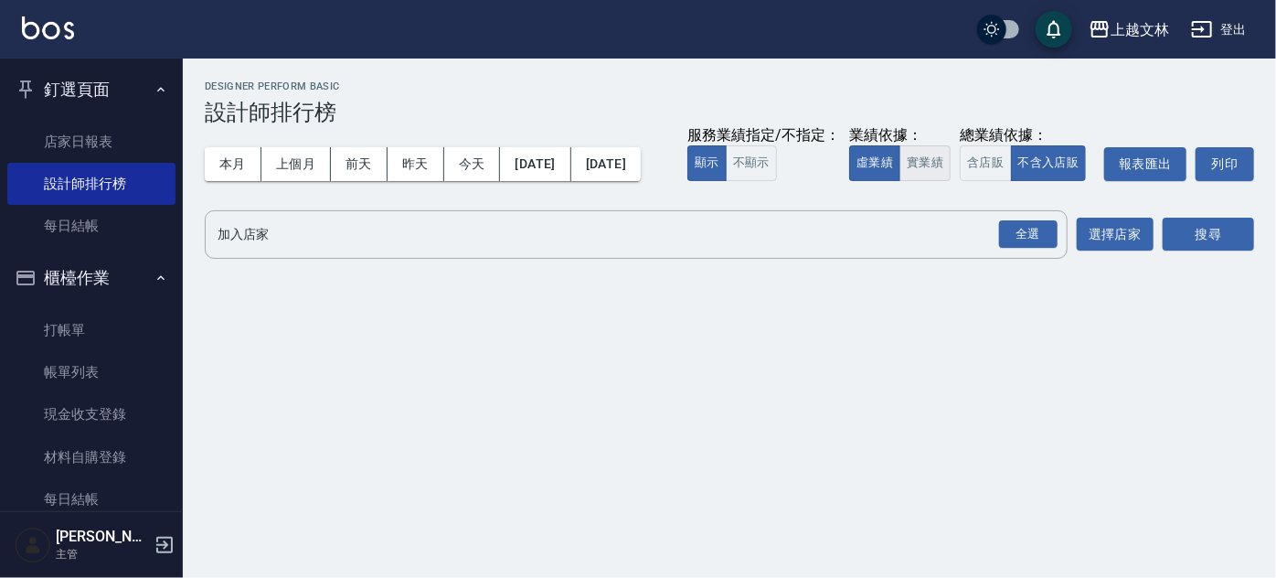
click at [900, 181] on button "實業績" at bounding box center [925, 163] width 51 height 36
click at [1014, 249] on div "全選" at bounding box center [1028, 234] width 59 height 28
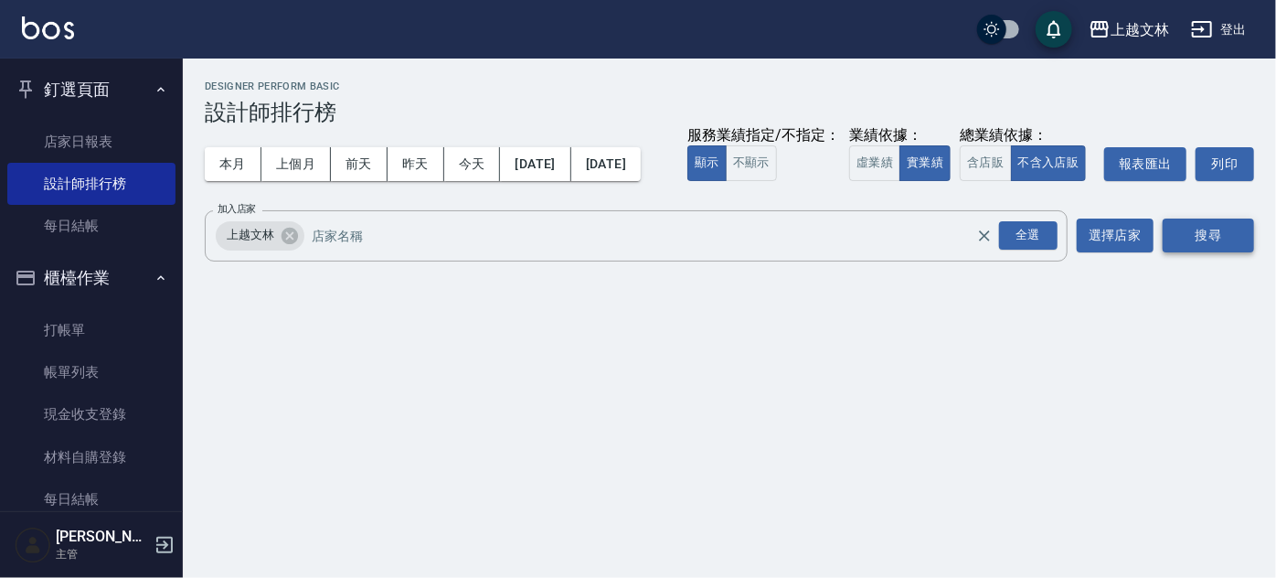
click at [1189, 252] on button "搜尋" at bounding box center [1208, 236] width 91 height 34
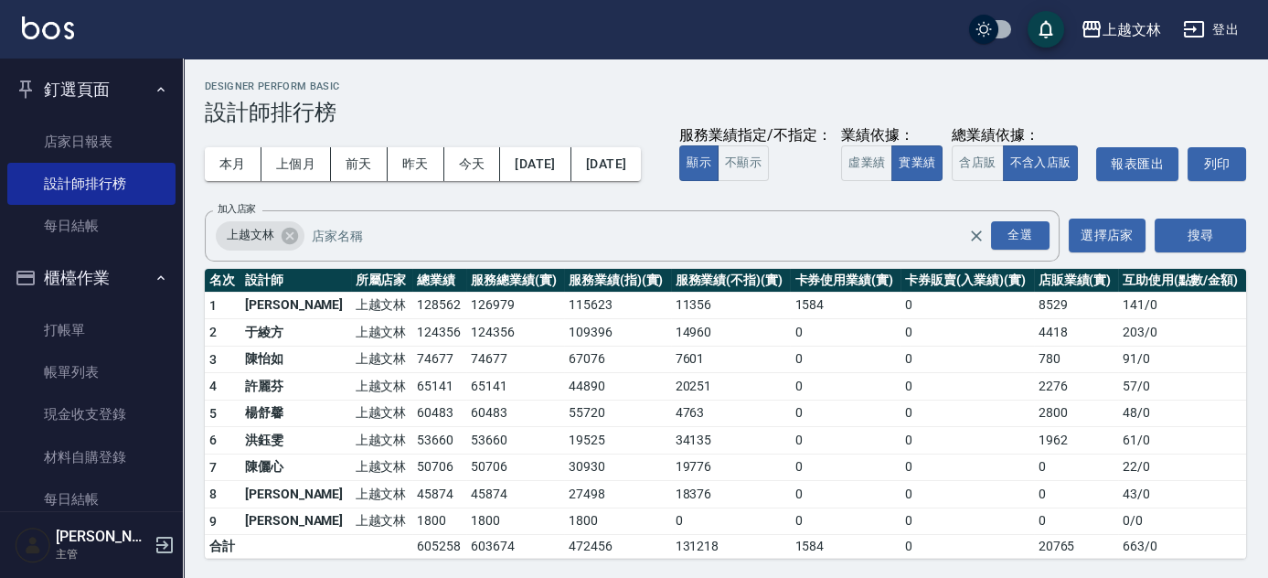
scroll to position [35, 0]
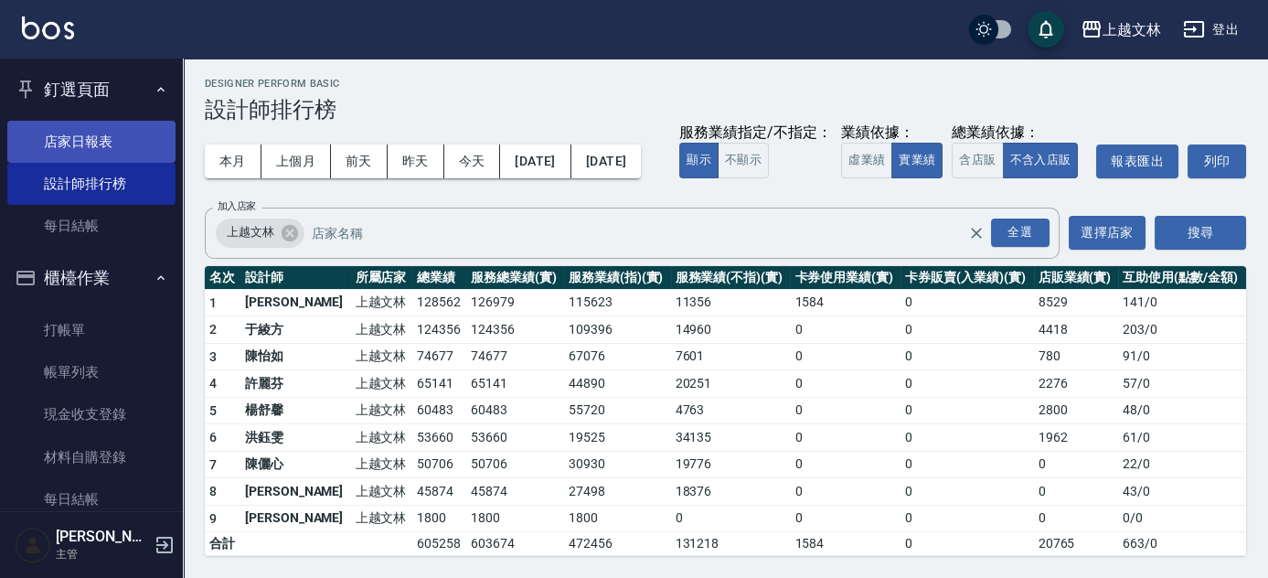
click at [118, 145] on link "店家日報表" at bounding box center [91, 142] width 168 height 42
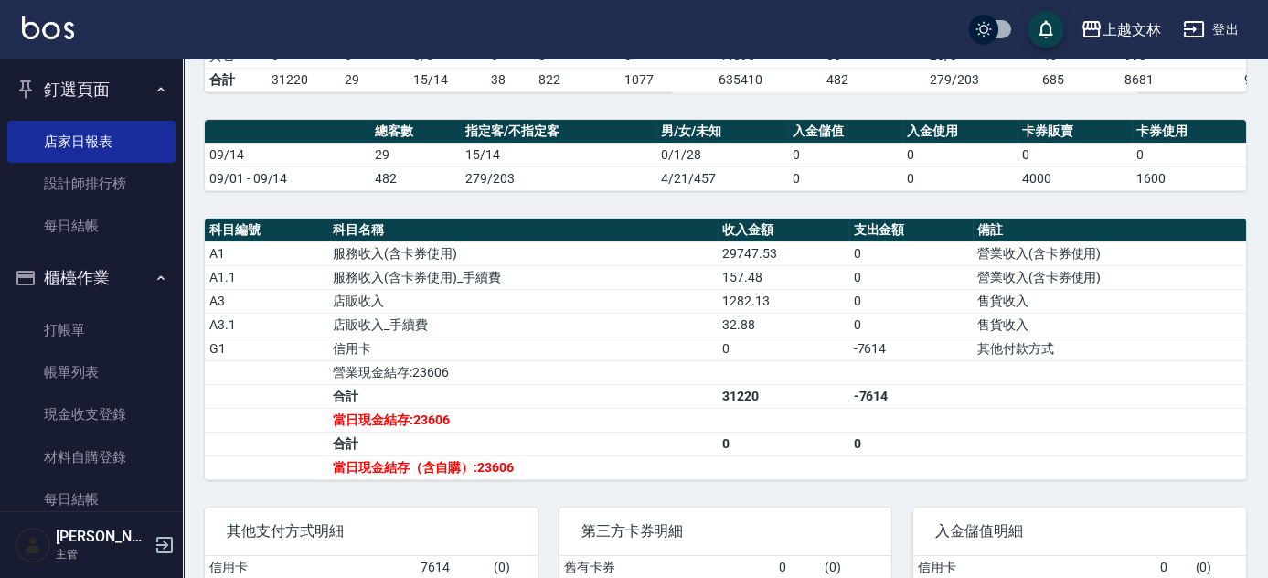
scroll to position [498, 0]
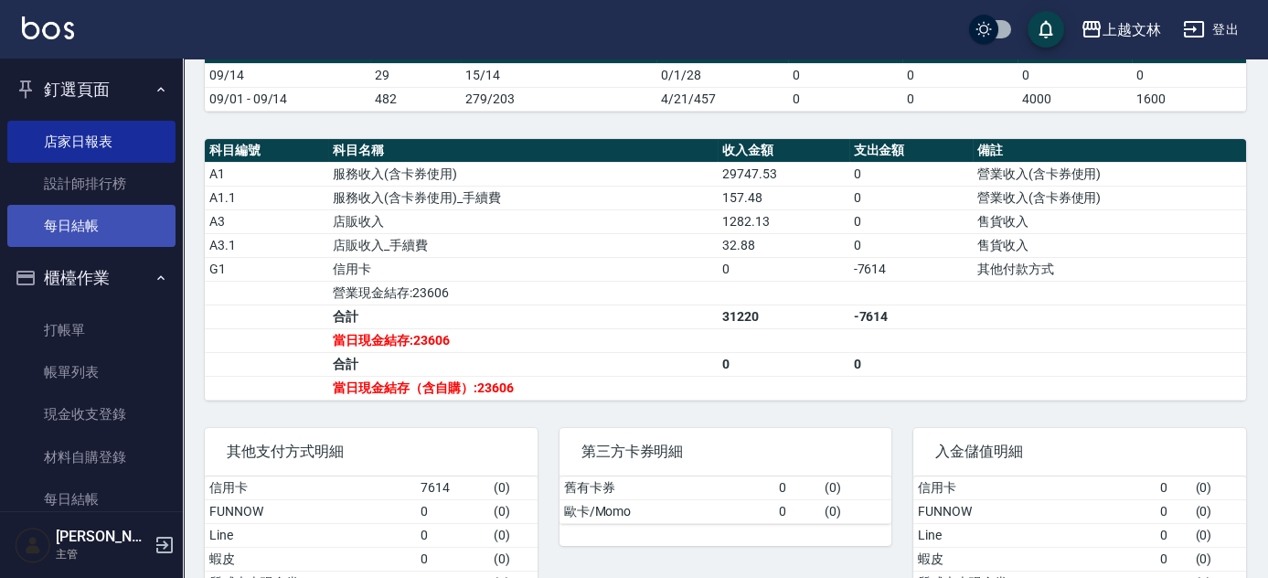
click at [75, 221] on link "每日結帳" at bounding box center [91, 226] width 168 height 42
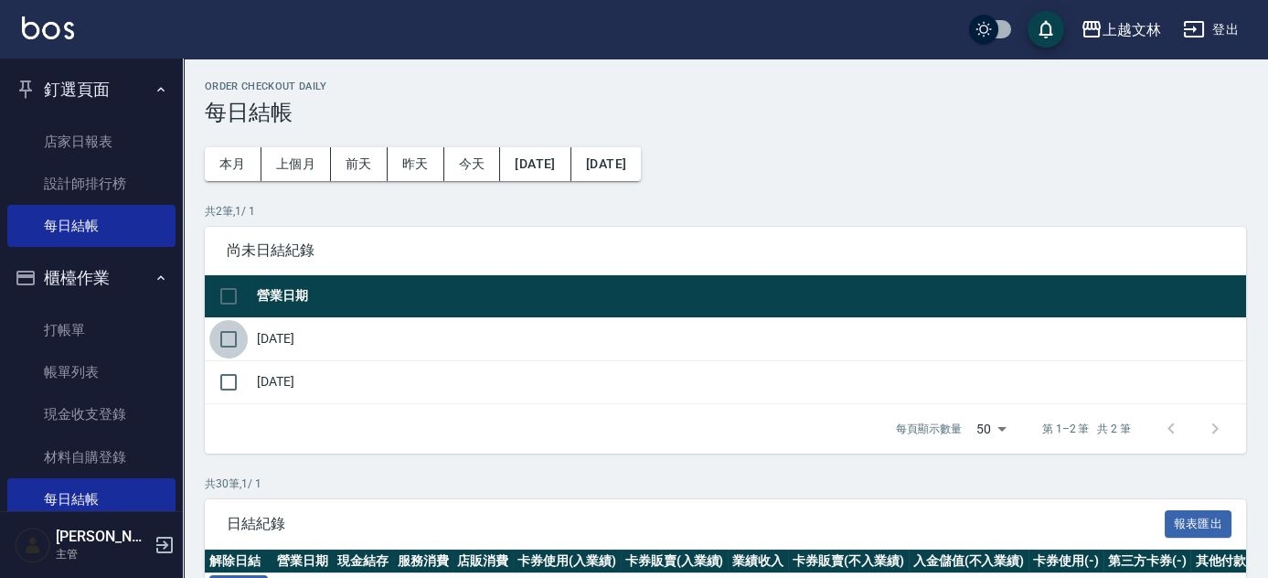
click at [234, 339] on input "checkbox" at bounding box center [228, 339] width 38 height 38
checkbox input "true"
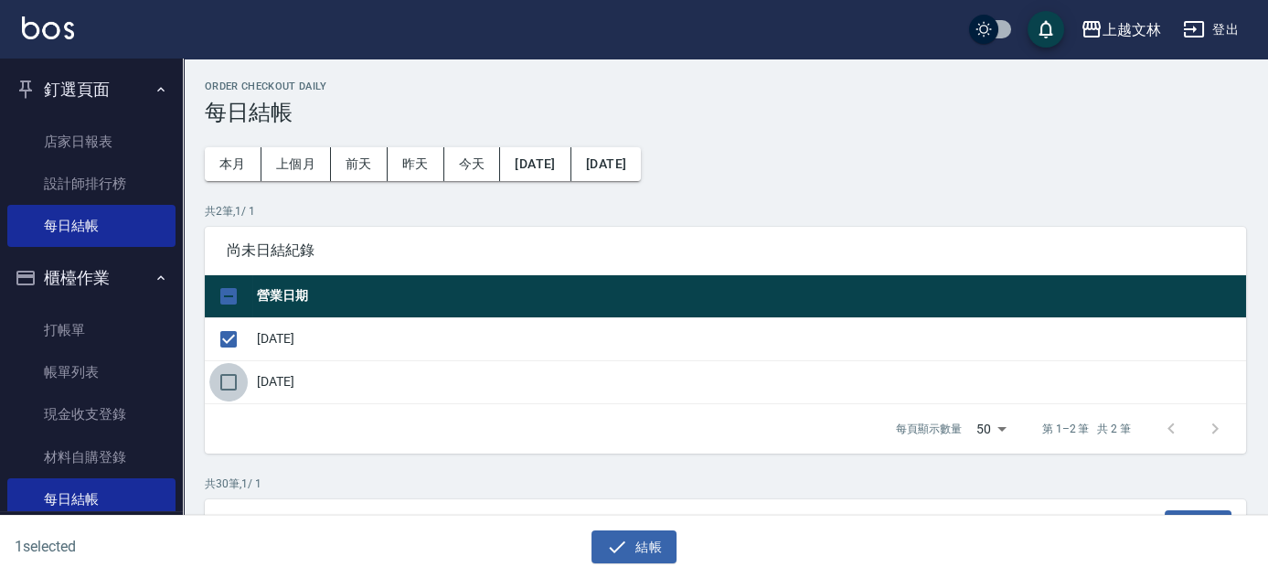
click at [223, 374] on input "checkbox" at bounding box center [228, 382] width 38 height 38
checkbox input "true"
click at [671, 550] on button "結帳" at bounding box center [634, 547] width 85 height 34
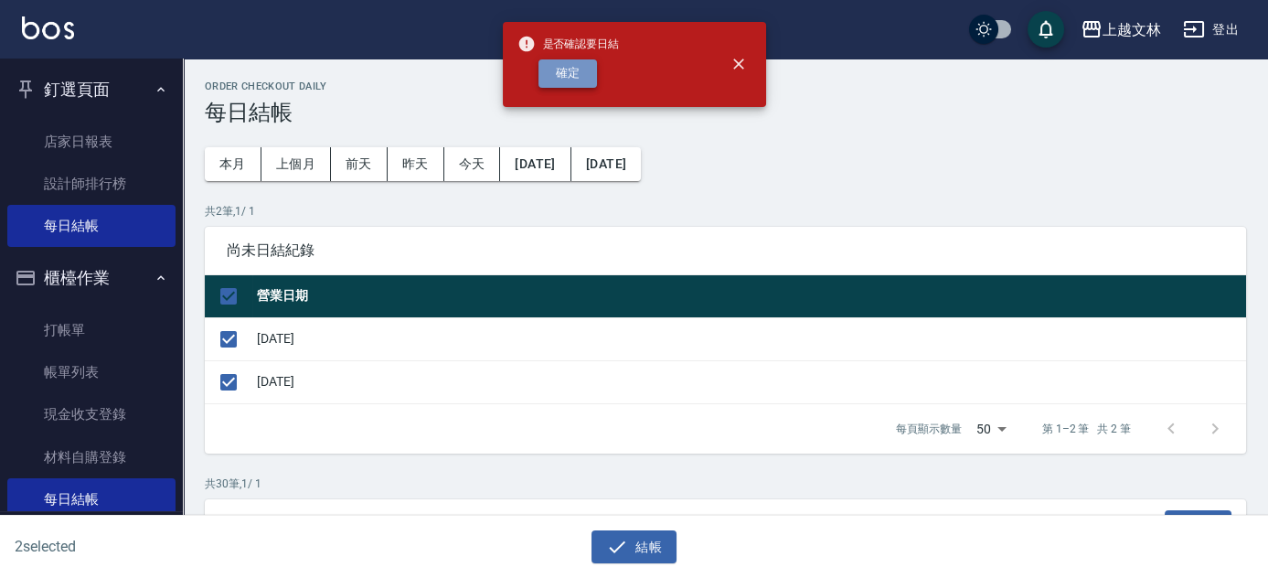
click at [575, 87] on button "確定" at bounding box center [568, 73] width 59 height 28
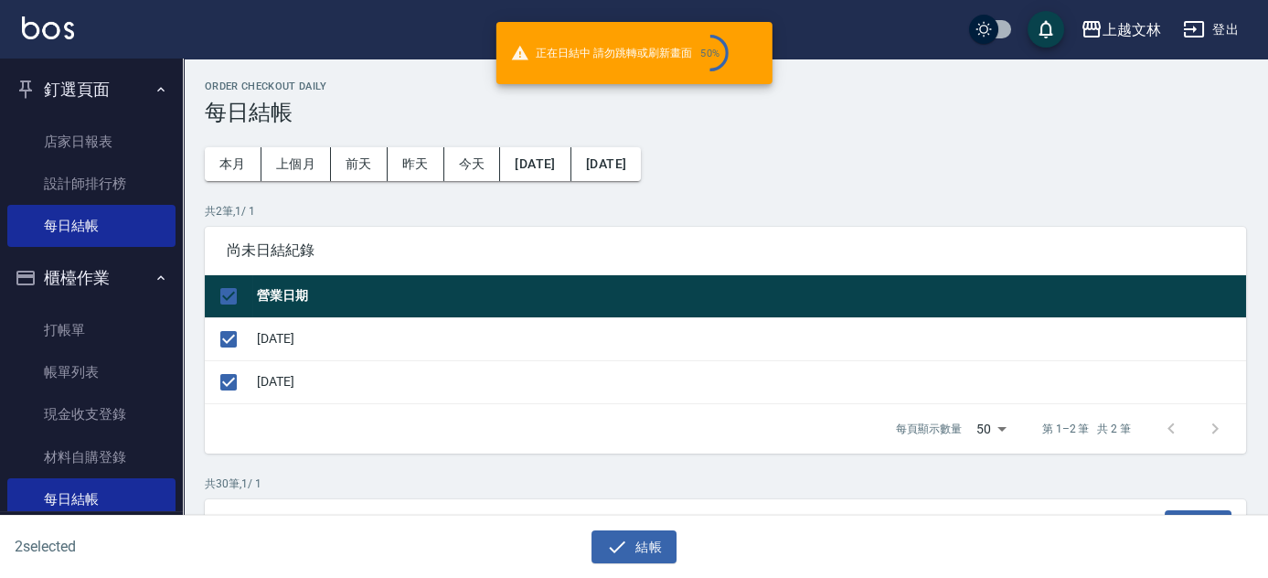
checkbox input "false"
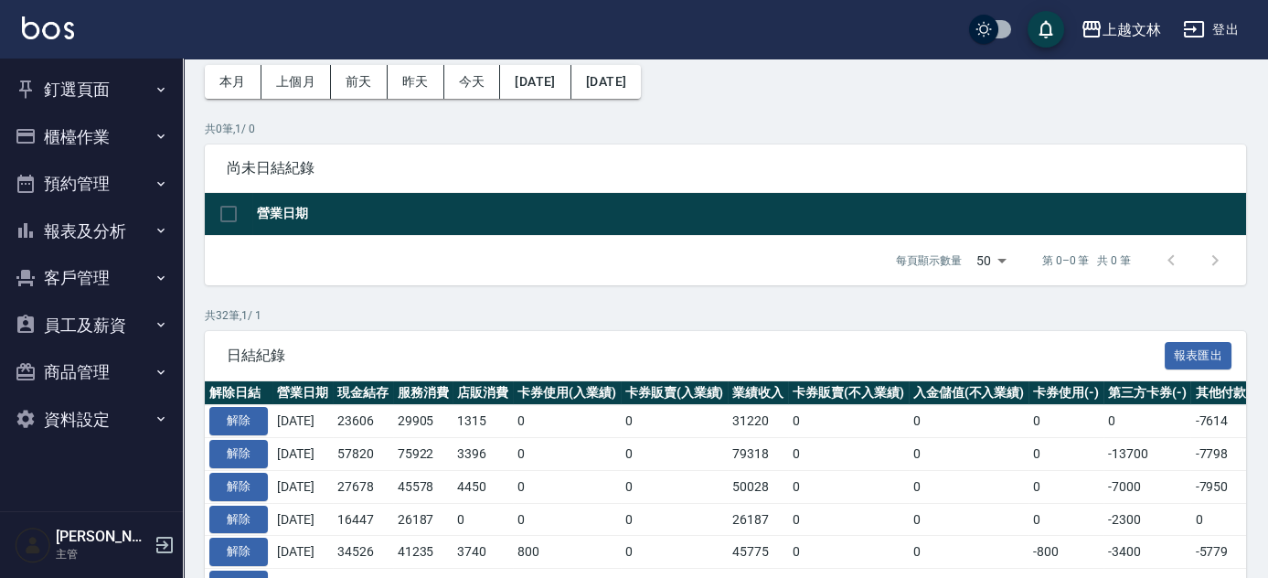
scroll to position [249, 0]
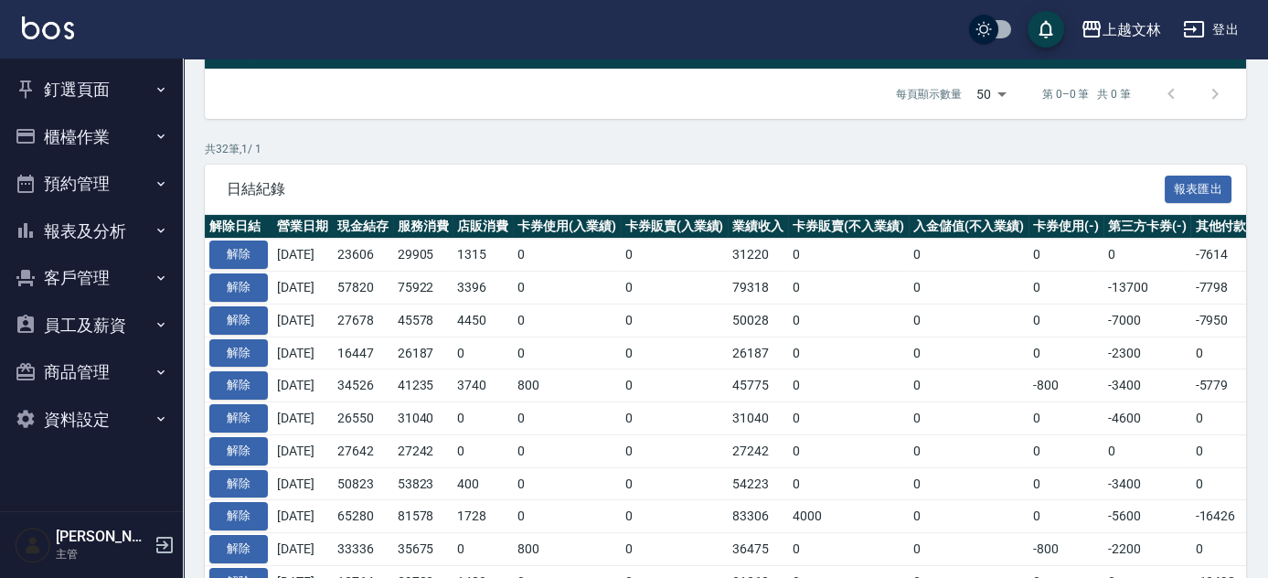
click at [68, 147] on button "櫃檯作業" at bounding box center [91, 137] width 168 height 48
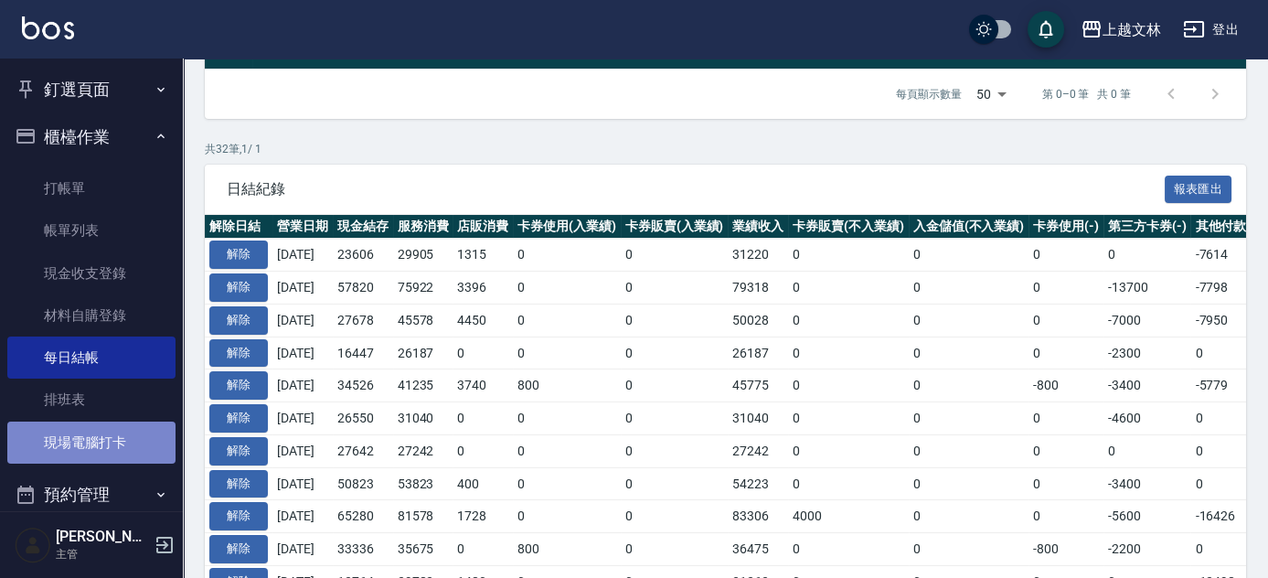
click at [97, 444] on link "現場電腦打卡" at bounding box center [91, 442] width 168 height 42
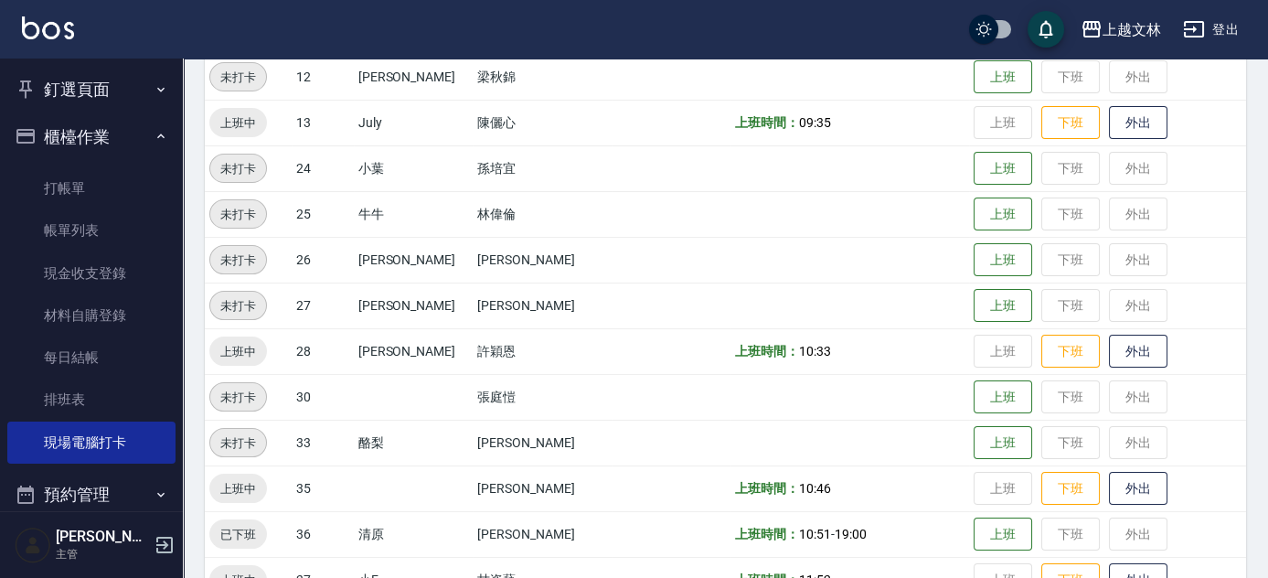
scroll to position [624, 0]
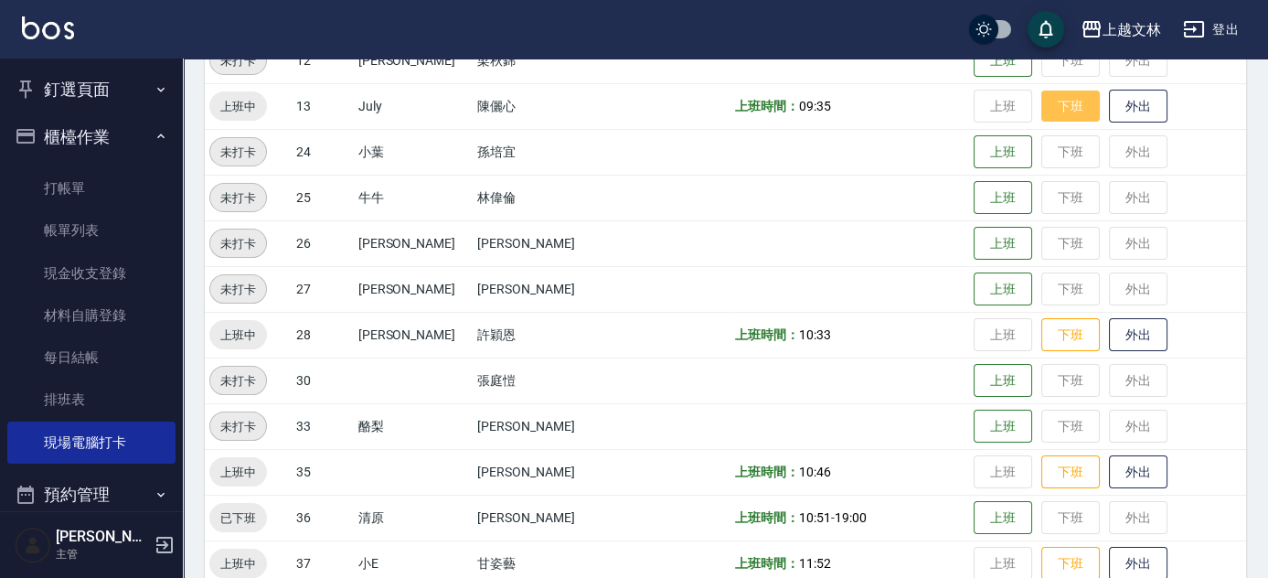
click at [1072, 97] on button "下班" at bounding box center [1070, 107] width 59 height 32
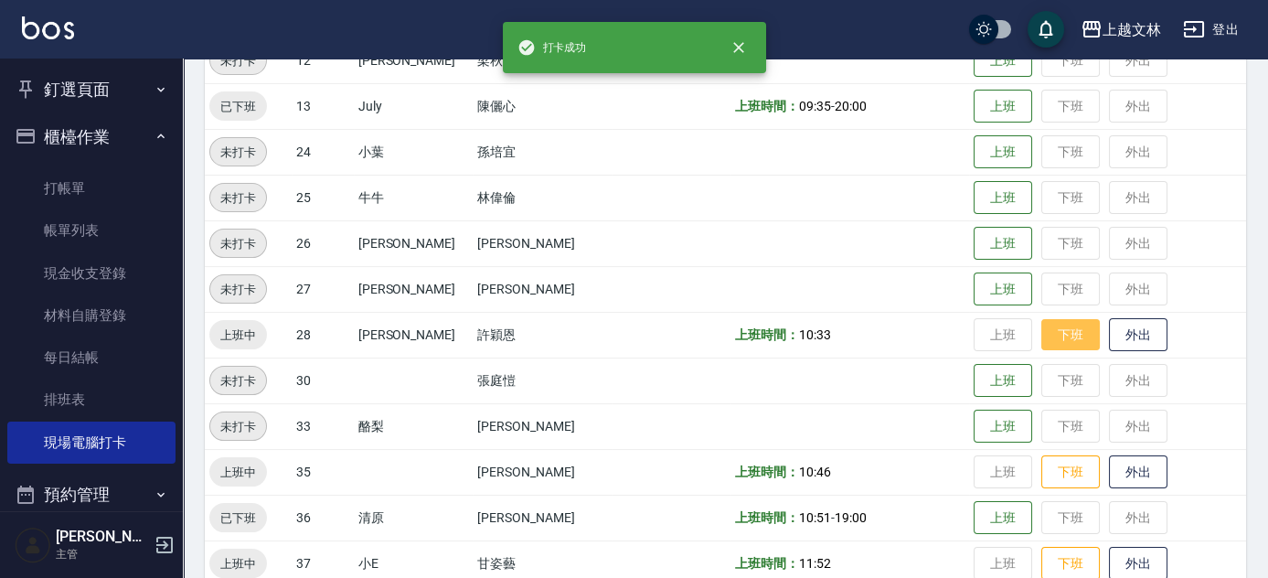
click at [1059, 329] on button "下班" at bounding box center [1070, 335] width 59 height 32
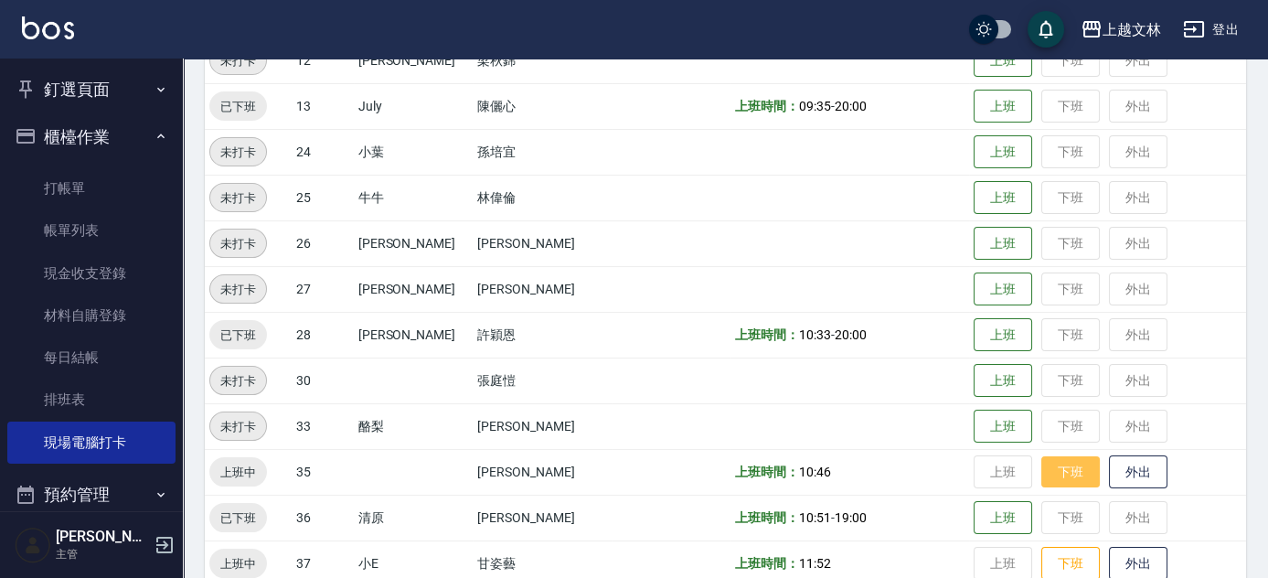
click at [1072, 464] on button "下班" at bounding box center [1070, 472] width 59 height 32
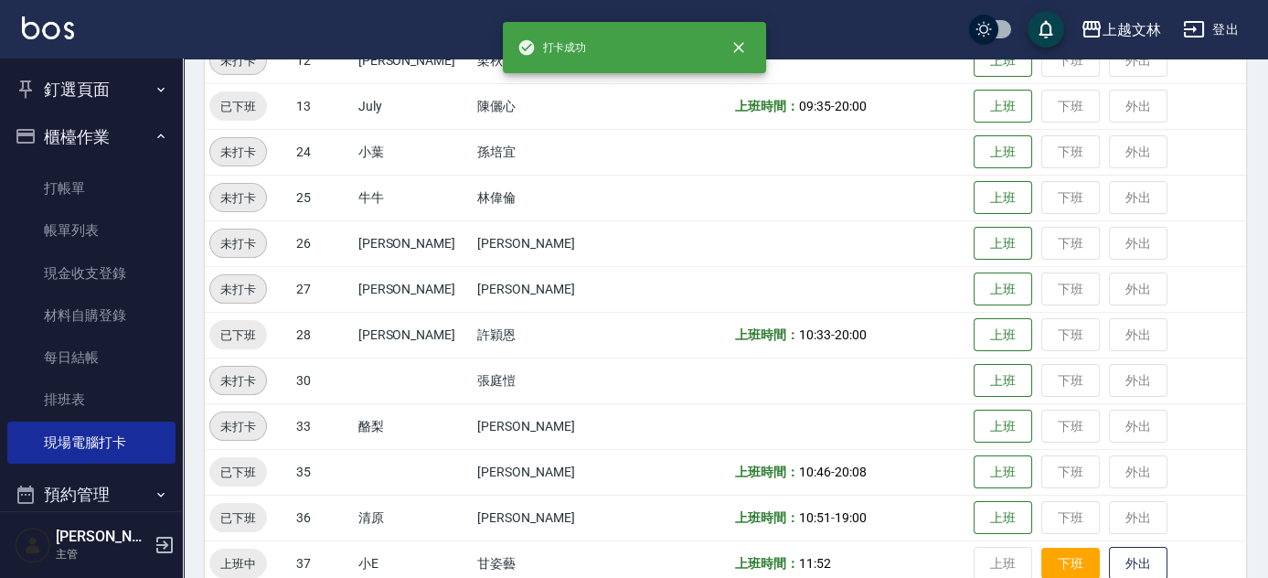
click at [1051, 574] on button "下班" at bounding box center [1070, 564] width 59 height 32
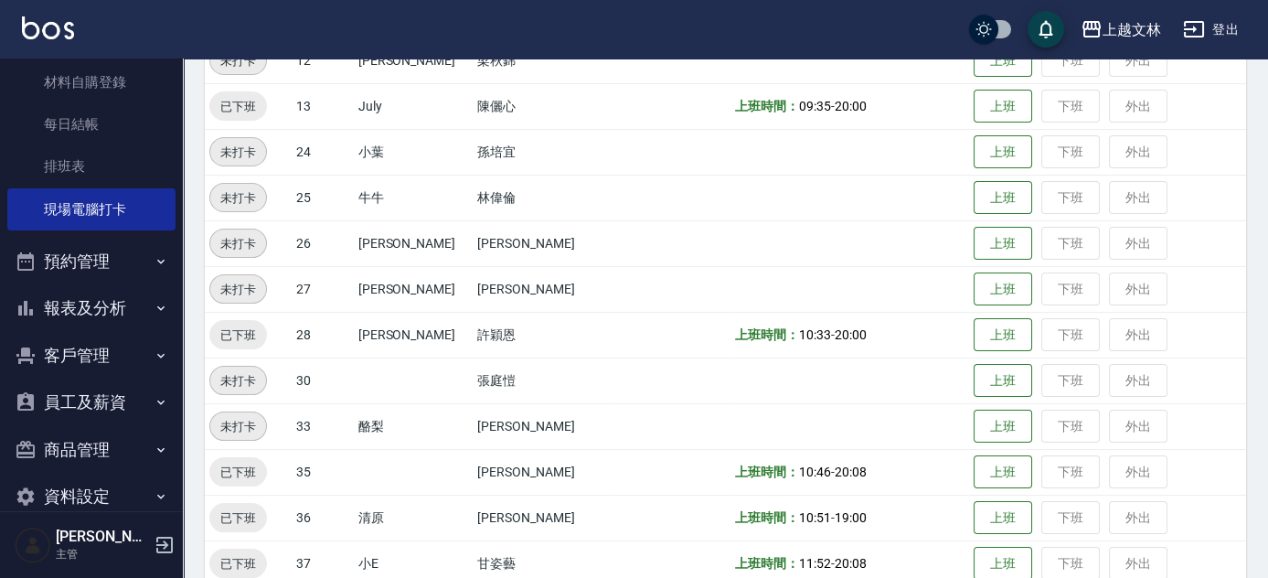
scroll to position [238, 0]
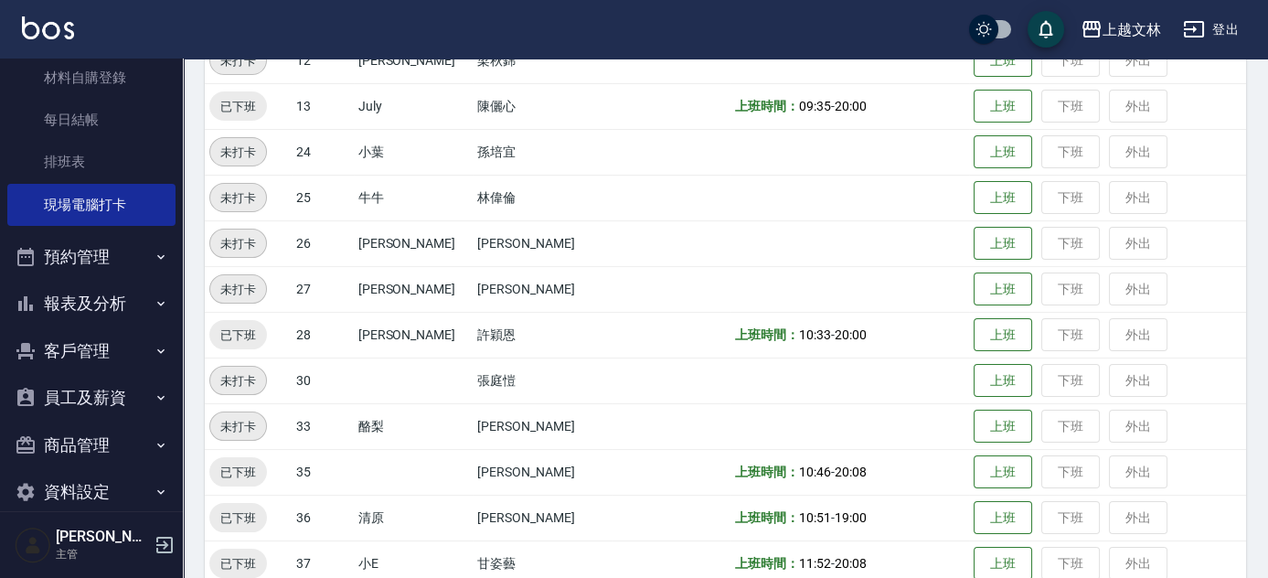
click at [105, 304] on button "報表及分析" at bounding box center [91, 304] width 168 height 48
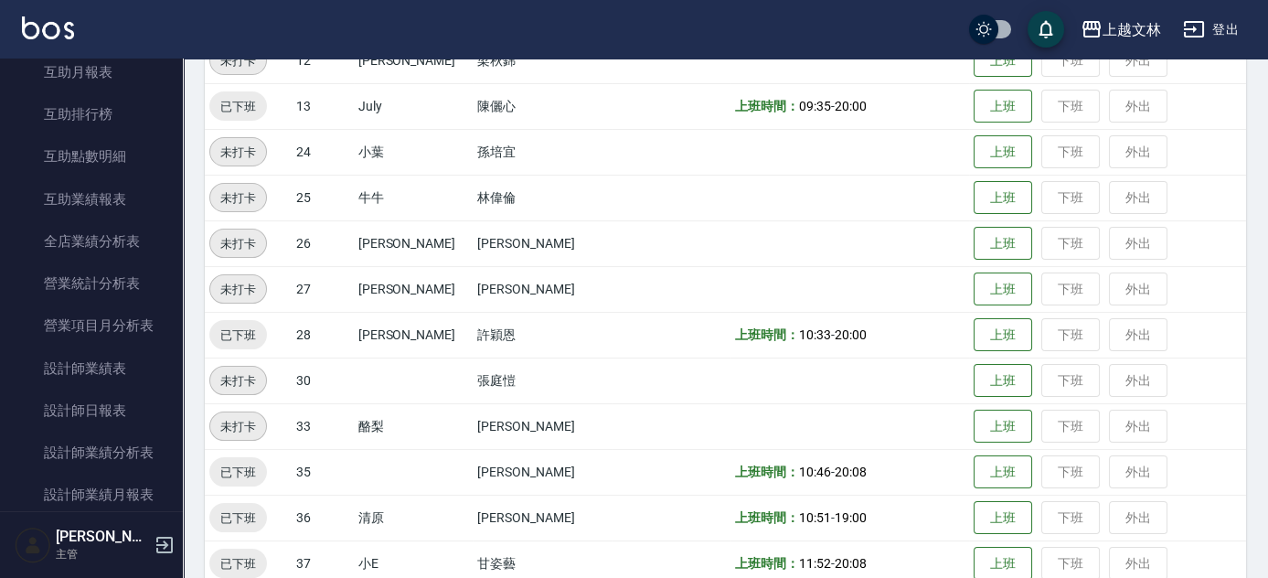
scroll to position [702, 0]
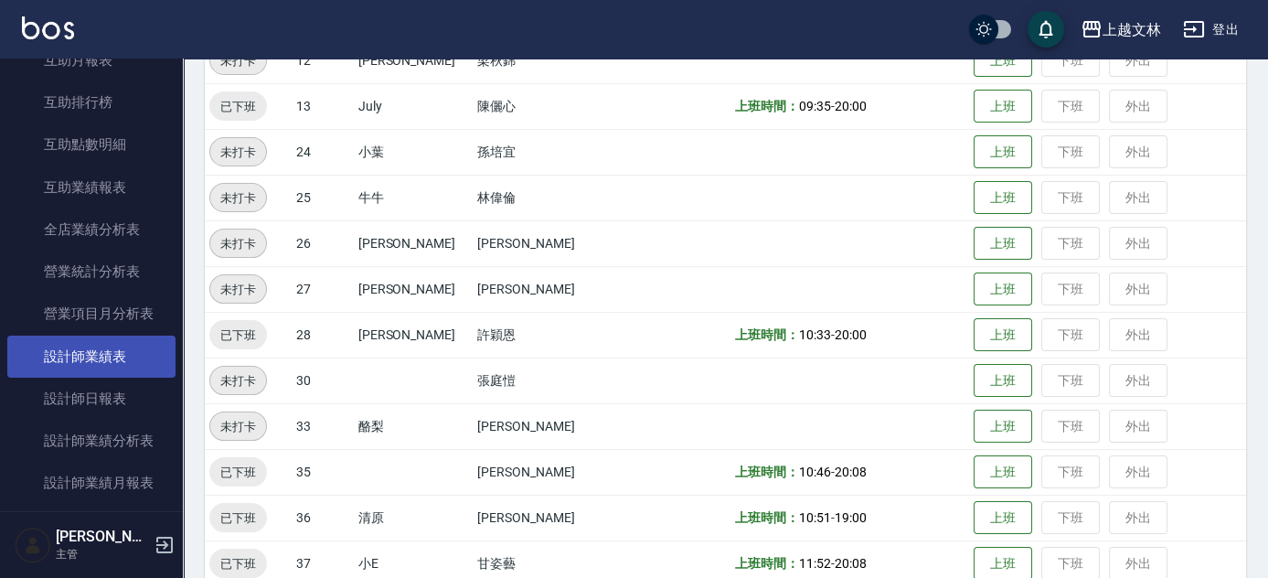
click at [114, 402] on link "設計師日報表" at bounding box center [91, 399] width 168 height 42
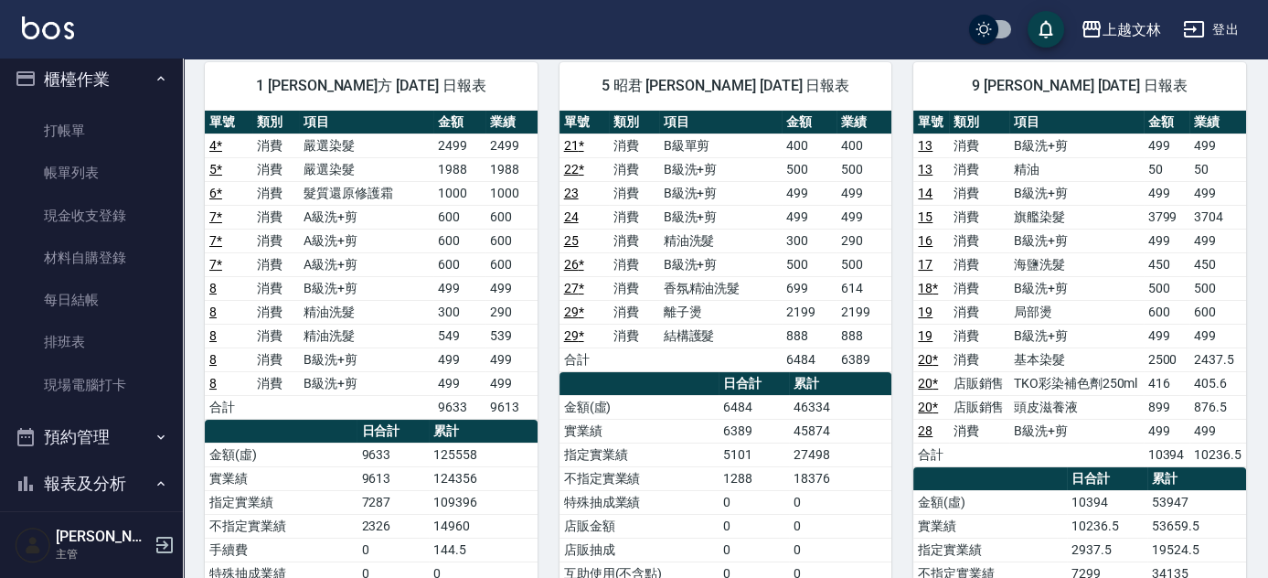
scroll to position [126, 0]
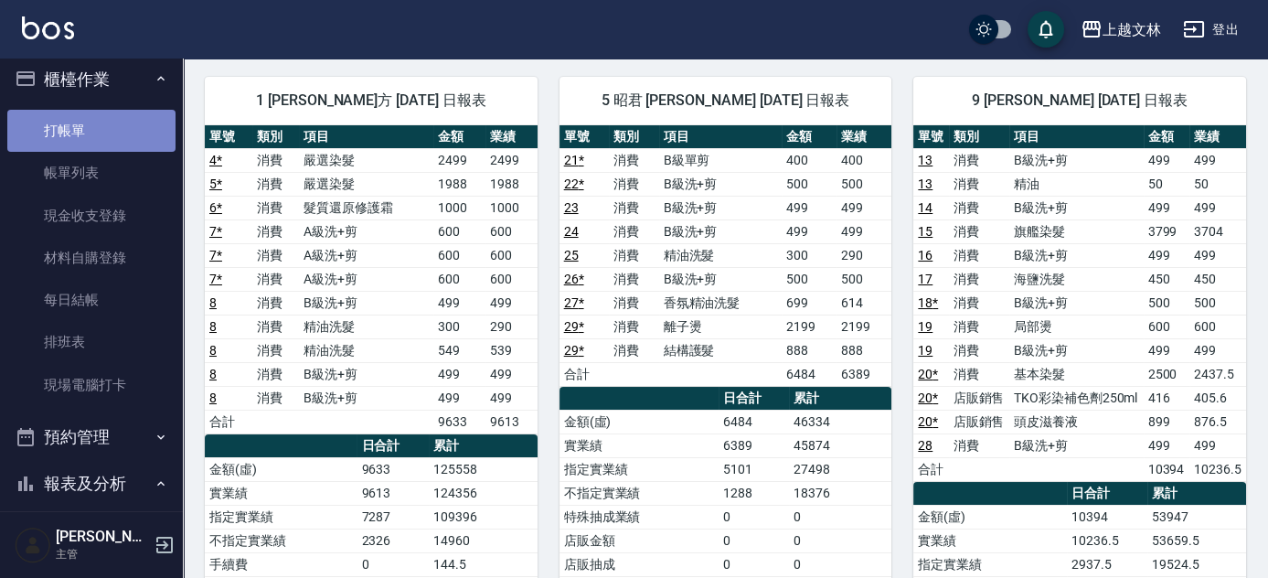
click at [98, 121] on link "打帳單" at bounding box center [91, 131] width 168 height 42
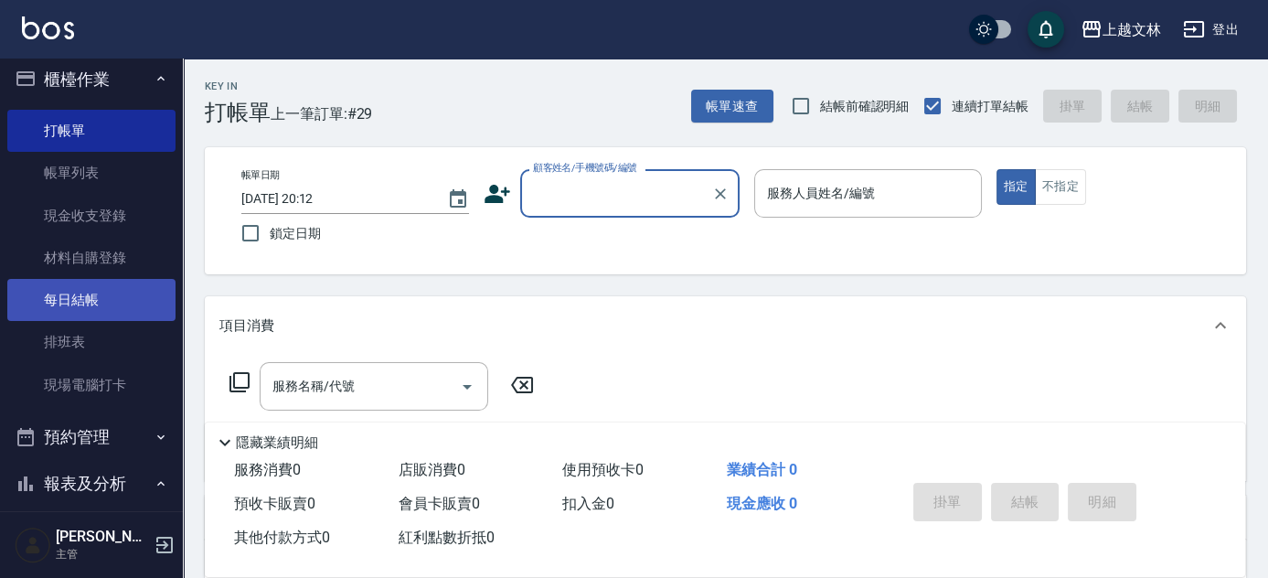
click at [51, 302] on link "每日結帳" at bounding box center [91, 300] width 168 height 42
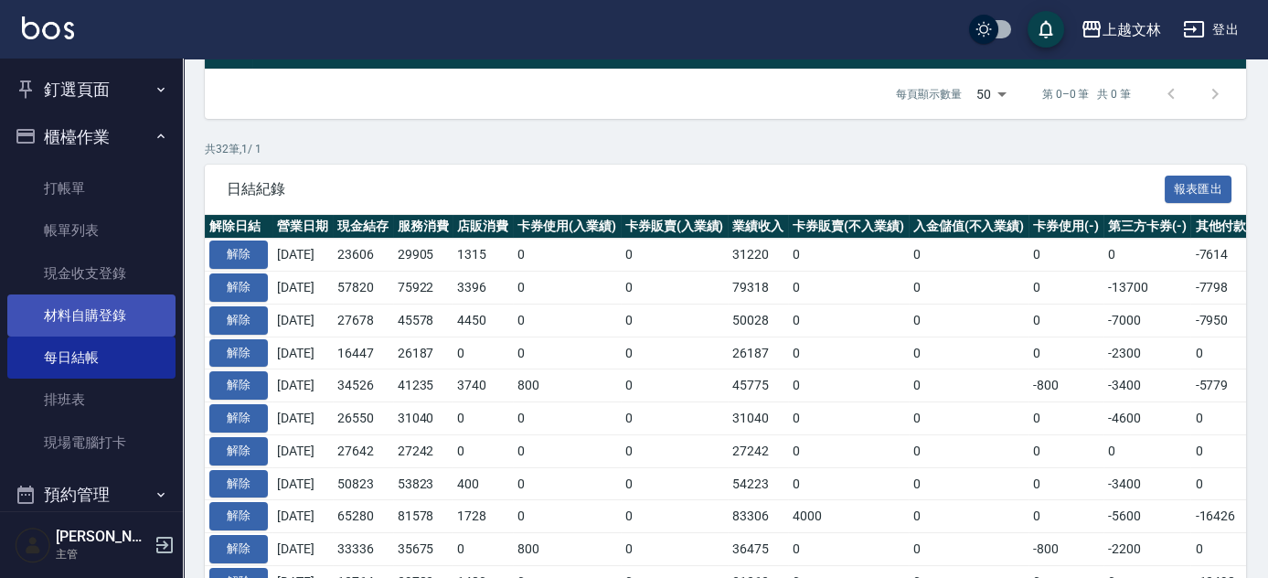
scroll to position [82, 0]
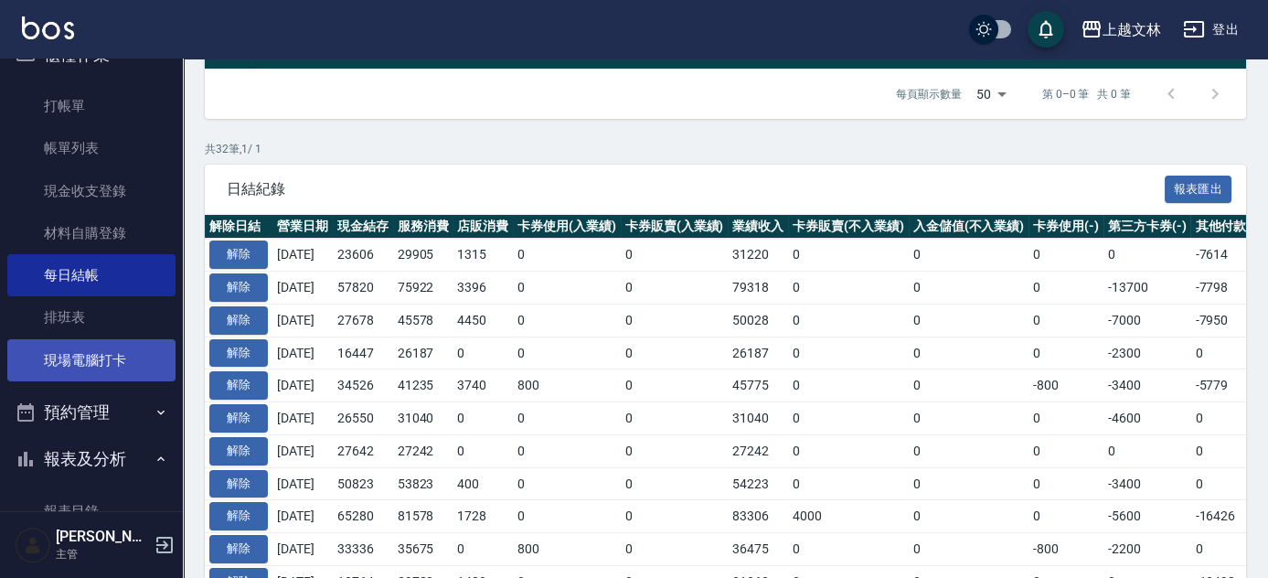
click at [100, 357] on link "現場電腦打卡" at bounding box center [91, 360] width 168 height 42
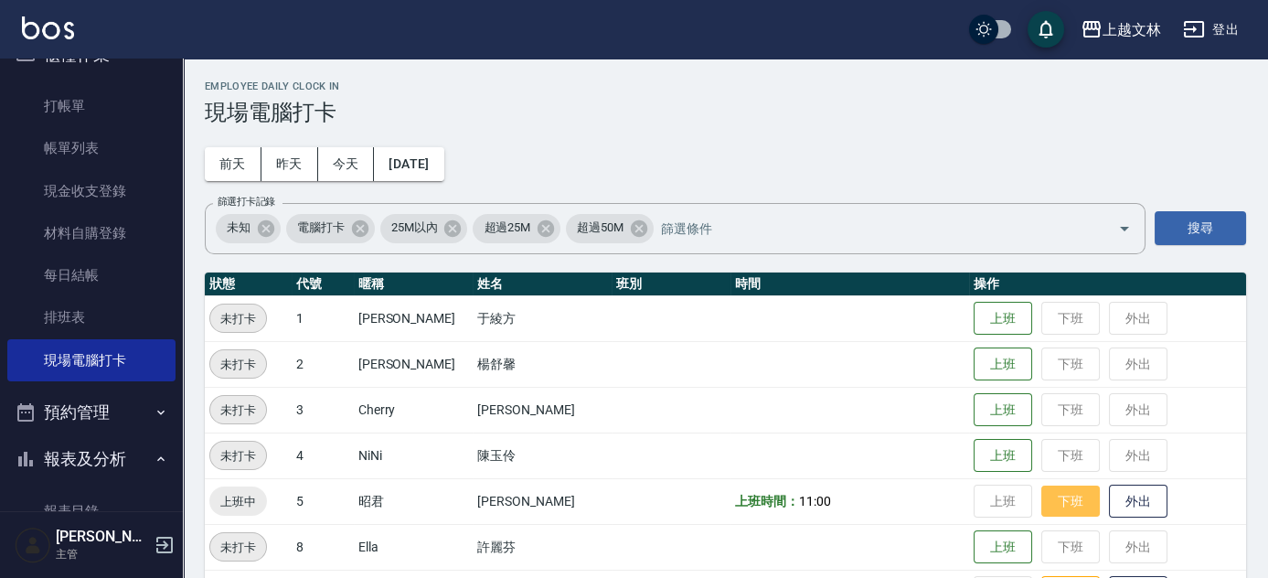
click at [1050, 505] on button "下班" at bounding box center [1070, 501] width 59 height 32
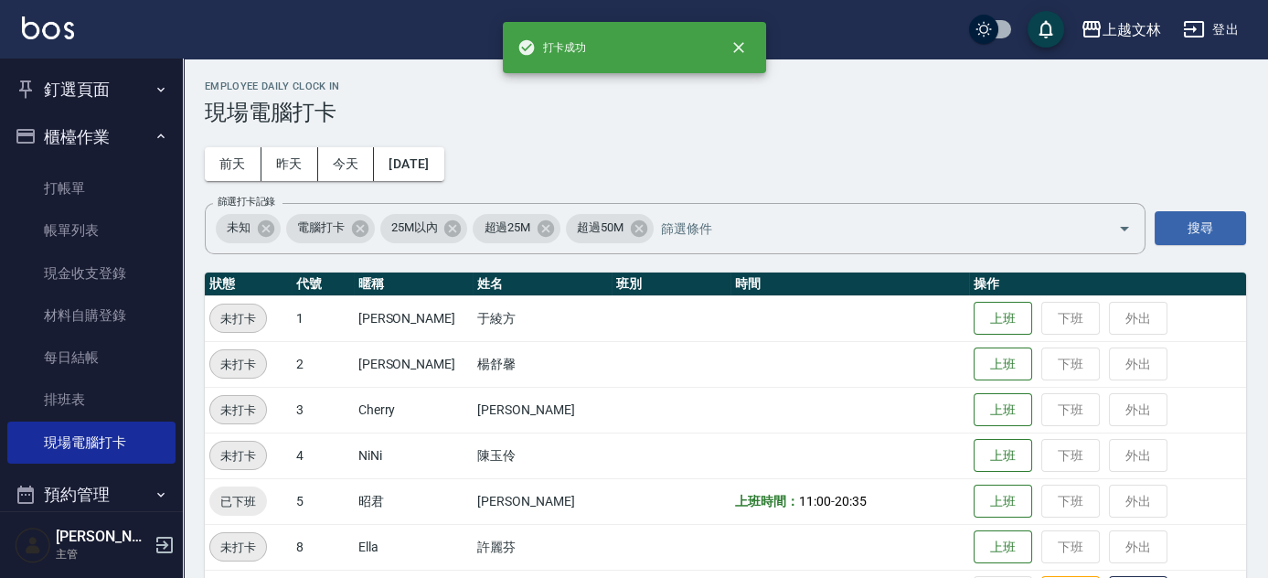
click at [73, 90] on button "釘選頁面" at bounding box center [91, 90] width 168 height 48
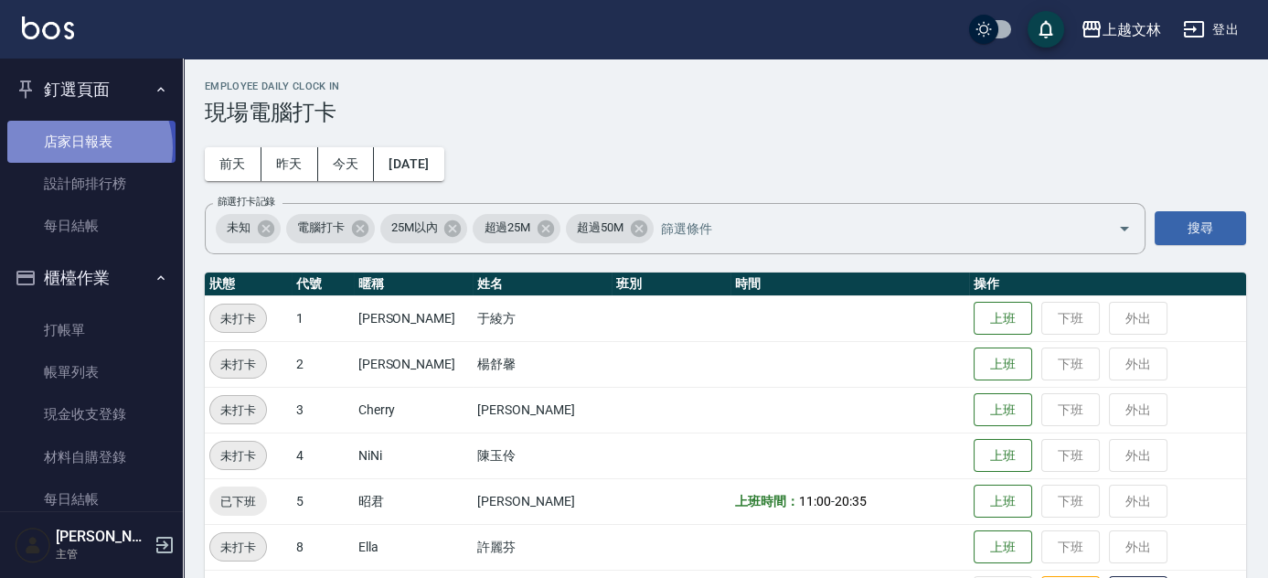
click at [82, 147] on link "店家日報表" at bounding box center [91, 142] width 168 height 42
